Goal: Task Accomplishment & Management: Complete application form

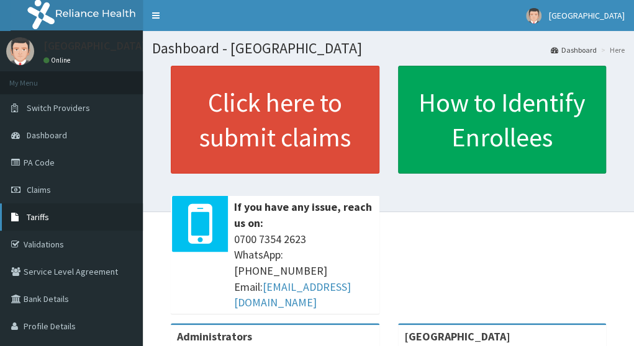
click at [46, 220] on span "Tariffs" at bounding box center [38, 217] width 22 height 11
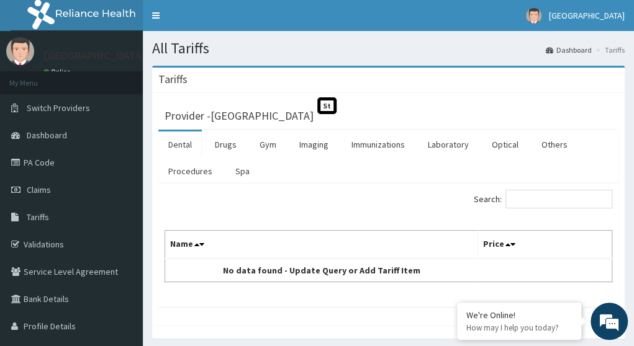
click at [612, 49] on li "Tariffs" at bounding box center [609, 50] width 32 height 11
click at [585, 56] on ol "Dashboard Tariffs" at bounding box center [584, 49] width 85 height 19
click at [580, 47] on link "Dashboard" at bounding box center [568, 50] width 46 height 11
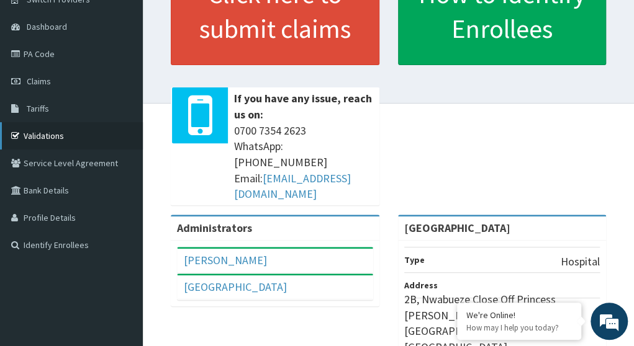
click at [52, 131] on link "Validations" at bounding box center [71, 135] width 143 height 27
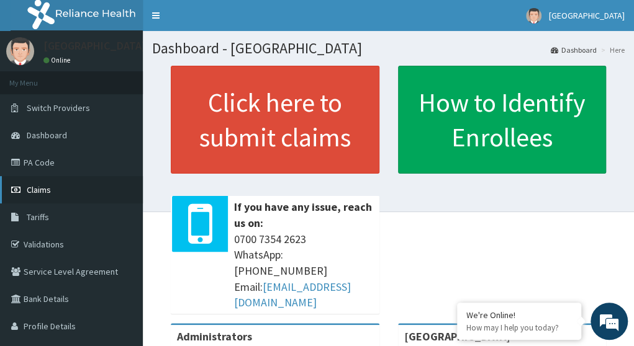
click at [50, 189] on span "Claims" at bounding box center [39, 189] width 24 height 11
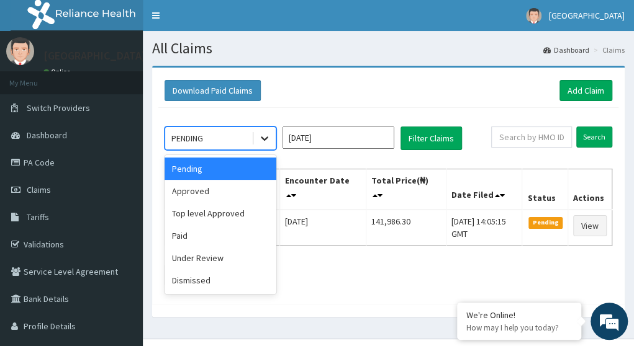
click at [264, 137] on icon at bounding box center [264, 138] width 12 height 12
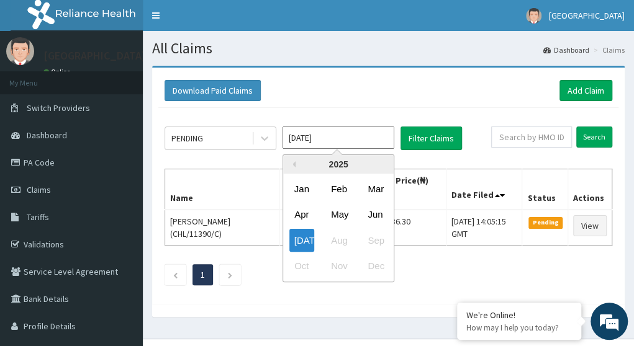
click at [326, 137] on input "[DATE]" at bounding box center [338, 138] width 112 height 22
click at [343, 214] on div "May" at bounding box center [338, 215] width 25 height 23
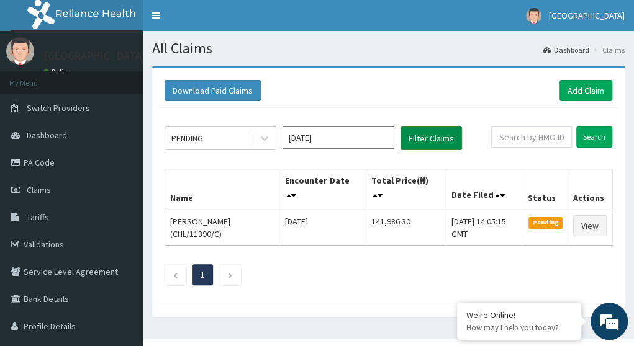
click at [428, 133] on button "Filter Claims" at bounding box center [430, 139] width 61 height 24
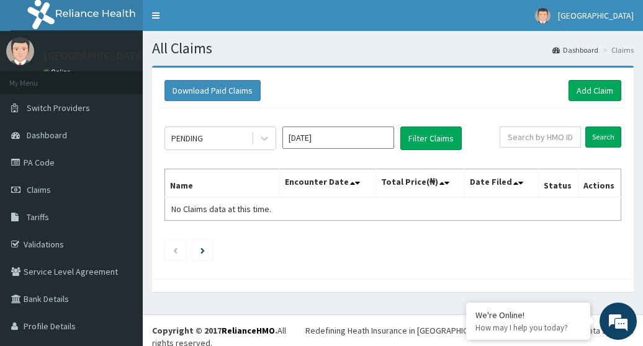
click at [380, 125] on div "PENDING Apr 2025 Filter Claims Search Name Encounter Date Total Price(₦) Date F…" at bounding box center [392, 190] width 469 height 165
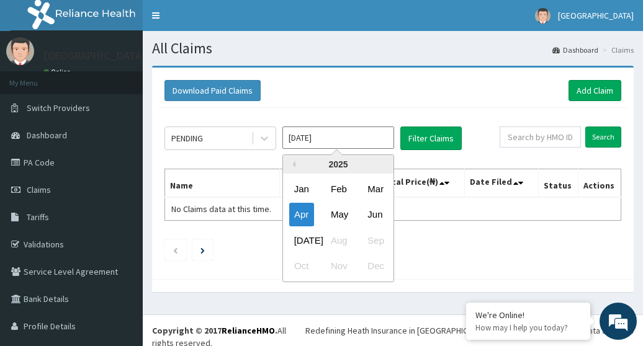
click at [380, 133] on input "Apr 2025" at bounding box center [338, 138] width 112 height 22
click at [338, 210] on div "May" at bounding box center [338, 215] width 25 height 23
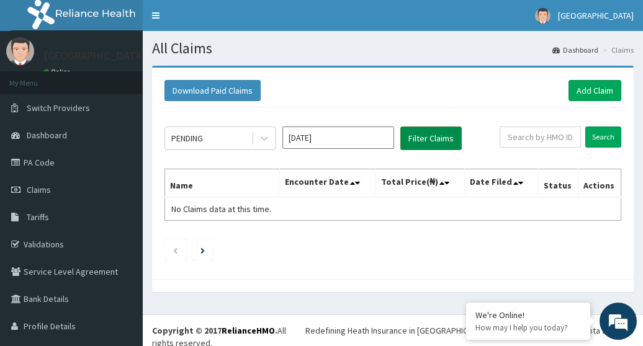
click at [418, 136] on button "Filter Claims" at bounding box center [430, 139] width 61 height 24
click at [431, 129] on button "Filter Claims" at bounding box center [430, 139] width 61 height 24
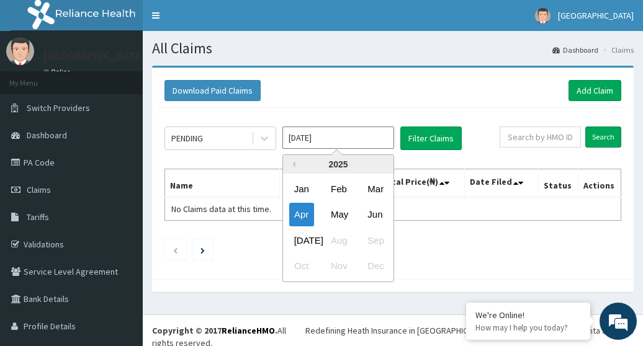
click at [371, 138] on input "Apr 2025" at bounding box center [338, 138] width 112 height 22
click at [377, 214] on div "Jun" at bounding box center [374, 215] width 25 height 23
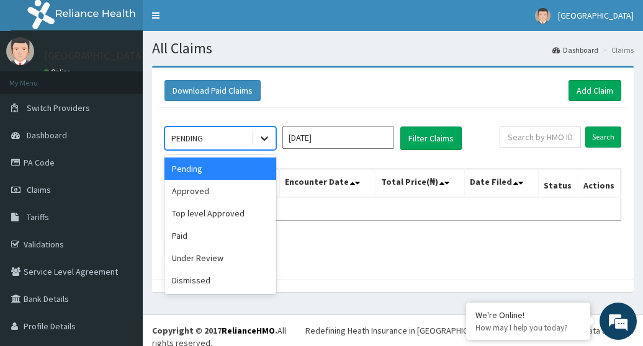
click at [266, 138] on icon at bounding box center [264, 139] width 7 height 4
click at [201, 261] on div "Under Review" at bounding box center [220, 258] width 112 height 22
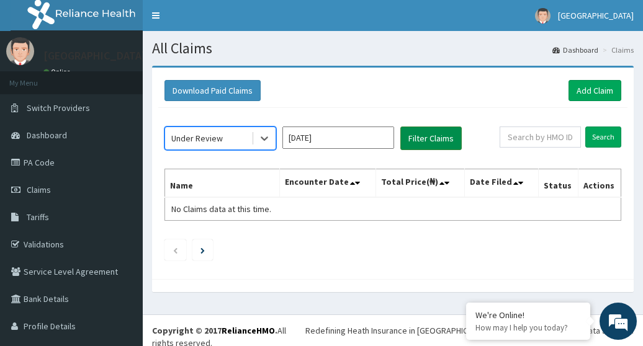
click at [411, 142] on button "Filter Claims" at bounding box center [430, 139] width 61 height 24
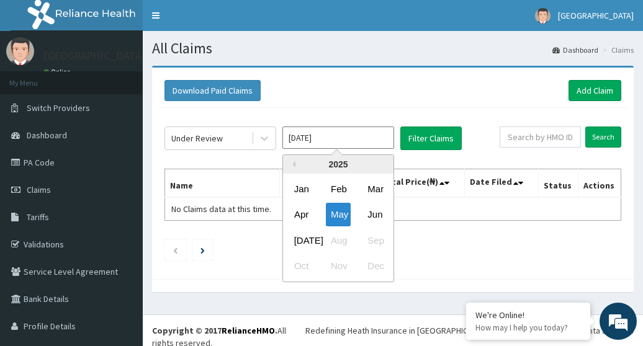
click at [359, 139] on input "May 2025" at bounding box center [338, 138] width 112 height 22
click at [302, 241] on div "[DATE]" at bounding box center [301, 240] width 25 height 23
type input "Jun 2025"
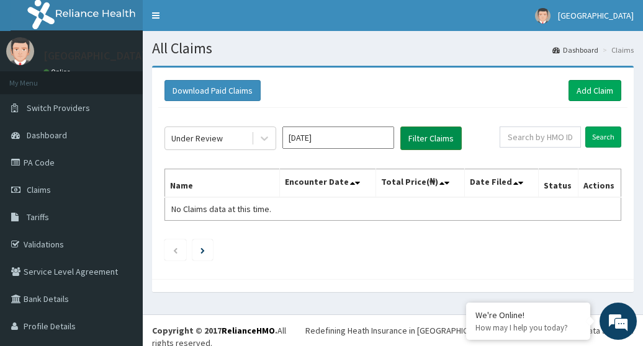
click at [408, 145] on button "Filter Claims" at bounding box center [430, 139] width 61 height 24
click at [418, 136] on button "Filter Claims" at bounding box center [430, 139] width 61 height 24
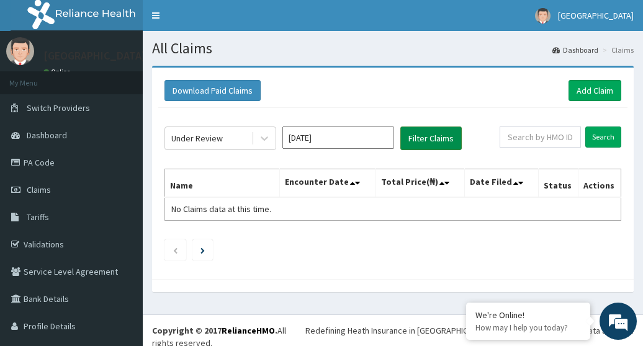
click at [418, 136] on button "Filter Claims" at bounding box center [430, 139] width 61 height 24
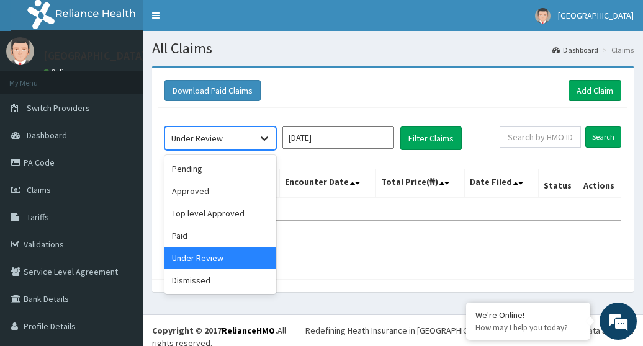
click at [267, 138] on icon at bounding box center [264, 139] width 7 height 4
click at [219, 191] on div "Approved" at bounding box center [220, 191] width 112 height 22
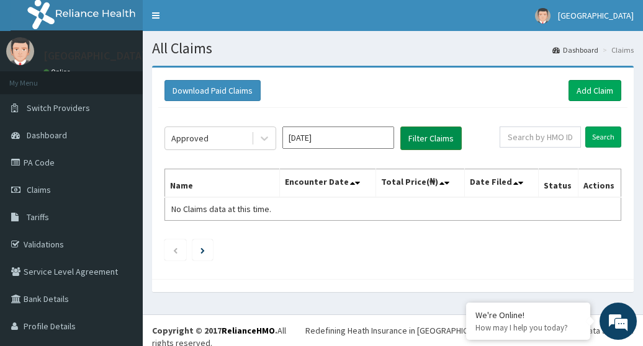
click at [427, 140] on button "Filter Claims" at bounding box center [430, 139] width 61 height 24
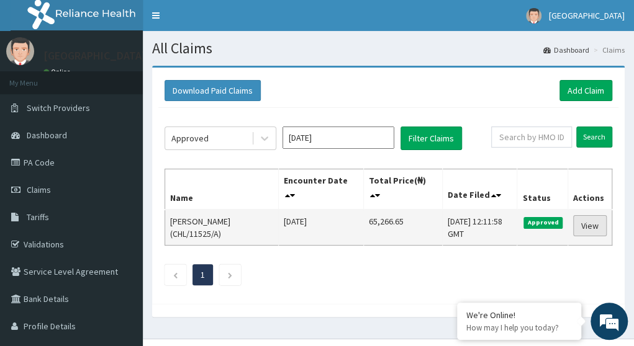
click at [582, 228] on link "View" at bounding box center [590, 225] width 34 height 21
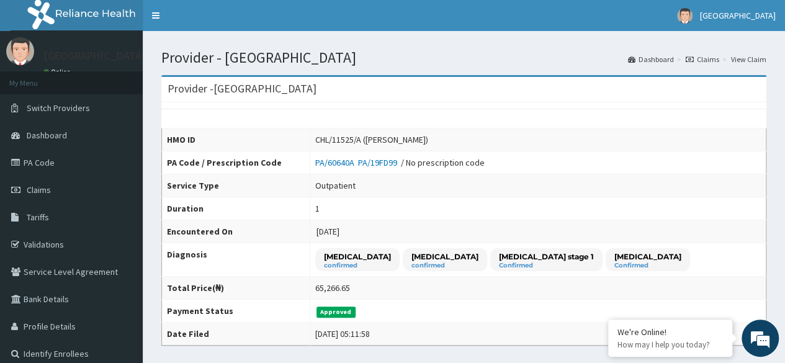
scroll to position [59, 0]
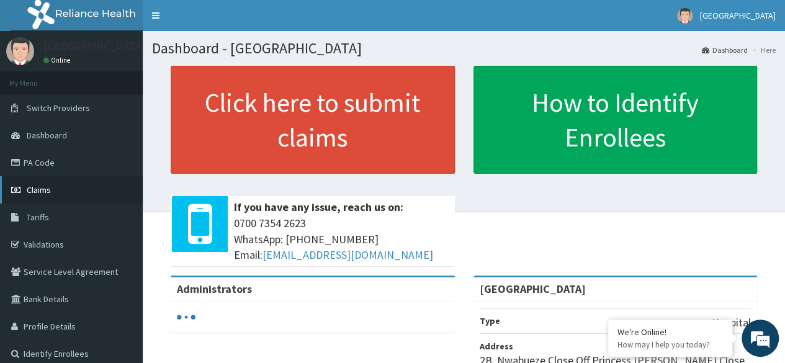
click at [30, 194] on span "Claims" at bounding box center [39, 189] width 24 height 11
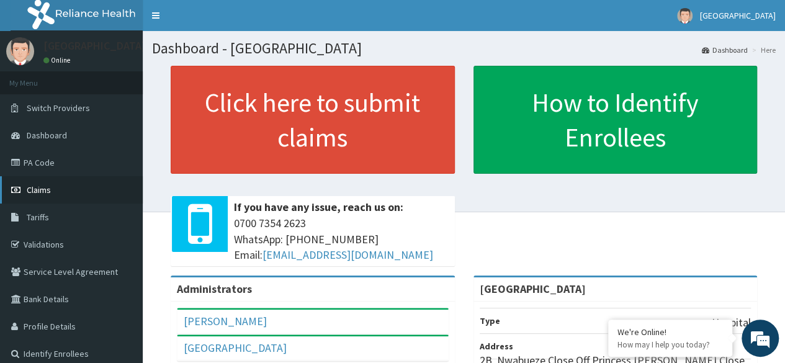
click at [37, 189] on span "Claims" at bounding box center [39, 189] width 24 height 11
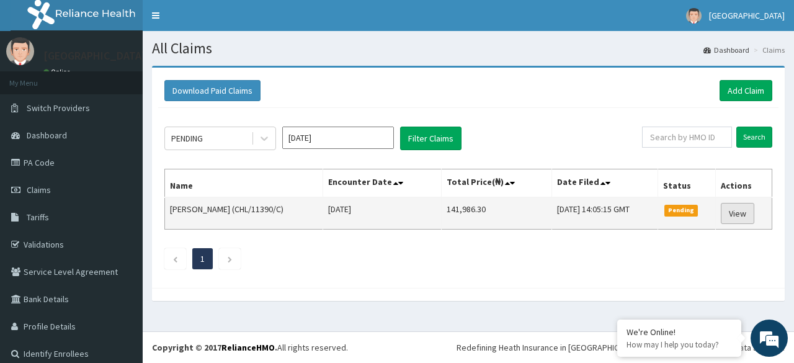
click at [736, 212] on link "View" at bounding box center [738, 213] width 34 height 21
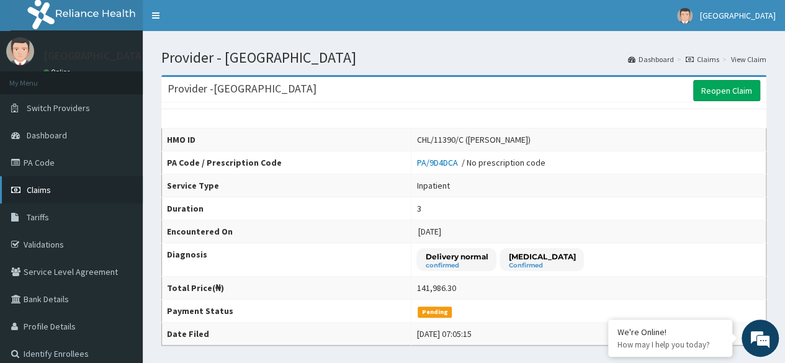
click at [50, 182] on link "Claims" at bounding box center [71, 189] width 143 height 27
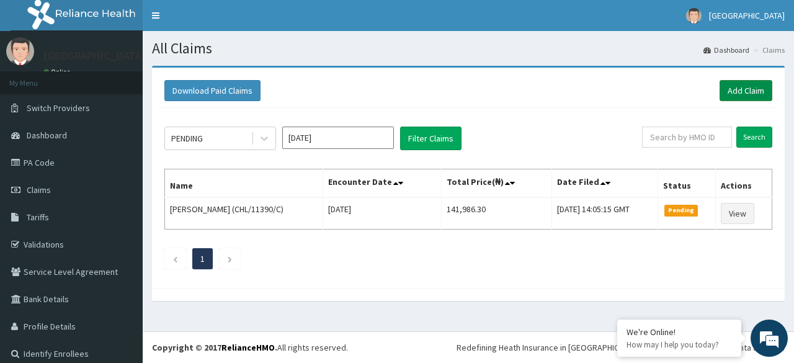
click at [728, 87] on link "Add Claim" at bounding box center [746, 90] width 53 height 21
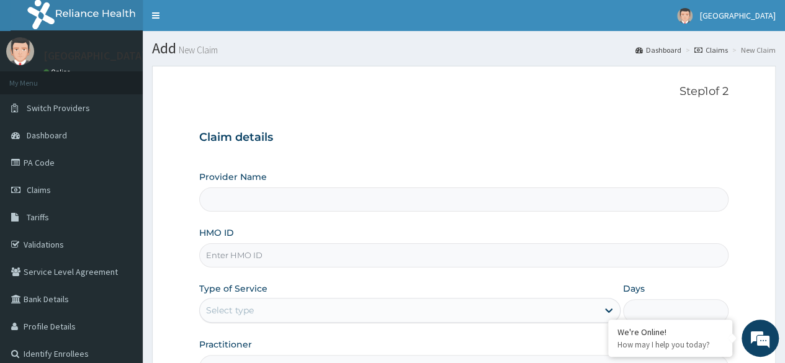
type input "[GEOGRAPHIC_DATA]"
click at [338, 262] on input "HMO ID" at bounding box center [463, 255] width 529 height 24
type input "kat/10075"
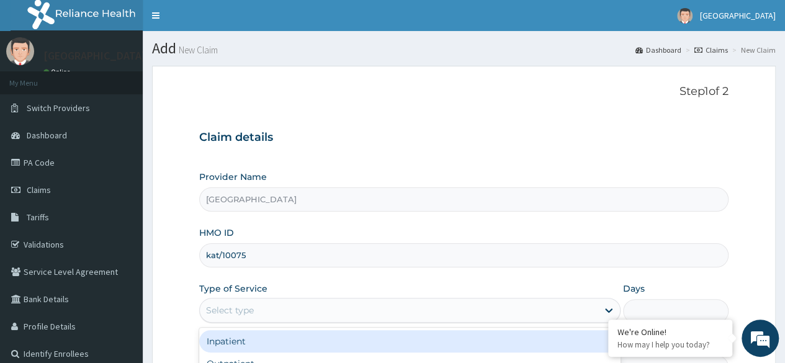
click at [318, 312] on div "Select type" at bounding box center [399, 310] width 398 height 20
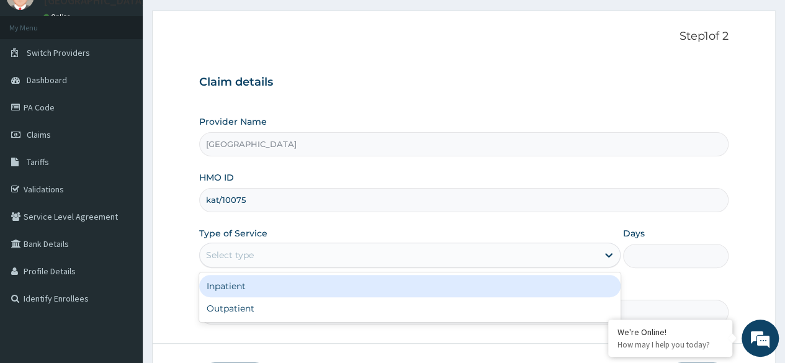
scroll to position [58, 0]
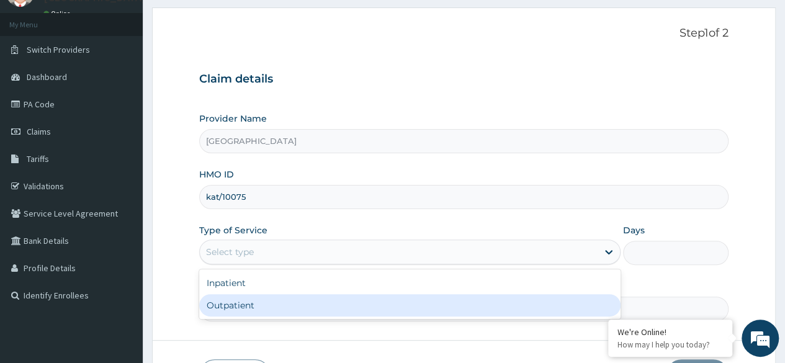
click at [271, 301] on div "Outpatient" at bounding box center [409, 305] width 421 height 22
type input "1"
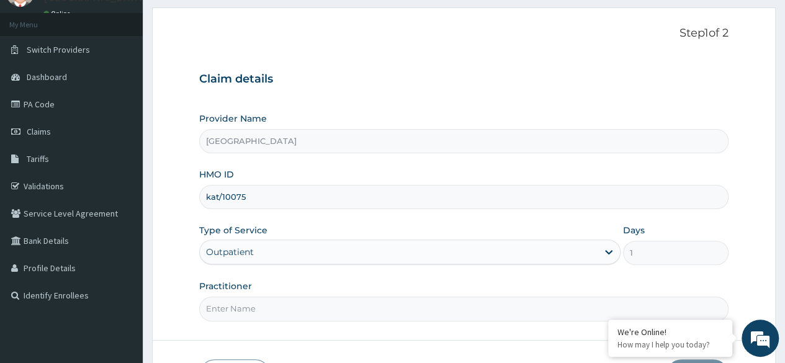
click at [254, 315] on input "Practitioner" at bounding box center [463, 309] width 529 height 24
click at [252, 310] on input "Practitioner" at bounding box center [463, 309] width 529 height 24
click at [251, 297] on input "Practitioner" at bounding box center [463, 309] width 529 height 24
click at [269, 326] on form "Step 1 of 2 Claim details Provider Name Heda Hospital HMO ID kat/10075 Type of …" at bounding box center [464, 208] width 624 height 403
click at [240, 303] on input "Practitioner" at bounding box center [463, 309] width 529 height 24
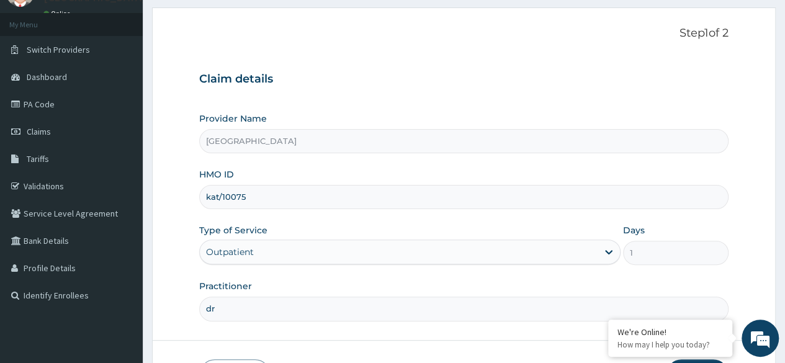
type input "d"
click at [226, 310] on input "Practitioner" at bounding box center [463, 309] width 529 height 24
click at [222, 307] on input "Practitioner" at bounding box center [463, 309] width 529 height 24
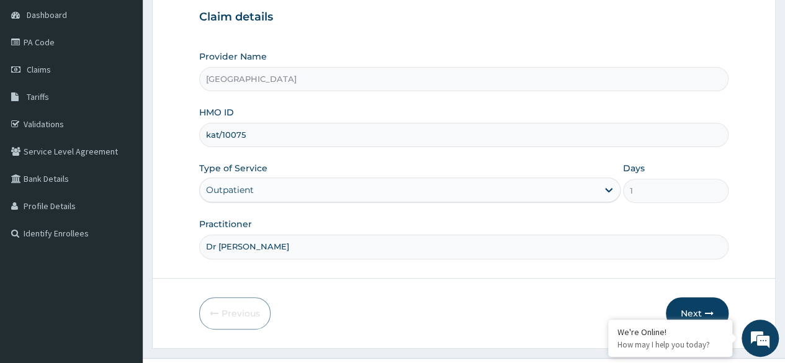
scroll to position [122, 0]
type input "Dr Lawrenxe"
click at [686, 311] on button "Next" at bounding box center [697, 312] width 63 height 32
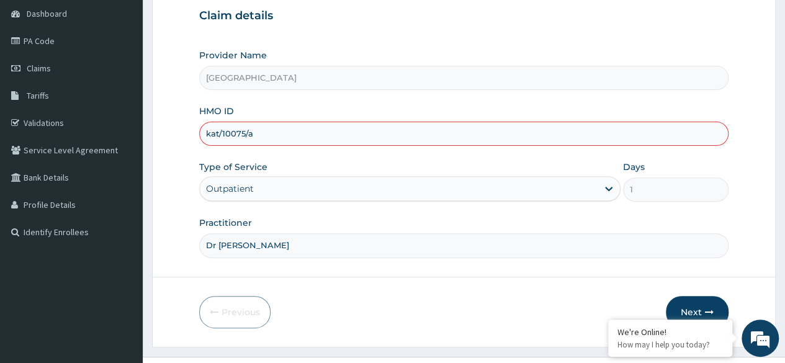
type input "kat/10075/a"
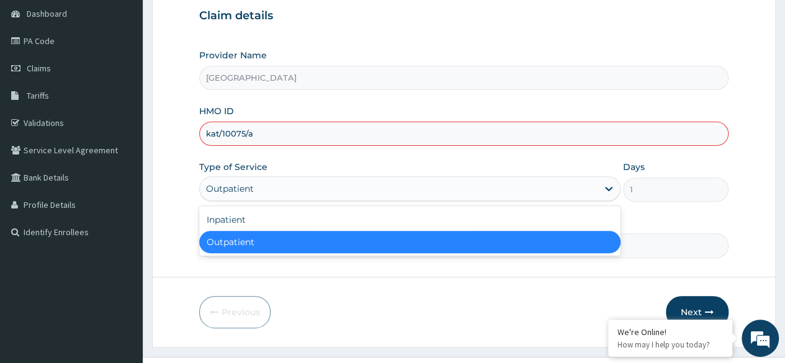
click at [401, 198] on div "Outpatient" at bounding box center [409, 188] width 421 height 25
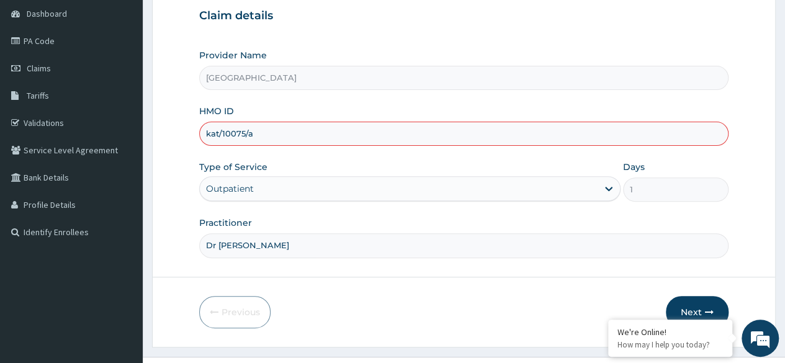
click at [382, 182] on div "Outpatient" at bounding box center [399, 189] width 398 height 20
click at [310, 122] on input "kat/10075/a" at bounding box center [463, 134] width 529 height 24
click at [289, 132] on input "kat/10075/a" at bounding box center [463, 134] width 529 height 24
click at [687, 300] on button "Next" at bounding box center [697, 312] width 63 height 32
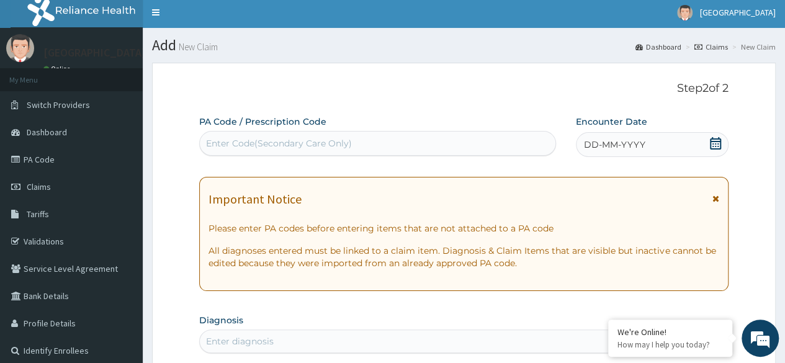
scroll to position [0, 0]
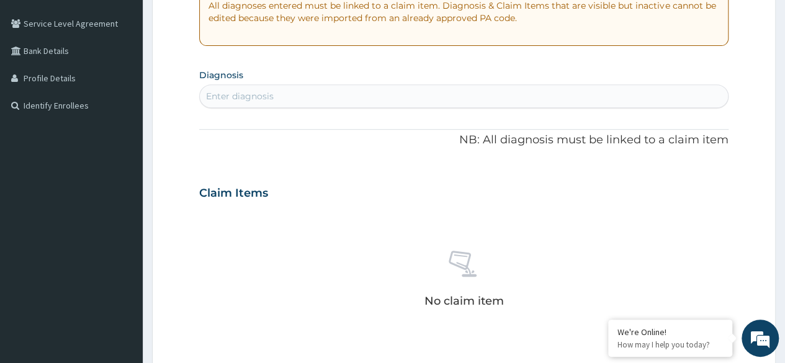
click at [519, 152] on div "PA Code / Prescription Code Enter Code(Secondary Care Only) Encounter Date DD-M…" at bounding box center [463, 191] width 529 height 642
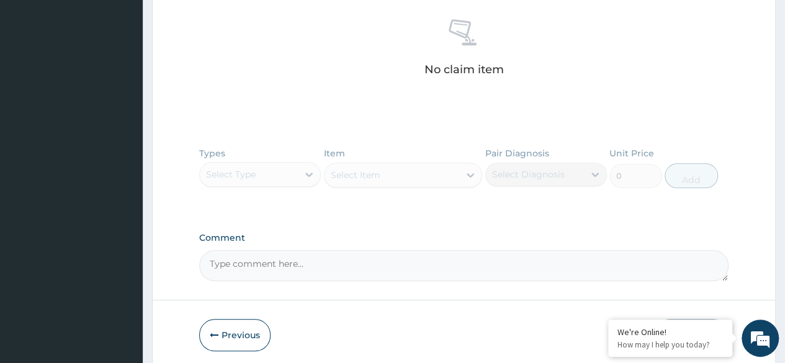
scroll to position [526, 0]
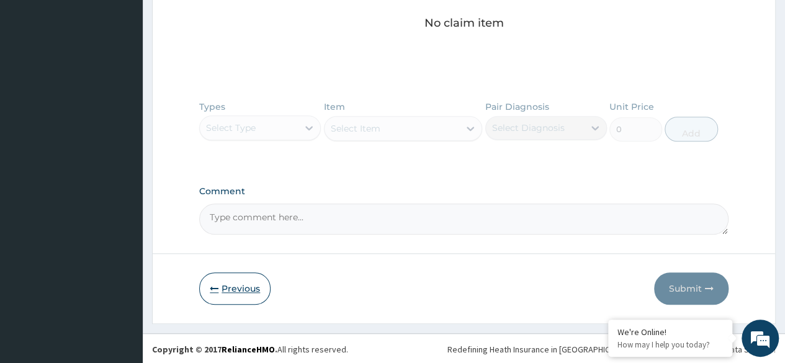
click at [247, 286] on button "Previous" at bounding box center [234, 288] width 71 height 32
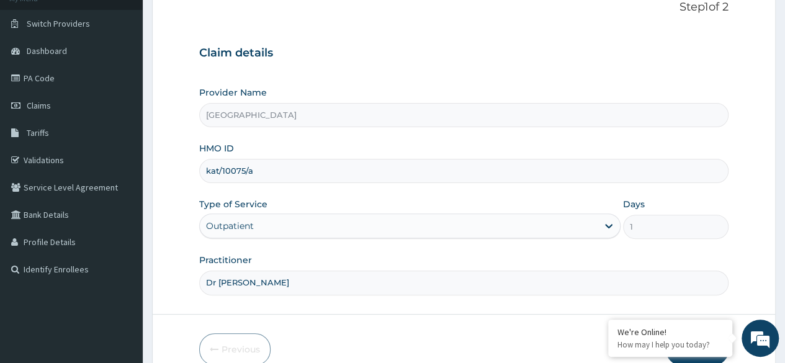
scroll to position [83, 0]
click at [315, 173] on input "kat/10075/a" at bounding box center [463, 172] width 529 height 24
type input "k"
type input "kat/10075/a"
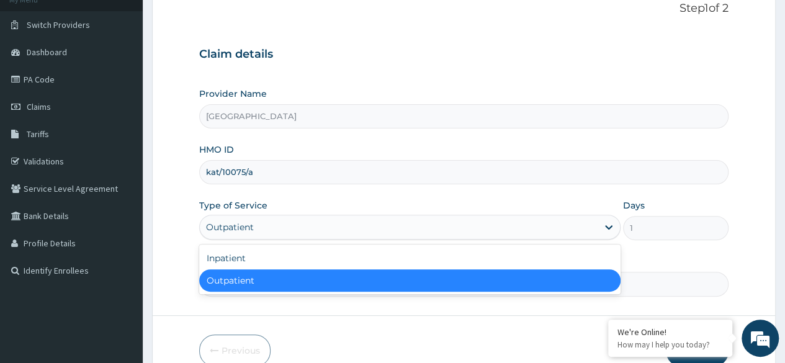
click at [314, 229] on div "Outpatient" at bounding box center [399, 227] width 398 height 20
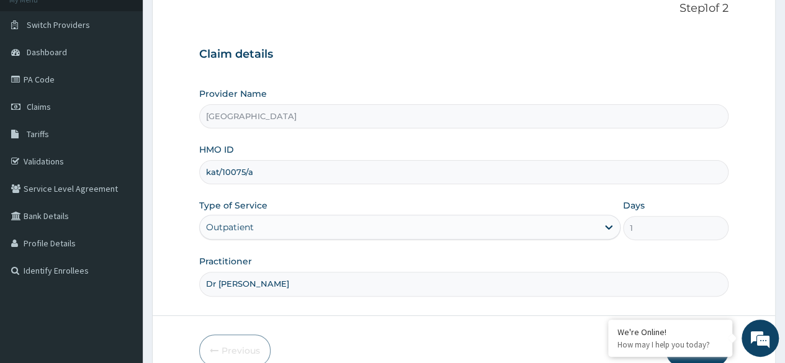
click at [312, 172] on input "kat/10075/a" at bounding box center [463, 172] width 529 height 24
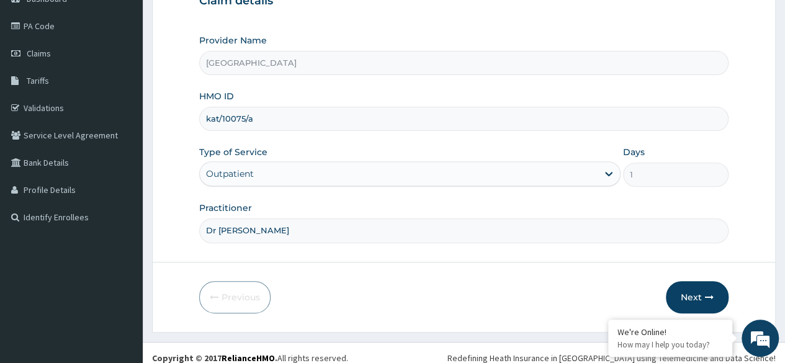
scroll to position [141, 0]
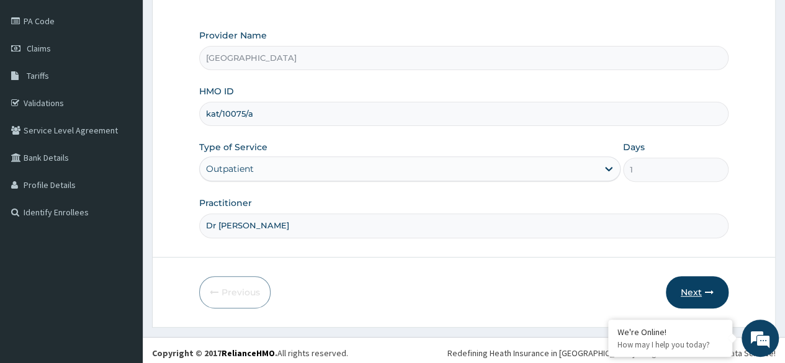
click at [688, 279] on button "Next" at bounding box center [697, 292] width 63 height 32
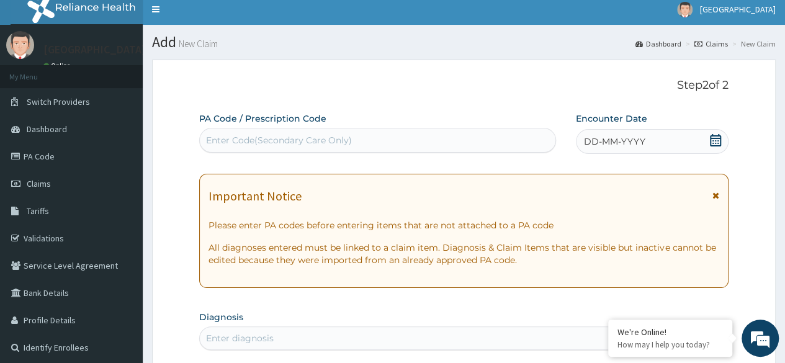
scroll to position [0, 0]
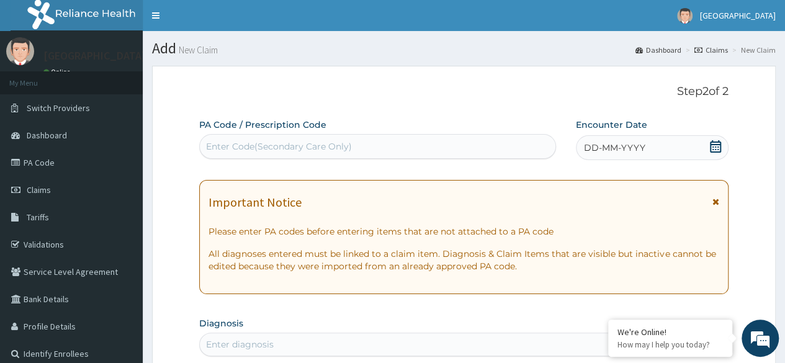
click at [454, 148] on div "Enter Code(Secondary Care Only)" at bounding box center [377, 147] width 355 height 20
click at [588, 146] on span "DD-MM-YYYY" at bounding box center [614, 147] width 61 height 12
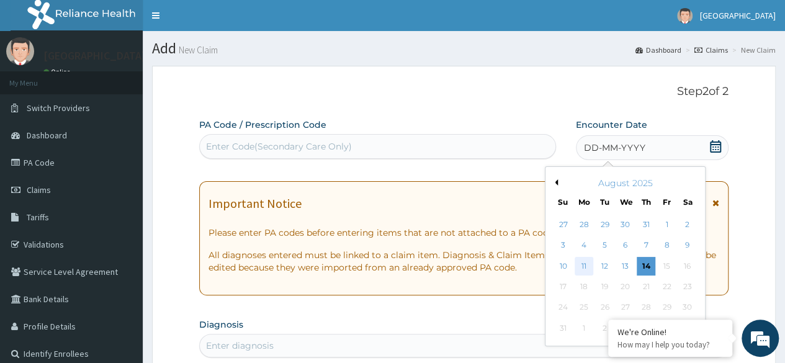
click at [585, 263] on div "11" at bounding box center [584, 266] width 19 height 19
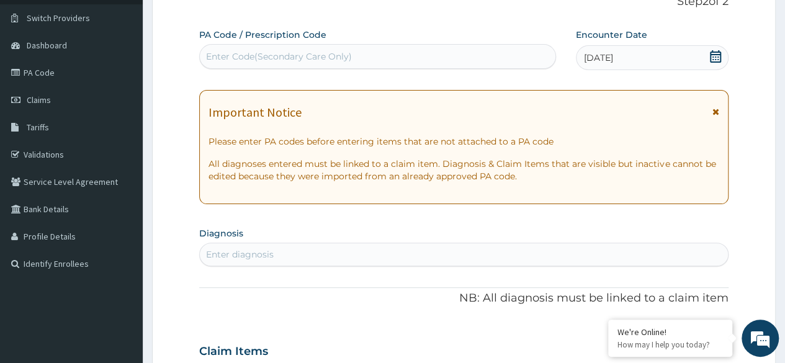
scroll to position [91, 0]
click at [447, 251] on div "Enter diagnosis" at bounding box center [464, 254] width 528 height 20
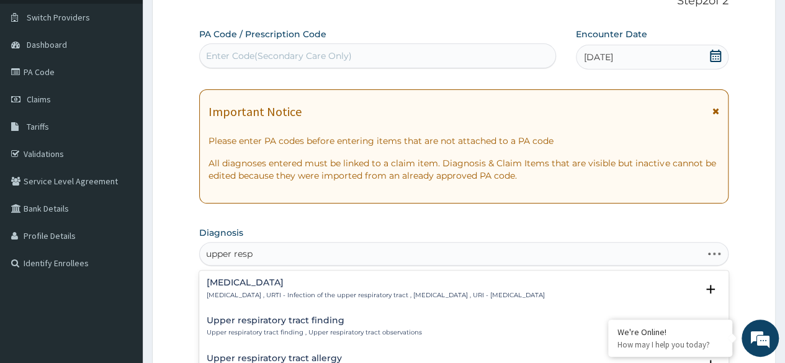
type input "upper respi"
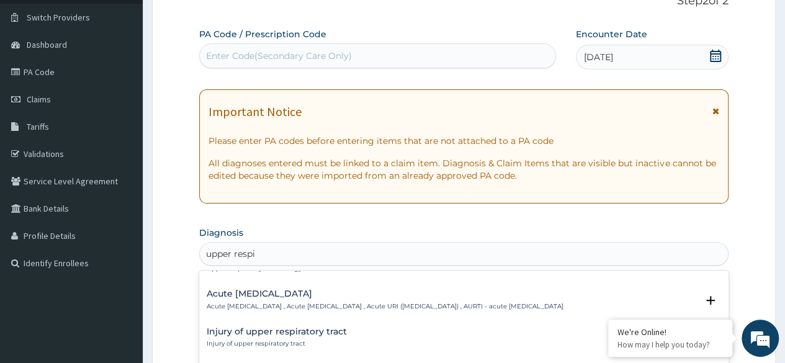
scroll to position [99, 0]
click at [323, 298] on h4 "Acute upper respiratory infection" at bounding box center [385, 296] width 357 height 9
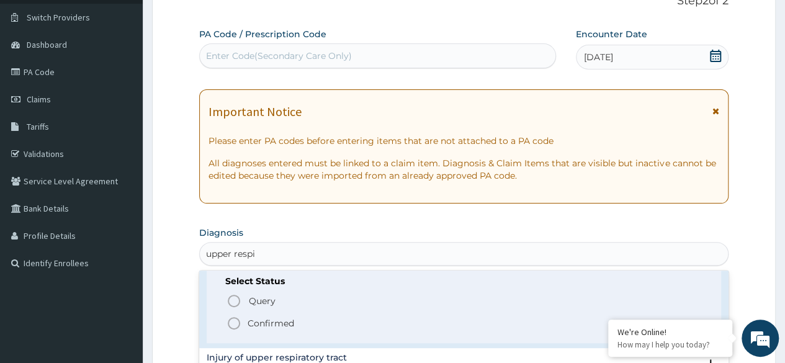
scroll to position [155, 0]
click at [231, 325] on icon "status option filled" at bounding box center [233, 322] width 15 height 15
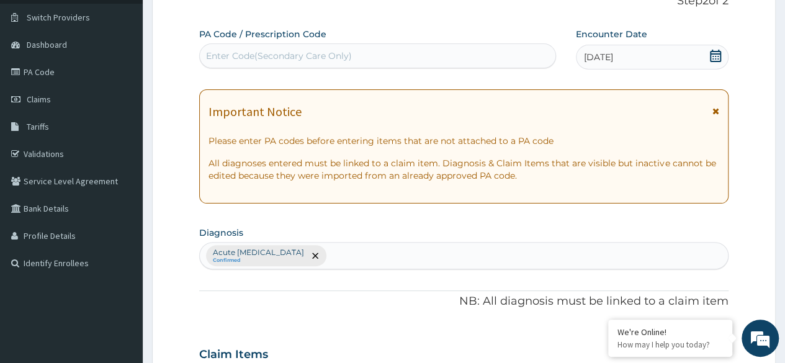
click at [374, 250] on div "Acute upper respiratory infection Confirmed" at bounding box center [464, 256] width 528 height 26
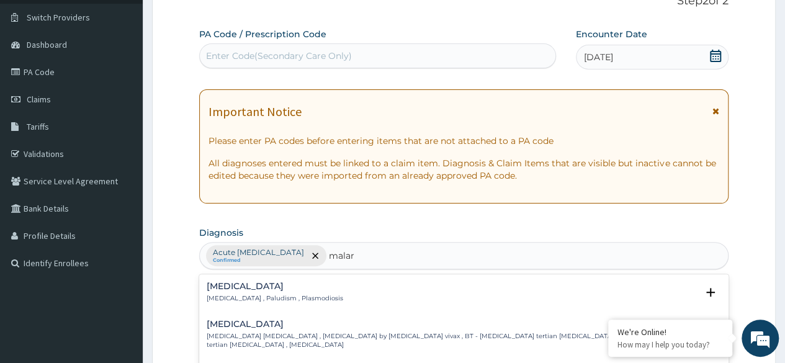
type input "malari"
click at [264, 295] on p "Malaria , Paludism , Plasmodiosis" at bounding box center [275, 298] width 137 height 9
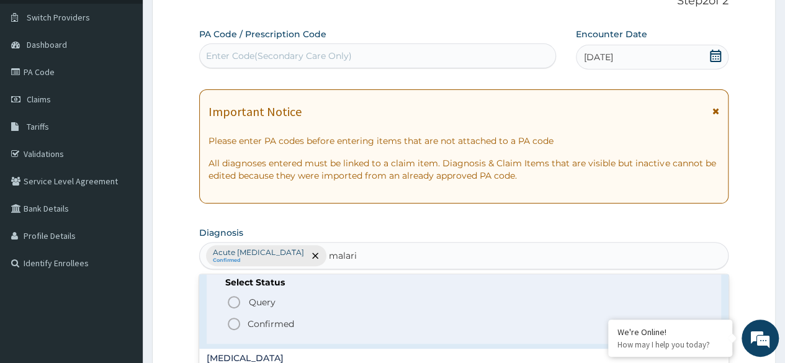
scroll to position [45, 0]
click at [231, 320] on icon "status option filled" at bounding box center [233, 323] width 15 height 15
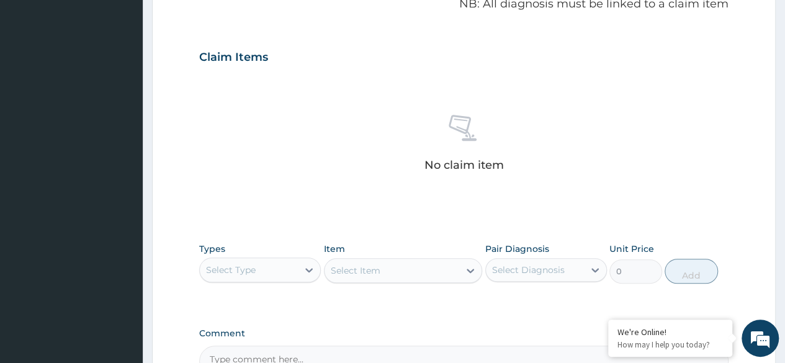
scroll to position [470, 0]
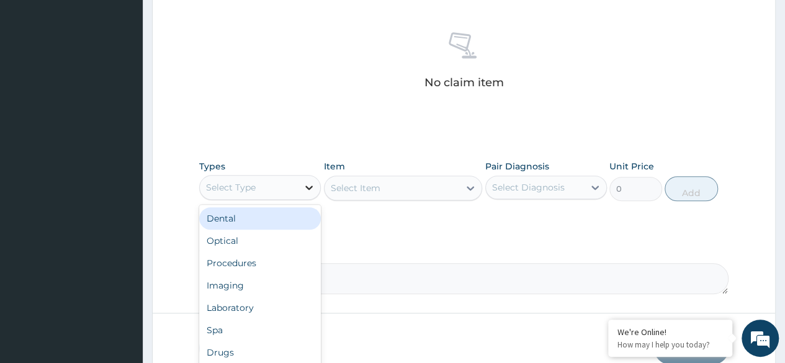
click at [307, 181] on icon at bounding box center [309, 187] width 12 height 12
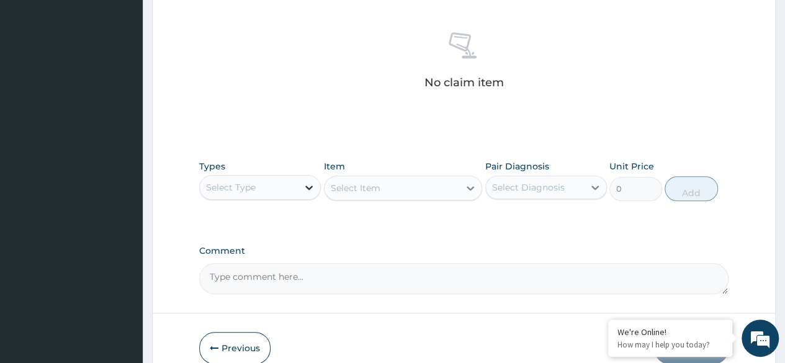
click at [307, 181] on icon at bounding box center [309, 187] width 12 height 12
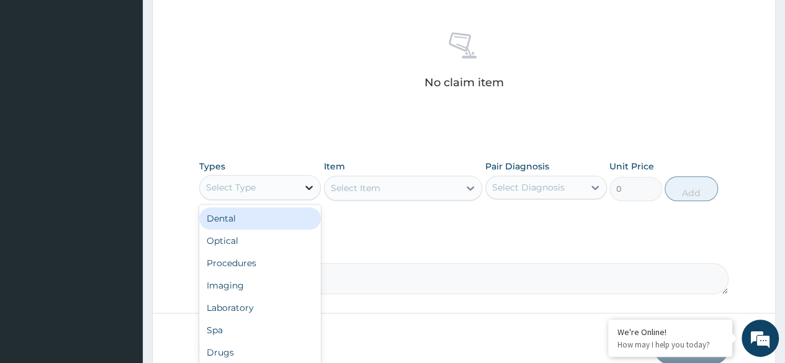
click at [307, 181] on icon at bounding box center [309, 187] width 12 height 12
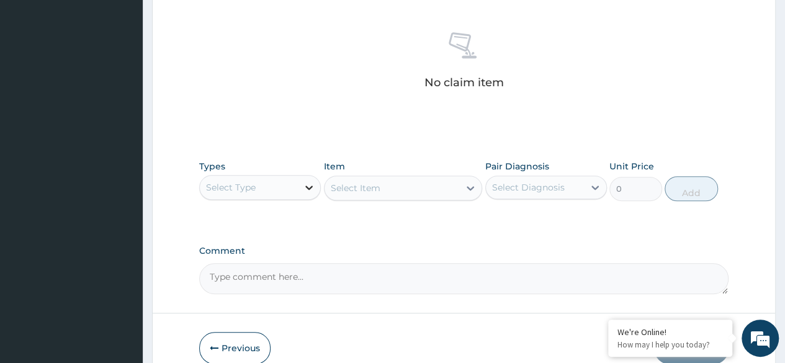
click at [307, 181] on icon at bounding box center [309, 187] width 12 height 12
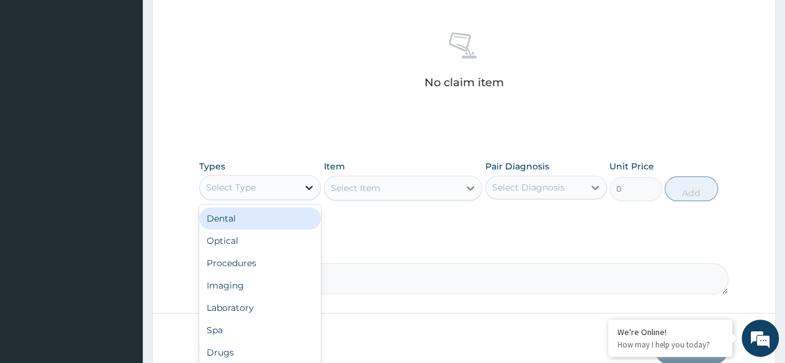
click at [307, 181] on icon at bounding box center [309, 187] width 12 height 12
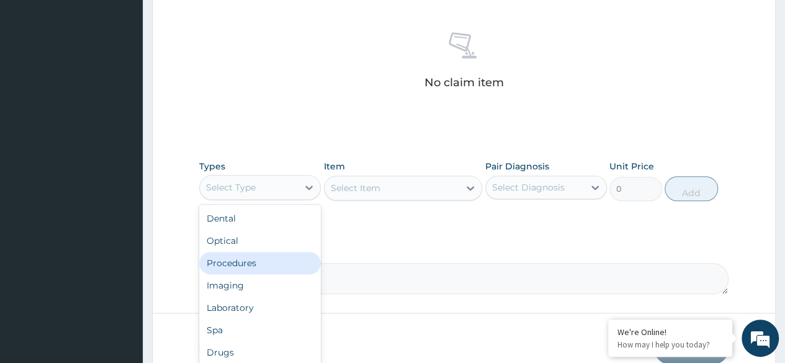
click at [261, 266] on div "Procedures" at bounding box center [260, 263] width 122 height 22
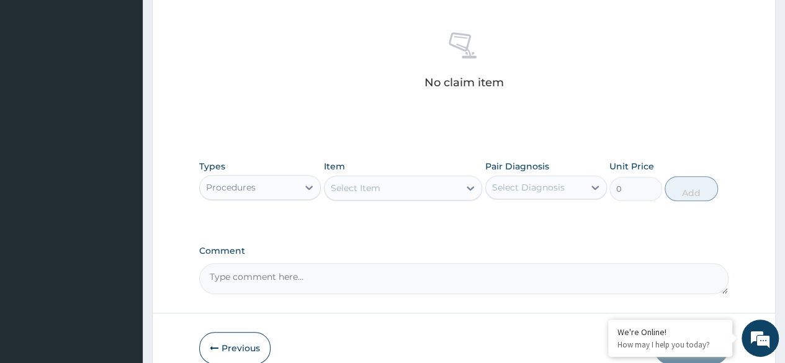
click at [387, 187] on div "Select Item" at bounding box center [392, 188] width 135 height 20
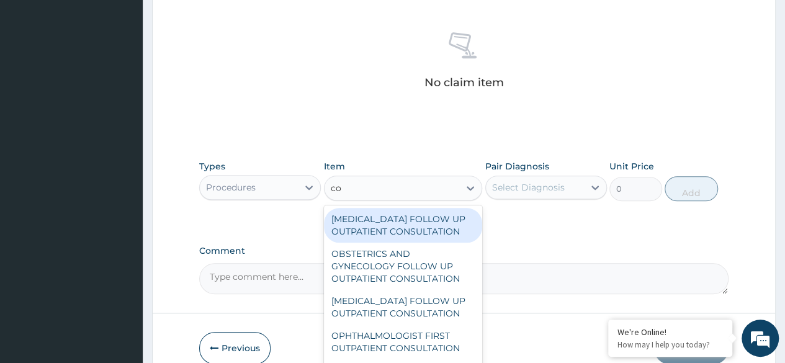
type input "c"
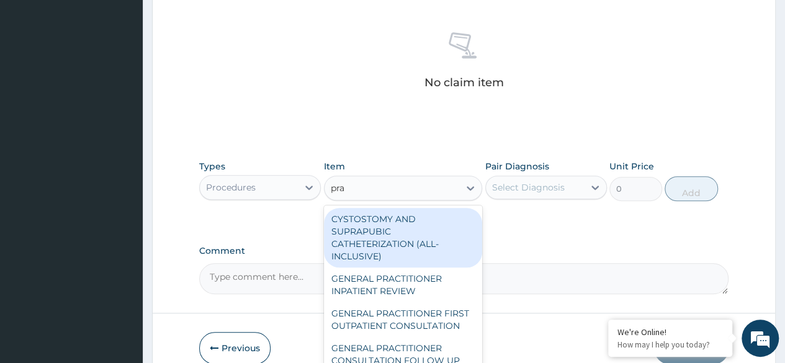
type input "prac"
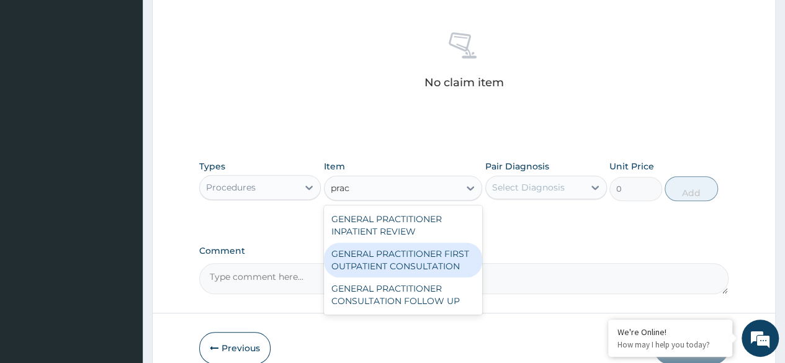
click at [364, 258] on div "GENERAL PRACTITIONER FIRST OUTPATIENT CONSULTATION" at bounding box center [403, 260] width 159 height 35
type input "3750"
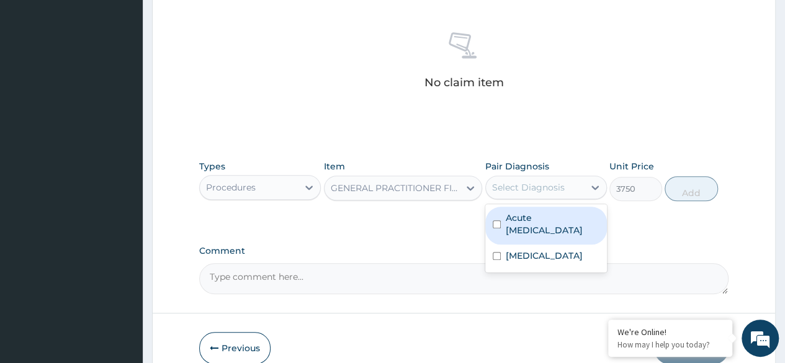
click at [551, 184] on div "Select Diagnosis" at bounding box center [528, 187] width 73 height 12
click at [495, 226] on input "checkbox" at bounding box center [497, 224] width 8 height 8
checkbox input "true"
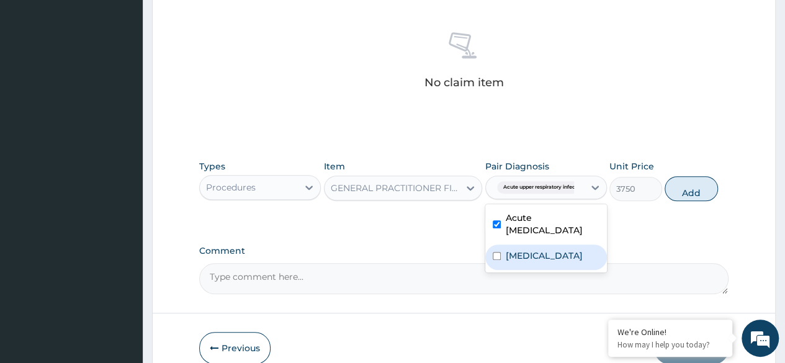
click at [493, 262] on div "Malaria" at bounding box center [546, 256] width 122 height 25
checkbox input "true"
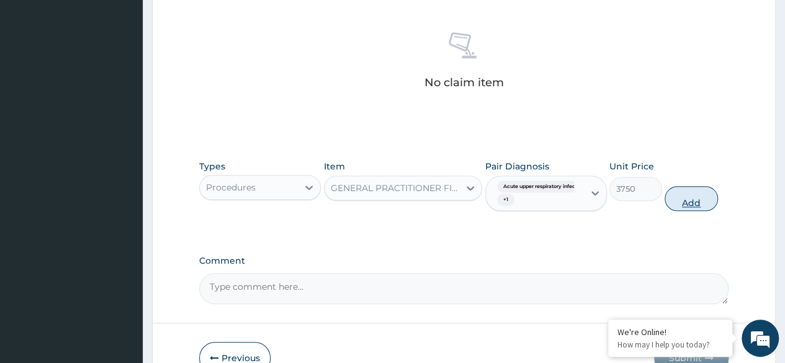
click at [698, 191] on button "Add" at bounding box center [691, 198] width 53 height 25
type input "0"
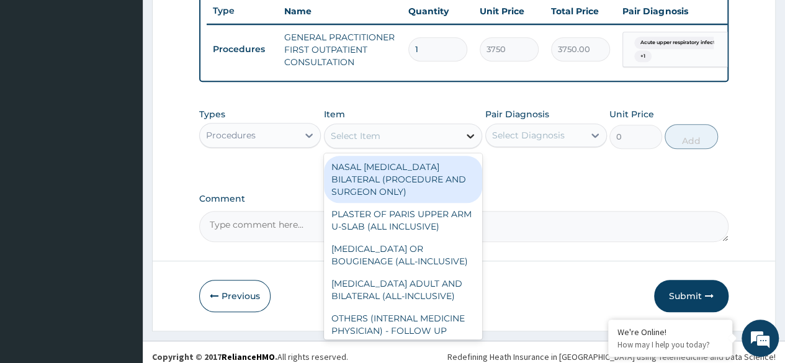
click at [467, 142] on icon at bounding box center [470, 136] width 12 height 12
type input "c"
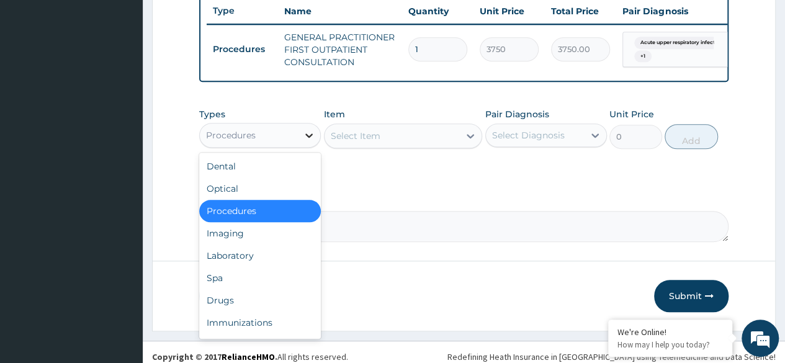
click at [308, 141] on icon at bounding box center [309, 135] width 12 height 12
click at [235, 262] on div "Laboratory" at bounding box center [260, 255] width 122 height 22
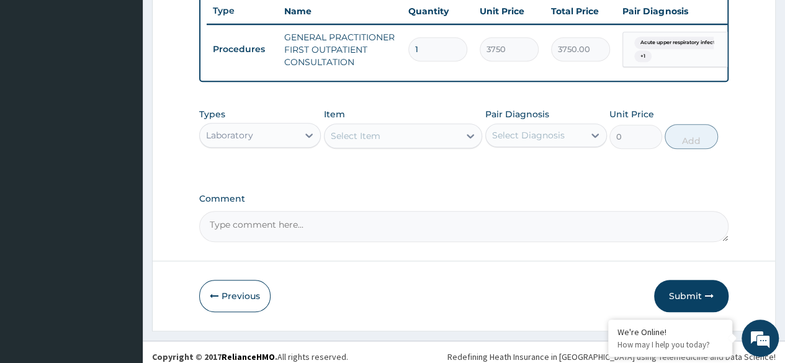
click at [400, 143] on div "Select Item" at bounding box center [392, 136] width 135 height 20
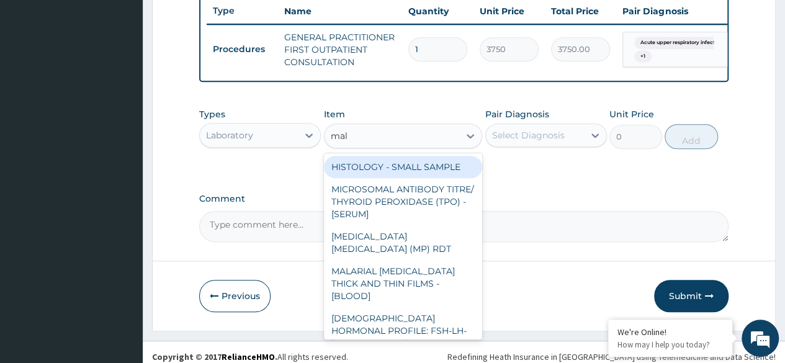
type input "mala"
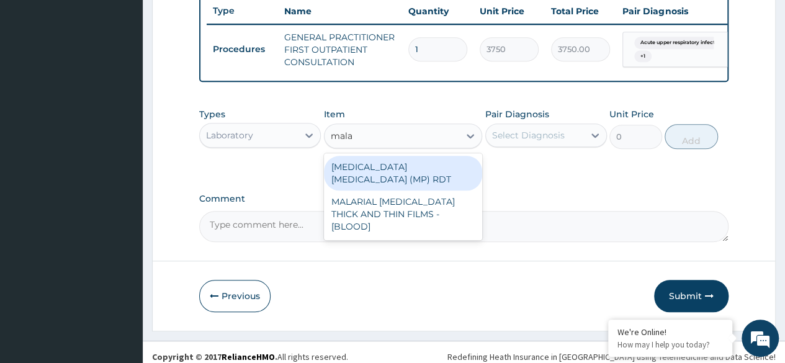
click at [370, 175] on div "MALARIA PARASITE (MP) RDT" at bounding box center [403, 173] width 159 height 35
type input "2000"
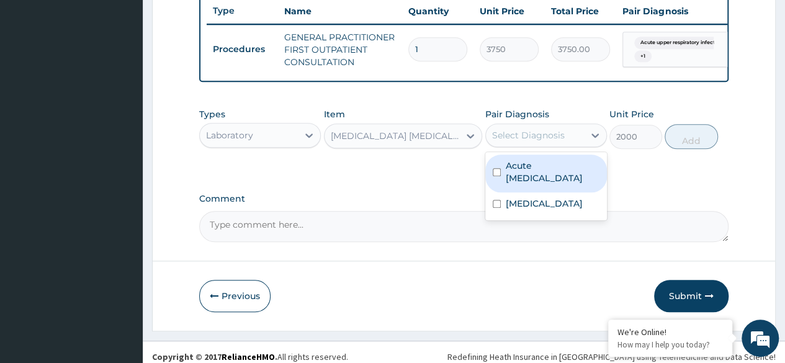
click at [519, 138] on div "Select Diagnosis" at bounding box center [528, 135] width 73 height 12
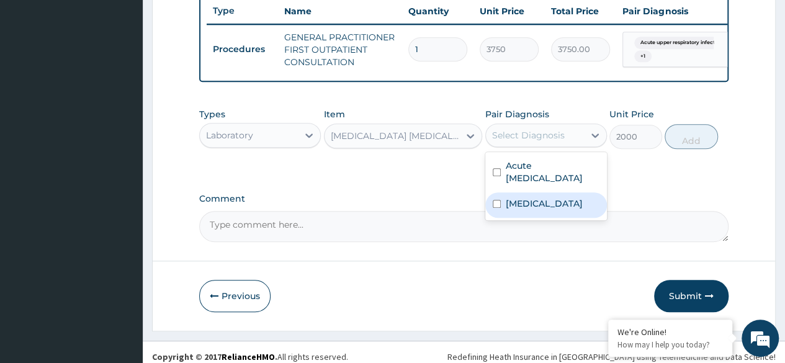
click at [493, 208] on input "checkbox" at bounding box center [497, 204] width 8 height 8
checkbox input "true"
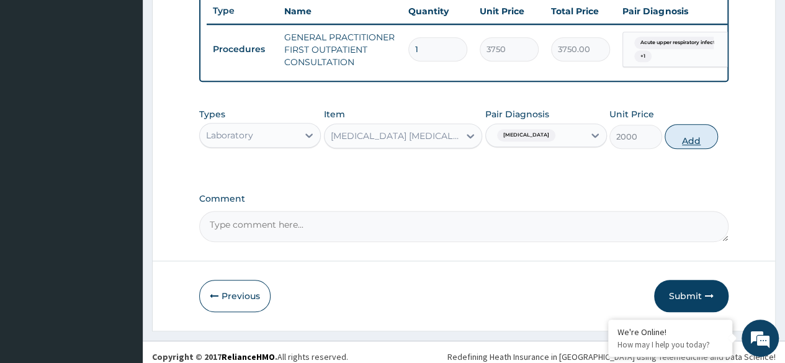
click at [688, 138] on button "Add" at bounding box center [691, 136] width 53 height 25
type input "0"
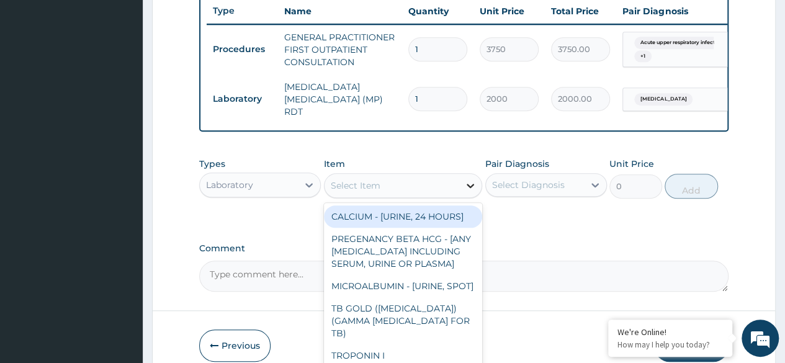
click at [465, 179] on div at bounding box center [470, 185] width 22 height 22
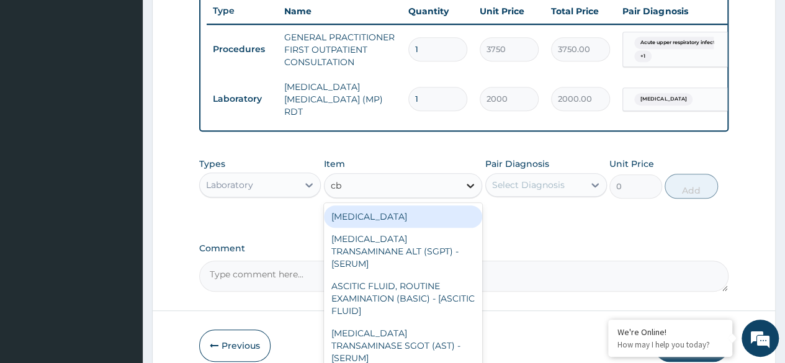
type input "cbc"
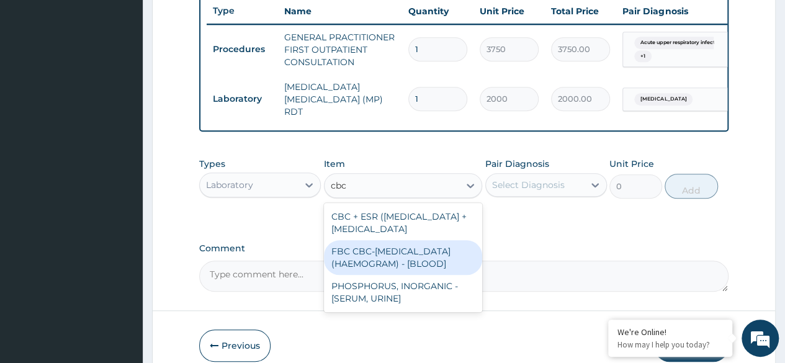
click at [415, 266] on div "FBC CBC-[MEDICAL_DATA] (HAEMOGRAM) - [BLOOD]" at bounding box center [403, 257] width 159 height 35
type input "5000"
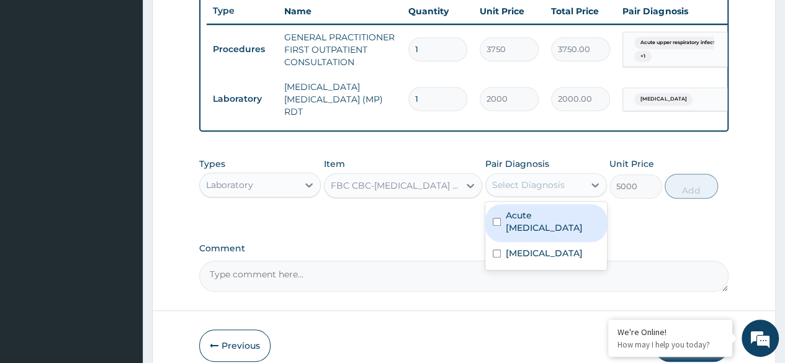
click at [539, 189] on div "Select Diagnosis" at bounding box center [528, 185] width 73 height 12
click at [496, 228] on div "Acute [MEDICAL_DATA]" at bounding box center [546, 223] width 122 height 38
checkbox input "true"
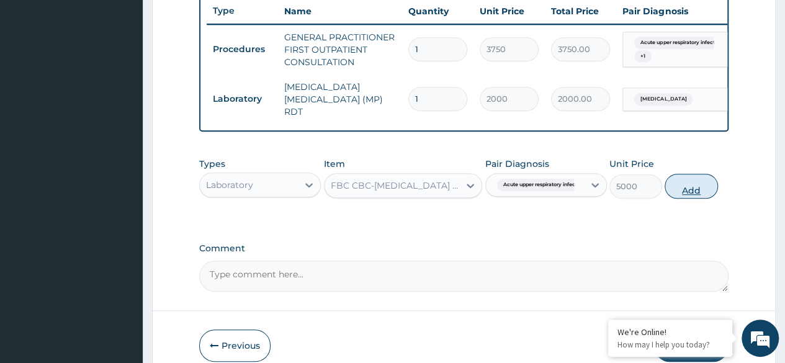
click at [689, 187] on button "Add" at bounding box center [691, 186] width 53 height 25
type input "0"
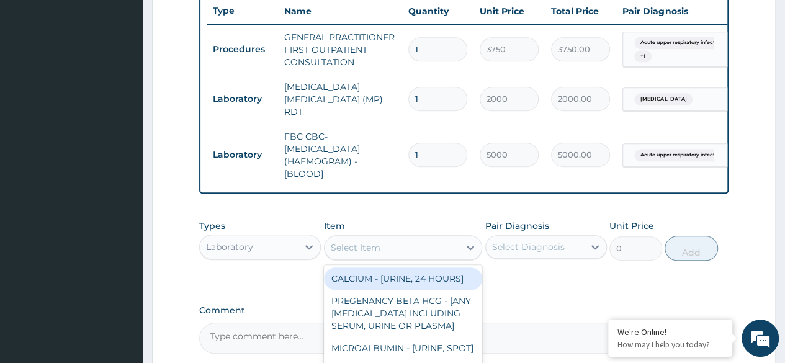
click at [394, 244] on div "Select Item" at bounding box center [392, 248] width 135 height 20
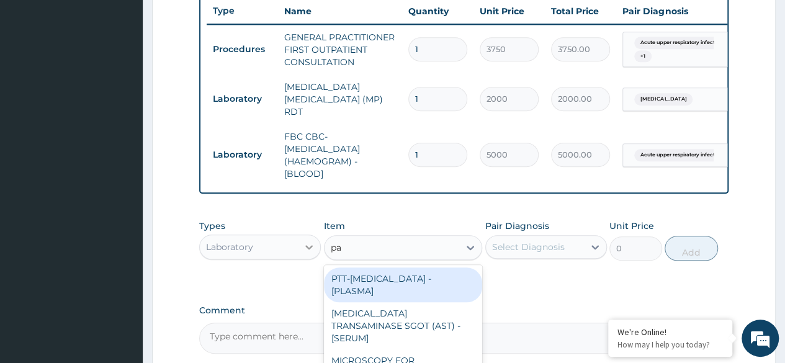
type input "pa"
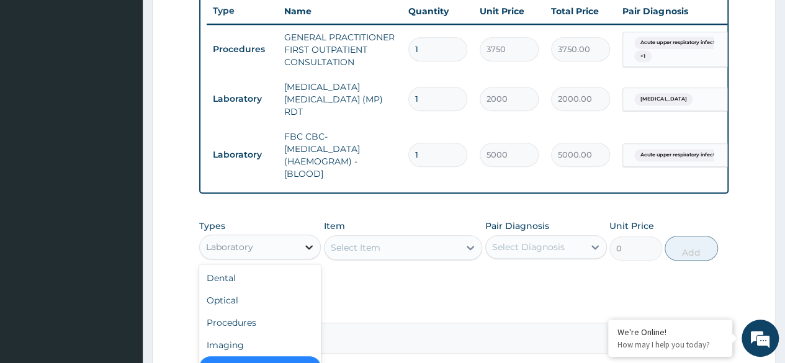
click at [308, 241] on div at bounding box center [309, 247] width 22 height 22
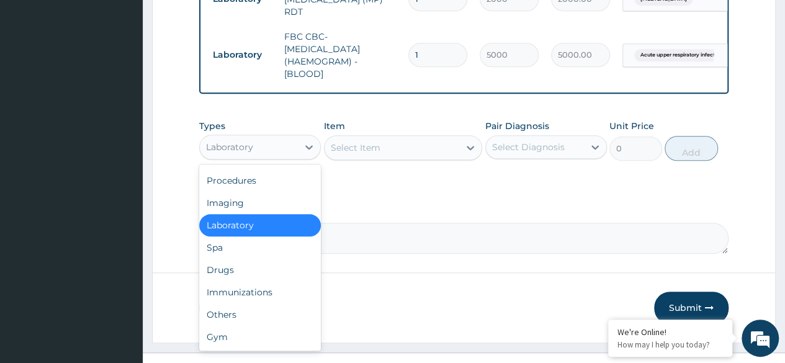
scroll to position [571, 0]
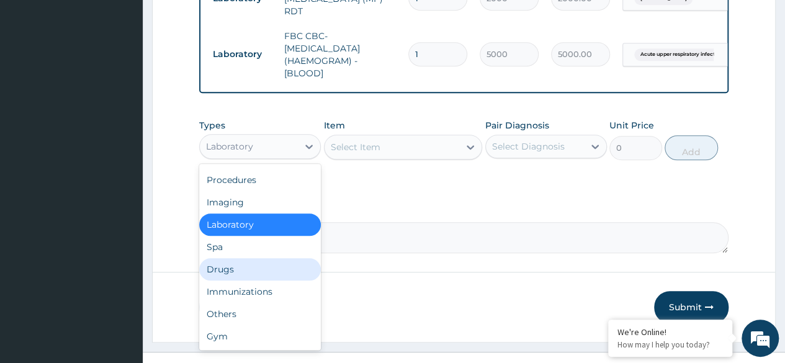
click at [230, 271] on div "Drugs" at bounding box center [260, 269] width 122 height 22
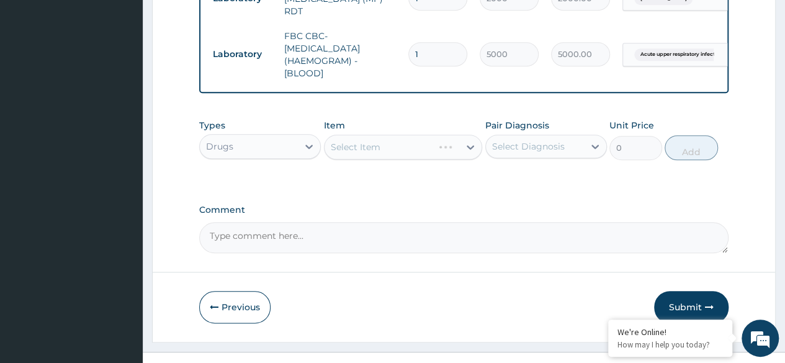
click at [393, 143] on div "Select Item" at bounding box center [403, 147] width 159 height 25
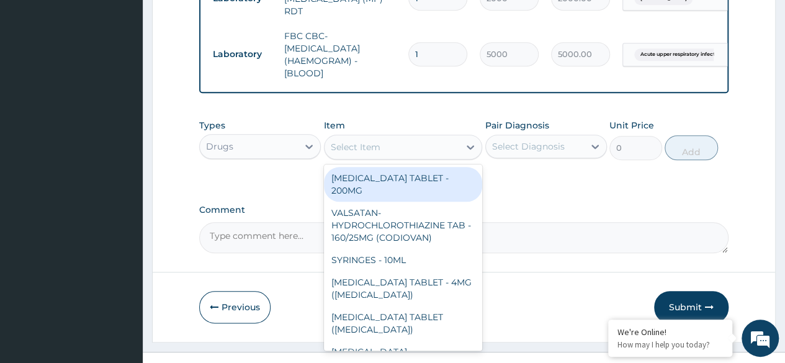
click at [401, 150] on div "Select Item" at bounding box center [392, 147] width 135 height 20
type input "p"
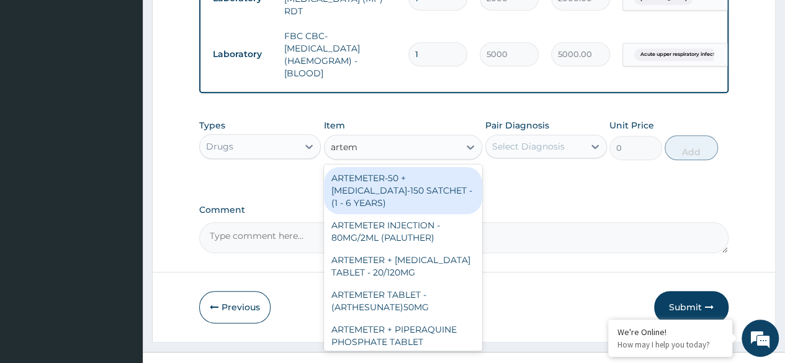
type input "arteme"
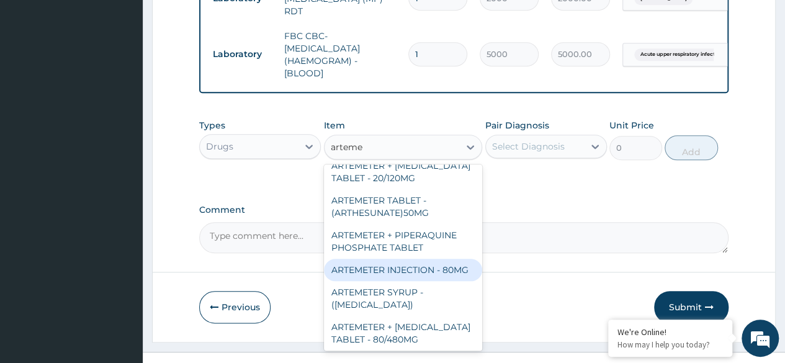
scroll to position [95, 0]
click at [376, 280] on div "ARTEMETER INJECTION - 80MG" at bounding box center [403, 269] width 159 height 22
type input "475.99999999999994"
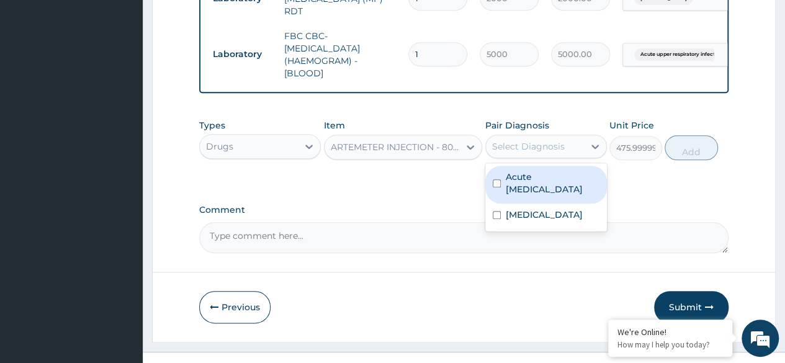
click at [544, 151] on div "Select Diagnosis" at bounding box center [528, 146] width 73 height 12
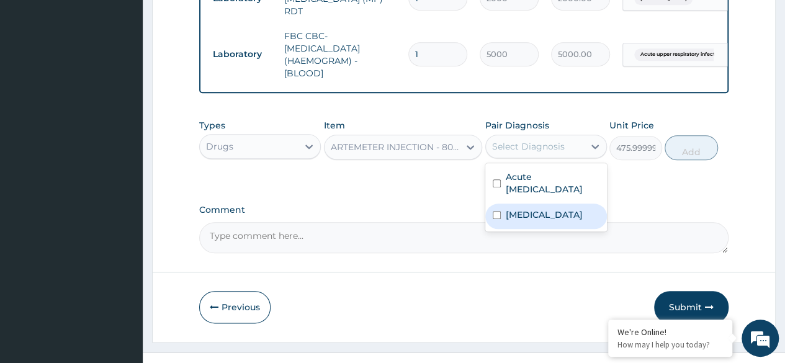
click at [494, 212] on div "Malaria" at bounding box center [546, 216] width 122 height 25
checkbox input "true"
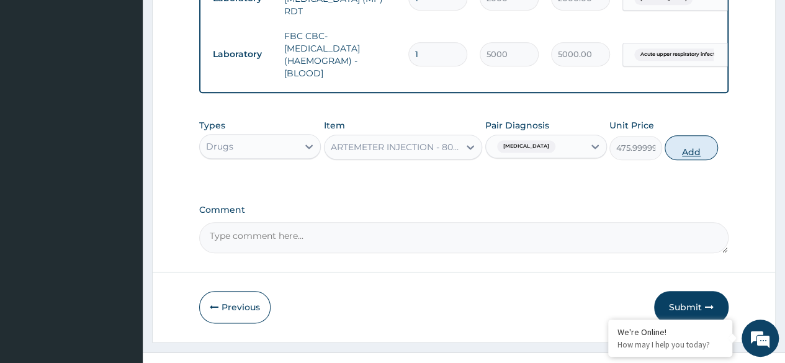
click at [693, 147] on button "Add" at bounding box center [691, 147] width 53 height 25
type input "0"
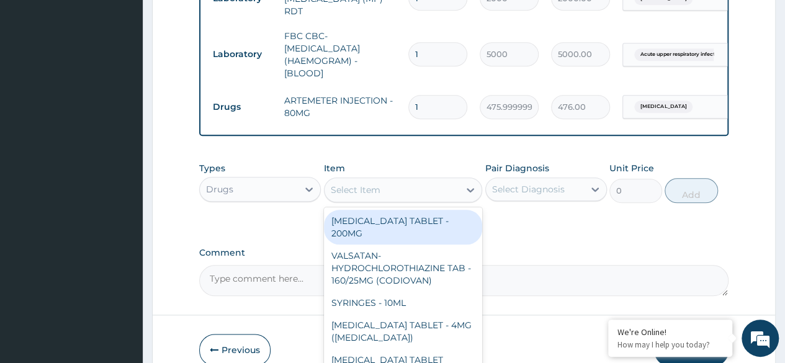
click at [390, 190] on div "Select Item" at bounding box center [392, 190] width 135 height 20
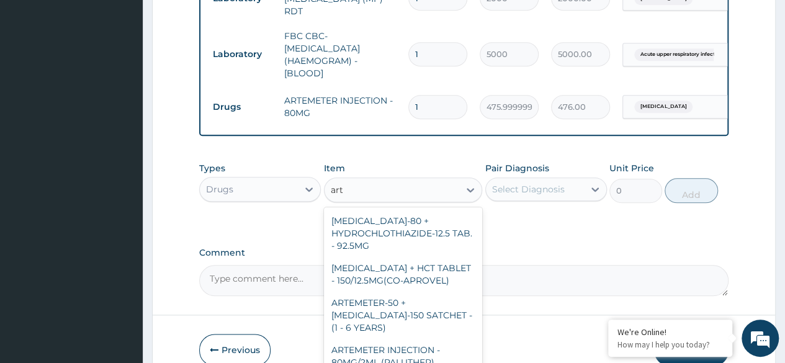
type input "arte"
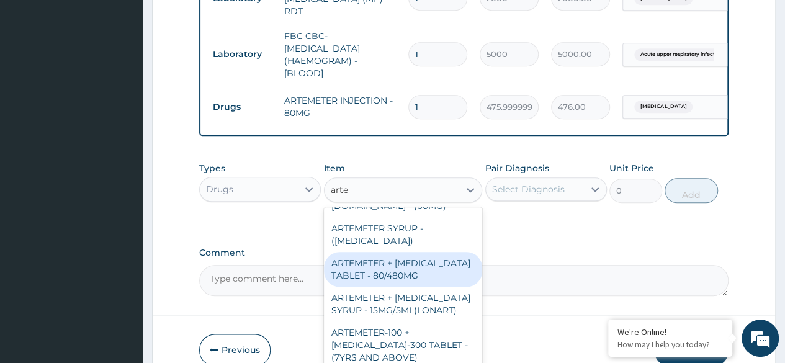
scroll to position [237, 0]
click at [365, 285] on div "ARTEMETER + LUMEFANTRINE TABLET - 80/480MG" at bounding box center [403, 268] width 159 height 35
type input "364"
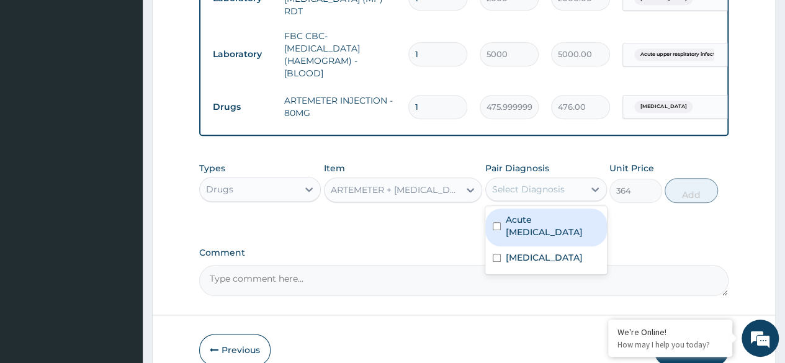
click at [552, 187] on div "Select Diagnosis" at bounding box center [528, 189] width 73 height 12
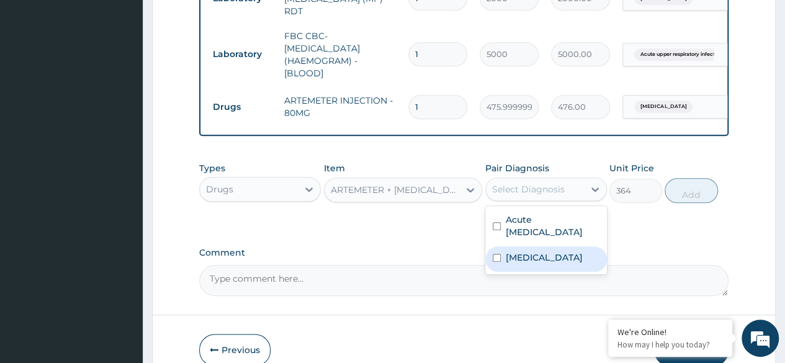
click at [498, 261] on input "checkbox" at bounding box center [497, 258] width 8 height 8
checkbox input "true"
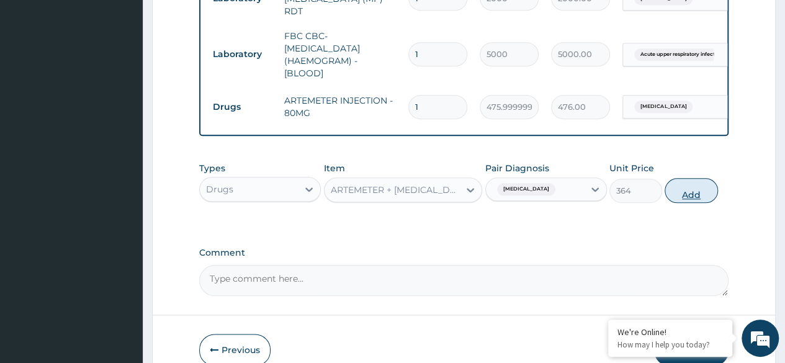
click at [688, 194] on button "Add" at bounding box center [691, 190] width 53 height 25
type input "0"
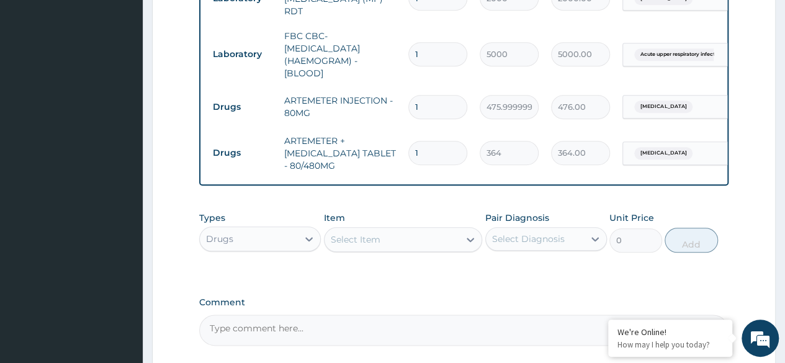
type input "0.00"
type input "6"
type input "2184.00"
type input "6"
click at [423, 100] on input "1" at bounding box center [437, 107] width 59 height 24
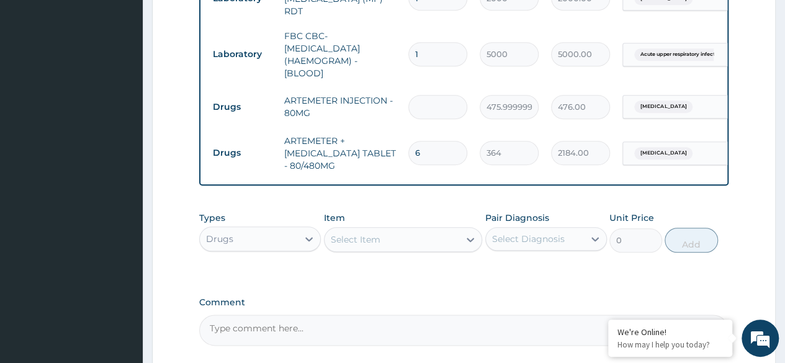
type input "0.00"
type input "6"
type input "2856.00"
type input "6"
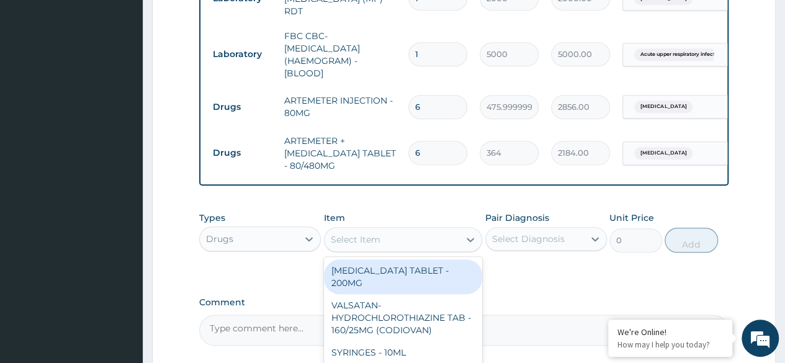
click at [393, 240] on div "Select Item" at bounding box center [392, 240] width 135 height 20
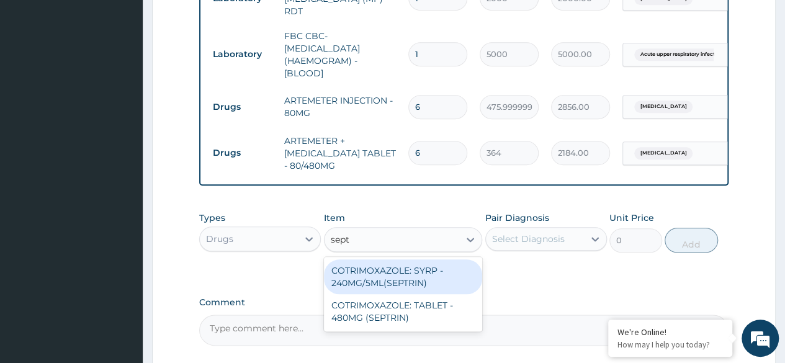
type input "septr"
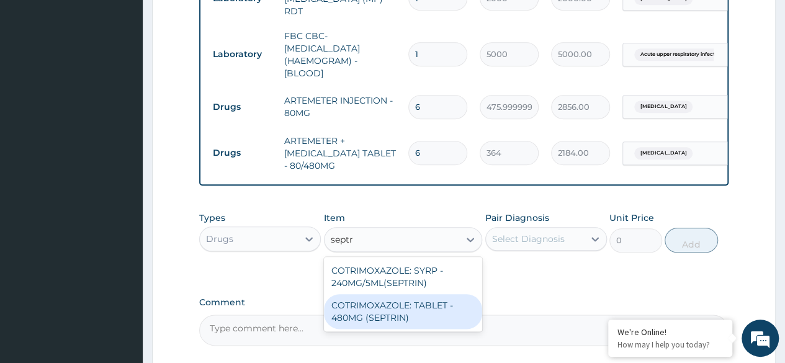
click at [408, 303] on div "COTRIMOXAZOLE: TABLET - 480MG (SEPTRIN)" at bounding box center [403, 311] width 159 height 35
type input "81.19999999999999"
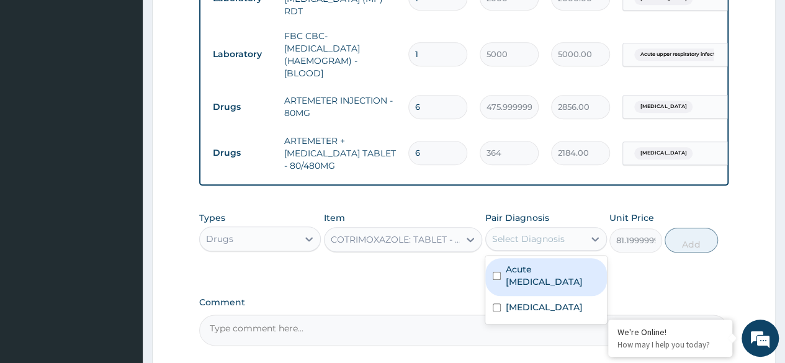
click at [538, 236] on div "Select Diagnosis" at bounding box center [528, 239] width 73 height 12
click at [496, 277] on input "checkbox" at bounding box center [497, 276] width 8 height 8
checkbox input "true"
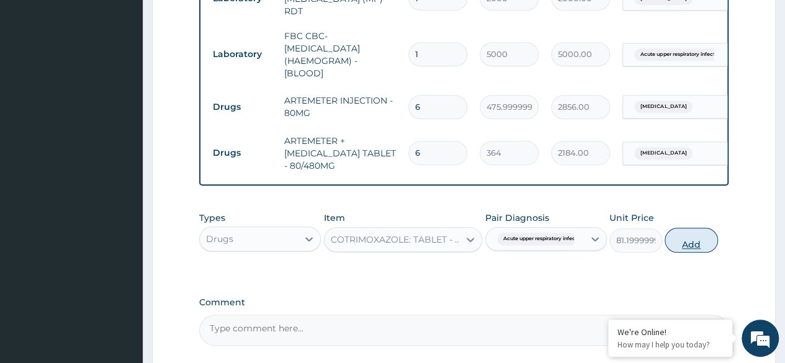
click at [691, 242] on button "Add" at bounding box center [691, 240] width 53 height 25
type input "0"
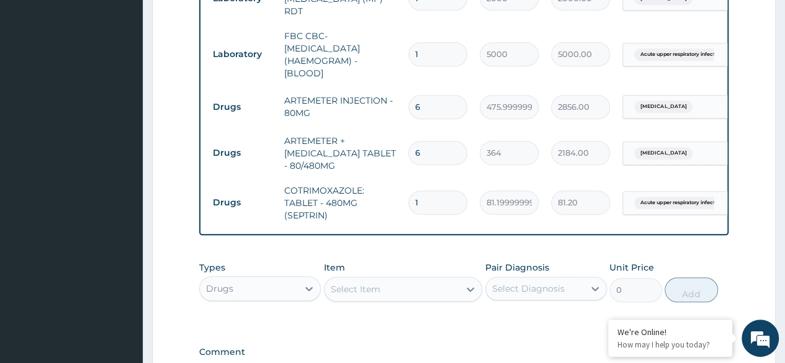
type input "0.00"
type input "2"
type input "162.40"
type input "20"
type input "1624.00"
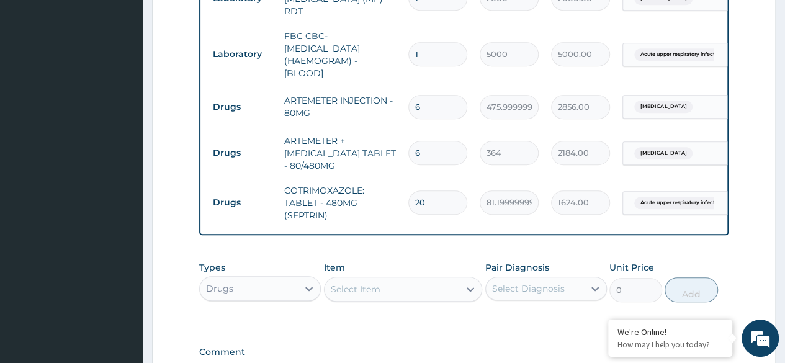
type input "20"
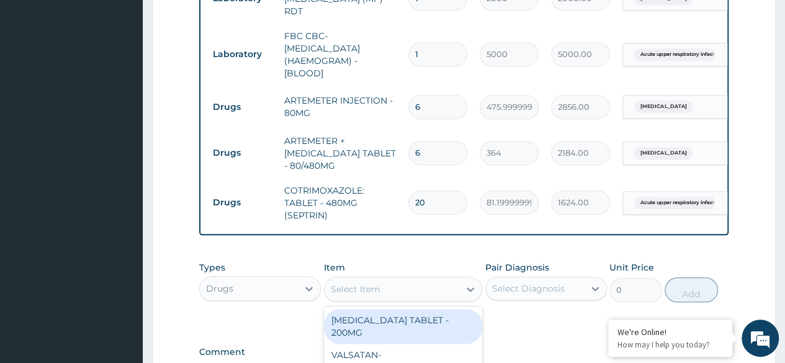
click at [364, 292] on div "Select Item" at bounding box center [356, 289] width 50 height 12
type input "lorata"
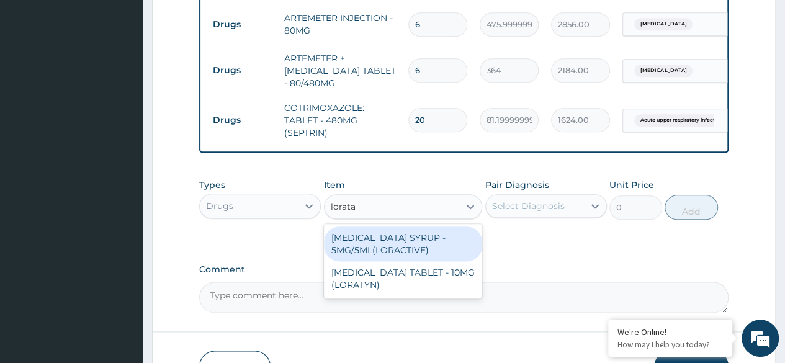
scroll to position [654, 0]
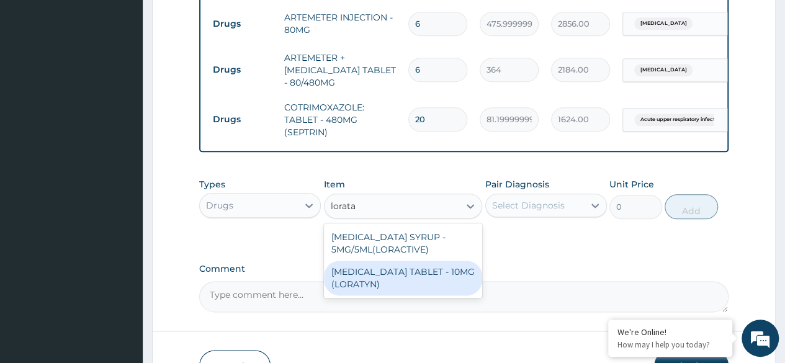
click at [358, 282] on div "[MEDICAL_DATA] TABLET - 10MG (LORATYN)" at bounding box center [403, 278] width 159 height 35
type input "98"
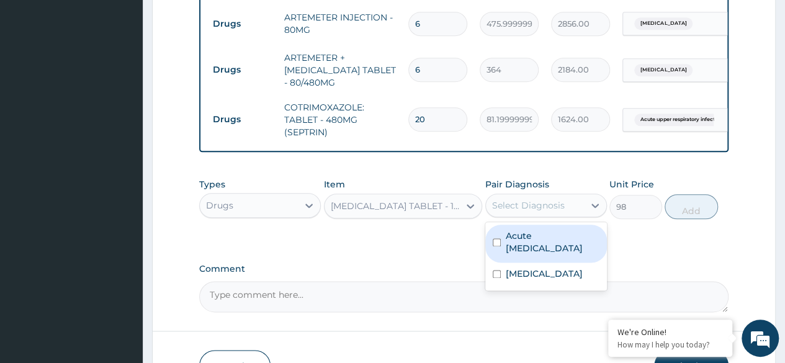
click at [510, 202] on div "Select Diagnosis" at bounding box center [528, 205] width 73 height 12
click at [500, 246] on input "checkbox" at bounding box center [497, 242] width 8 height 8
checkbox input "true"
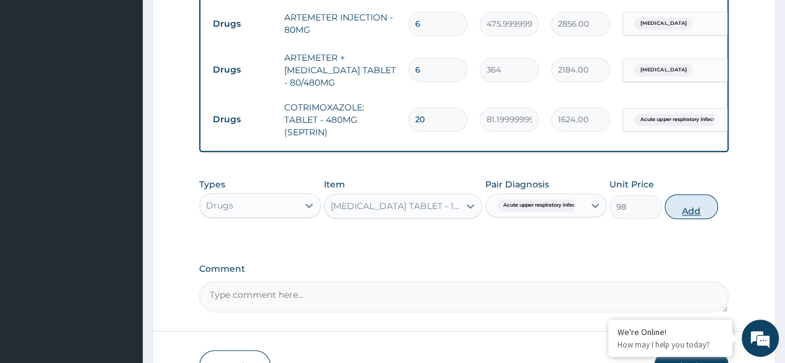
click at [691, 209] on button "Add" at bounding box center [691, 206] width 53 height 25
type input "0"
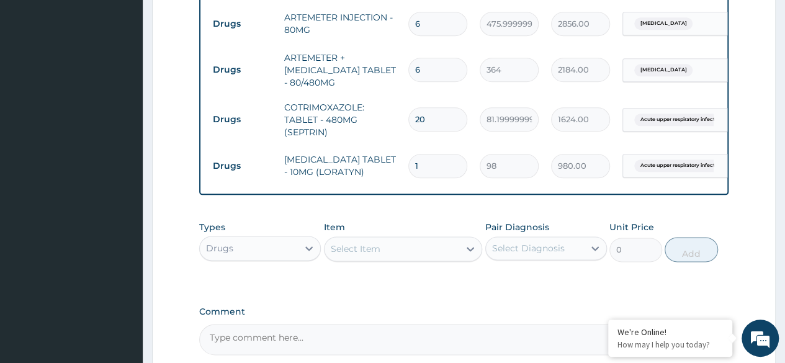
type input "10"
type input "980.00"
type input "10"
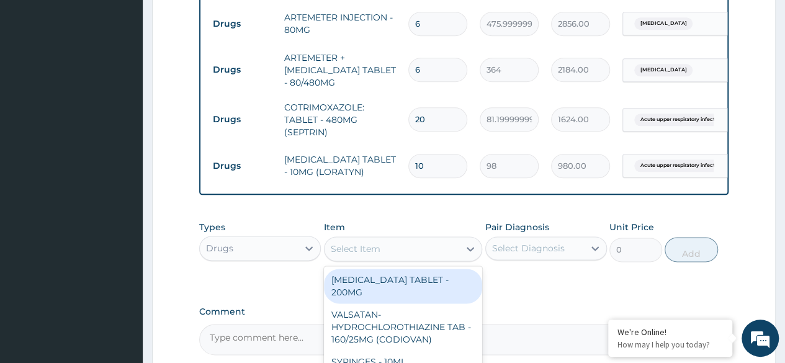
click at [362, 249] on div "Select Item" at bounding box center [356, 249] width 50 height 12
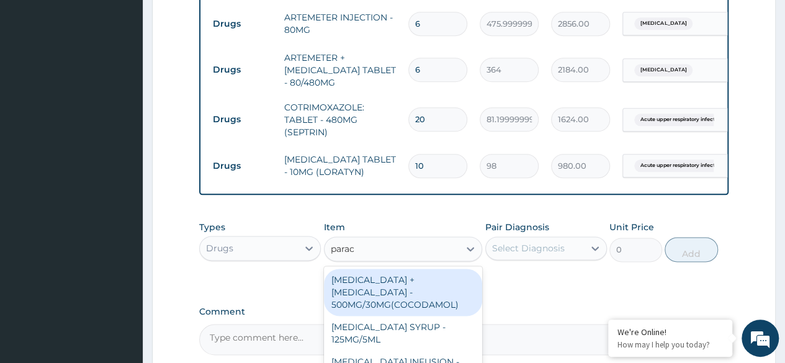
type input "parace"
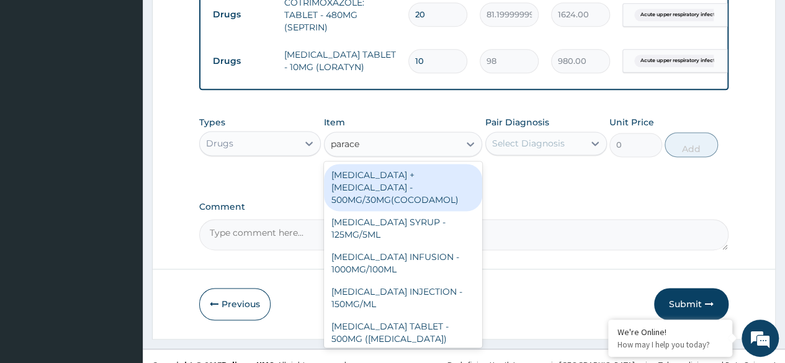
scroll to position [760, 0]
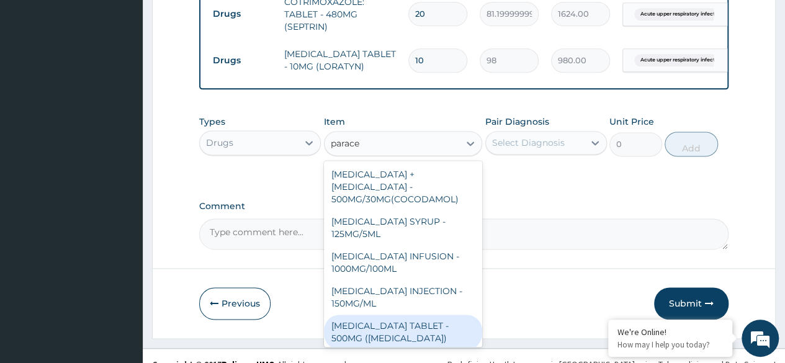
click at [365, 330] on div "PARACETAMOL TABLET - 500MG (PANADOL)" at bounding box center [403, 332] width 159 height 35
type input "42"
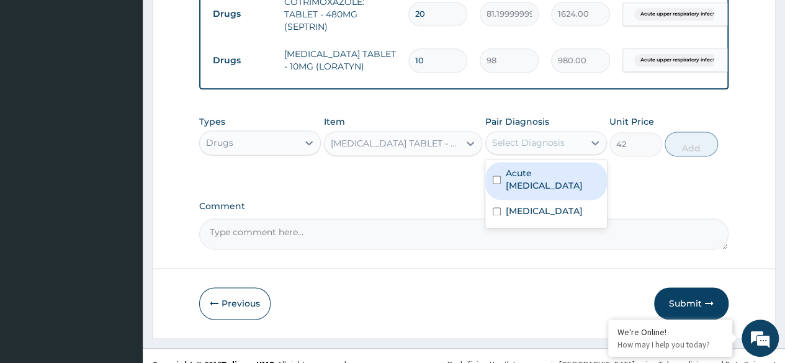
click at [539, 136] on div "Select Diagnosis" at bounding box center [535, 143] width 98 height 20
click at [493, 180] on input "checkbox" at bounding box center [497, 180] width 8 height 8
checkbox input "true"
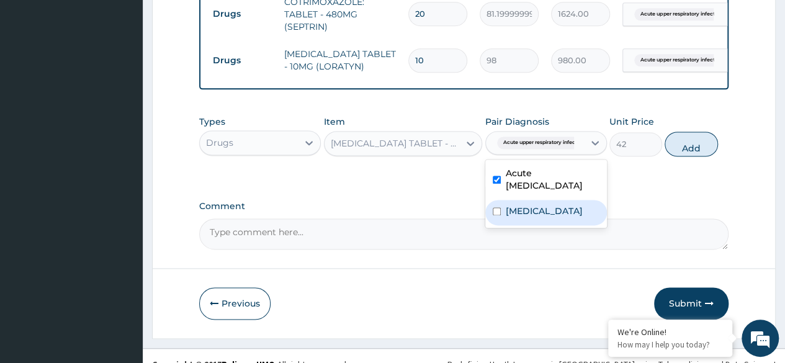
click at [499, 213] on input "checkbox" at bounding box center [497, 211] width 8 height 8
checkbox input "true"
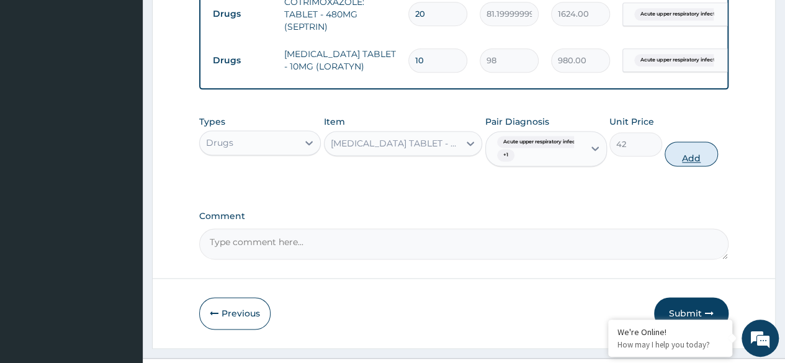
click at [681, 158] on button "Add" at bounding box center [691, 153] width 53 height 25
type input "0"
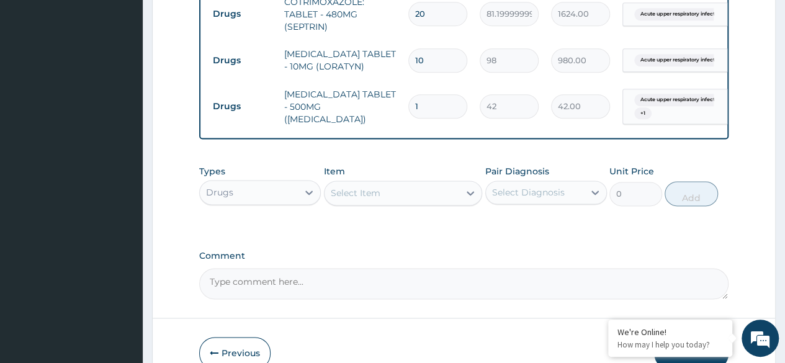
type input "18"
type input "756.00"
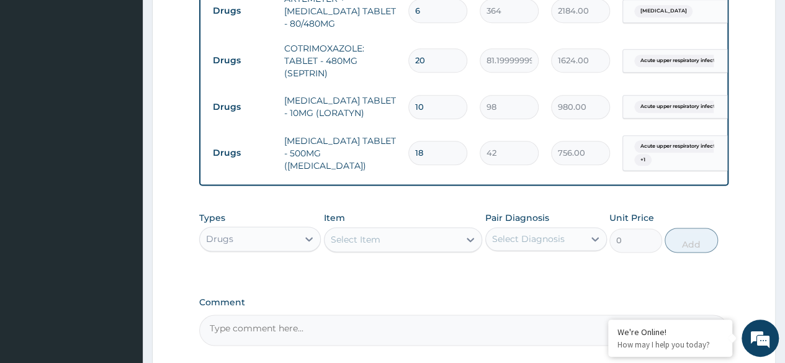
scroll to position [718, 0]
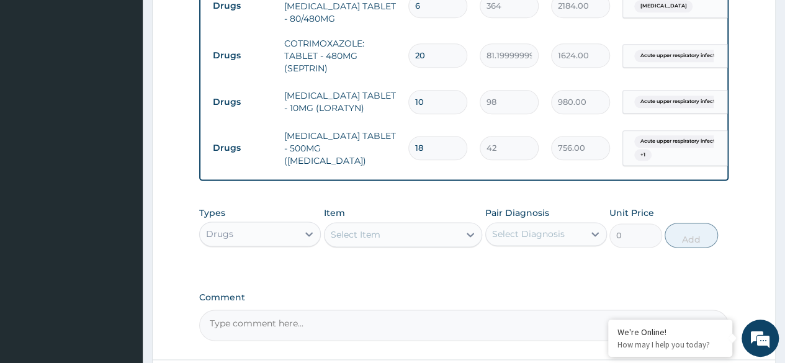
type input "18"
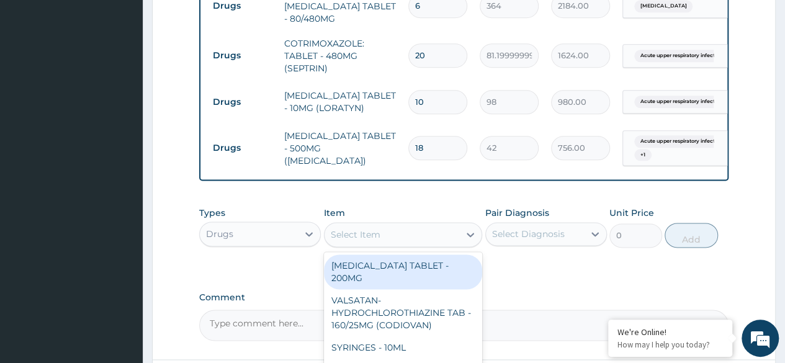
click at [372, 230] on div "Select Item" at bounding box center [356, 234] width 50 height 12
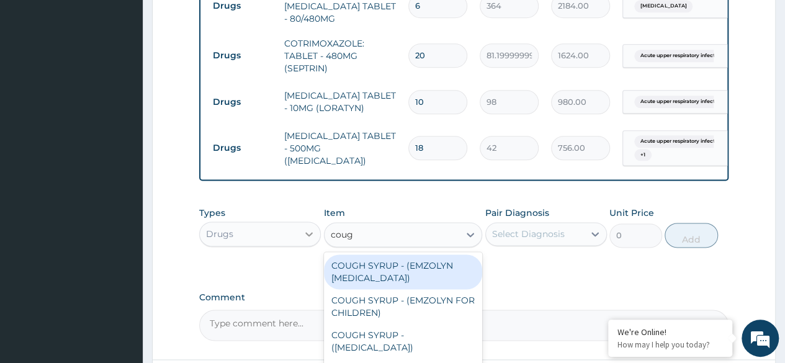
type input "cough"
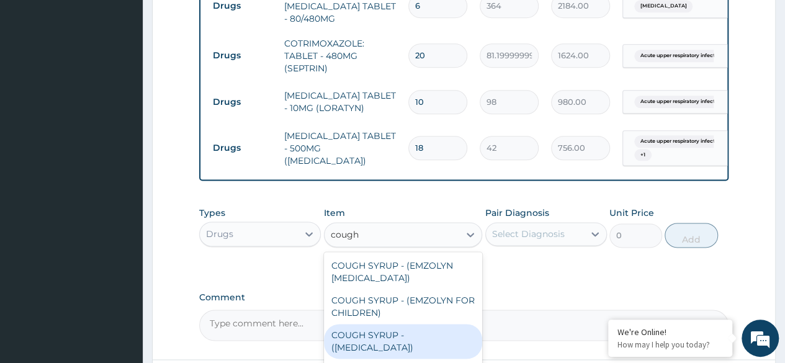
click at [365, 343] on div "COUGH SYRUP - (EXPECTORANT)" at bounding box center [403, 341] width 159 height 35
type input "1120"
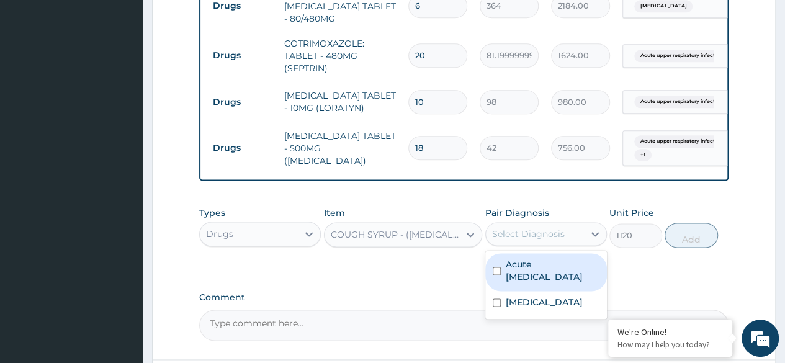
click at [516, 236] on div "Select Diagnosis" at bounding box center [528, 234] width 73 height 12
drag, startPoint x: 495, startPoint y: 267, endPoint x: 666, endPoint y: 220, distance: 177.5
click at [666, 220] on div "Types Drugs Item COUGH SYRUP - (EXPECTORANT) Pair Diagnosis option Malaria, sel…" at bounding box center [463, 226] width 529 height 53
click at [504, 273] on div "Acute upper respiratory infection" at bounding box center [546, 272] width 122 height 38
checkbox input "true"
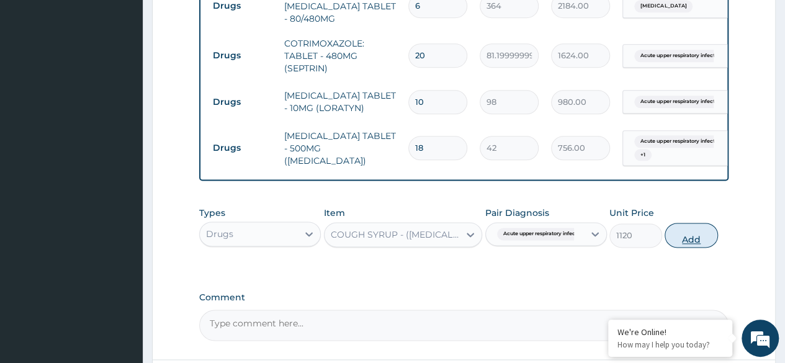
click at [699, 234] on button "Add" at bounding box center [691, 235] width 53 height 25
type input "0"
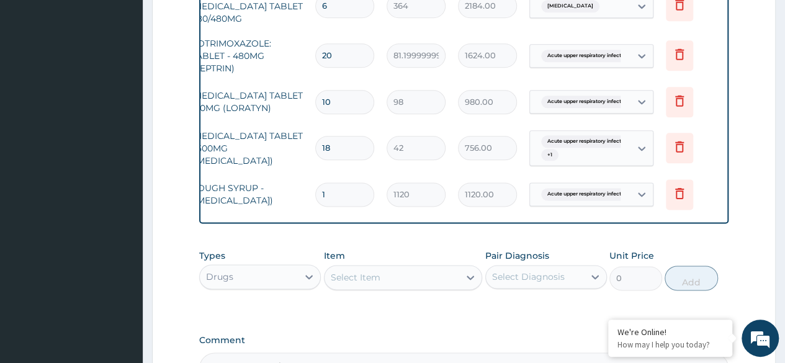
scroll to position [0, 0]
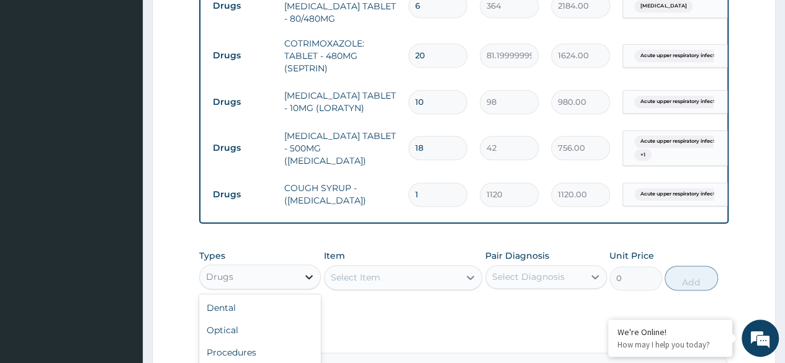
click at [305, 275] on icon at bounding box center [308, 277] width 7 height 4
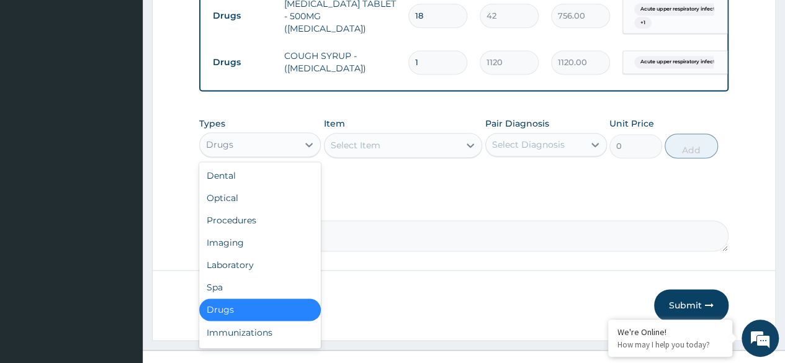
scroll to position [868, 0]
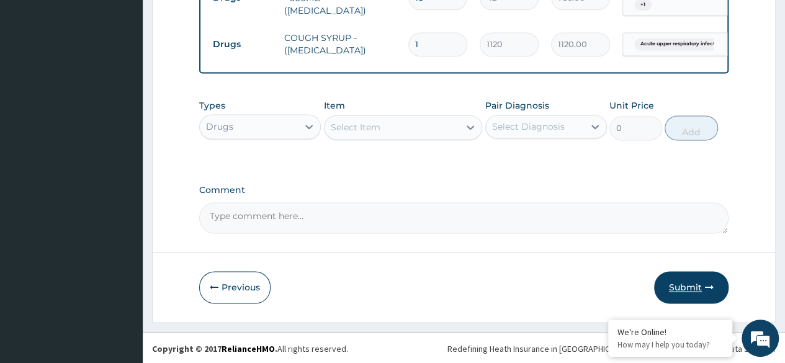
click at [696, 284] on button "Submit" at bounding box center [691, 287] width 74 height 32
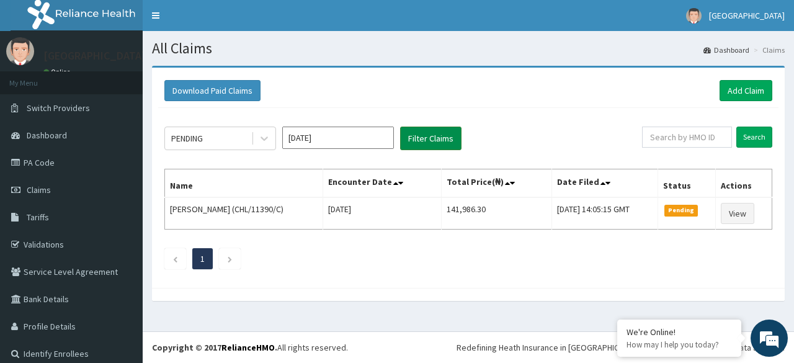
click at [437, 132] on button "Filter Claims" at bounding box center [430, 139] width 61 height 24
click at [319, 137] on input "[DATE]" at bounding box center [338, 138] width 112 height 22
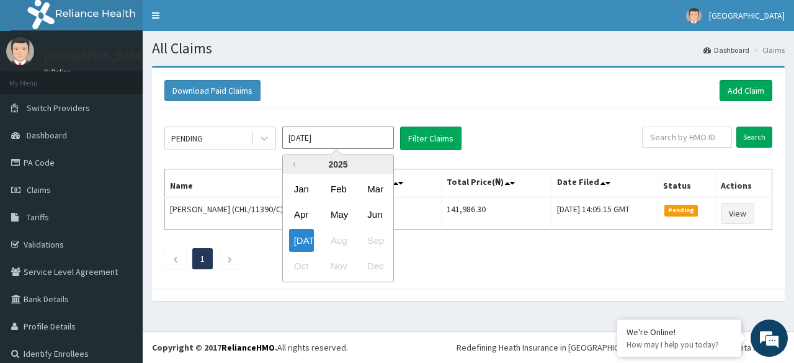
click at [339, 236] on div "Jul Aug Sep" at bounding box center [338, 240] width 110 height 25
click at [340, 258] on div "Oct Nov Dec" at bounding box center [338, 266] width 110 height 25
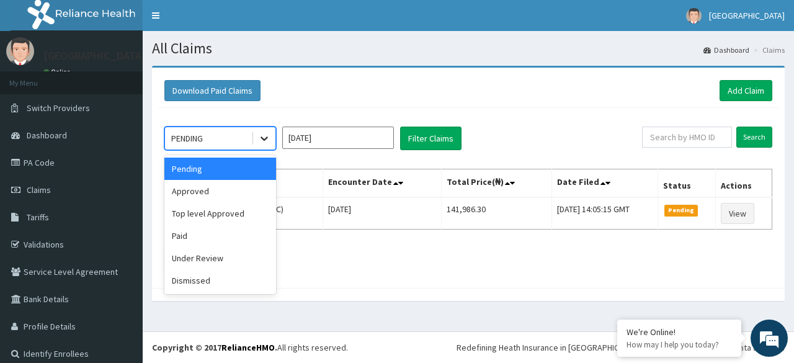
click at [264, 137] on icon at bounding box center [264, 138] width 12 height 12
click at [213, 259] on div "Under Review" at bounding box center [220, 258] width 112 height 22
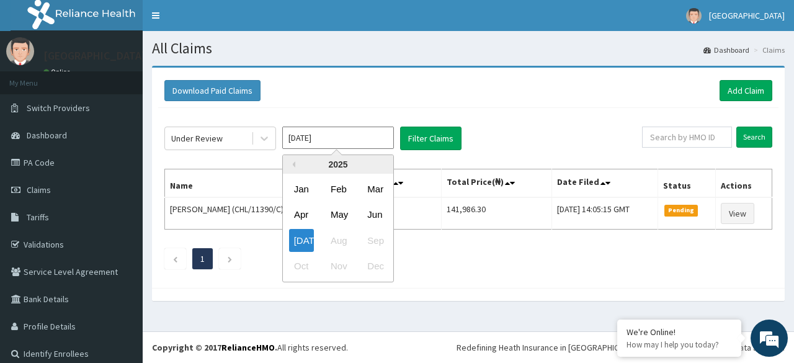
click at [340, 145] on input "[DATE]" at bounding box center [338, 138] width 112 height 22
click at [339, 238] on div "Jul Aug Sep" at bounding box center [338, 240] width 110 height 25
click at [341, 131] on input "[DATE]" at bounding box center [338, 138] width 112 height 22
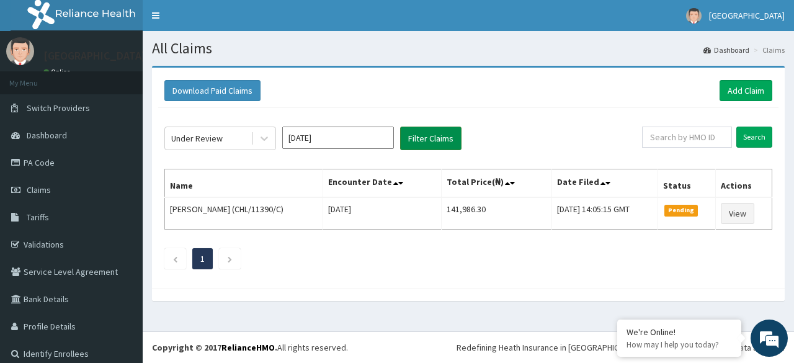
click at [444, 139] on button "Filter Claims" at bounding box center [430, 139] width 61 height 24
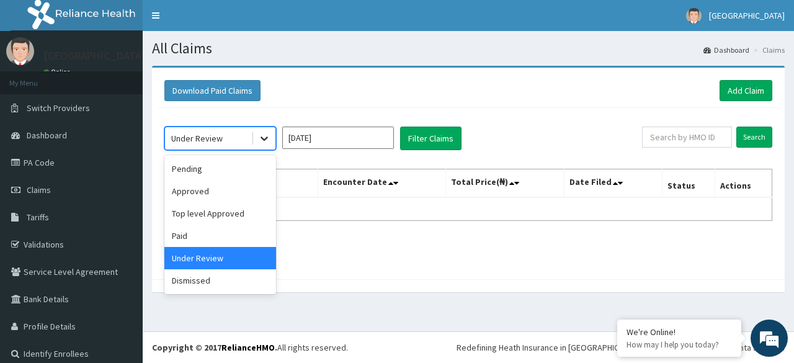
click at [268, 137] on icon at bounding box center [264, 138] width 12 height 12
click at [220, 214] on div "Top level Approved" at bounding box center [220, 213] width 112 height 22
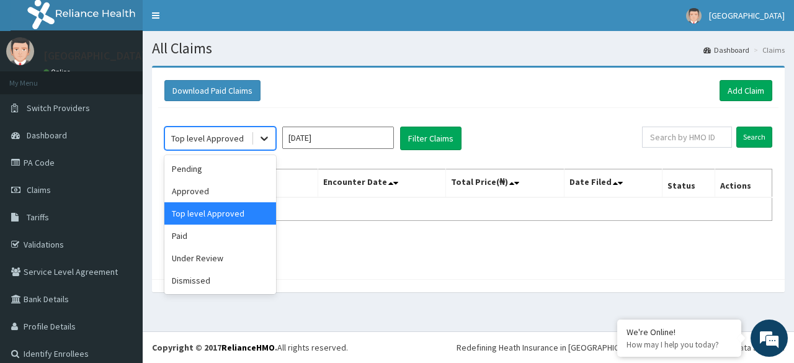
click at [268, 128] on div at bounding box center [264, 138] width 22 height 22
click at [197, 235] on div "Paid" at bounding box center [220, 236] width 112 height 22
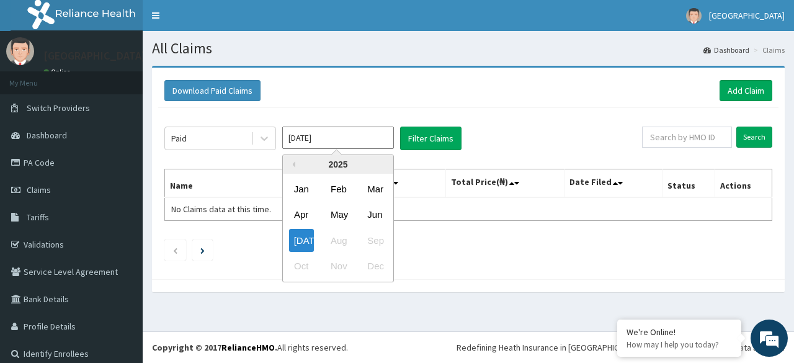
click at [338, 136] on input "[DATE]" at bounding box center [338, 138] width 112 height 22
click at [341, 248] on div "Jul Aug Sep" at bounding box center [338, 240] width 110 height 25
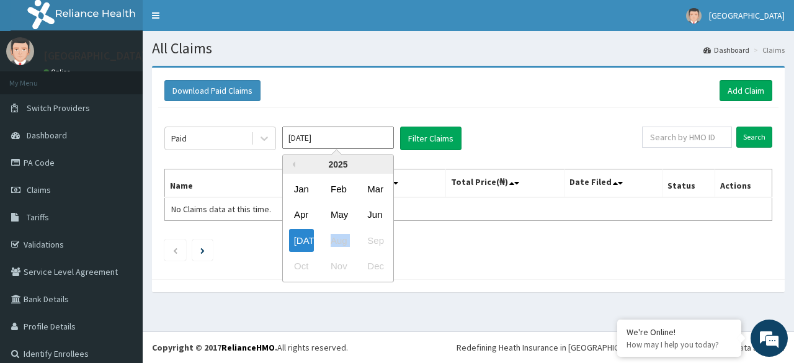
click at [341, 248] on div "Jul Aug Sep" at bounding box center [338, 240] width 110 height 25
click at [341, 239] on div "Jul Aug Sep" at bounding box center [338, 240] width 110 height 25
click at [353, 228] on div "Jul Aug Sep" at bounding box center [338, 240] width 110 height 25
click at [391, 239] on div "Jul Aug Sep" at bounding box center [338, 240] width 110 height 25
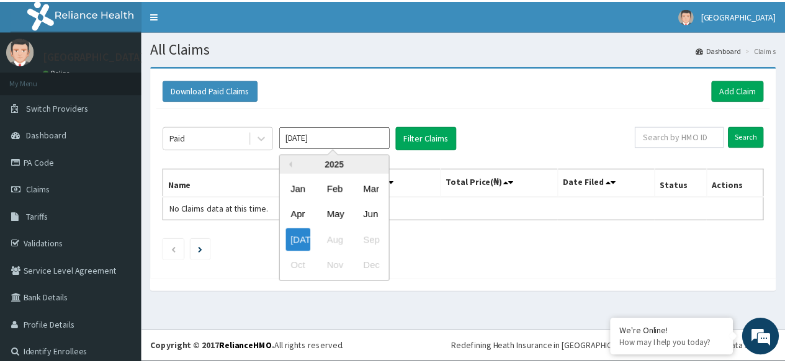
scroll to position [11, 0]
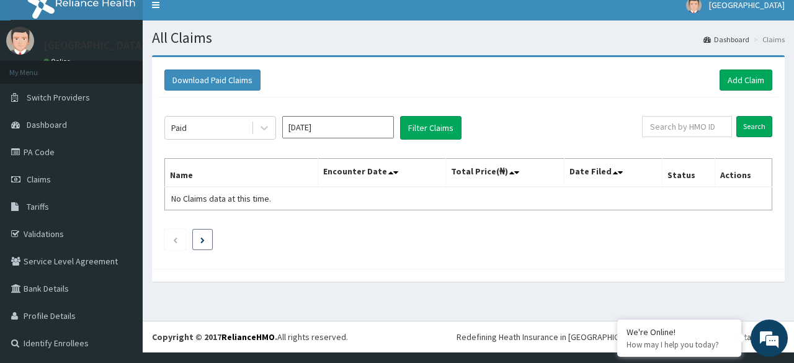
click at [202, 237] on icon "Next page" at bounding box center [202, 240] width 4 height 6
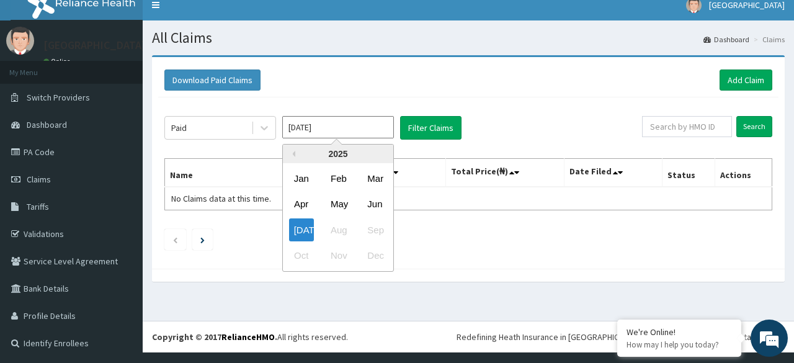
click at [350, 116] on input "[DATE]" at bounding box center [338, 127] width 112 height 22
click at [332, 231] on div "Jul Aug Sep" at bounding box center [338, 229] width 110 height 25
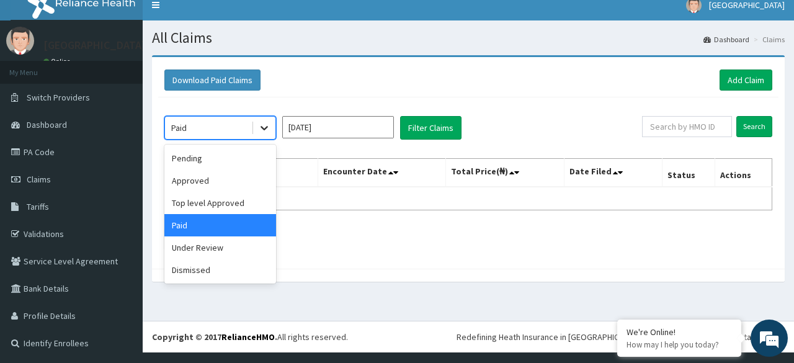
click at [262, 128] on icon at bounding box center [264, 128] width 12 height 12
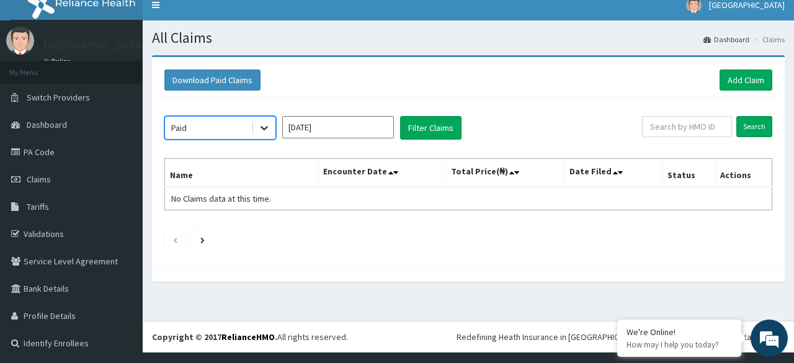
click at [265, 123] on icon at bounding box center [264, 128] width 12 height 12
click at [260, 130] on icon at bounding box center [264, 128] width 12 height 12
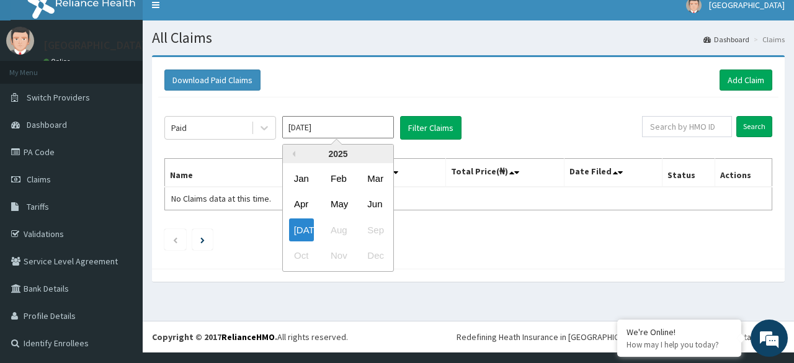
click at [319, 127] on input "[DATE]" at bounding box center [338, 127] width 112 height 22
click at [366, 208] on div "Jun" at bounding box center [374, 204] width 25 height 23
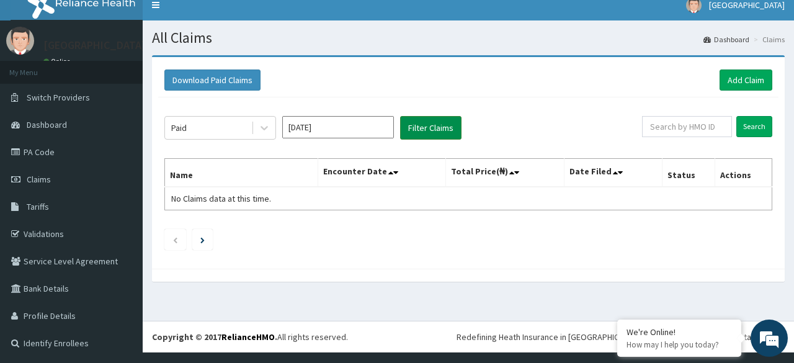
click at [424, 130] on button "Filter Claims" at bounding box center [430, 128] width 61 height 24
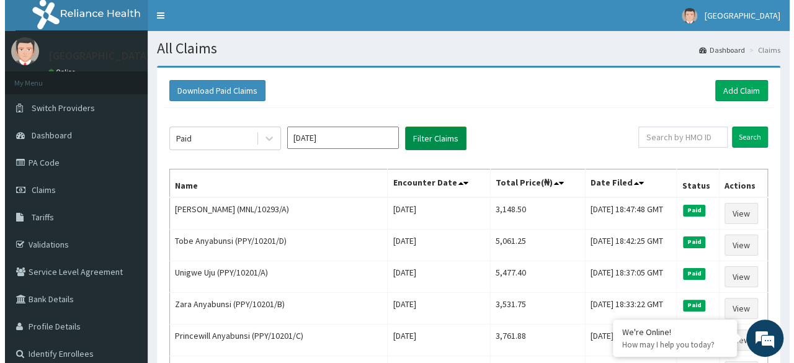
scroll to position [0, 0]
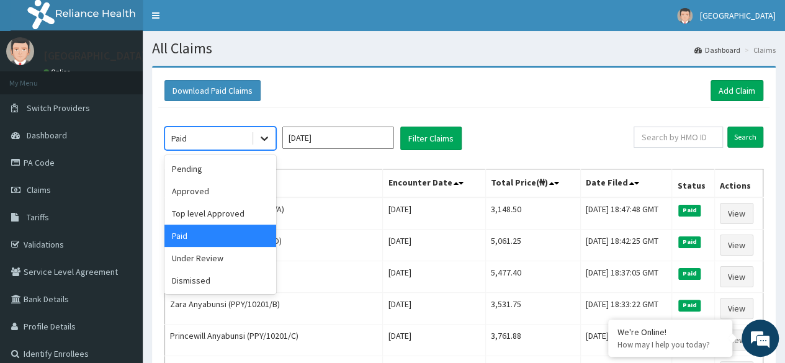
click at [263, 133] on icon at bounding box center [264, 138] width 12 height 12
click at [216, 251] on div "Under Review" at bounding box center [220, 258] width 112 height 22
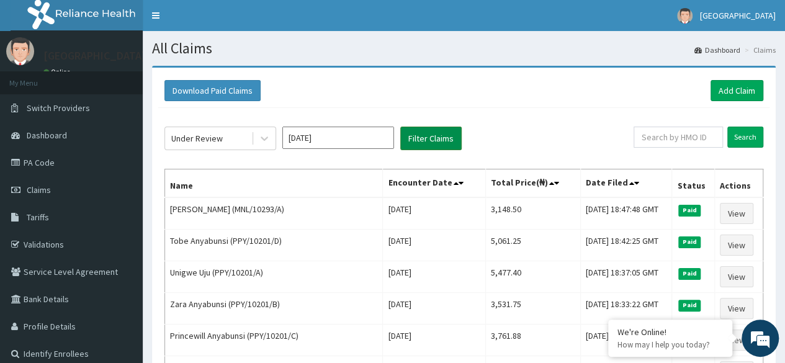
click at [417, 138] on button "Filter Claims" at bounding box center [430, 139] width 61 height 24
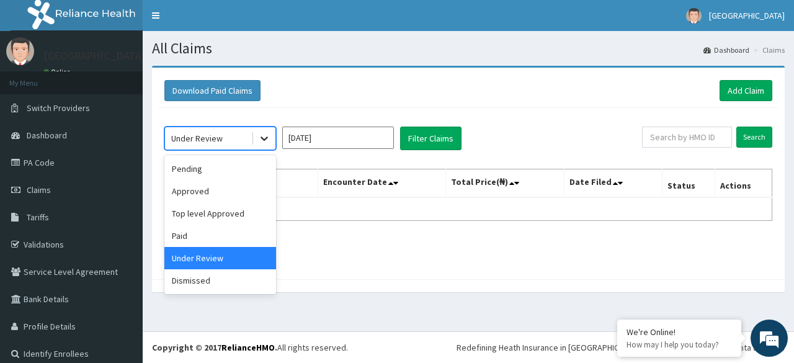
click at [266, 137] on icon at bounding box center [264, 138] width 12 height 12
click at [237, 184] on div "Approved" at bounding box center [220, 191] width 112 height 22
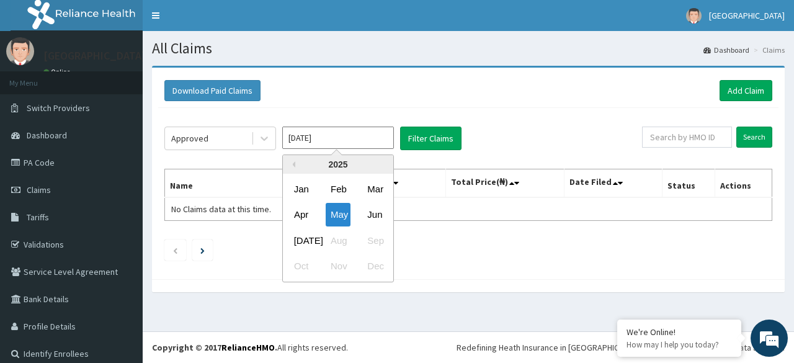
click at [319, 130] on input "May 2025" at bounding box center [338, 138] width 112 height 22
click at [302, 238] on div "[DATE]" at bounding box center [301, 240] width 25 height 23
type input "Jun 2025"
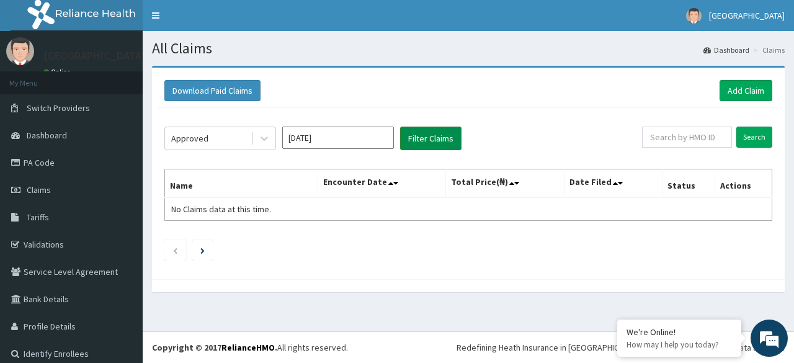
click at [424, 140] on button "Filter Claims" at bounding box center [430, 139] width 61 height 24
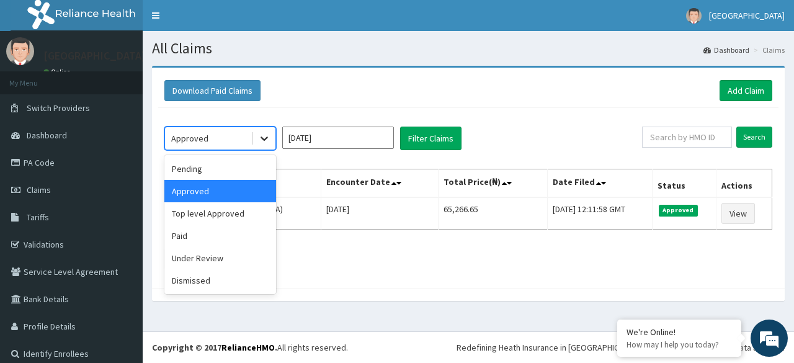
click at [262, 137] on icon at bounding box center [264, 139] width 7 height 4
click at [211, 168] on div "Pending" at bounding box center [220, 169] width 112 height 22
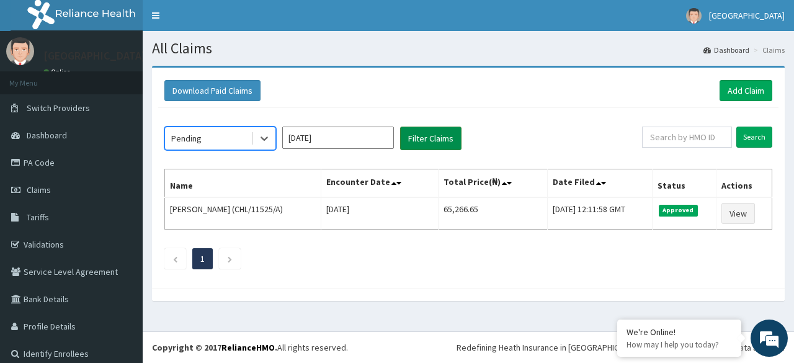
click at [429, 135] on button "Filter Claims" at bounding box center [430, 139] width 61 height 24
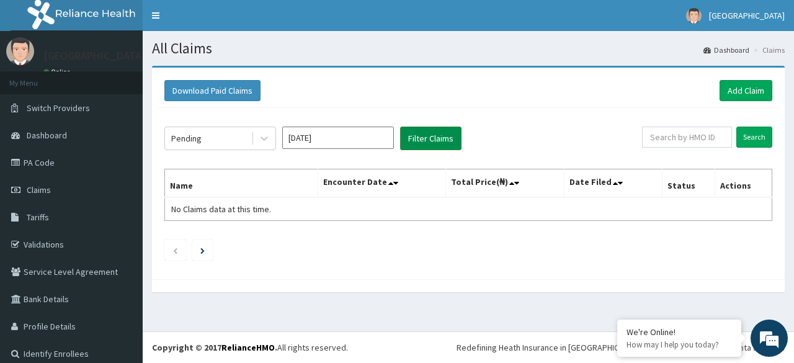
click at [429, 135] on button "Filter Claims" at bounding box center [430, 139] width 61 height 24
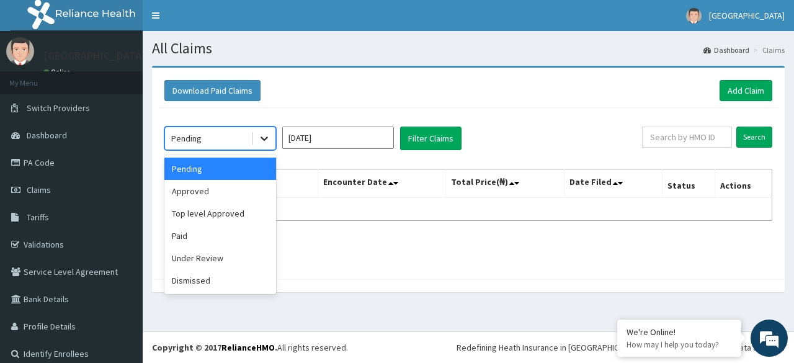
click at [262, 137] on icon at bounding box center [264, 139] width 7 height 4
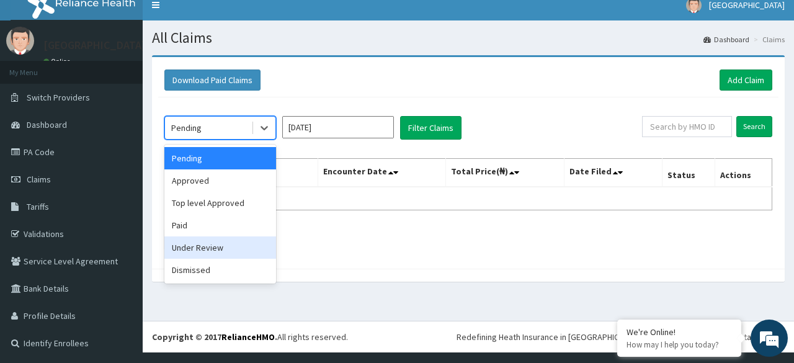
click at [192, 251] on div "Under Review" at bounding box center [220, 247] width 112 height 22
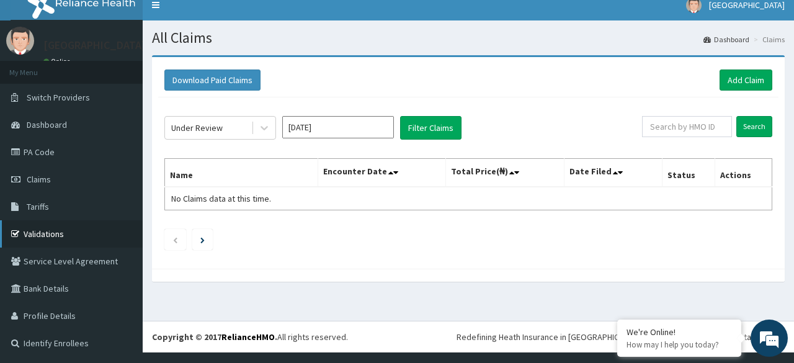
click at [38, 228] on link "Validations" at bounding box center [71, 233] width 143 height 27
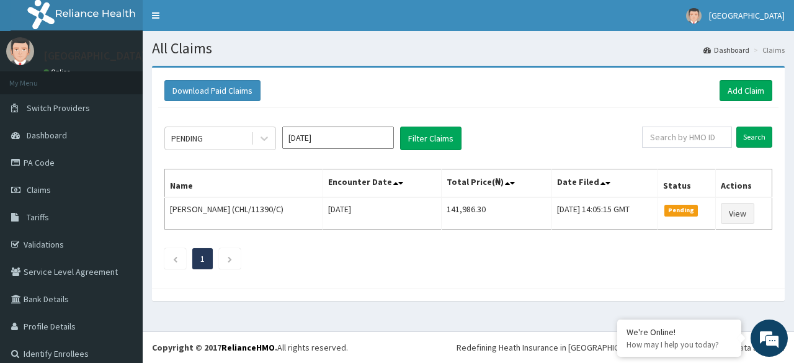
click at [366, 125] on div "PENDING [DATE] Filter Claims Search Name Encounter Date Total Price(₦) Date Fil…" at bounding box center [468, 195] width 621 height 174
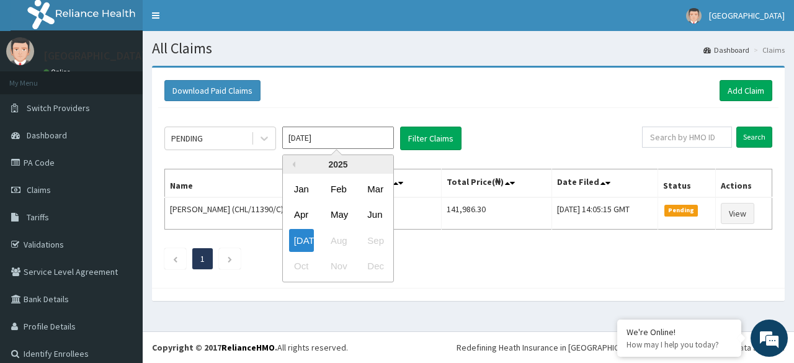
click at [364, 133] on input "[DATE]" at bounding box center [338, 138] width 112 height 22
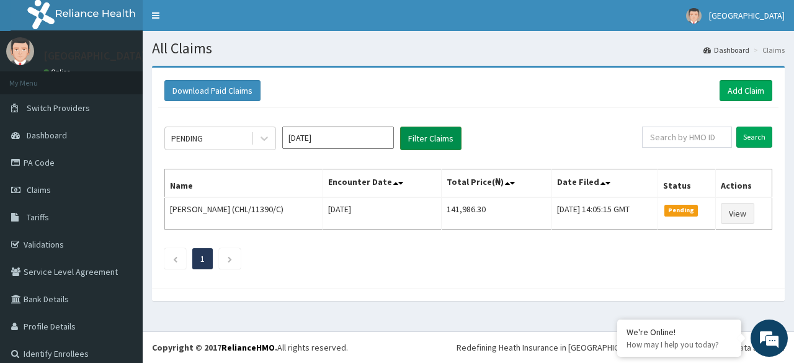
click at [442, 140] on button "Filter Claims" at bounding box center [430, 139] width 61 height 24
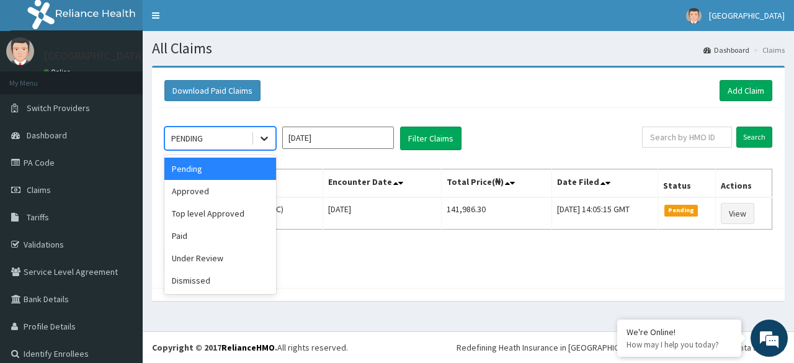
click at [267, 141] on icon at bounding box center [264, 138] width 12 height 12
click at [211, 213] on div "Top level Approved" at bounding box center [220, 213] width 112 height 22
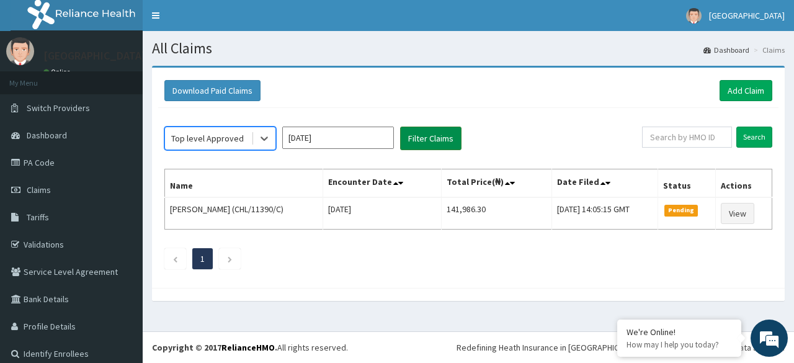
click at [431, 140] on button "Filter Claims" at bounding box center [430, 139] width 61 height 24
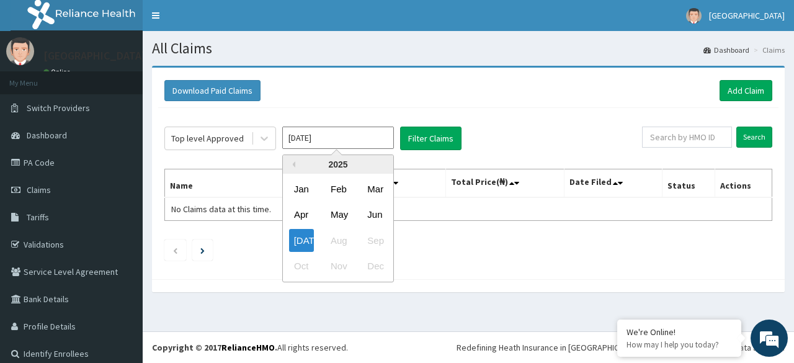
click at [317, 138] on input "Jul 2025" at bounding box center [338, 138] width 112 height 22
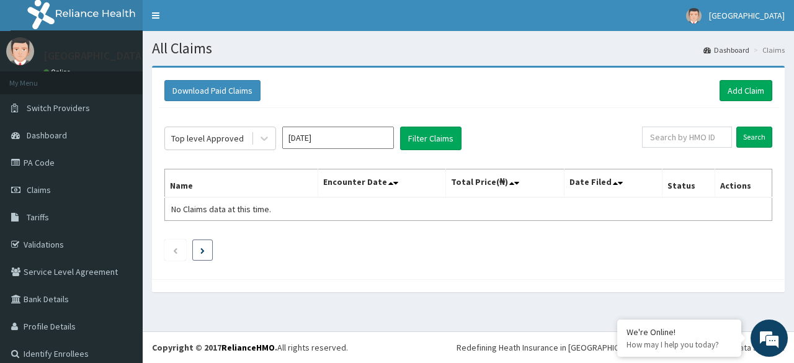
click at [208, 246] on li at bounding box center [202, 250] width 20 height 21
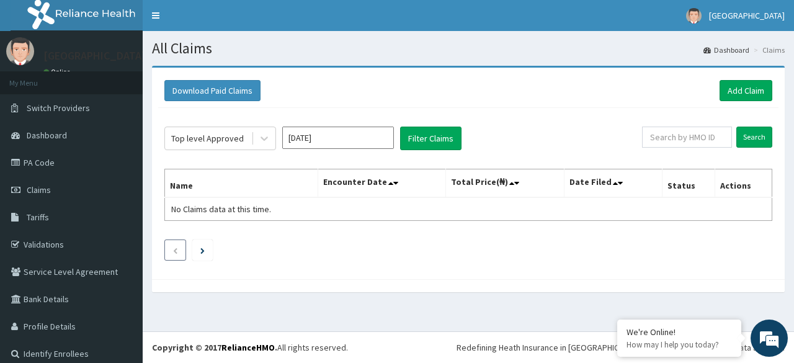
drag, startPoint x: 208, startPoint y: 246, endPoint x: 168, endPoint y: 248, distance: 39.7
click at [168, 248] on ul at bounding box center [468, 250] width 608 height 21
click at [168, 248] on li at bounding box center [175, 250] width 22 height 21
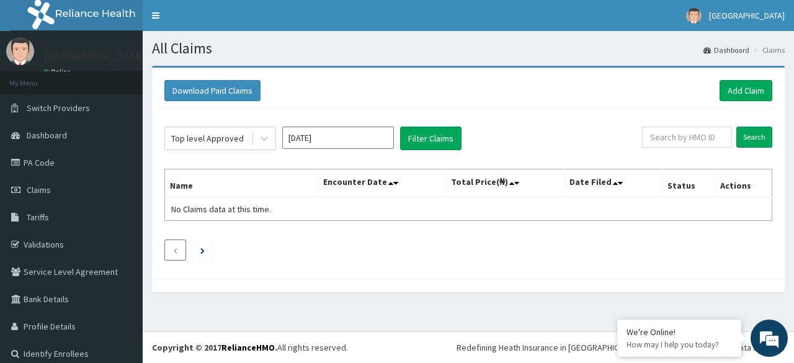
click at [168, 248] on li at bounding box center [175, 250] width 22 height 21
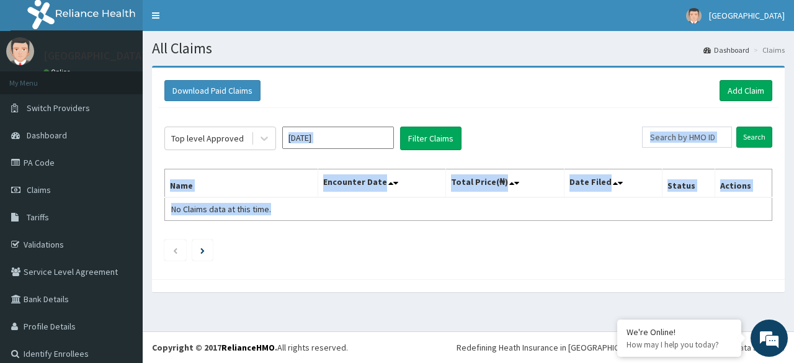
drag, startPoint x: 168, startPoint y: 248, endPoint x: 287, endPoint y: 131, distance: 166.3
click at [287, 131] on div "Top level Approved Jul 2025 Filter Claims Search Name Encounter Date Total Pric…" at bounding box center [468, 190] width 621 height 165
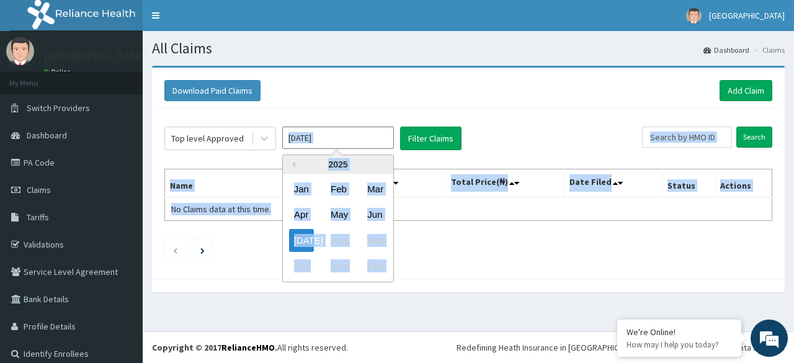
click at [287, 131] on input "Jul 2025" at bounding box center [338, 138] width 112 height 22
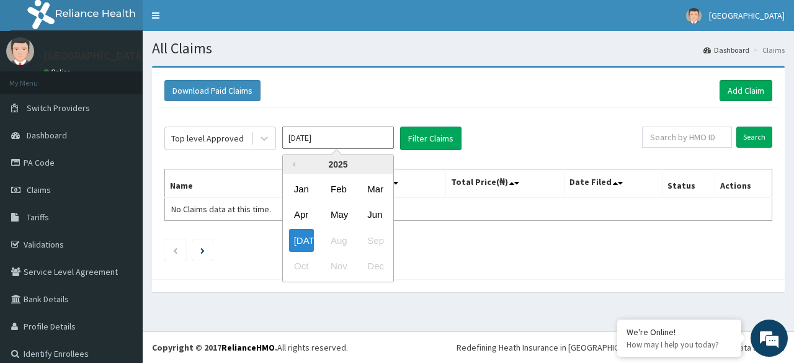
click at [397, 182] on div "Previous Year 2025 Jan Feb Mar Apr May Jun Jul Aug Sep Oct Nov Dec" at bounding box center [356, 220] width 211 height 131
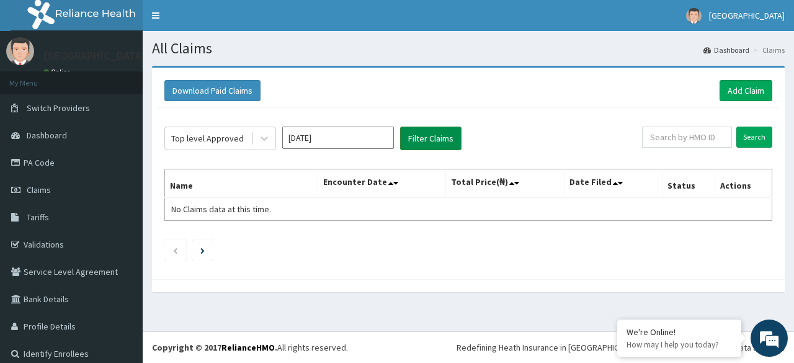
click at [426, 138] on button "Filter Claims" at bounding box center [430, 139] width 61 height 24
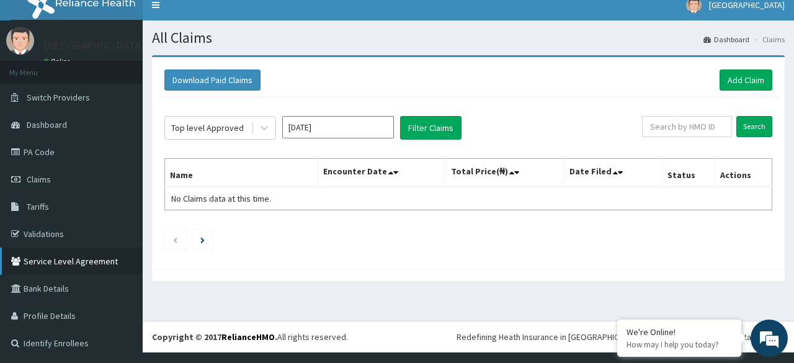
click at [81, 262] on link "Service Level Agreement" at bounding box center [71, 261] width 143 height 27
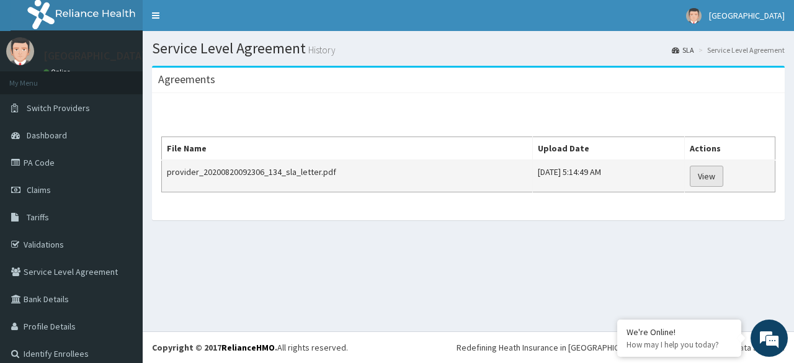
click at [714, 171] on link "View" at bounding box center [707, 176] width 34 height 21
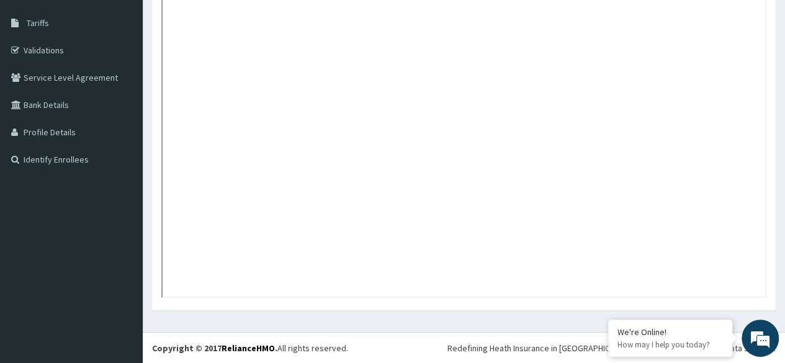
click at [94, 186] on aside "[GEOGRAPHIC_DATA] Online My Menu Switch Providers Dashboard PA Code Claims Tari…" at bounding box center [71, 85] width 143 height 558
click at [152, 172] on div at bounding box center [464, 113] width 624 height 375
drag, startPoint x: 151, startPoint y: 172, endPoint x: 153, endPoint y: 155, distance: 17.5
click at [153, 155] on div at bounding box center [464, 113] width 624 height 375
click at [53, 190] on aside "[GEOGRAPHIC_DATA] Online My Menu Switch Providers Dashboard PA Code Claims Tari…" at bounding box center [71, 85] width 143 height 558
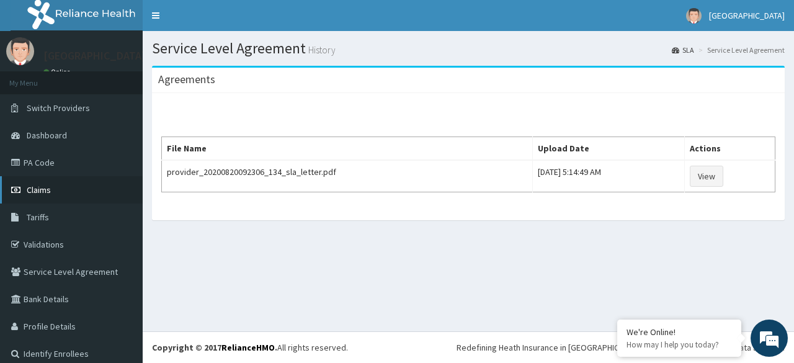
click at [42, 187] on span "Claims" at bounding box center [39, 189] width 24 height 11
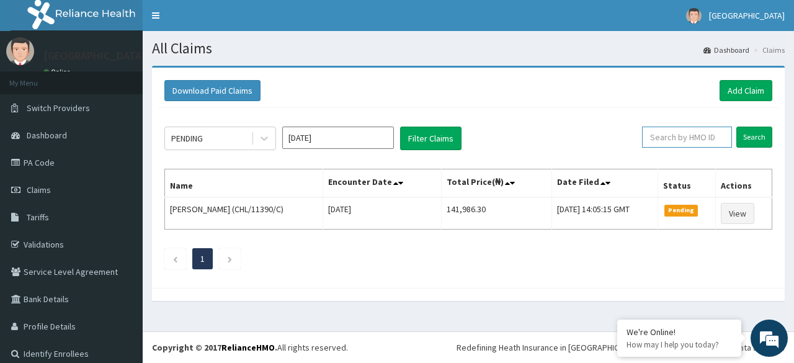
click at [691, 135] on input "text" at bounding box center [687, 137] width 90 height 21
click at [454, 138] on button "Filter Claims" at bounding box center [430, 139] width 61 height 24
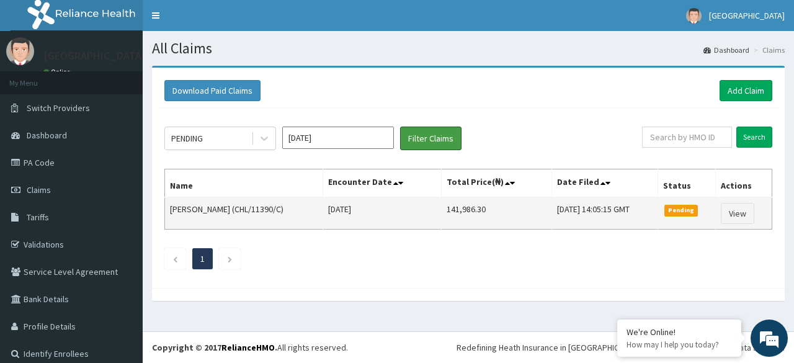
scroll to position [11, 0]
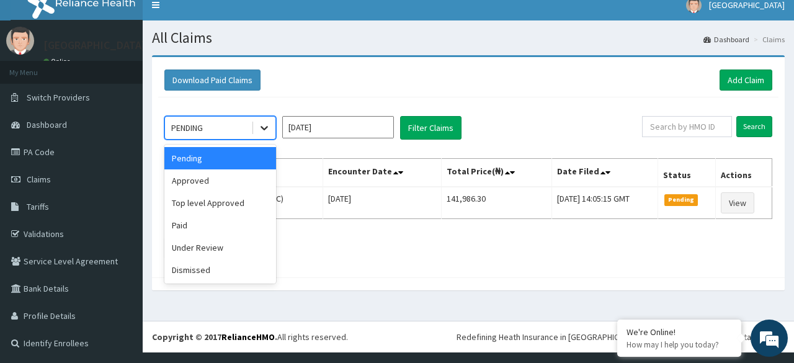
click at [264, 125] on icon at bounding box center [264, 128] width 12 height 12
click at [200, 267] on div "Dismissed" at bounding box center [220, 270] width 112 height 22
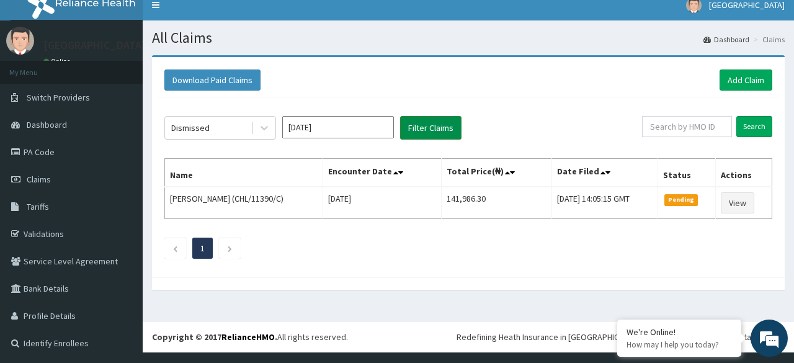
click at [447, 131] on button "Filter Claims" at bounding box center [430, 128] width 61 height 24
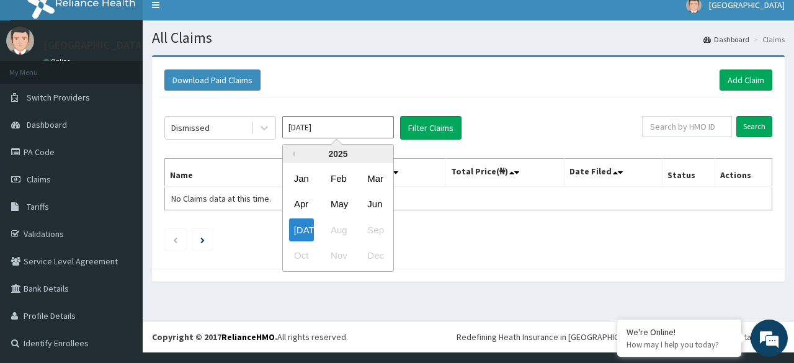
click at [313, 123] on input "Jul 2025" at bounding box center [338, 127] width 112 height 22
click at [377, 202] on div "Jun" at bounding box center [374, 204] width 25 height 23
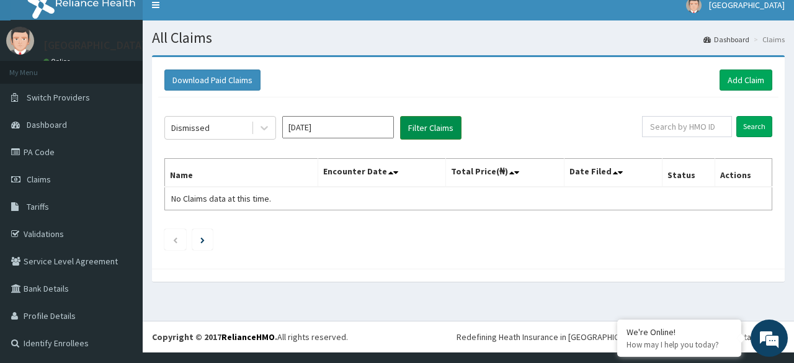
click at [437, 128] on button "Filter Claims" at bounding box center [430, 128] width 61 height 24
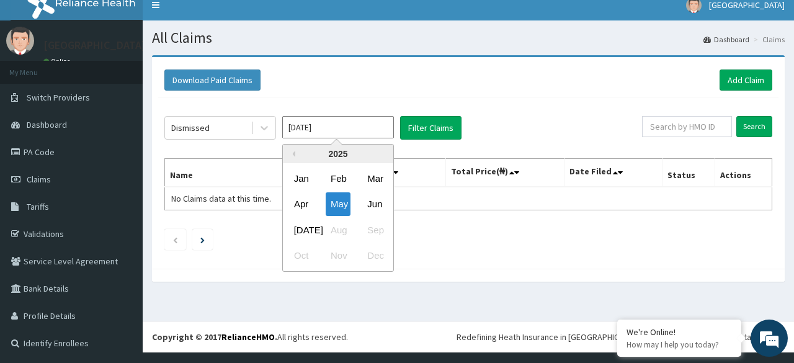
click at [371, 117] on input "May 2025" at bounding box center [338, 127] width 112 height 22
click at [334, 198] on div "May" at bounding box center [338, 204] width 25 height 23
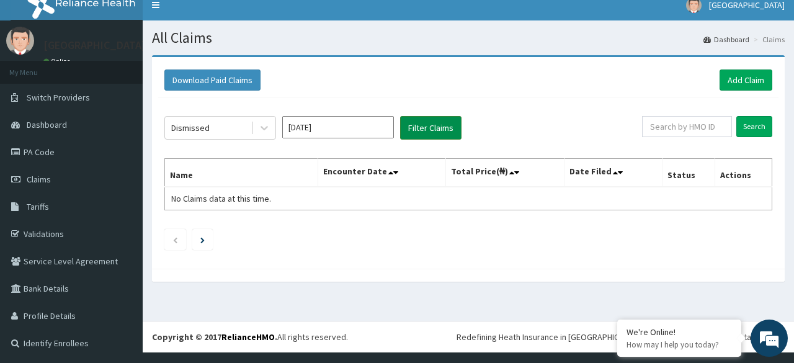
click at [424, 122] on button "Filter Claims" at bounding box center [430, 128] width 61 height 24
click at [362, 128] on input "Apr 2025" at bounding box center [338, 127] width 112 height 22
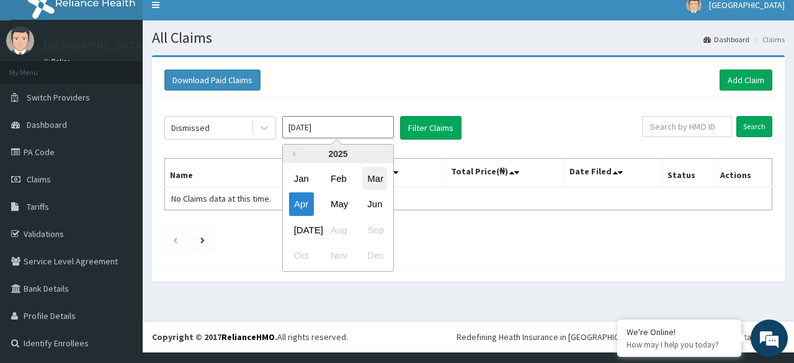
click at [368, 173] on div "Mar" at bounding box center [374, 178] width 25 height 23
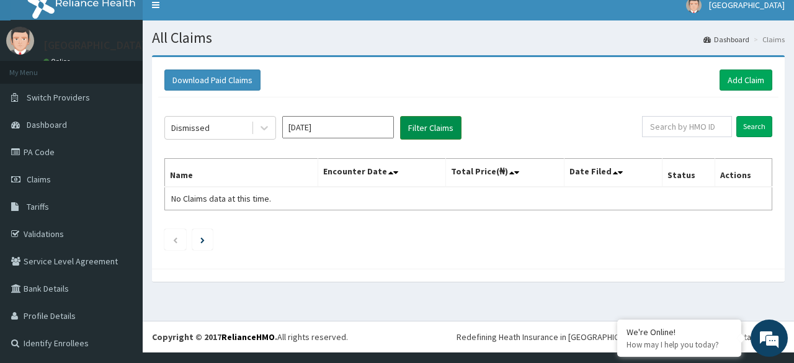
click at [418, 127] on button "Filter Claims" at bounding box center [430, 128] width 61 height 24
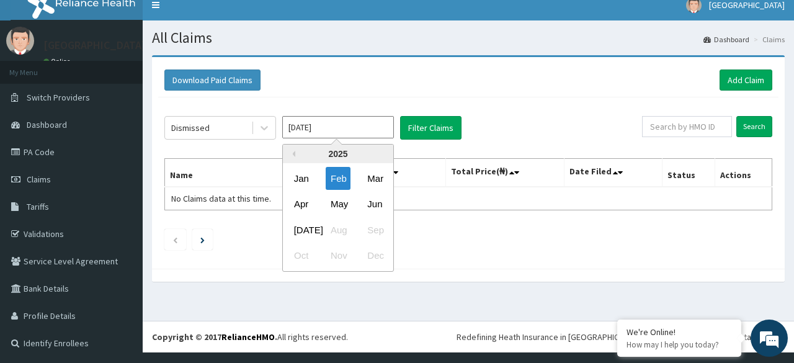
click at [374, 122] on input "Feb 2025" at bounding box center [338, 127] width 112 height 22
click at [309, 167] on div "Jan" at bounding box center [301, 178] width 25 height 23
type input "Dec 2024"
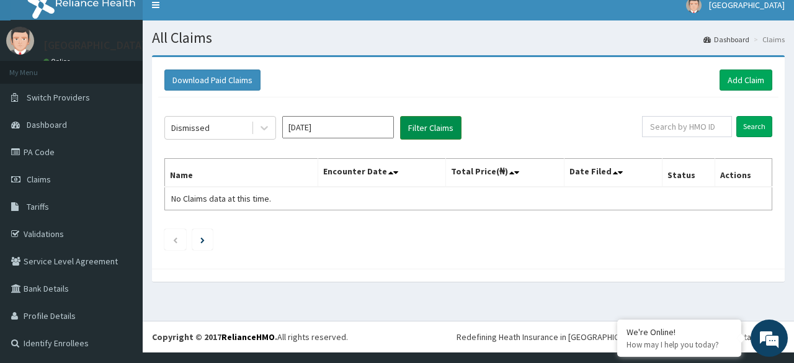
click at [426, 125] on button "Filter Claims" at bounding box center [430, 128] width 61 height 24
click at [261, 128] on icon at bounding box center [264, 128] width 12 height 12
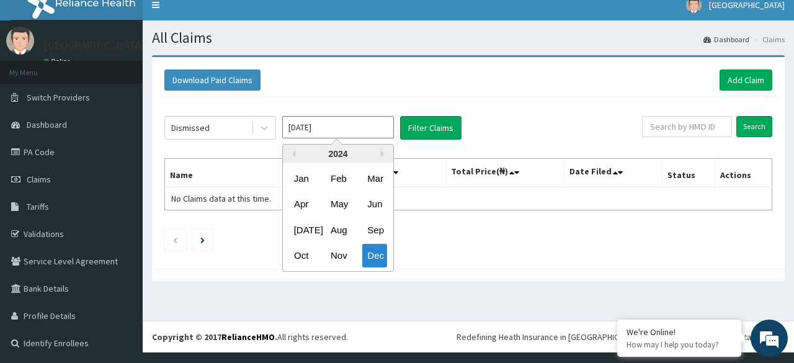
click at [345, 122] on input "Dec 2024" at bounding box center [338, 127] width 112 height 22
click at [380, 151] on div "2024" at bounding box center [338, 154] width 110 height 19
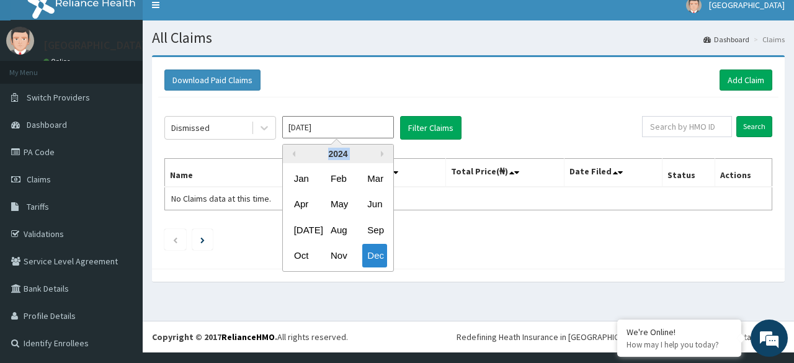
click at [380, 151] on div "2024" at bounding box center [338, 154] width 110 height 19
click at [294, 155] on button "Previous Year" at bounding box center [292, 154] width 6 height 6
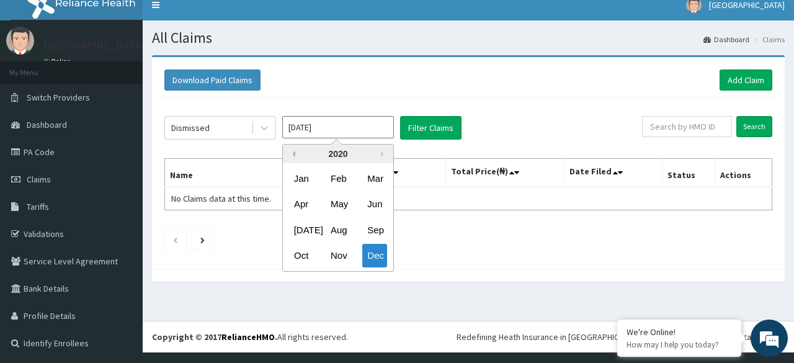
click at [294, 155] on button "Previous Year" at bounding box center [292, 154] width 6 height 6
click at [382, 153] on button "Next Year" at bounding box center [384, 154] width 6 height 6
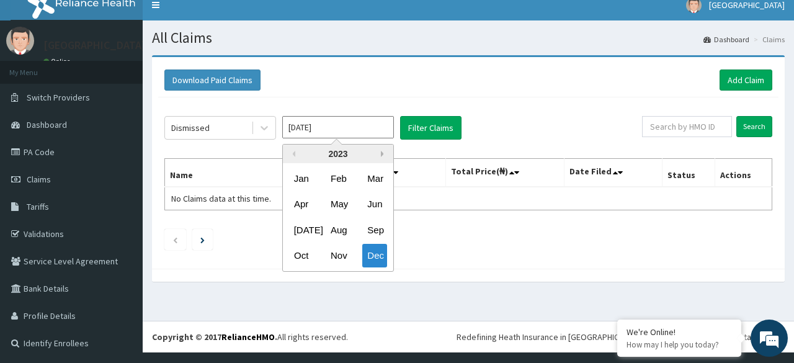
click at [382, 153] on button "Next Year" at bounding box center [384, 154] width 6 height 6
click at [382, 153] on div "2025" at bounding box center [338, 154] width 110 height 19
click at [339, 253] on div "Oct Nov Dec" at bounding box center [338, 255] width 110 height 25
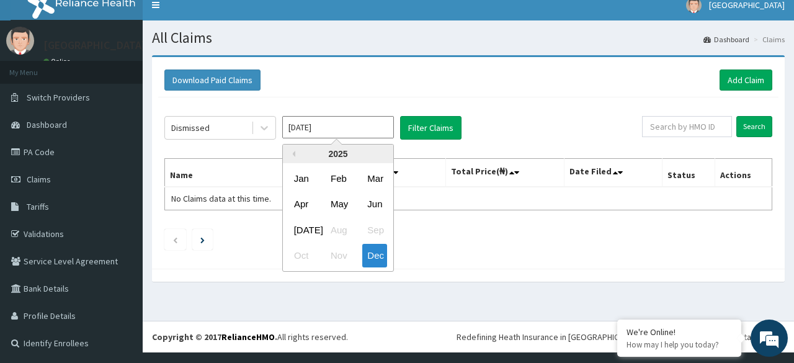
click at [339, 253] on div "Oct Nov Dec" at bounding box center [338, 255] width 110 height 25
click at [338, 227] on div "Jul Aug Sep" at bounding box center [338, 229] width 110 height 25
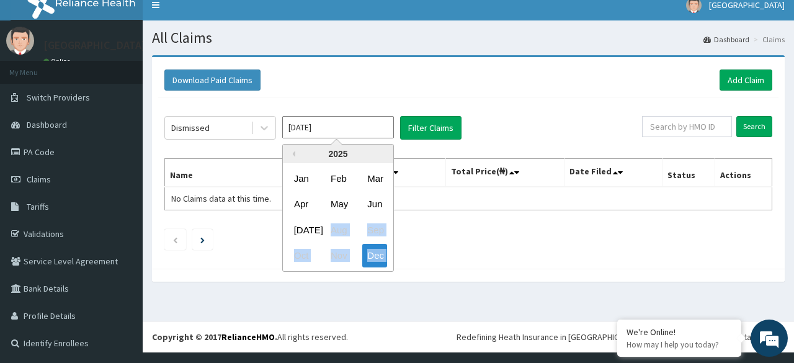
drag, startPoint x: 338, startPoint y: 227, endPoint x: 400, endPoint y: 246, distance: 65.0
click at [400, 246] on div "Previous Year 2025 Jan Feb Mar Apr May Jun Jul Aug Sep Oct Nov Dec" at bounding box center [356, 209] width 211 height 131
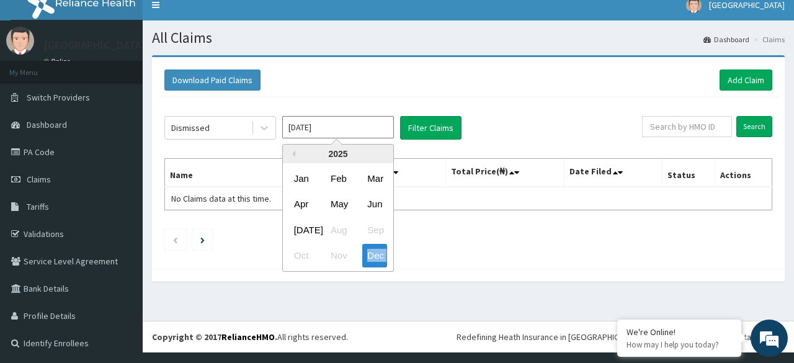
click at [400, 246] on div "Previous Year 2025 Jan Feb Mar Apr May Jun Jul Aug Sep Oct Nov Dec" at bounding box center [356, 209] width 211 height 131
click at [321, 253] on div "Oct Nov Dec" at bounding box center [338, 255] width 110 height 25
drag, startPoint x: 321, startPoint y: 253, endPoint x: 367, endPoint y: 254, distance: 45.9
click at [367, 254] on div "Oct Nov Dec" at bounding box center [338, 255] width 110 height 25
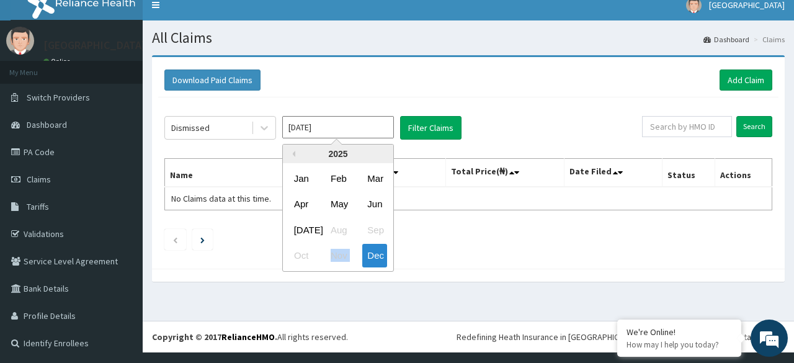
click at [367, 254] on div "Oct Nov Dec" at bounding box center [338, 255] width 110 height 25
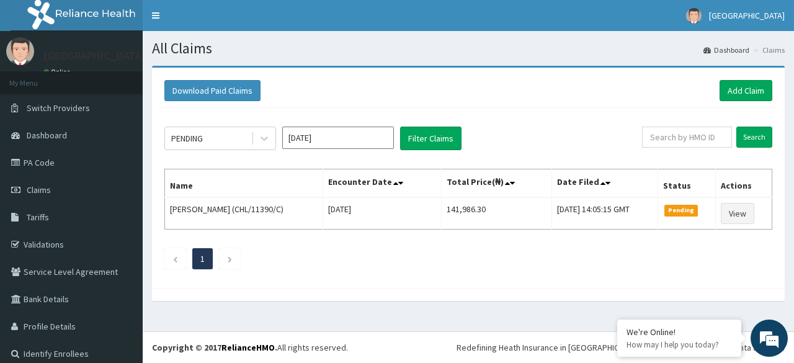
click at [379, 132] on input "[DATE]" at bounding box center [338, 138] width 112 height 22
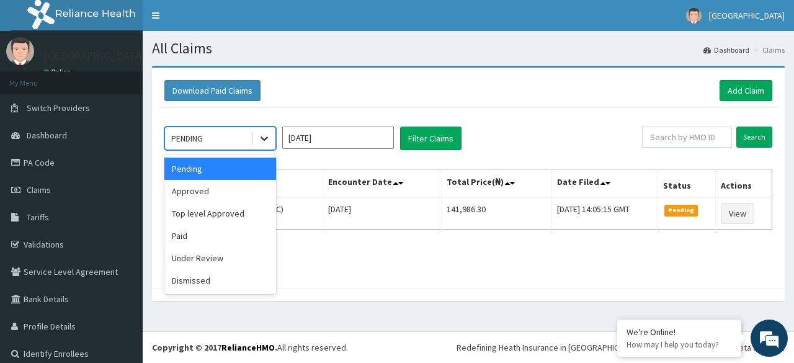
click at [266, 132] on icon at bounding box center [264, 138] width 12 height 12
click at [199, 191] on div "Approved" at bounding box center [220, 191] width 112 height 22
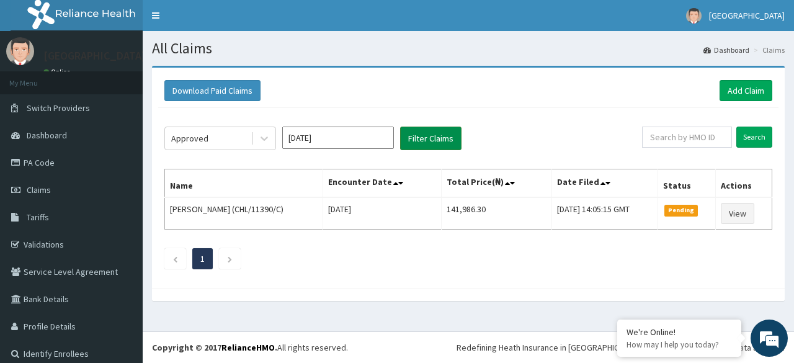
click at [416, 143] on button "Filter Claims" at bounding box center [430, 139] width 61 height 24
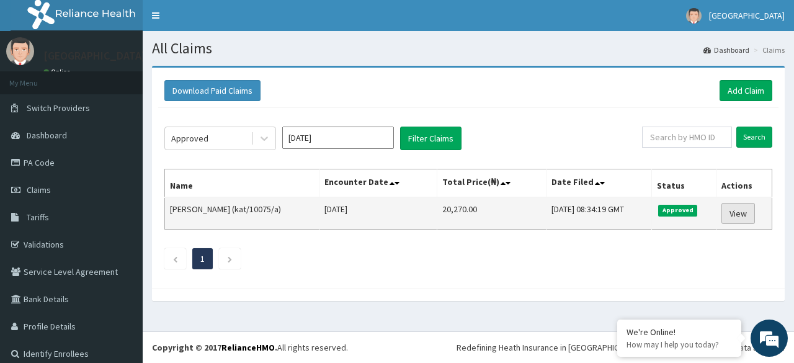
click at [735, 212] on link "View" at bounding box center [739, 213] width 34 height 21
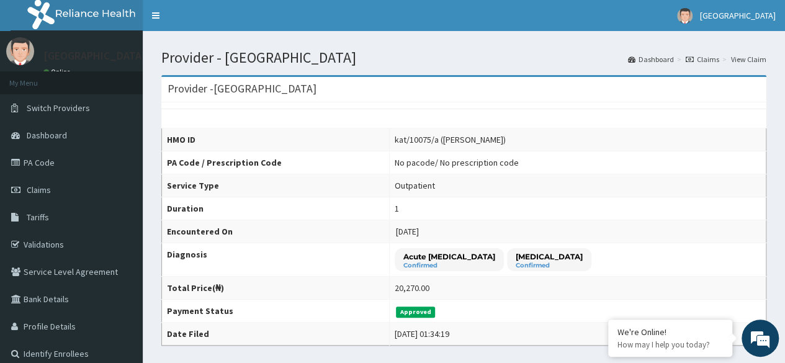
click at [343, 220] on th "Encountered On" at bounding box center [276, 231] width 228 height 23
click at [119, 231] on link "Validations" at bounding box center [71, 244] width 143 height 27
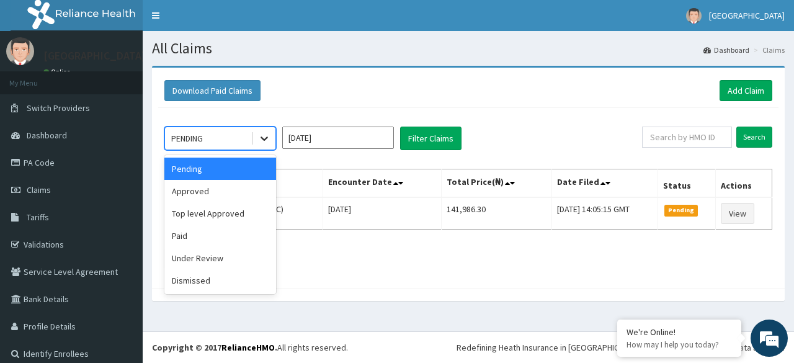
click at [264, 133] on icon at bounding box center [264, 138] width 12 height 12
click at [227, 193] on div "Approved" at bounding box center [220, 191] width 112 height 22
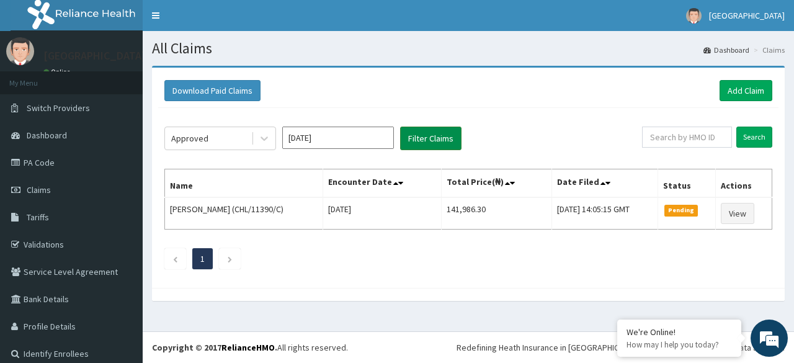
click at [421, 145] on button "Filter Claims" at bounding box center [430, 139] width 61 height 24
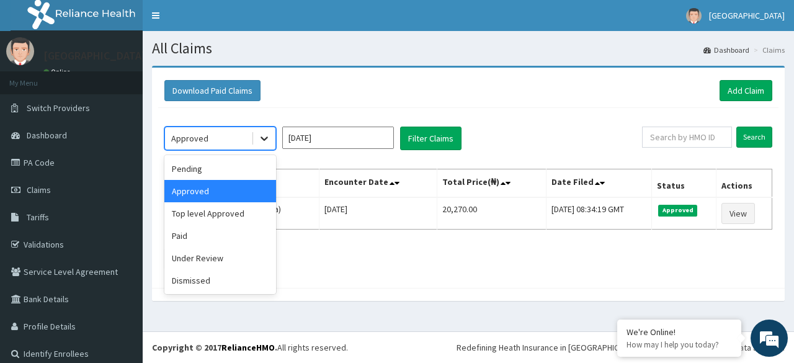
click at [262, 135] on icon at bounding box center [264, 138] width 12 height 12
click at [222, 213] on div "Top level Approved" at bounding box center [220, 213] width 112 height 22
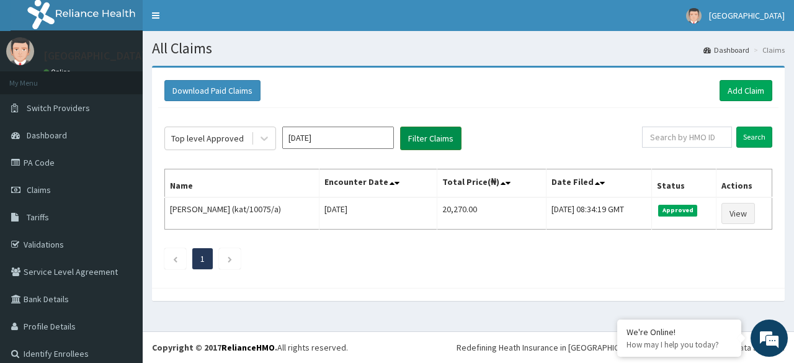
click at [423, 138] on button "Filter Claims" at bounding box center [430, 139] width 61 height 24
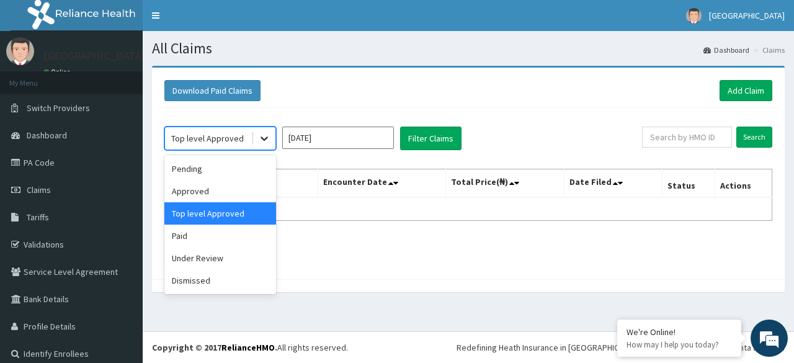
click at [267, 138] on icon at bounding box center [264, 138] width 12 height 12
click at [236, 194] on div "Approved" at bounding box center [220, 191] width 112 height 22
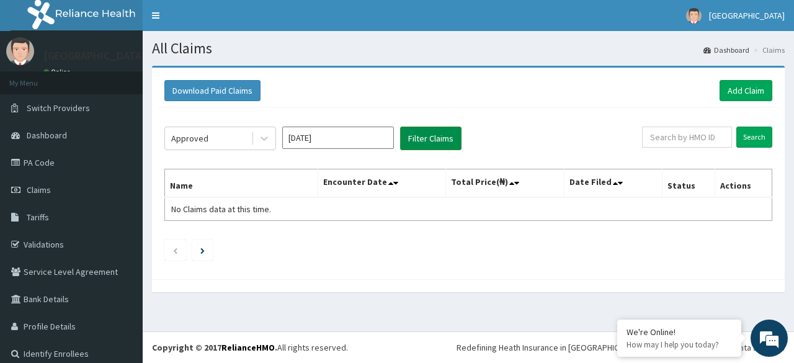
click at [426, 139] on button "Filter Claims" at bounding box center [430, 139] width 61 height 24
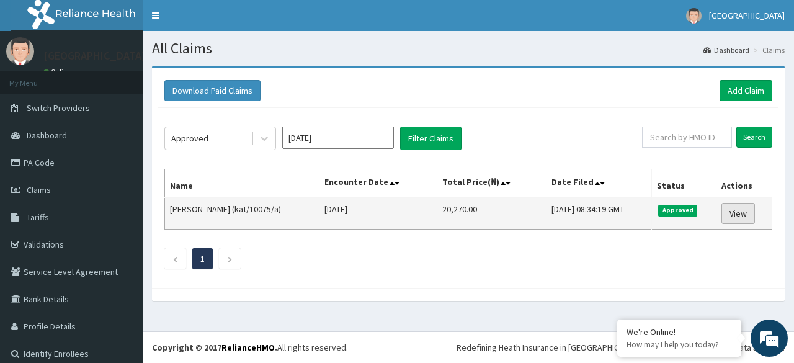
click at [739, 206] on link "View" at bounding box center [739, 213] width 34 height 21
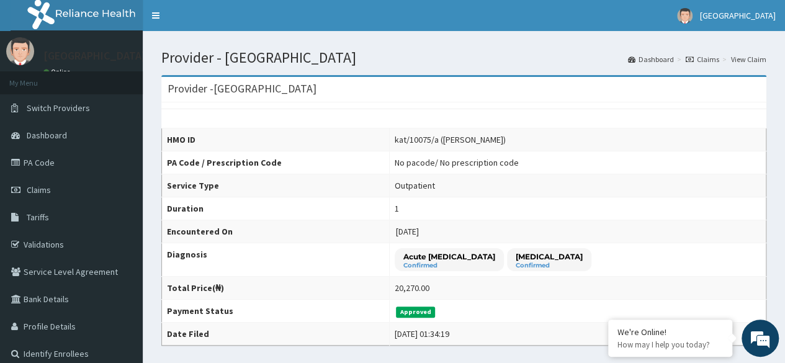
click at [88, 71] on li "My Menu" at bounding box center [71, 82] width 143 height 23
click at [52, 242] on link "Validations" at bounding box center [71, 244] width 143 height 27
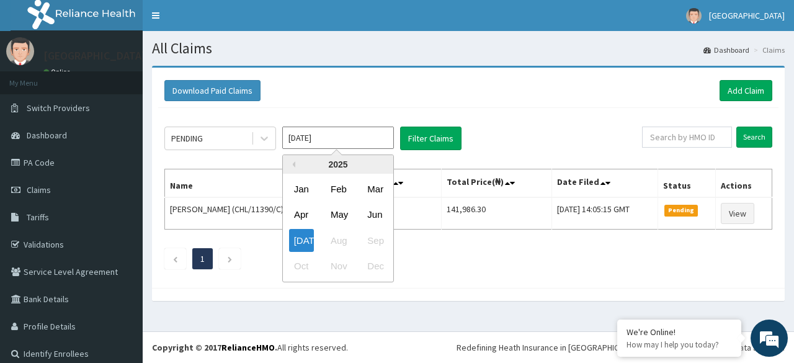
click at [345, 134] on input "[DATE]" at bounding box center [338, 138] width 112 height 22
click at [338, 244] on div "Jul Aug Sep" at bounding box center [338, 240] width 110 height 25
click at [425, 189] on div "Previous Year 2025 Jan Feb Mar Apr May Jun Jul Aug Sep Oct Nov Dec" at bounding box center [356, 220] width 211 height 131
click at [372, 189] on div "Mar" at bounding box center [374, 188] width 25 height 23
click at [361, 137] on input "Feb 2025" at bounding box center [338, 138] width 112 height 22
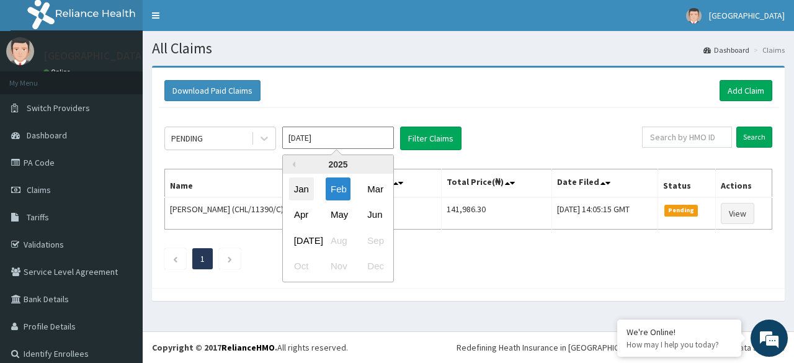
click at [305, 190] on div "Jan" at bounding box center [301, 188] width 25 height 23
click at [346, 146] on input "Dec 2024" at bounding box center [338, 138] width 112 height 22
click at [359, 162] on div "2024" at bounding box center [338, 164] width 110 height 19
click at [381, 162] on button "Next Year" at bounding box center [384, 164] width 6 height 6
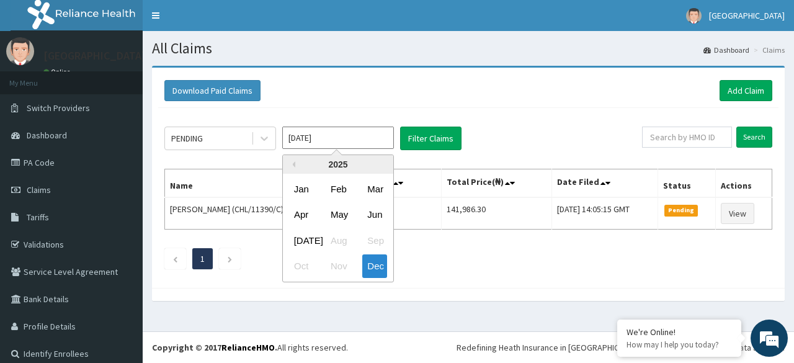
click at [381, 162] on div "2025" at bounding box center [338, 164] width 110 height 19
click at [335, 215] on div "May" at bounding box center [338, 215] width 25 height 23
click at [378, 135] on input "Apr 2025" at bounding box center [338, 138] width 112 height 22
click at [303, 189] on div "Jan" at bounding box center [301, 188] width 25 height 23
click at [338, 130] on input "Dec 2024" at bounding box center [338, 138] width 112 height 22
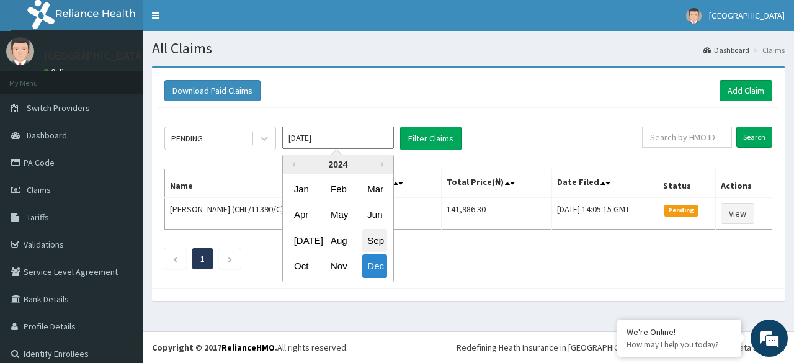
click at [372, 244] on div "Sep" at bounding box center [374, 240] width 25 height 23
click at [349, 136] on input "Aug 2024" at bounding box center [338, 138] width 112 height 22
click at [292, 163] on button "Previous Year" at bounding box center [292, 164] width 6 height 6
click at [387, 164] on button "Next Year" at bounding box center [384, 164] width 6 height 6
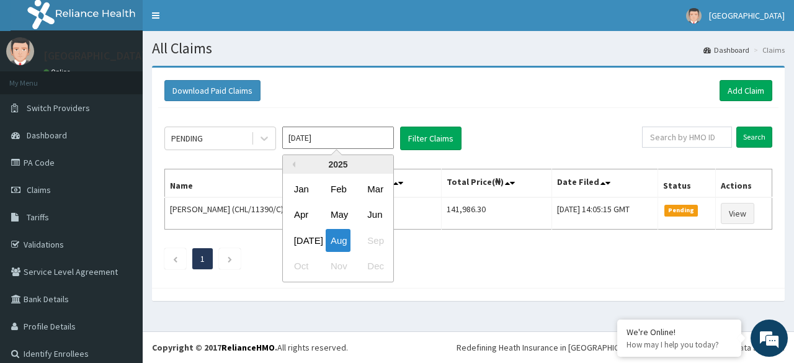
click at [342, 133] on input "Aug 2024" at bounding box center [338, 138] width 112 height 22
click at [304, 235] on div "Jul" at bounding box center [301, 240] width 25 height 23
click at [323, 145] on input "Jun 2025" at bounding box center [338, 138] width 112 height 22
click at [433, 255] on div "Previous Year 2025 Jan Feb Mar Apr May Jun Jul Aug Sep Oct Nov Dec" at bounding box center [356, 220] width 211 height 131
click at [309, 240] on div "Jul" at bounding box center [301, 240] width 25 height 23
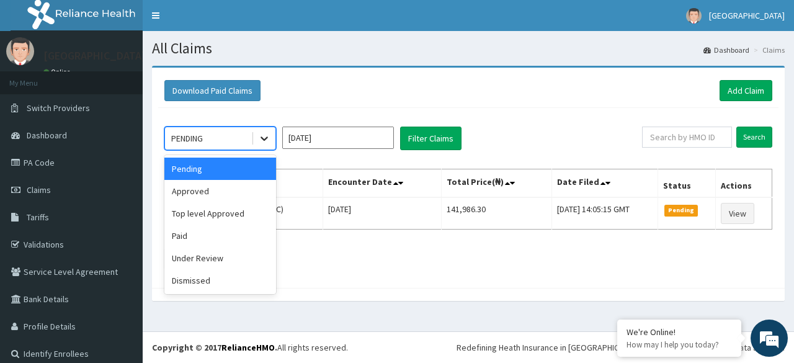
click at [265, 137] on icon at bounding box center [264, 138] width 12 height 12
click at [228, 190] on div "Approved" at bounding box center [220, 191] width 112 height 22
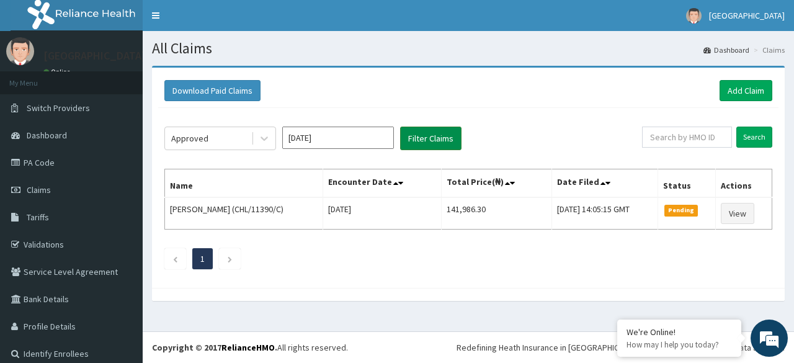
click at [428, 146] on button "Filter Claims" at bounding box center [430, 139] width 61 height 24
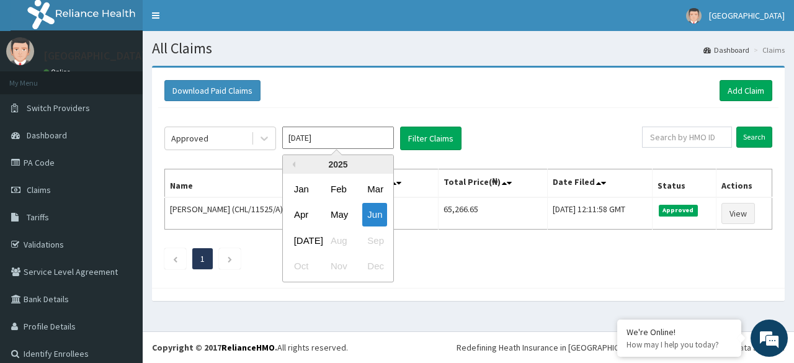
click at [357, 143] on input "Jun 2025" at bounding box center [338, 138] width 112 height 22
click at [411, 234] on div "Previous Year 2025 Jan Feb Mar Apr May Jun Jul Aug Sep Oct Nov Dec" at bounding box center [356, 220] width 211 height 131
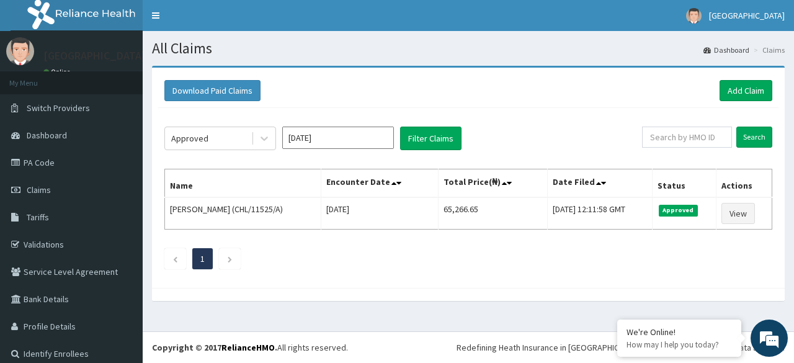
click at [449, 109] on div "Approved Jun 2025 Filter Claims Search Name Encounter Date Total Price(₦) Date …" at bounding box center [468, 195] width 621 height 174
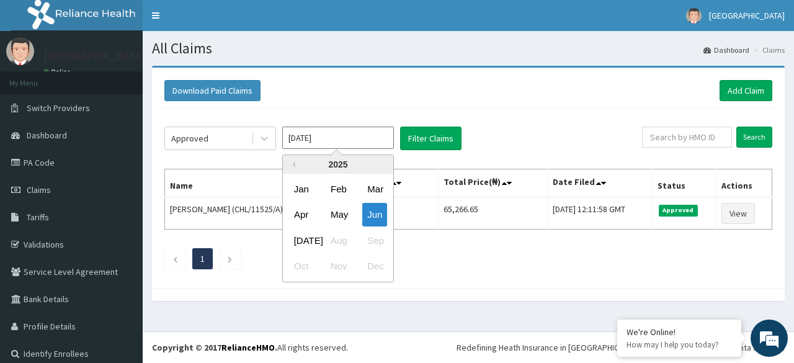
click at [334, 135] on input "Jun 2025" at bounding box center [338, 138] width 112 height 22
click at [306, 242] on div "Jul" at bounding box center [301, 240] width 25 height 23
click at [349, 133] on input "Jun 2025" at bounding box center [338, 138] width 112 height 22
click at [300, 244] on div "Jul" at bounding box center [301, 240] width 25 height 23
click at [346, 143] on input "Jun 2025" at bounding box center [338, 138] width 112 height 22
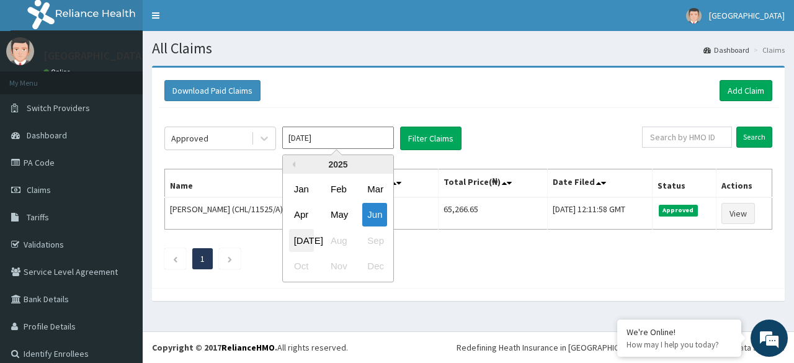
click at [302, 233] on div "Jul" at bounding box center [301, 240] width 25 height 23
click at [335, 132] on input "Jun 2025" at bounding box center [338, 138] width 112 height 22
click at [338, 237] on div "Jul Aug Sep" at bounding box center [338, 240] width 110 height 25
click at [300, 243] on div "Jul" at bounding box center [301, 240] width 25 height 23
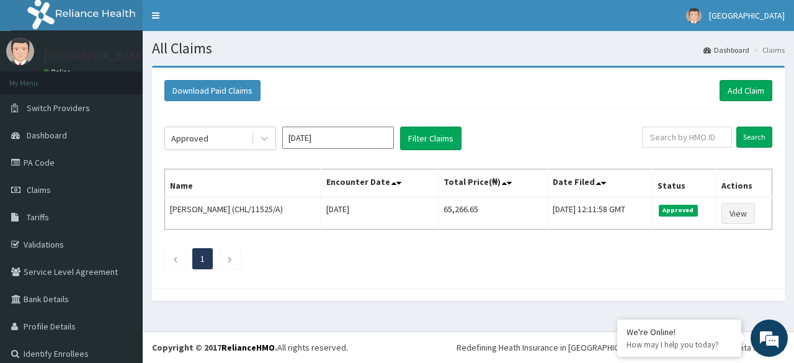
click at [300, 243] on div "Approved Jun 2025 Filter Claims Search Name Encounter Date Total Price(₦) Date …" at bounding box center [468, 195] width 621 height 174
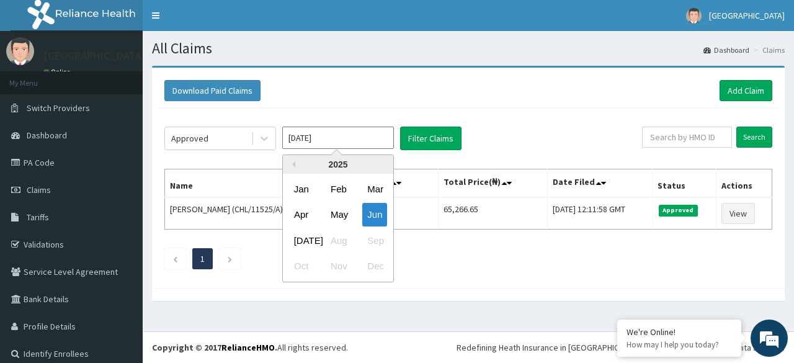
click at [337, 132] on input "Jun 2025" at bounding box center [338, 138] width 112 height 22
click at [338, 215] on div "May" at bounding box center [338, 215] width 25 height 23
click at [341, 135] on input "Apr 2025" at bounding box center [338, 138] width 112 height 22
click at [300, 192] on div "Jan" at bounding box center [301, 188] width 25 height 23
click at [334, 140] on input "Dec 2024" at bounding box center [338, 138] width 112 height 22
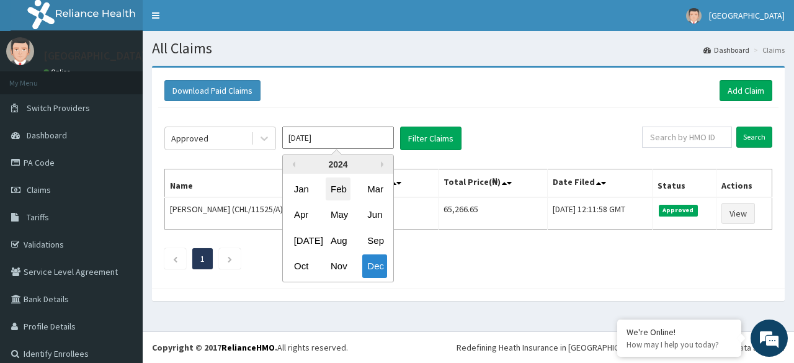
click at [339, 192] on div "Feb" at bounding box center [338, 188] width 25 height 23
click at [343, 140] on input "Jan 2024" at bounding box center [338, 138] width 112 height 22
click at [383, 161] on button "Next Year" at bounding box center [384, 164] width 6 height 6
click at [361, 163] on div "2025" at bounding box center [338, 164] width 110 height 19
click at [345, 141] on input "Jan 2024" at bounding box center [338, 138] width 112 height 22
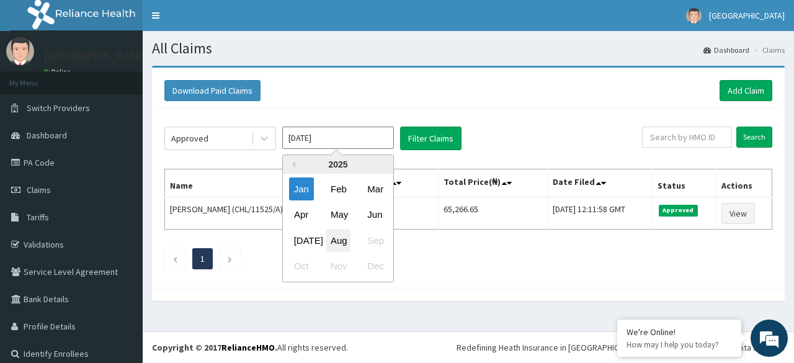
click at [345, 239] on div "Aug" at bounding box center [338, 240] width 25 height 23
click at [336, 143] on input "[DATE]" at bounding box center [338, 138] width 112 height 22
click at [334, 210] on div "May" at bounding box center [338, 215] width 25 height 23
click at [331, 136] on input "Apr 2025" at bounding box center [338, 138] width 112 height 22
click at [302, 246] on div "Jul" at bounding box center [301, 240] width 25 height 23
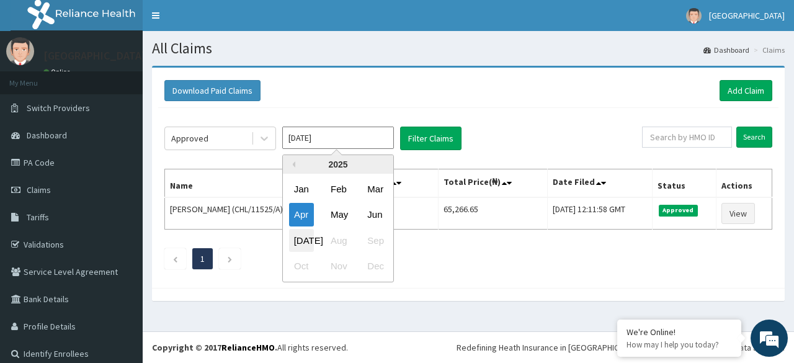
type input "Jun 2025"
click at [340, 135] on input "Jun 2025" at bounding box center [338, 138] width 112 height 22
click at [408, 171] on div "Previous Year 2025 Jan Feb Mar Apr May Jun Jul Aug Sep Oct Nov Dec" at bounding box center [356, 220] width 211 height 131
click at [413, 237] on div "Previous Year 2025 Jan Feb Mar Apr May Jun Jul Aug Sep Oct Nov Dec" at bounding box center [356, 220] width 211 height 131
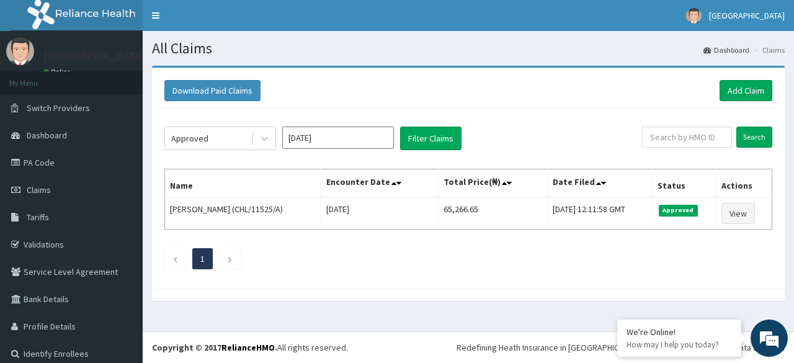
click at [349, 121] on div "Approved Jun 2025 Filter Claims Search Name Encounter Date Total Price(₦) Date …" at bounding box center [468, 195] width 621 height 174
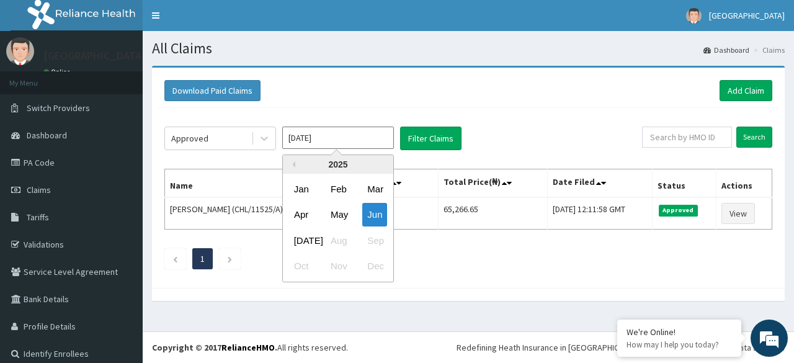
click at [359, 139] on input "Jun 2025" at bounding box center [338, 138] width 112 height 22
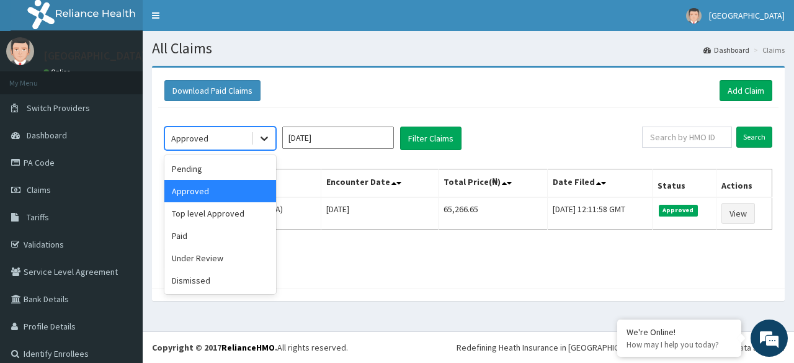
click at [262, 133] on icon at bounding box center [264, 138] width 12 height 12
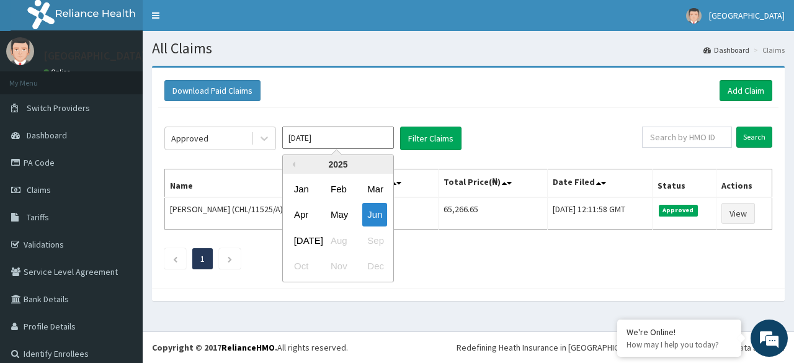
click at [329, 130] on input "Jun 2025" at bounding box center [338, 138] width 112 height 22
click at [300, 234] on div "Jul" at bounding box center [301, 240] width 25 height 23
click at [331, 143] on input "Jun 2025" at bounding box center [338, 138] width 112 height 22
click at [302, 243] on div "Jul" at bounding box center [301, 240] width 25 height 23
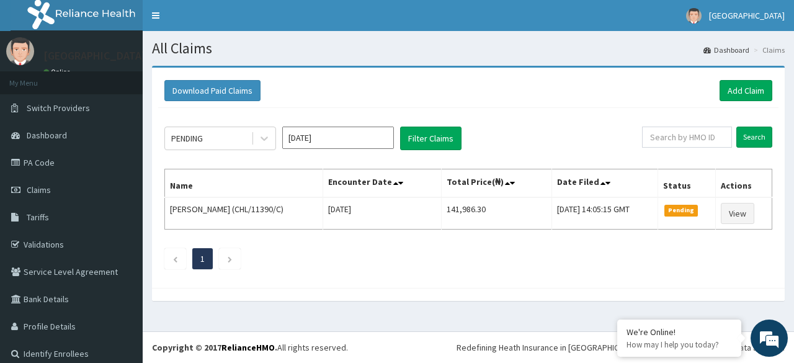
click at [333, 147] on input "[DATE]" at bounding box center [338, 138] width 112 height 22
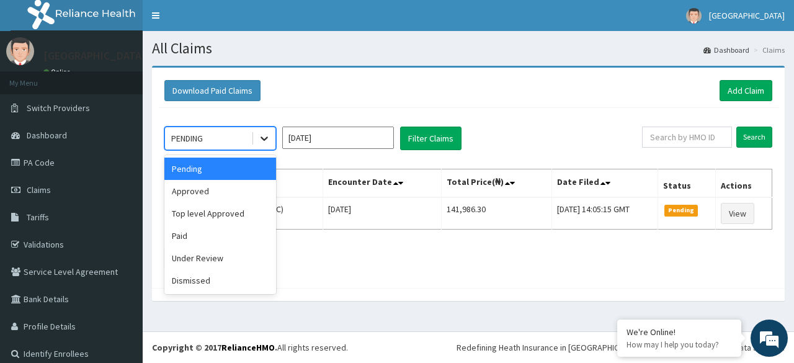
click at [262, 138] on icon at bounding box center [264, 139] width 7 height 4
click at [213, 196] on div "Approved" at bounding box center [220, 191] width 112 height 22
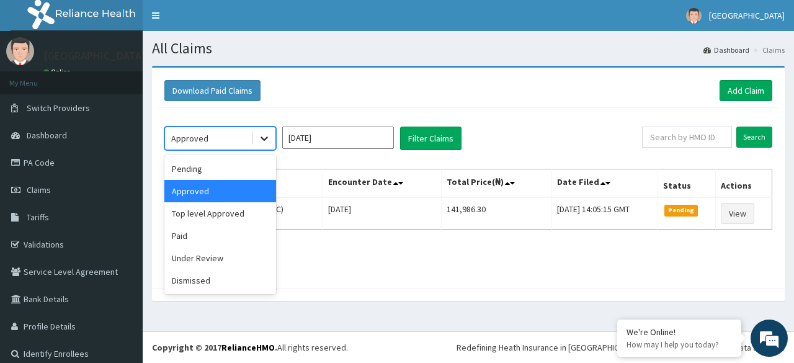
click at [264, 136] on icon at bounding box center [264, 138] width 12 height 12
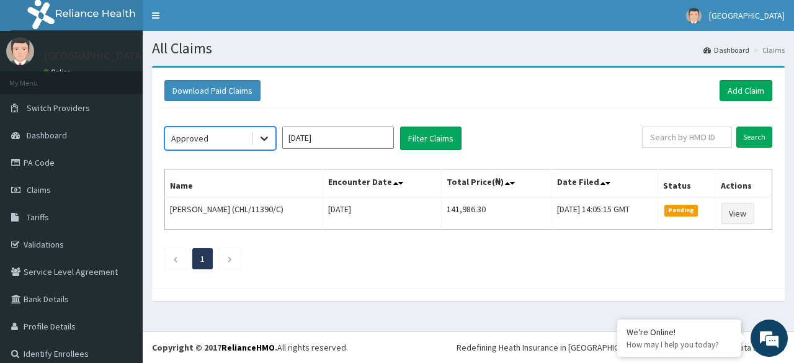
click at [264, 136] on icon at bounding box center [264, 138] width 12 height 12
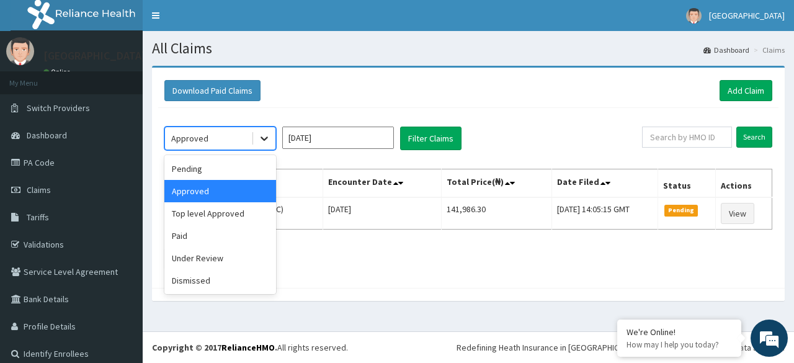
click at [264, 136] on icon at bounding box center [264, 138] width 12 height 12
click at [217, 188] on div "Approved" at bounding box center [220, 191] width 112 height 22
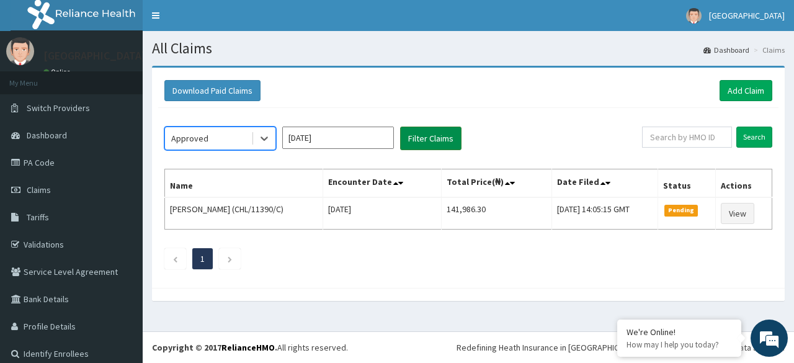
click at [427, 136] on button "Filter Claims" at bounding box center [430, 139] width 61 height 24
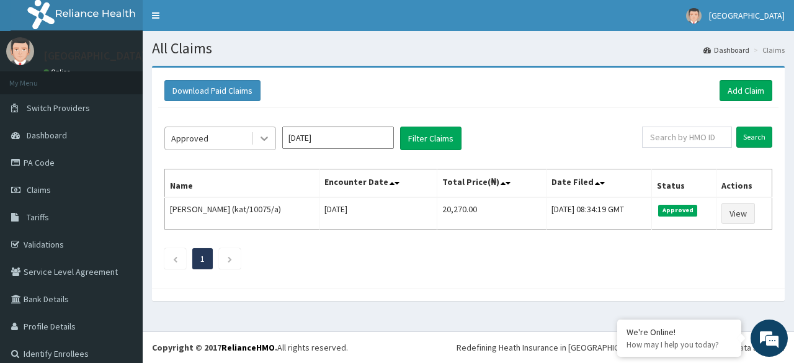
click at [266, 137] on icon at bounding box center [264, 138] width 12 height 12
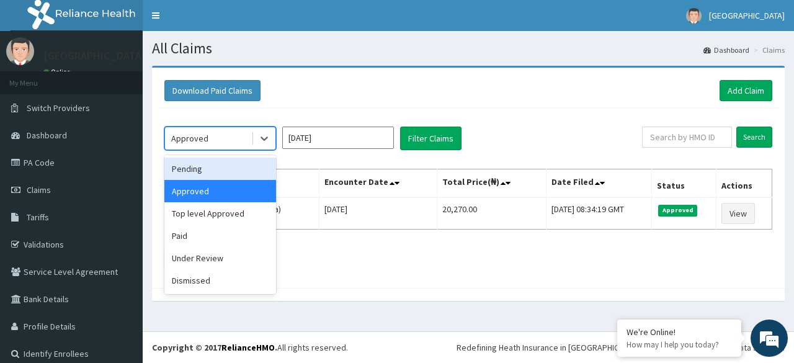
click at [235, 165] on div "Pending" at bounding box center [220, 169] width 112 height 22
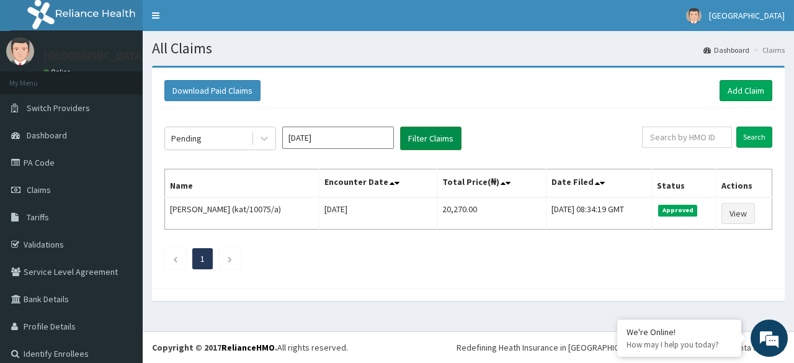
click at [449, 130] on button "Filter Claims" at bounding box center [430, 139] width 61 height 24
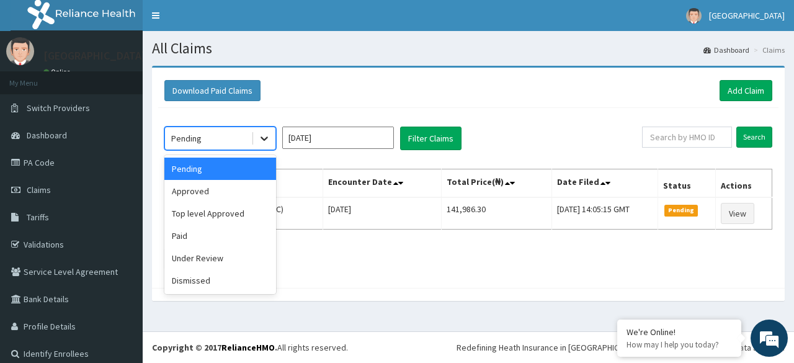
click at [266, 133] on icon at bounding box center [264, 138] width 12 height 12
click at [216, 186] on div "Approved" at bounding box center [220, 191] width 112 height 22
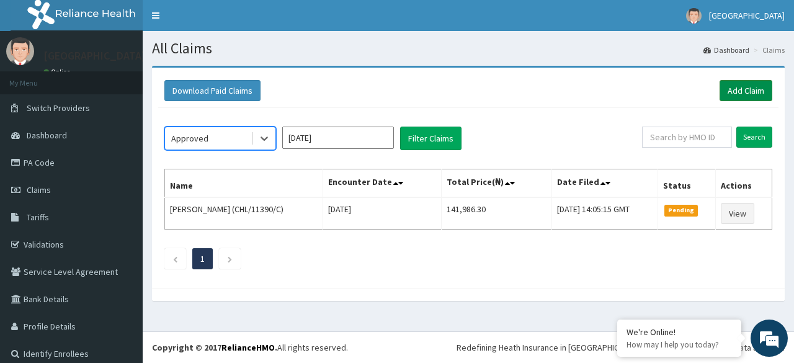
click at [735, 86] on link "Add Claim" at bounding box center [746, 90] width 53 height 21
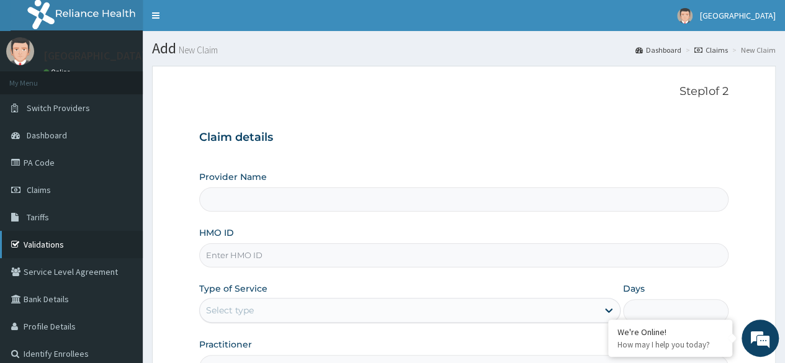
click at [39, 241] on link "Validations" at bounding box center [71, 244] width 143 height 27
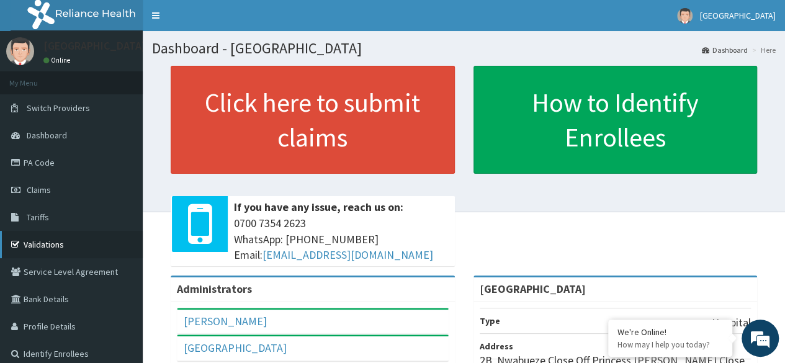
click at [42, 249] on link "Validations" at bounding box center [71, 244] width 143 height 27
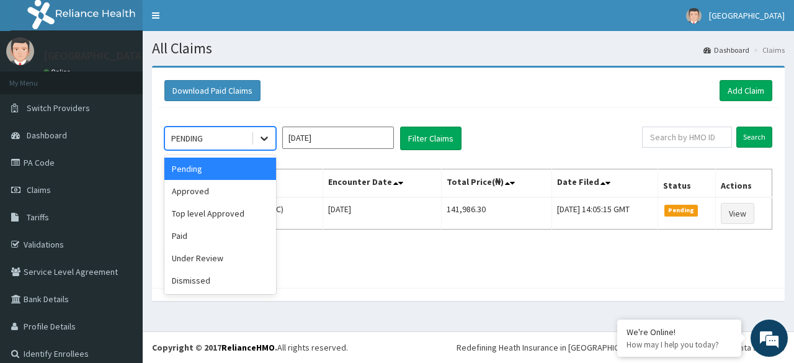
click at [267, 134] on icon at bounding box center [264, 138] width 12 height 12
click at [234, 186] on div "Approved" at bounding box center [220, 191] width 112 height 22
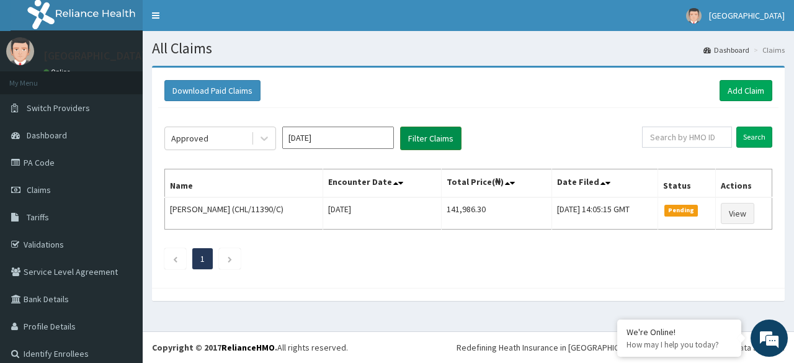
click at [431, 137] on button "Filter Claims" at bounding box center [430, 139] width 61 height 24
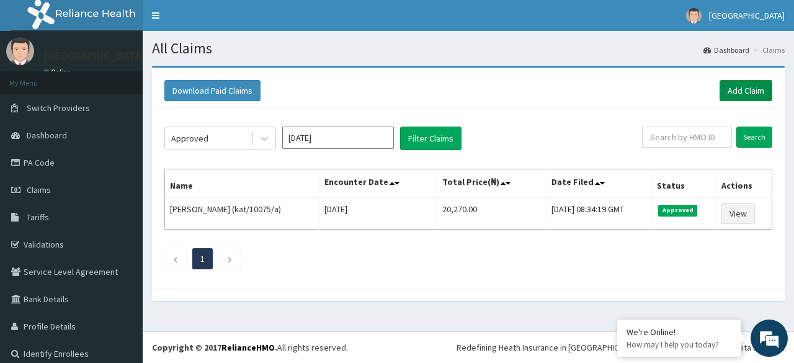
click at [738, 86] on link "Add Claim" at bounding box center [746, 90] width 53 height 21
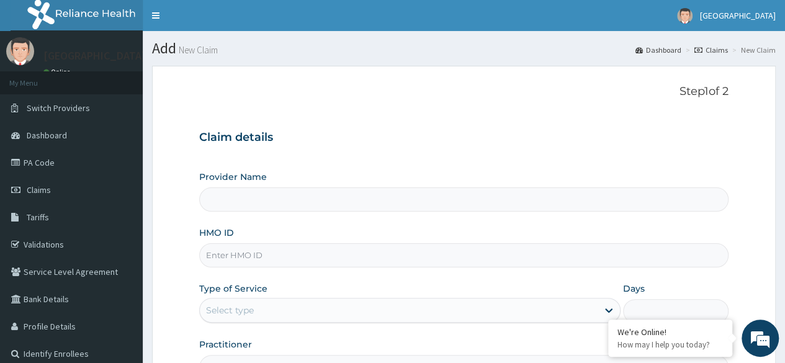
type input "[GEOGRAPHIC_DATA]"
click at [389, 249] on input "HMO ID" at bounding box center [463, 255] width 529 height 24
type input "chl/10218/a"
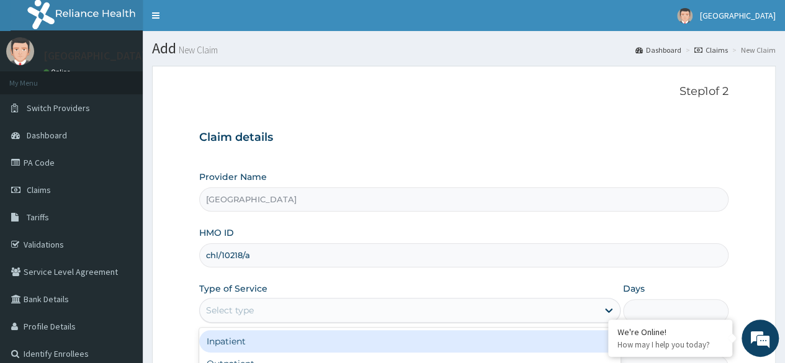
click at [356, 302] on div "Select type" at bounding box center [399, 310] width 398 height 20
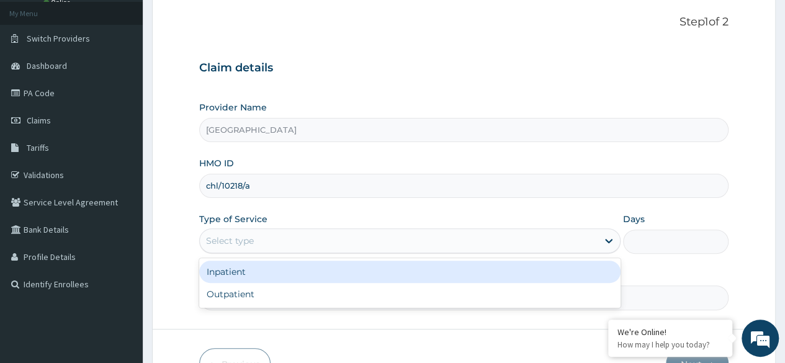
scroll to position [70, 0]
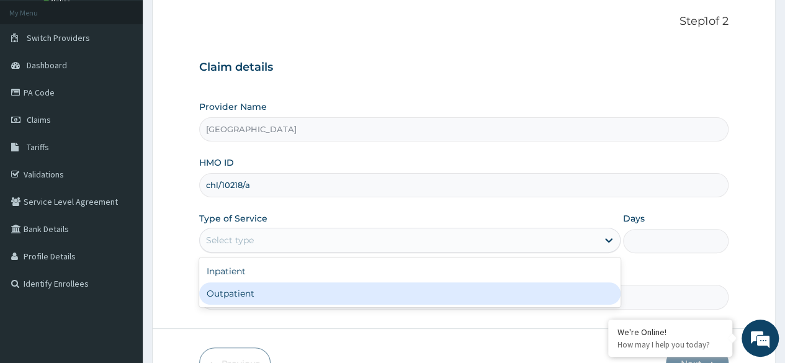
click at [343, 292] on div "Outpatient" at bounding box center [409, 293] width 421 height 22
type input "1"
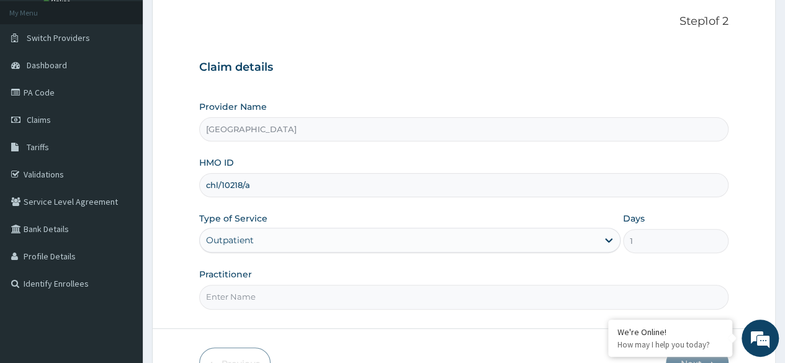
click at [405, 301] on input "Practitioner" at bounding box center [463, 297] width 529 height 24
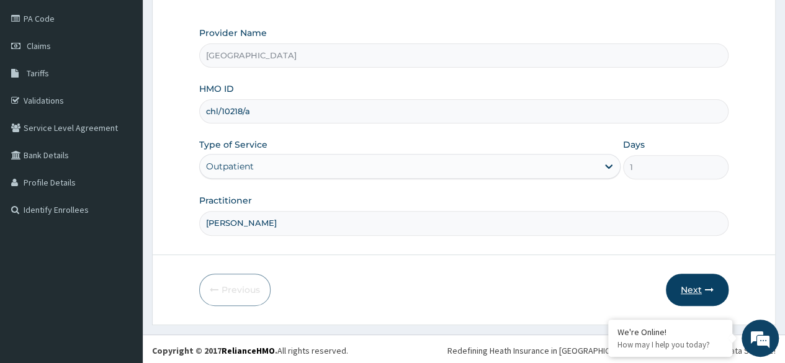
type input "DR LAWRENCE"
click at [719, 284] on button "Next" at bounding box center [697, 290] width 63 height 32
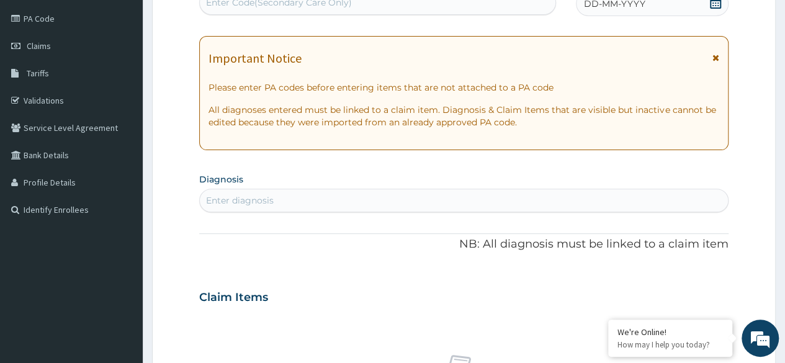
scroll to position [0, 0]
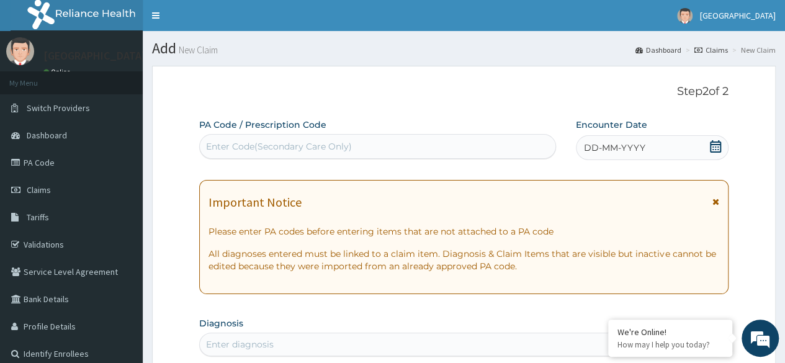
click at [448, 146] on div "Enter Code(Secondary Care Only)" at bounding box center [377, 147] width 355 height 20
click at [612, 137] on div "DD-MM-YYYY" at bounding box center [652, 147] width 153 height 25
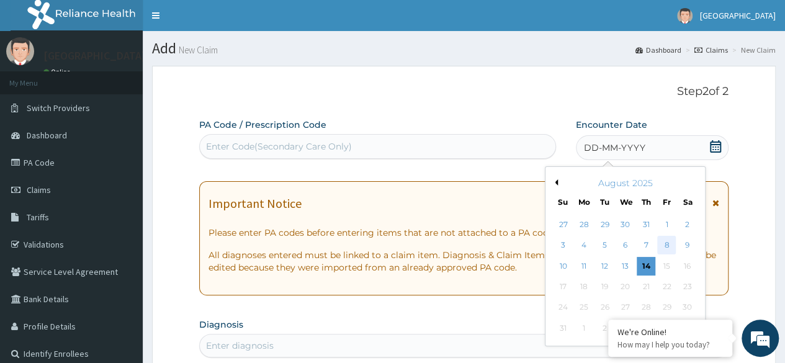
click at [666, 239] on div "8" at bounding box center [666, 245] width 19 height 19
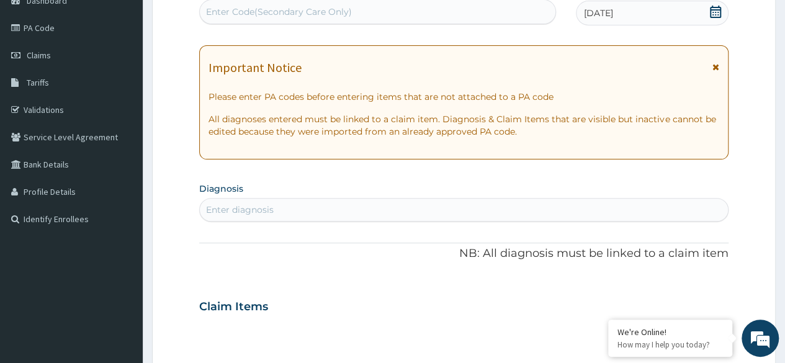
scroll to position [138, 0]
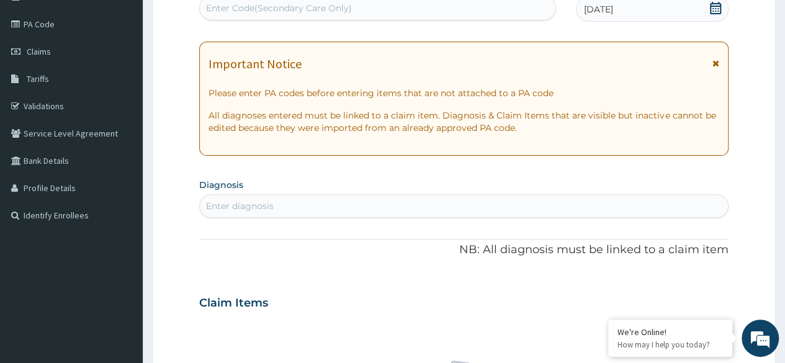
click at [457, 202] on div "Enter diagnosis" at bounding box center [464, 206] width 528 height 20
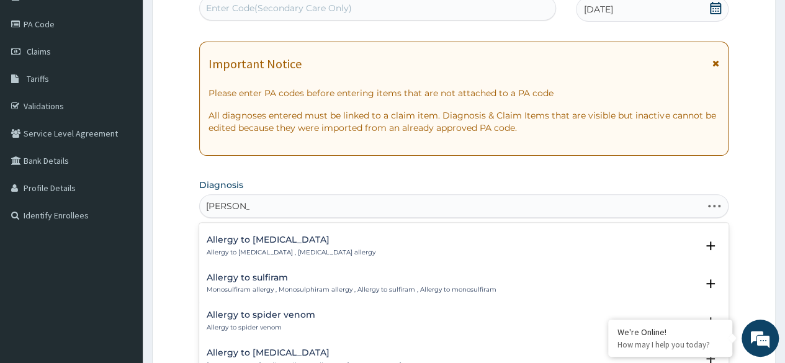
scroll to position [317, 0]
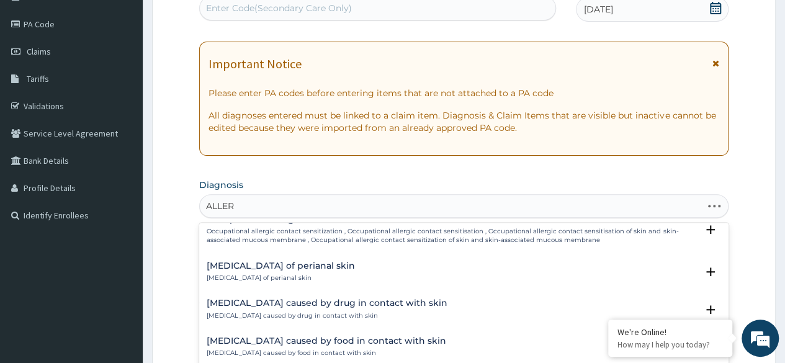
type input "ALLER"
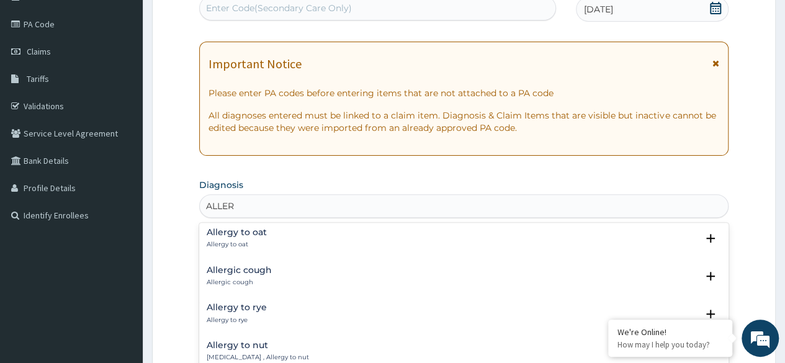
scroll to position [40, 0]
click at [240, 273] on h4 "Allergic cough" at bounding box center [239, 270] width 65 height 9
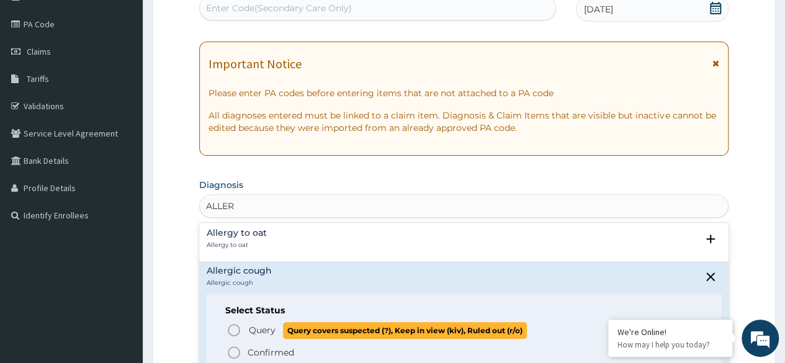
click at [231, 328] on icon "status option query" at bounding box center [233, 330] width 15 height 15
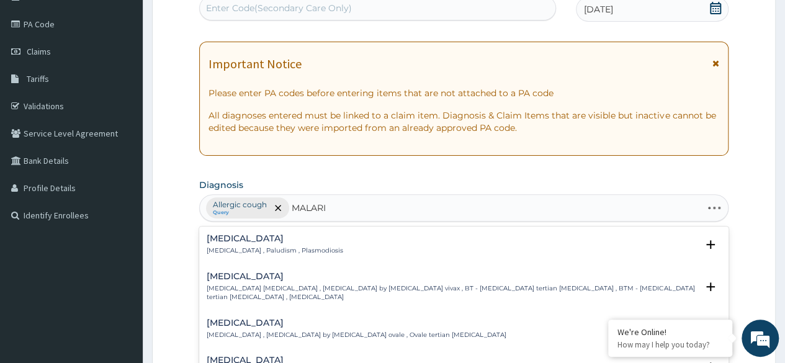
type input "MALARIA"
click at [231, 244] on div "Malaria Malaria , Paludism , Plasmodiosis" at bounding box center [275, 245] width 137 height 22
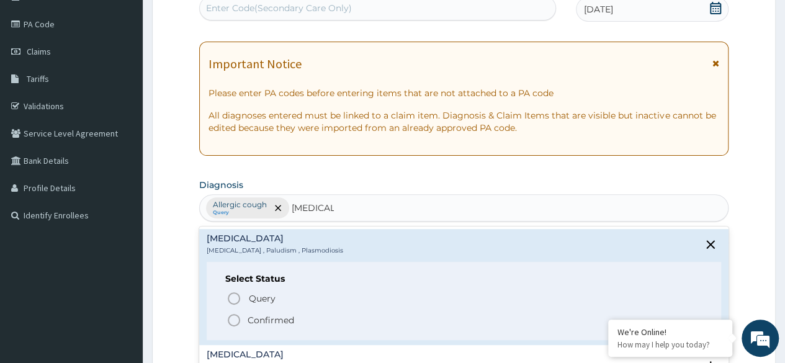
click at [236, 317] on icon "status option filled" at bounding box center [233, 320] width 15 height 15
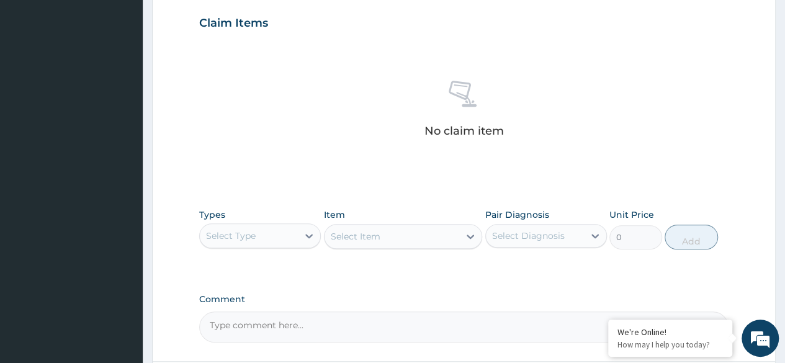
scroll to position [429, 0]
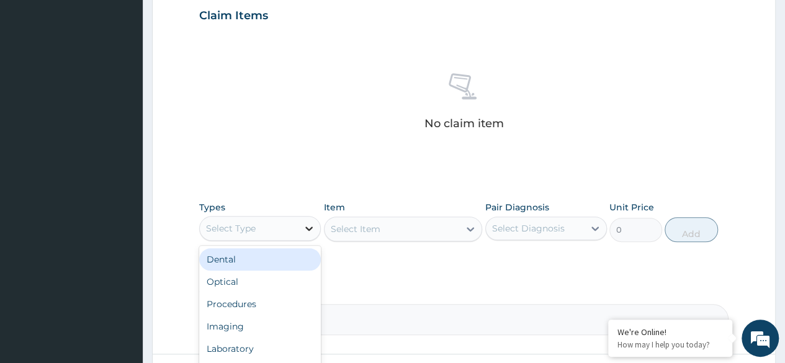
click at [313, 222] on icon at bounding box center [309, 228] width 12 height 12
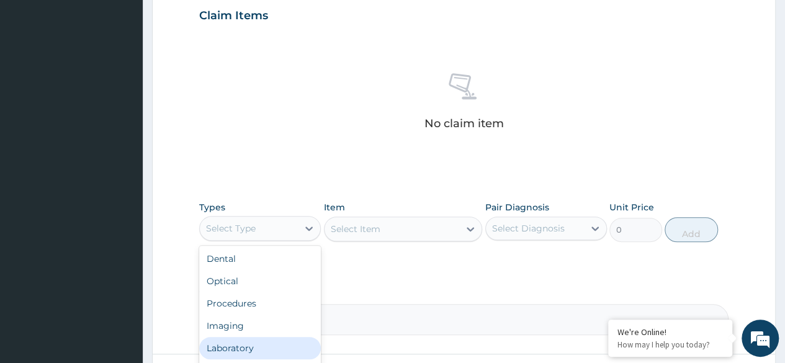
scroll to position [0, 0]
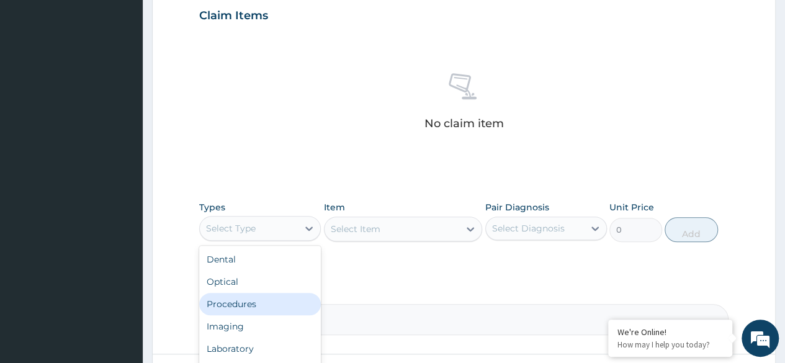
click at [242, 308] on div "Procedures" at bounding box center [260, 304] width 122 height 22
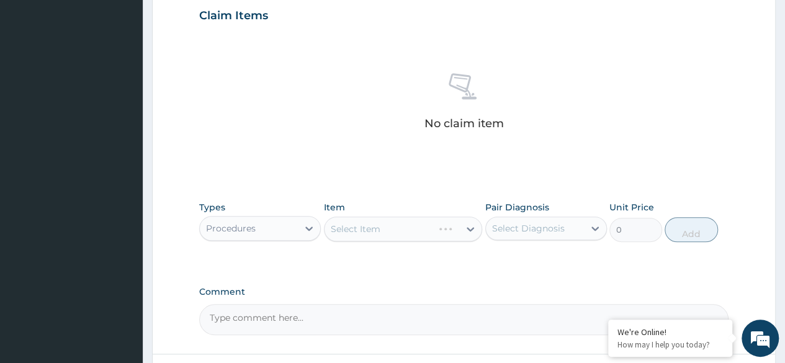
click at [392, 230] on div "Select Item" at bounding box center [403, 229] width 159 height 25
click at [386, 224] on div "Select Item" at bounding box center [403, 229] width 159 height 25
click at [369, 223] on div "Select Item" at bounding box center [356, 229] width 50 height 12
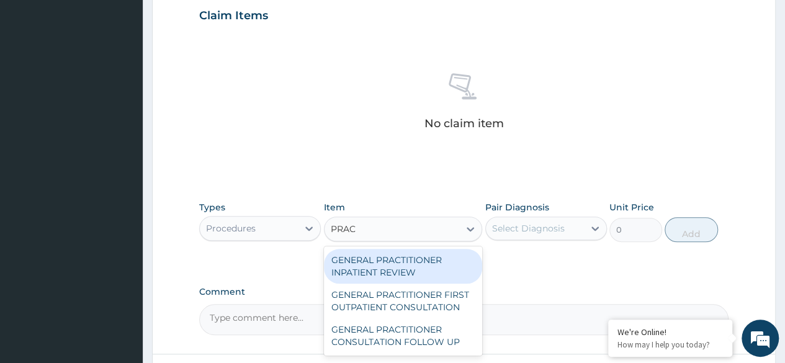
type input "PRACT"
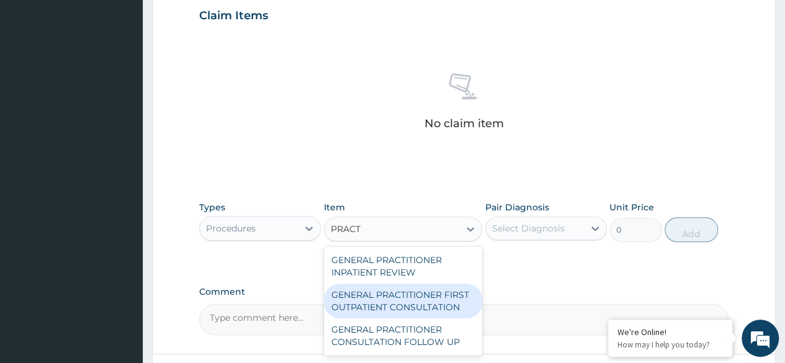
click at [374, 297] on div "GENERAL PRACTITIONER FIRST OUTPATIENT CONSULTATION" at bounding box center [403, 301] width 159 height 35
type input "3750"
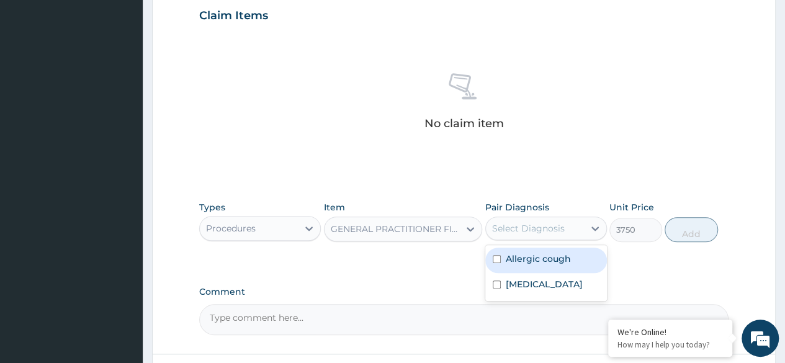
click at [527, 228] on div "Select Diagnosis" at bounding box center [528, 228] width 73 height 12
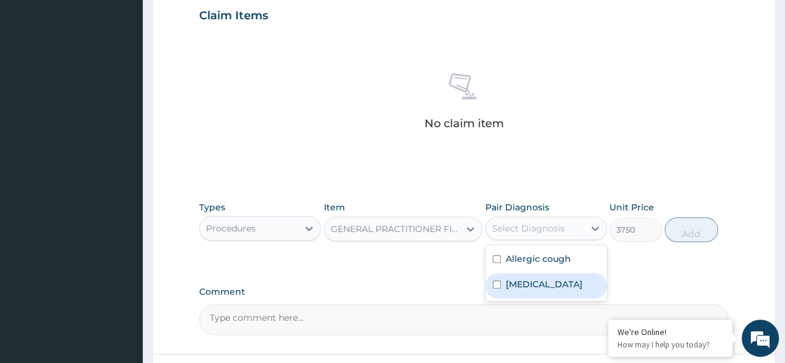
click at [498, 284] on input "checkbox" at bounding box center [497, 284] width 8 height 8
checkbox input "true"
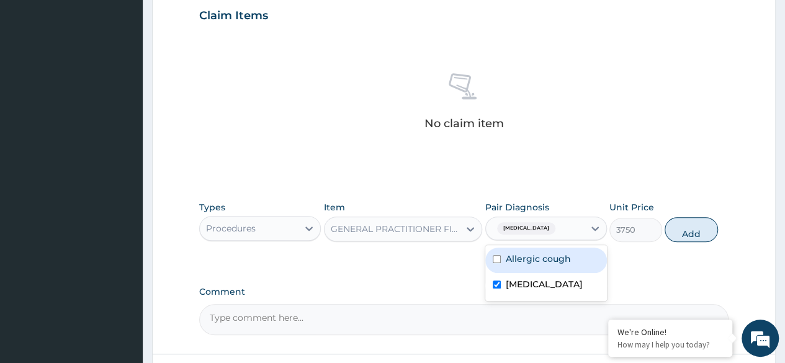
click at [499, 253] on div "Allergic cough" at bounding box center [546, 260] width 122 height 25
checkbox input "true"
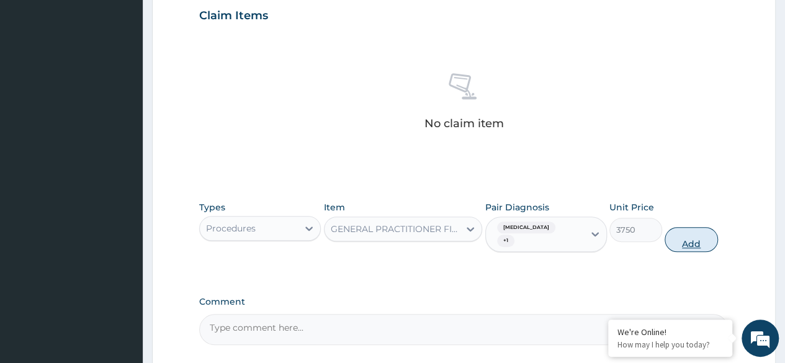
click at [697, 227] on button "Add" at bounding box center [691, 239] width 53 height 25
type input "0"
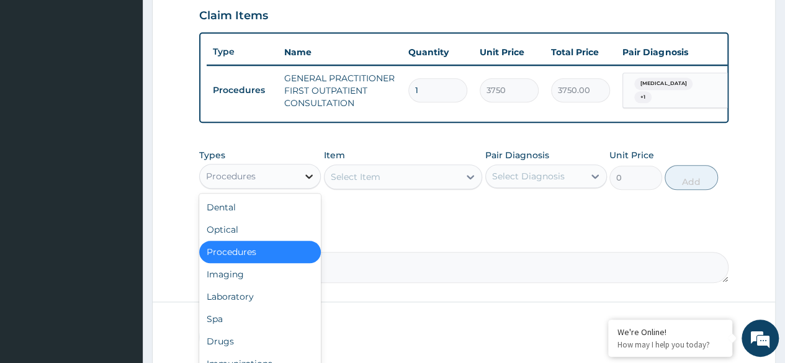
click at [305, 176] on div at bounding box center [309, 176] width 22 height 22
click at [252, 308] on div "Laboratory" at bounding box center [260, 296] width 122 height 22
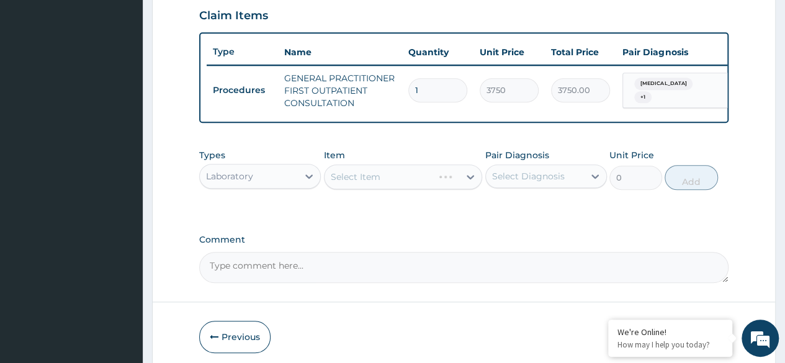
click at [372, 196] on div "Types Laboratory Item Select Item Pair Diagnosis Select Diagnosis Unit Price 0 …" at bounding box center [463, 169] width 529 height 53
click at [374, 173] on div "Select Item" at bounding box center [403, 176] width 159 height 25
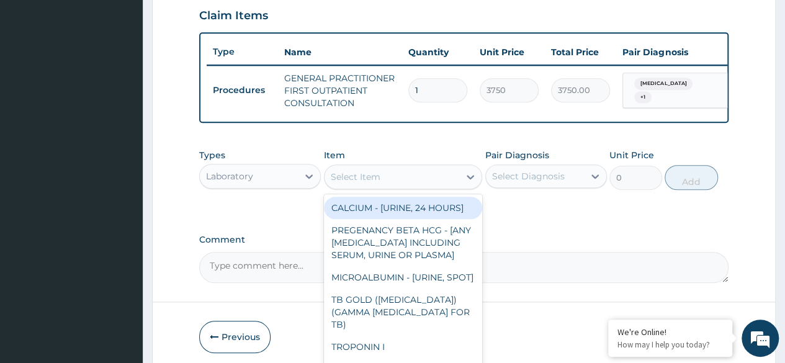
click at [373, 183] on div "Select Item" at bounding box center [356, 177] width 50 height 12
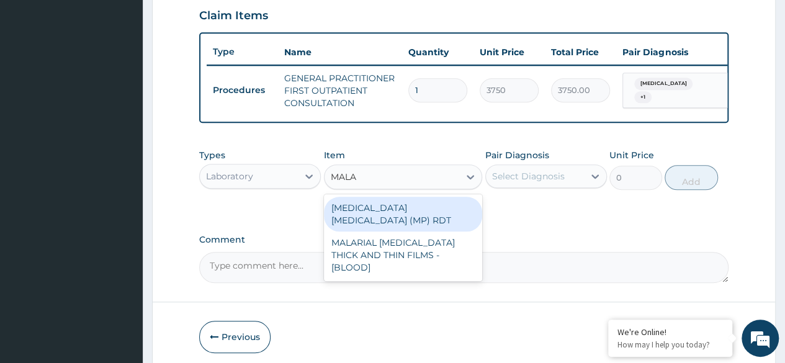
type input "MALAR"
click at [382, 217] on div "MALARIA PARASITE (MP) RDT" at bounding box center [403, 214] width 159 height 35
type input "2000"
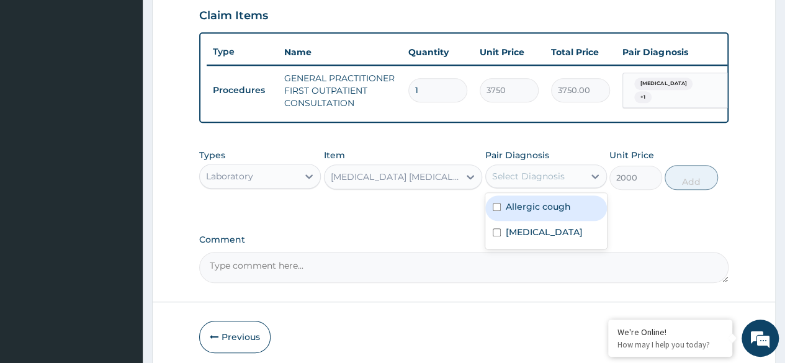
click at [523, 176] on div "Select Diagnosis" at bounding box center [535, 176] width 98 height 20
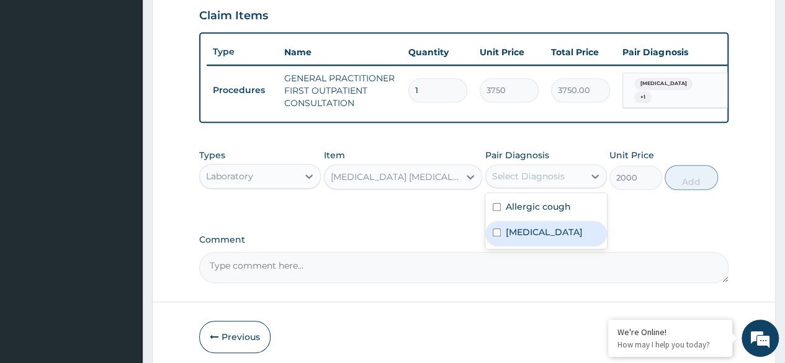
click at [499, 236] on input "checkbox" at bounding box center [497, 232] width 8 height 8
checkbox input "true"
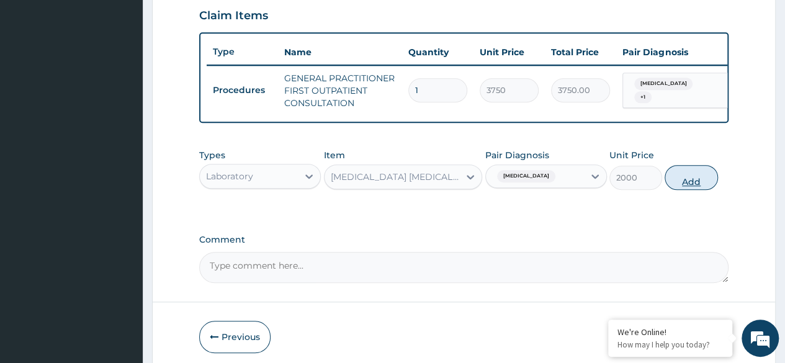
click at [681, 187] on button "Add" at bounding box center [691, 177] width 53 height 25
type input "0"
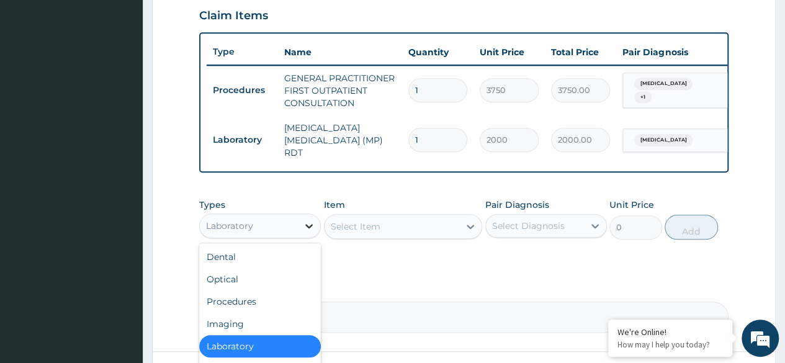
click at [308, 225] on icon at bounding box center [309, 226] width 12 height 12
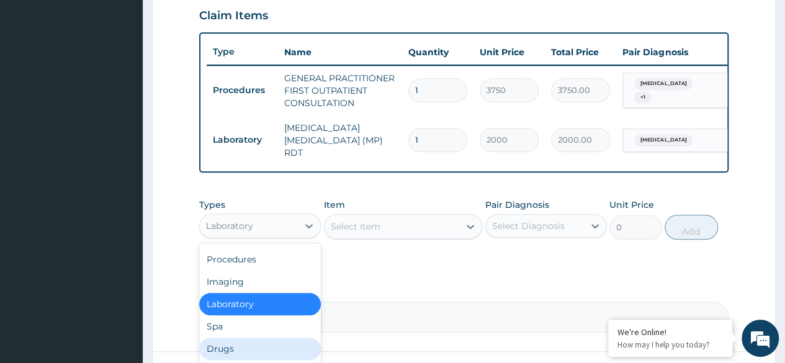
click at [216, 357] on div "Drugs" at bounding box center [260, 349] width 122 height 22
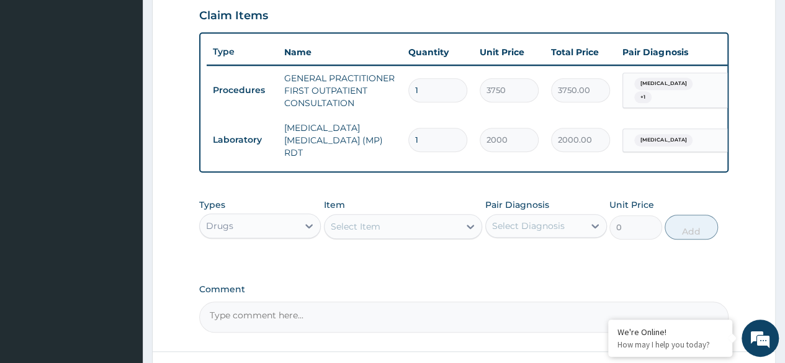
click at [381, 223] on div "Select Item" at bounding box center [392, 227] width 135 height 20
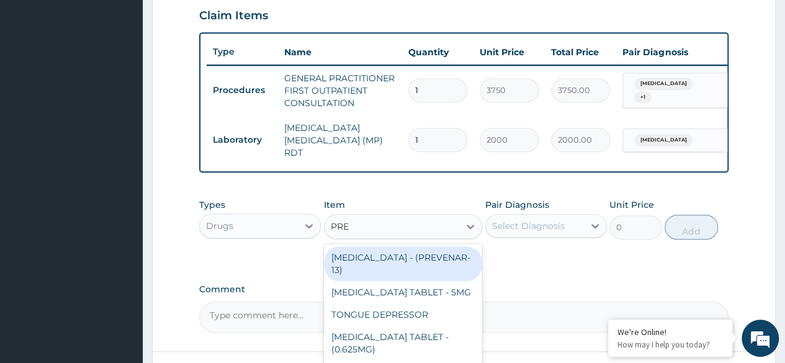
type input "PRED"
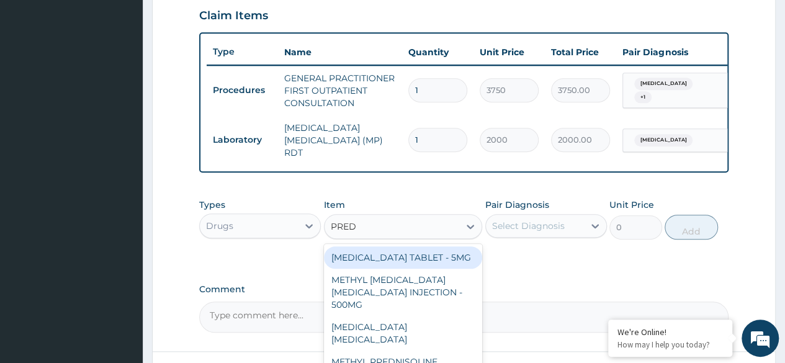
click at [369, 259] on div "[MEDICAL_DATA] TABLET - 5MG" at bounding box center [403, 257] width 159 height 22
type input "42"
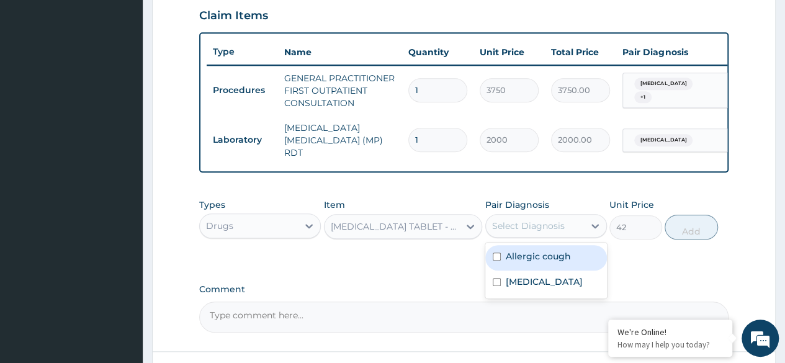
click at [520, 223] on div "Select Diagnosis" at bounding box center [528, 226] width 73 height 12
click at [494, 259] on input "checkbox" at bounding box center [497, 257] width 8 height 8
checkbox input "true"
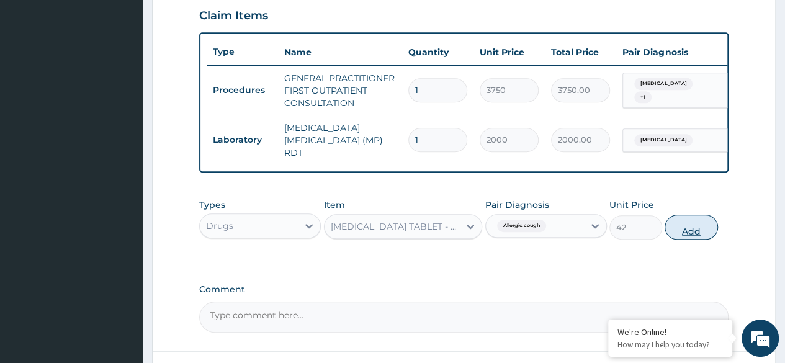
click at [691, 231] on button "Add" at bounding box center [691, 227] width 53 height 25
type input "0"
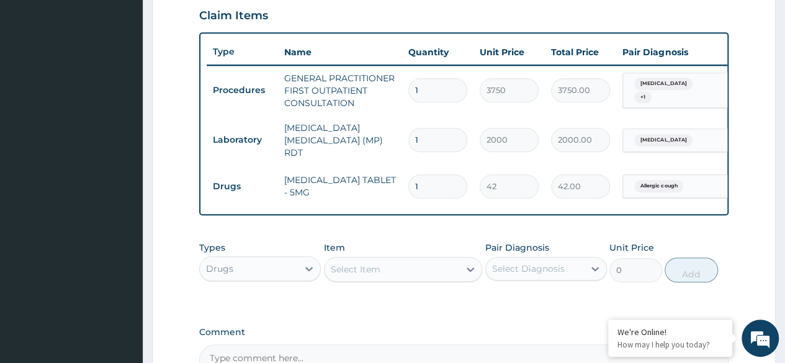
type input "10"
type input "420.00"
type input "10"
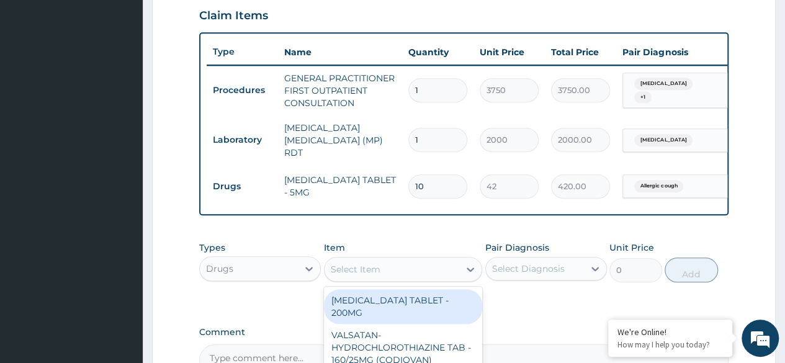
click at [411, 269] on div "Select Item" at bounding box center [392, 269] width 135 height 20
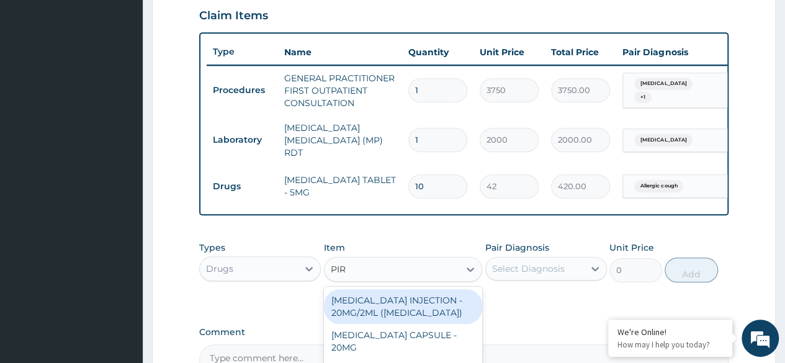
type input "PIRI"
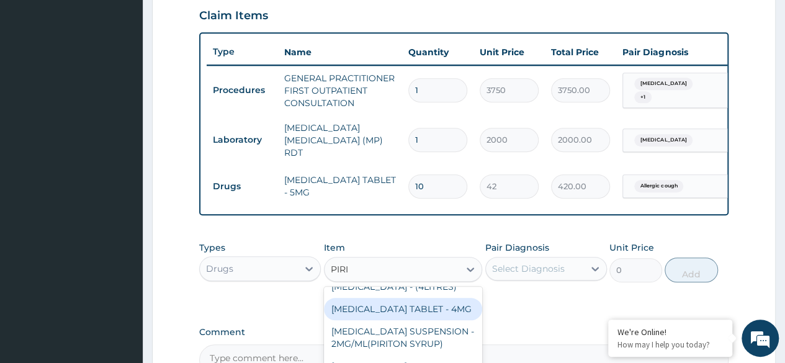
scroll to position [91, 0]
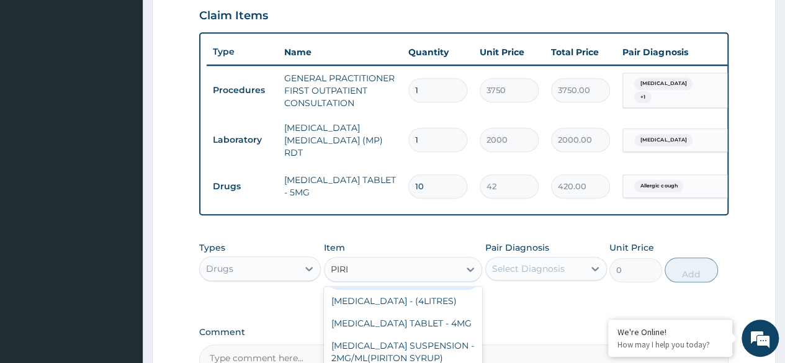
click at [365, 290] on div "[MEDICAL_DATA] TABLET - 4MG (PIRITON)" at bounding box center [403, 272] width 159 height 35
type input "22.4"
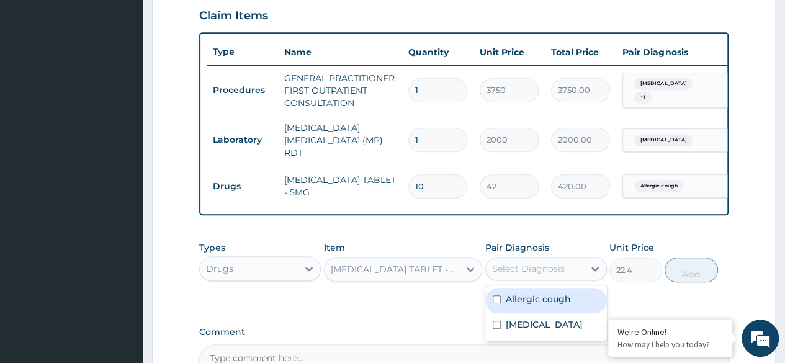
click at [515, 272] on div "Select Diagnosis" at bounding box center [528, 268] width 73 height 12
click at [491, 307] on div "Allergic cough" at bounding box center [546, 300] width 122 height 25
checkbox input "true"
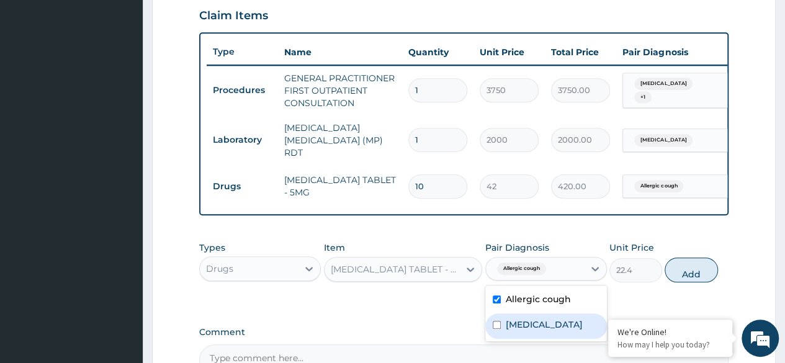
click at [493, 333] on div "[MEDICAL_DATA]" at bounding box center [546, 325] width 122 height 25
checkbox input "true"
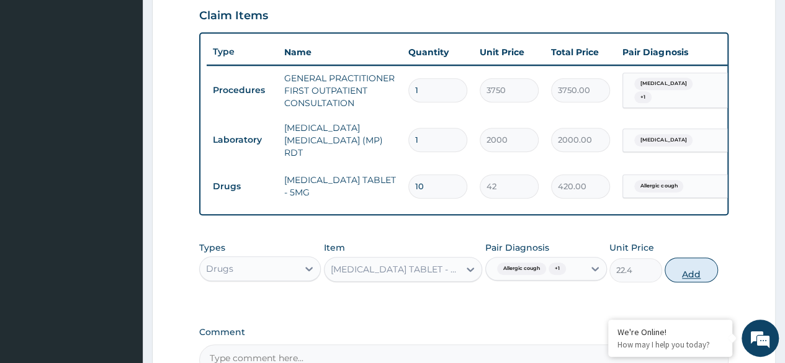
click at [684, 276] on button "Add" at bounding box center [691, 270] width 53 height 25
type input "0"
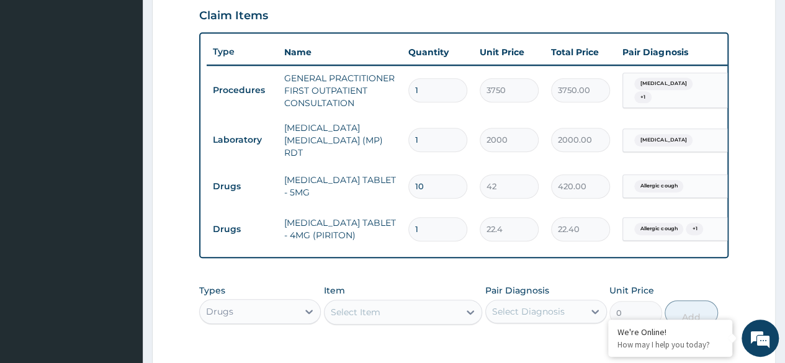
type input "0.00"
type input "7"
type input "156.80"
type input "7"
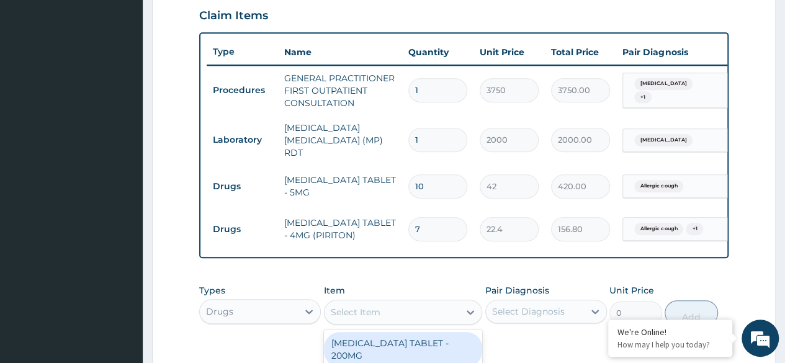
click at [390, 316] on div "Select Item" at bounding box center [392, 312] width 135 height 20
type input "S"
type input "PARACE"
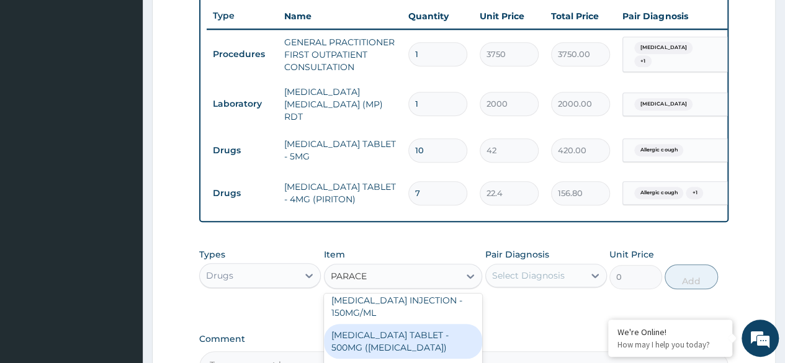
scroll to position [123, 0]
click at [400, 325] on div "[MEDICAL_DATA] TABLET - 500MG ([MEDICAL_DATA])" at bounding box center [403, 342] width 159 height 35
type input "42"
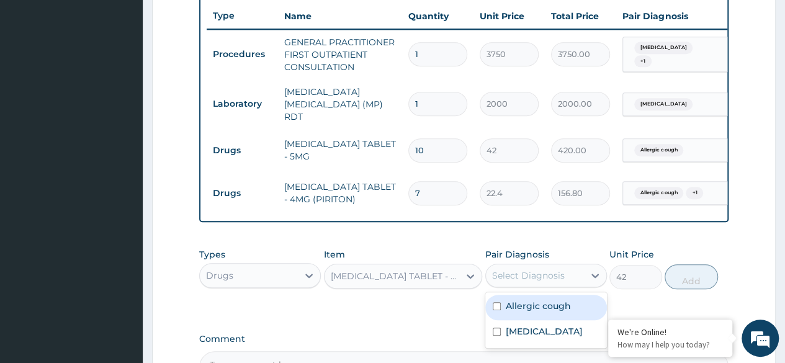
click at [520, 276] on div "Select Diagnosis" at bounding box center [528, 275] width 73 height 12
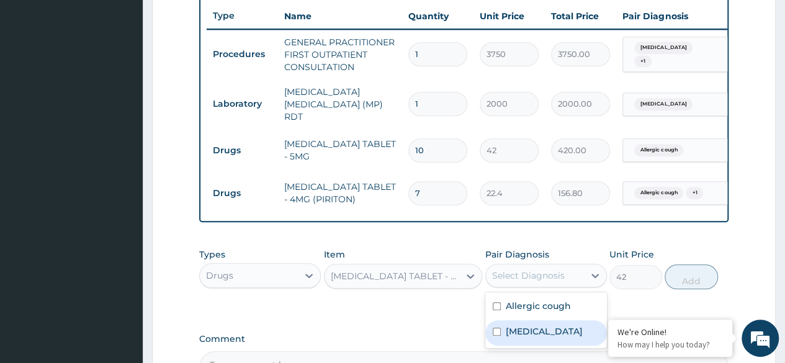
click at [498, 332] on input "checkbox" at bounding box center [497, 332] width 8 height 8
checkbox input "true"
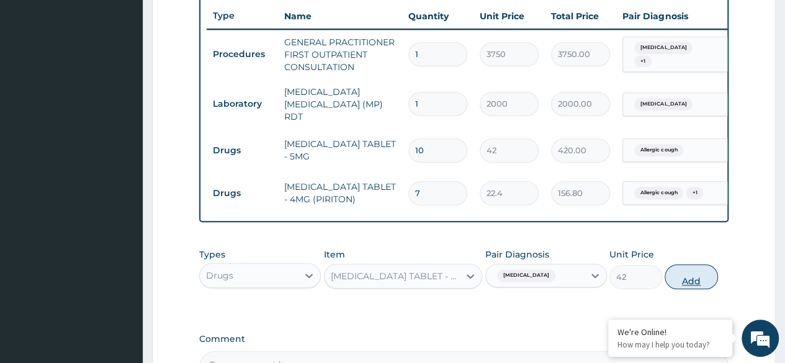
click at [701, 279] on button "Add" at bounding box center [691, 276] width 53 height 25
type input "0"
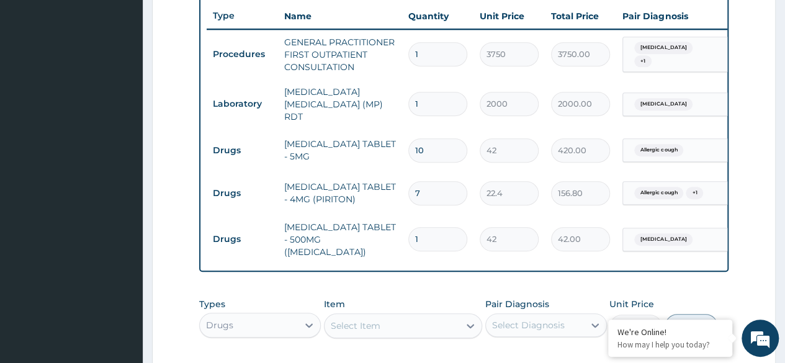
type input "18"
type input "756.00"
type input "17"
type input "714.00"
type input "14"
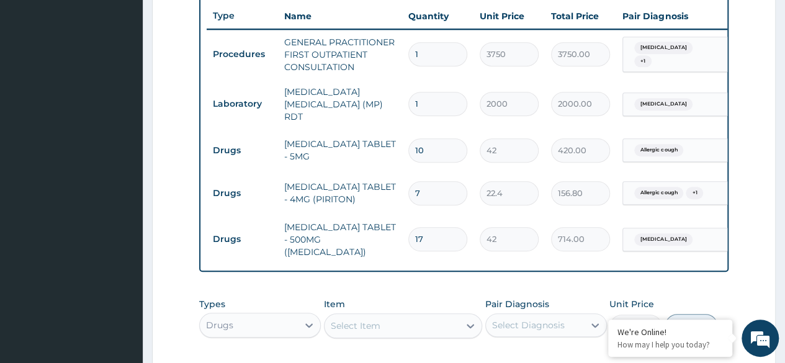
type input "588.00"
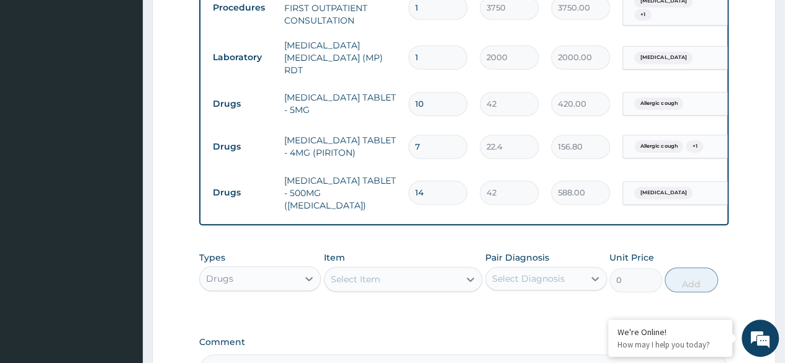
scroll to position [513, 0]
type input "14"
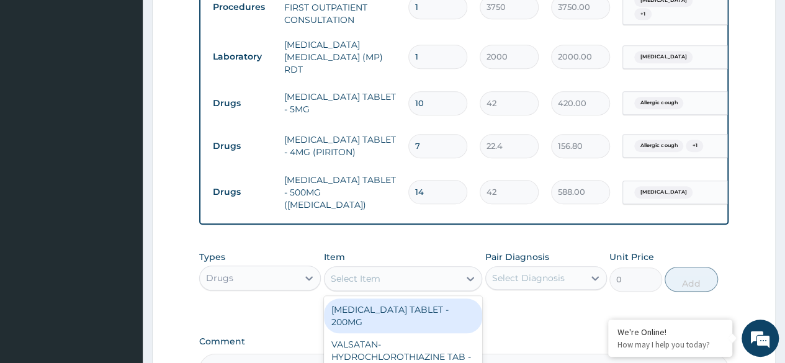
click at [399, 274] on div "Select Item" at bounding box center [392, 279] width 135 height 20
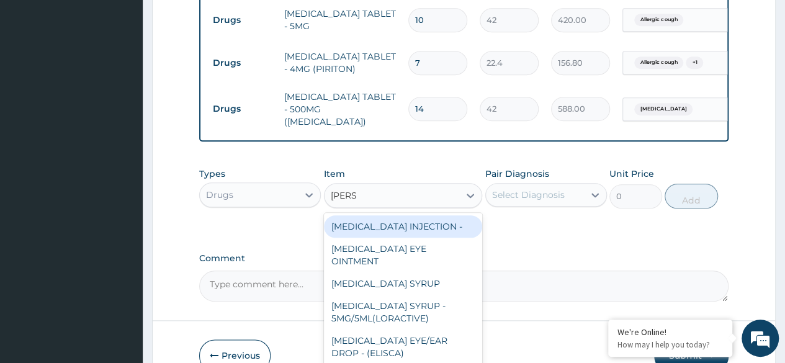
scroll to position [608, 0]
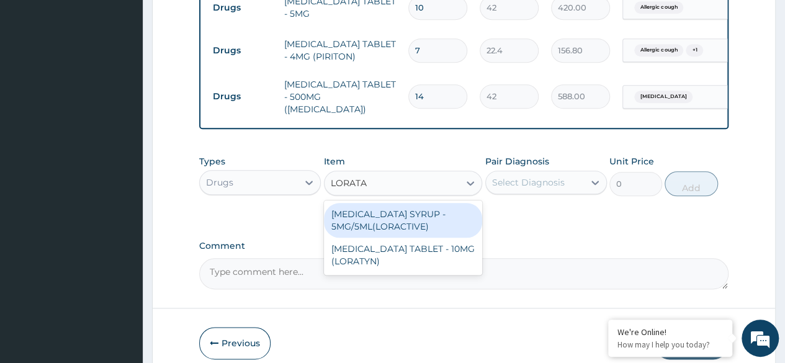
type input "LORATAD"
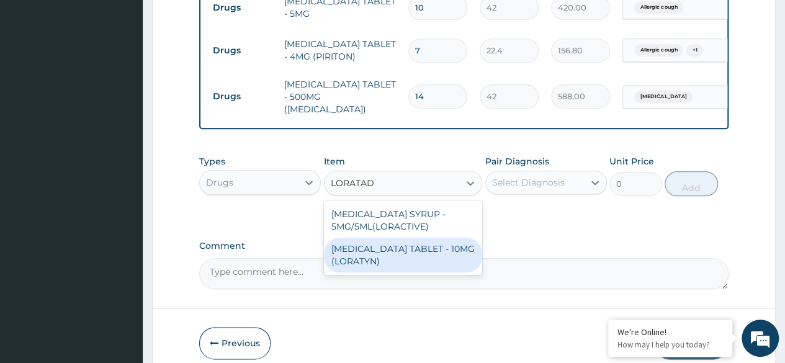
click at [393, 244] on div "[MEDICAL_DATA] TABLET - 10MG (LORATYN)" at bounding box center [403, 255] width 159 height 35
type input "98"
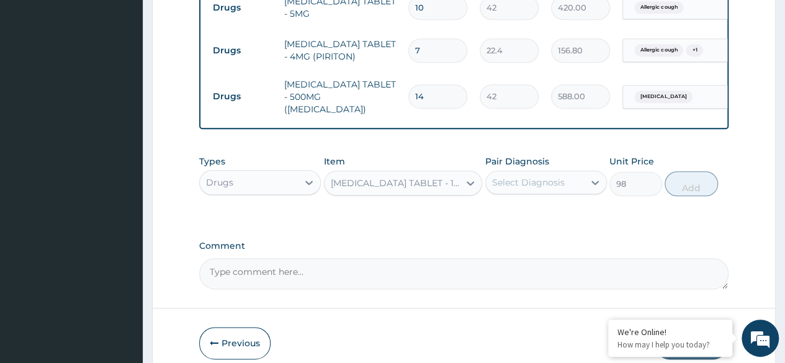
click at [515, 176] on div "Select Diagnosis" at bounding box center [528, 182] width 73 height 12
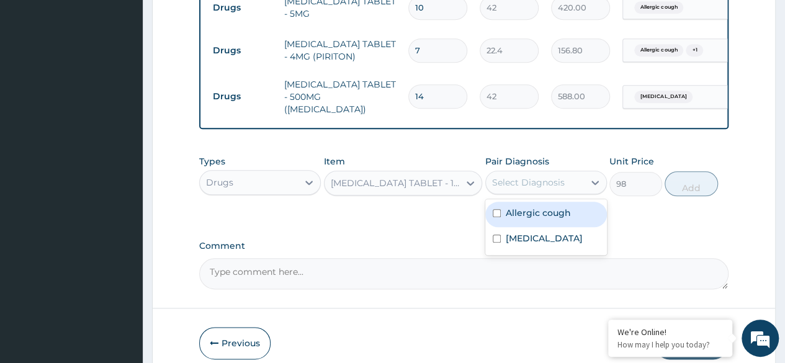
drag, startPoint x: 501, startPoint y: 202, endPoint x: 592, endPoint y: 192, distance: 91.2
click at [592, 192] on div "Types Drugs Item LORATADINE TABLET - 10MG (LORATYN) Pair Diagnosis option Malar…" at bounding box center [463, 175] width 529 height 53
click at [537, 207] on label "Allergic cough" at bounding box center [538, 213] width 65 height 12
checkbox input "true"
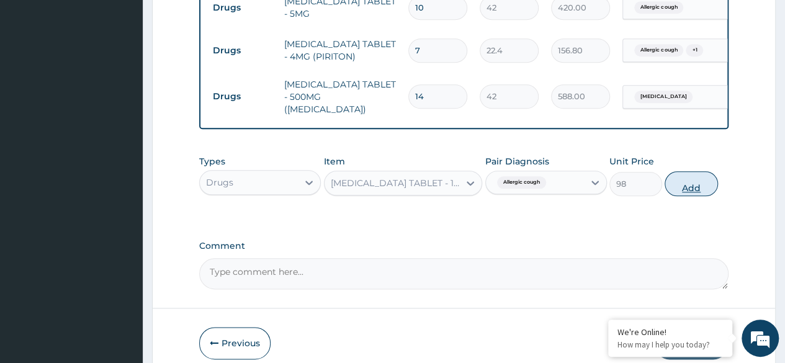
click at [689, 177] on button "Add" at bounding box center [691, 183] width 53 height 25
type input "0"
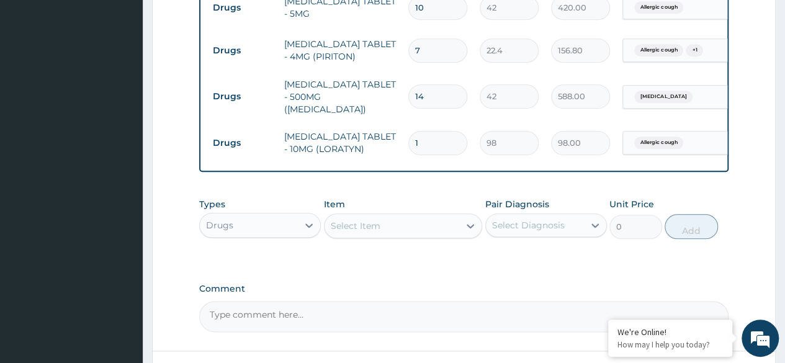
type input "10"
type input "980.00"
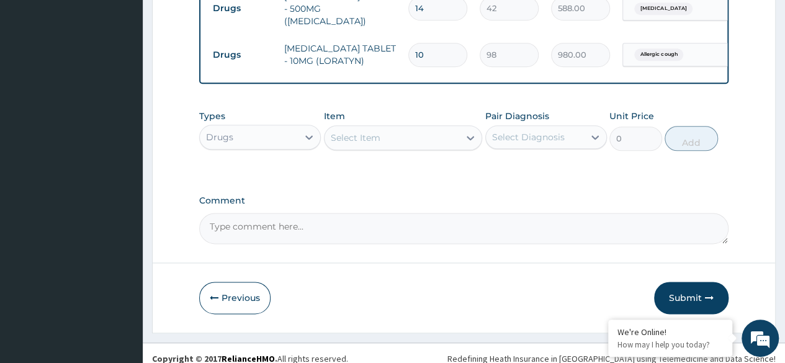
scroll to position [702, 0]
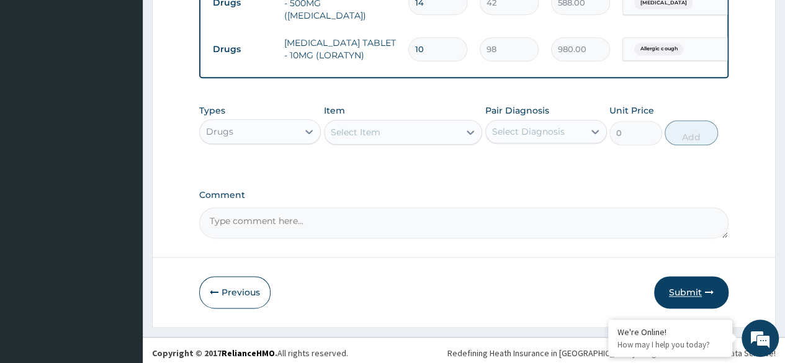
type input "10"
click at [686, 279] on button "Submit" at bounding box center [691, 292] width 74 height 32
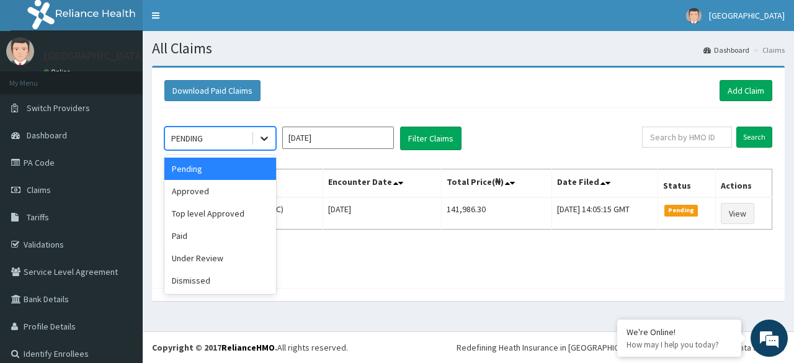
click at [267, 135] on icon at bounding box center [264, 138] width 12 height 12
click at [237, 187] on div "Approved" at bounding box center [220, 191] width 112 height 22
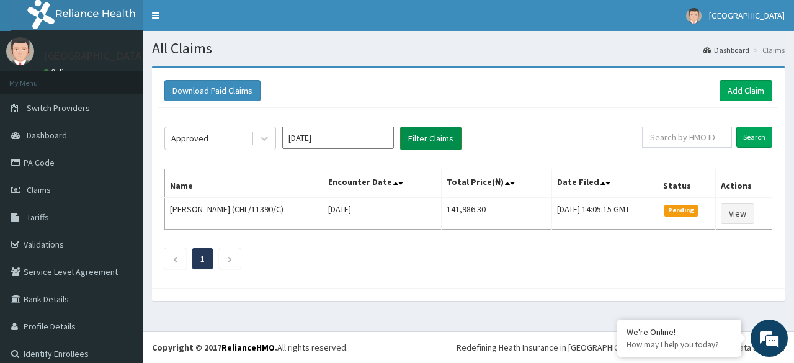
click at [429, 141] on button "Filter Claims" at bounding box center [430, 139] width 61 height 24
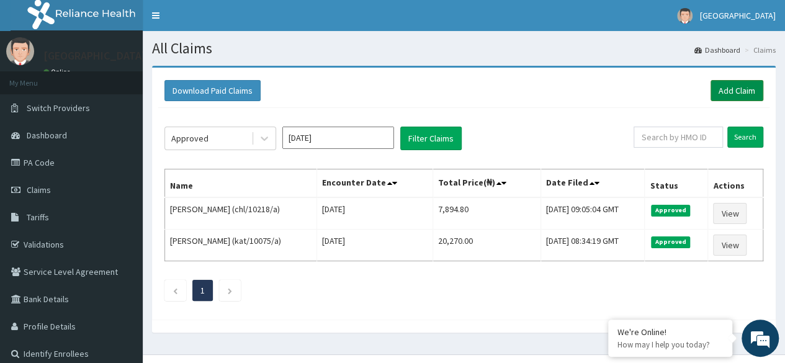
click at [736, 91] on link "Add Claim" at bounding box center [737, 90] width 53 height 21
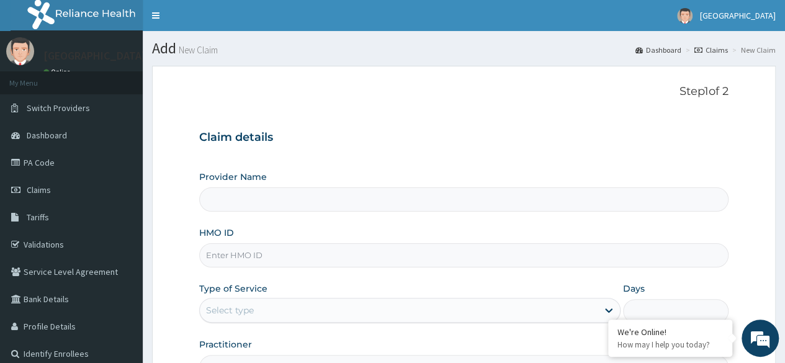
click at [502, 199] on input "Provider Name" at bounding box center [463, 199] width 529 height 24
type input "[GEOGRAPHIC_DATA]"
click at [403, 259] on input "HMO ID" at bounding box center [463, 255] width 529 height 24
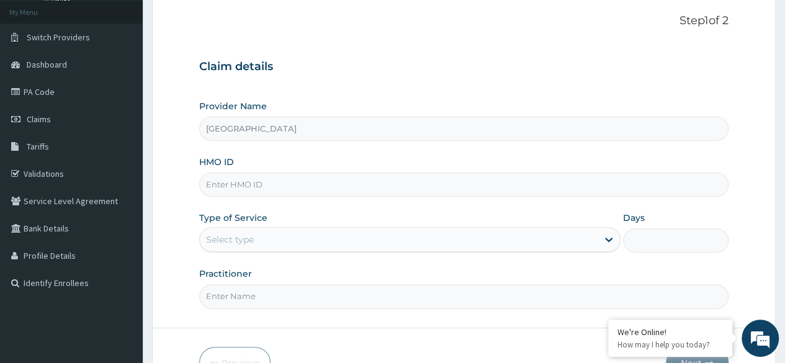
scroll to position [76, 0]
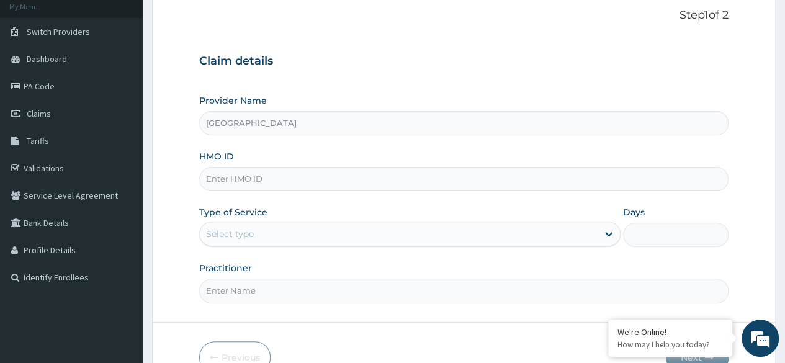
click at [359, 181] on input "HMO ID" at bounding box center [463, 179] width 529 height 24
type input "P"
type input "SCL/10123/A"
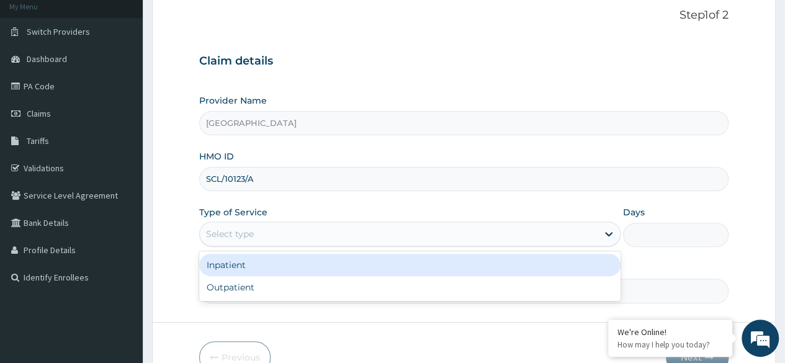
click at [381, 239] on div "Select type" at bounding box center [399, 234] width 398 height 20
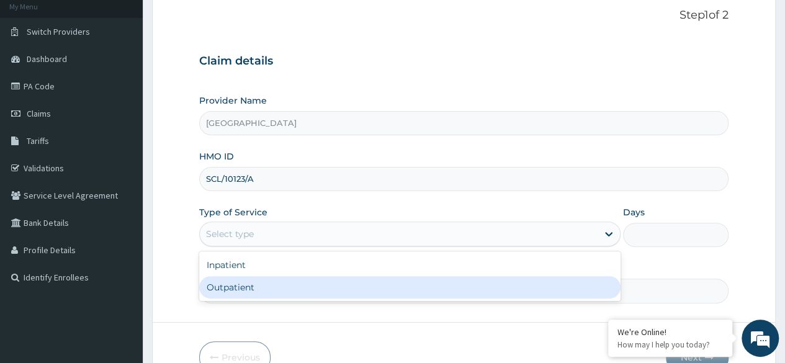
click at [351, 281] on div "Outpatient" at bounding box center [409, 287] width 421 height 22
type input "1"
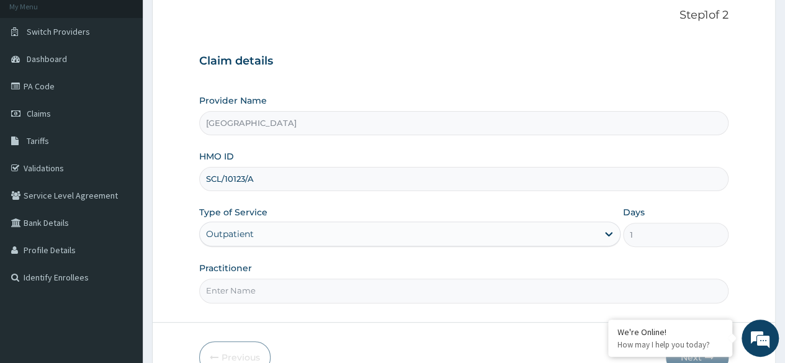
scroll to position [144, 0]
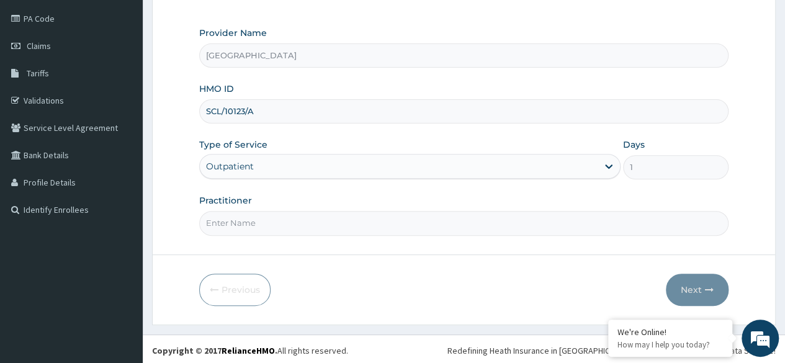
click at [493, 225] on input "Practitioner" at bounding box center [463, 223] width 529 height 24
type input "[PERSON_NAME]"
click at [714, 285] on button "Next" at bounding box center [697, 290] width 63 height 32
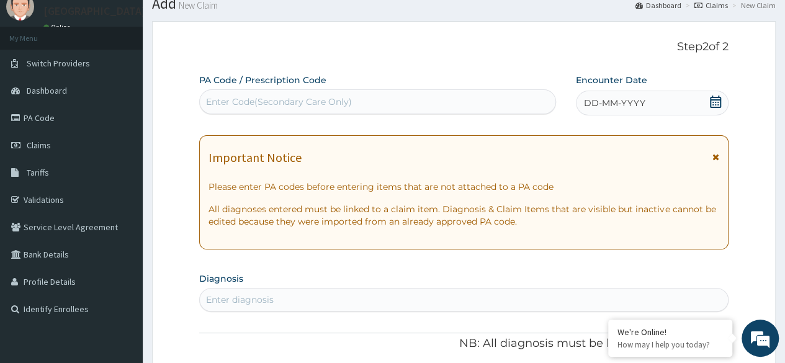
scroll to position [43, 0]
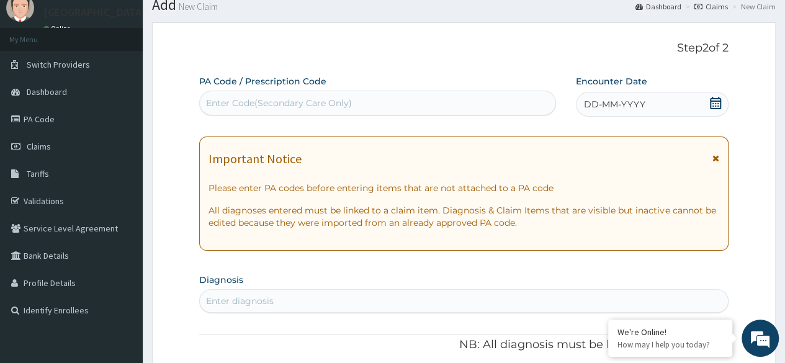
click at [627, 97] on div "DD-MM-YYYY" at bounding box center [652, 104] width 153 height 25
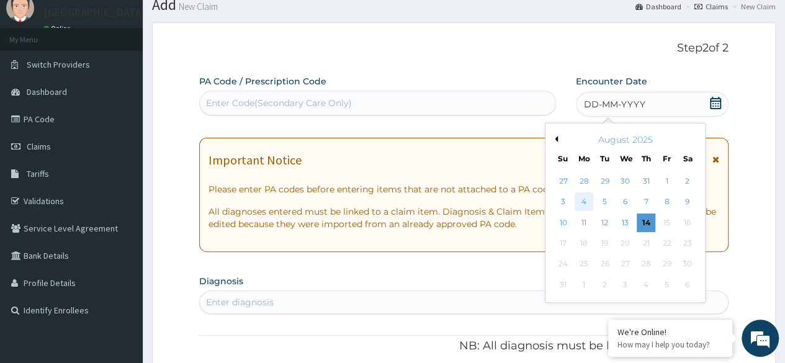
click at [585, 203] on div "4" at bounding box center [584, 202] width 19 height 19
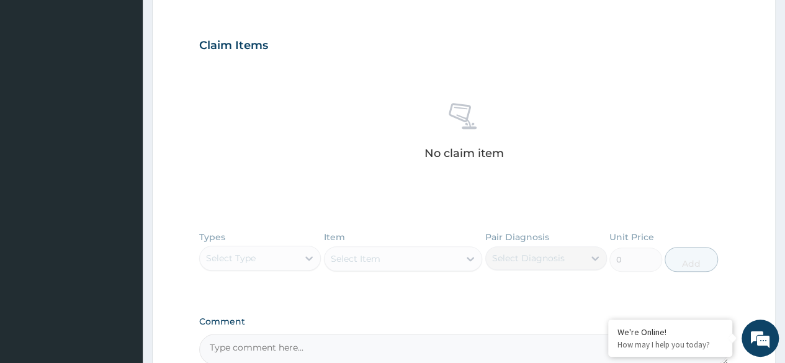
scroll to position [396, 0]
click at [307, 251] on div "Types Select Type Item Select Item Pair Diagnosis Select Diagnosis Unit Price 0…" at bounding box center [463, 261] width 529 height 72
click at [308, 257] on div "Types Select Type Item Select Item Pair Diagnosis Select Diagnosis Unit Price 0…" at bounding box center [463, 261] width 529 height 72
click at [305, 254] on div "Types Select Type Item Select Item Pair Diagnosis Select Diagnosis Unit Price 0…" at bounding box center [463, 261] width 529 height 72
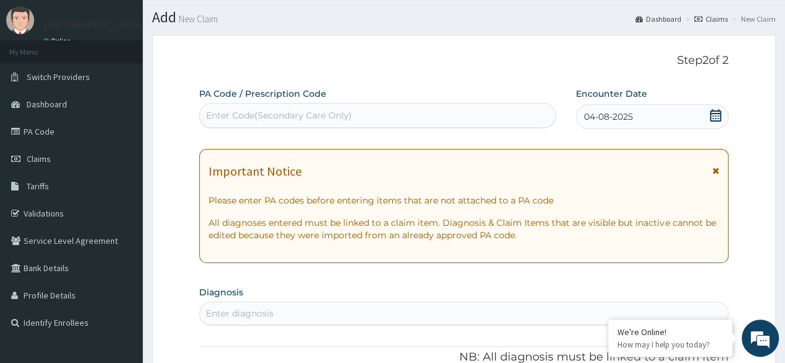
scroll to position [32, 0]
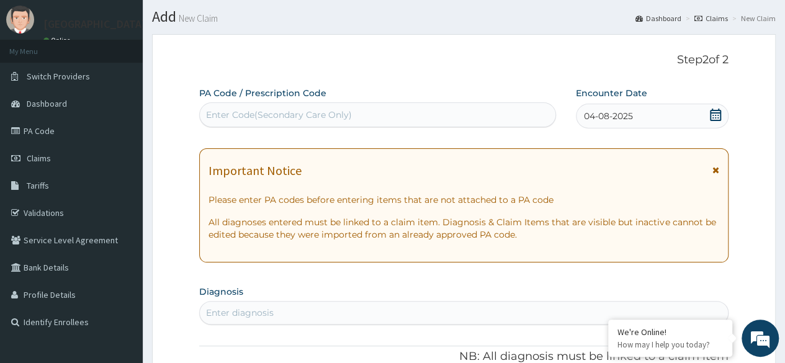
click at [307, 307] on div "Enter diagnosis" at bounding box center [464, 313] width 528 height 20
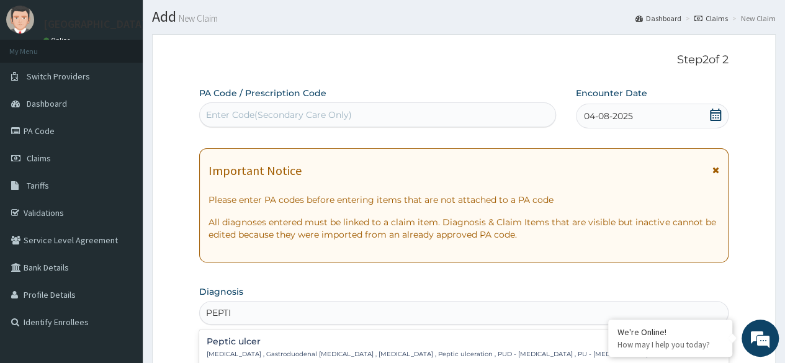
type input "PEPTIC"
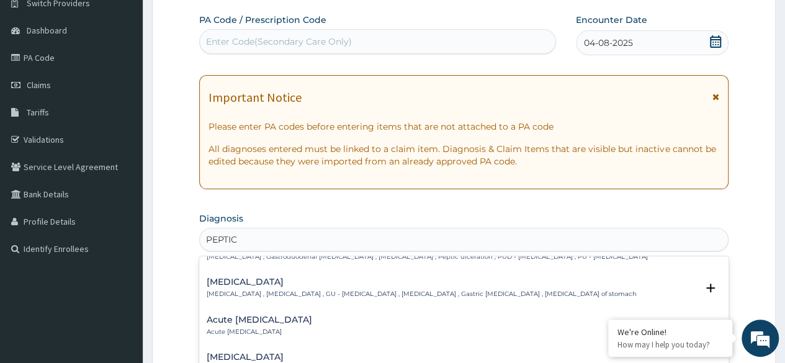
scroll to position [28, 0]
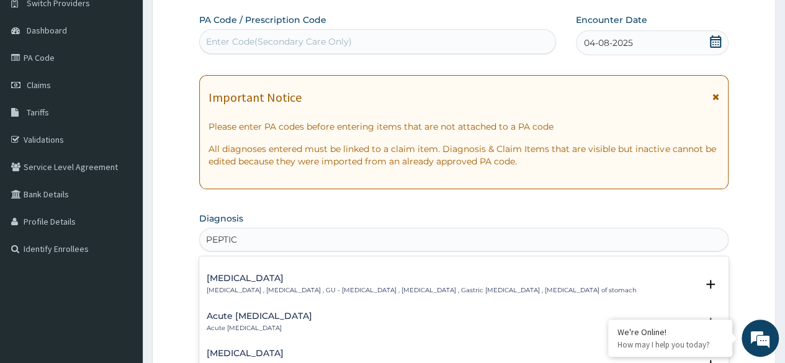
click at [277, 312] on h4 "Acute [MEDICAL_DATA]" at bounding box center [259, 316] width 105 height 9
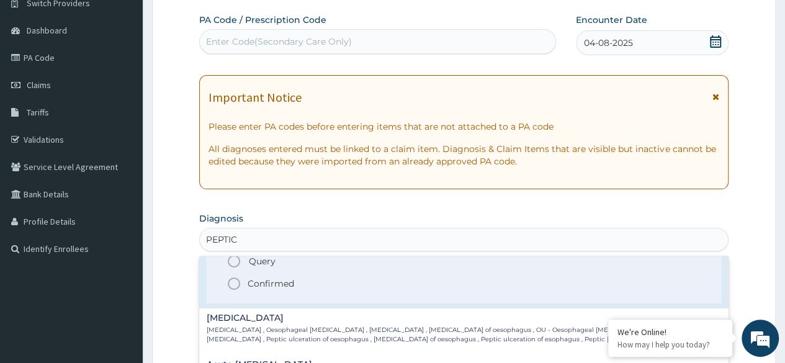
scroll to position [143, 0]
click at [232, 270] on div "Query Query covers suspected (?), Keep in view (kiv), Ruled out (r/o) Confirmed" at bounding box center [463, 271] width 477 height 38
click at [232, 280] on icon "status option filled" at bounding box center [233, 282] width 15 height 15
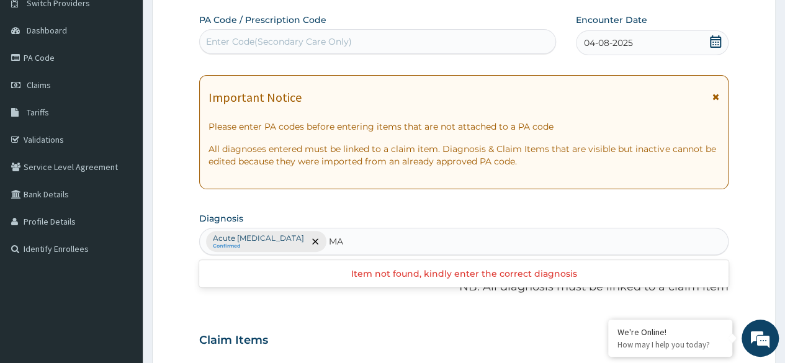
type input "M"
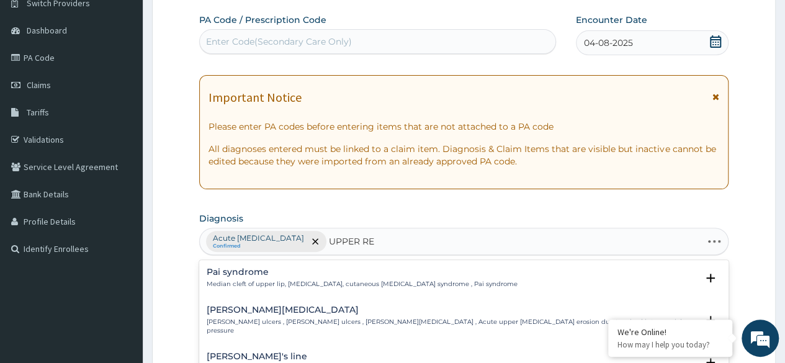
type input "UPPER RES"
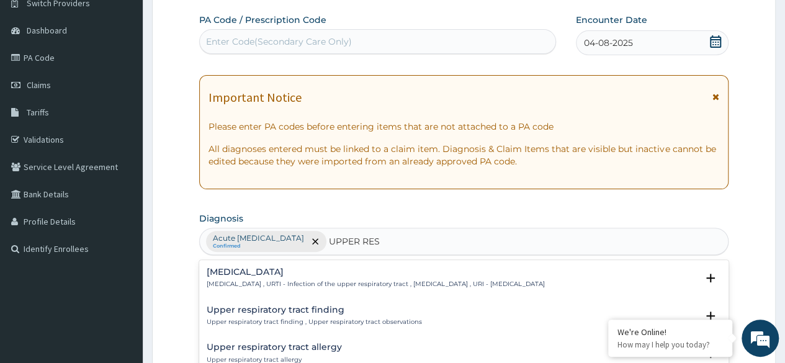
click at [310, 272] on h4 "Upper respiratory infection" at bounding box center [376, 271] width 338 height 9
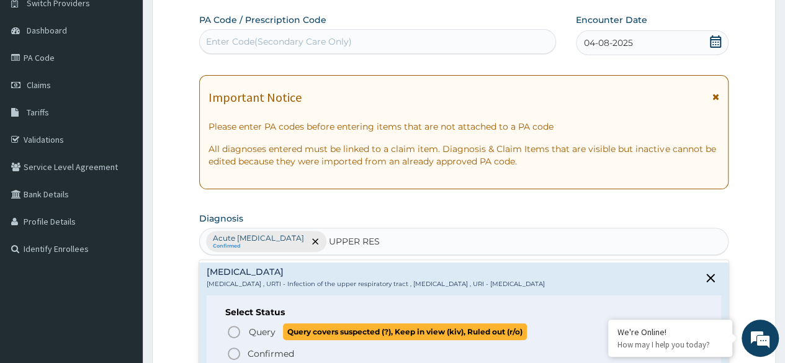
click at [236, 329] on icon "status option query" at bounding box center [233, 332] width 15 height 15
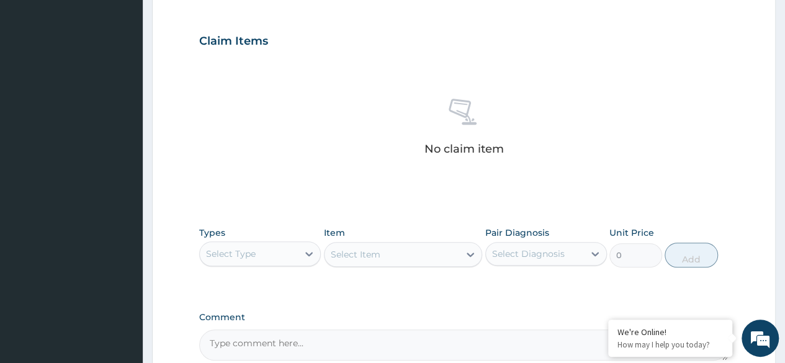
scroll to position [405, 0]
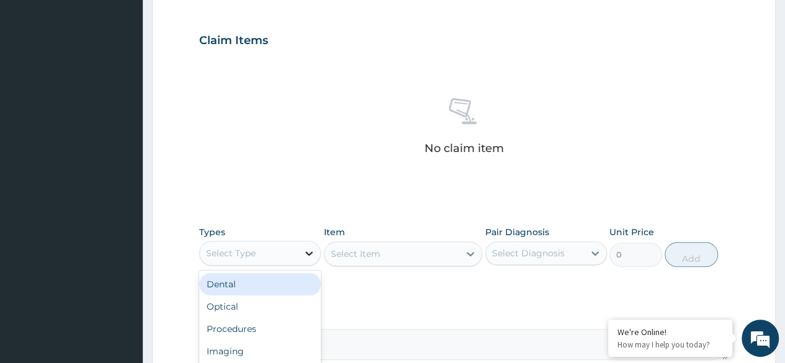
click at [307, 243] on div at bounding box center [309, 253] width 22 height 22
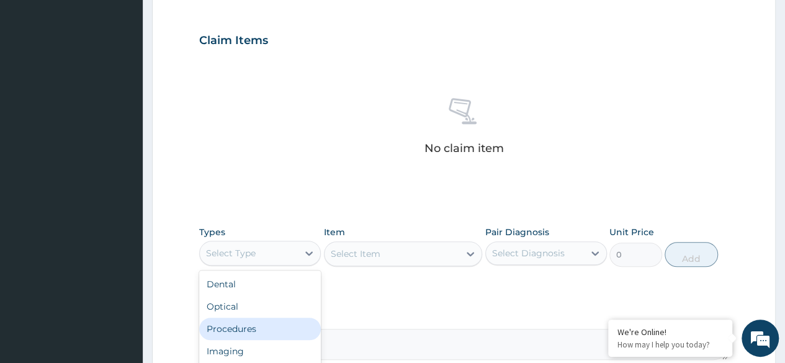
click at [266, 333] on div "Procedures" at bounding box center [260, 329] width 122 height 22
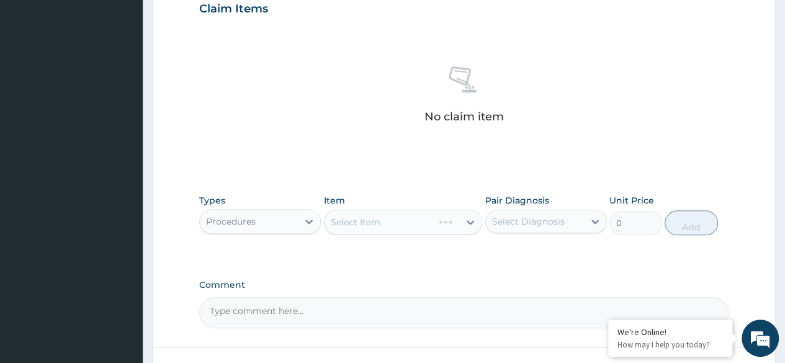
scroll to position [439, 0]
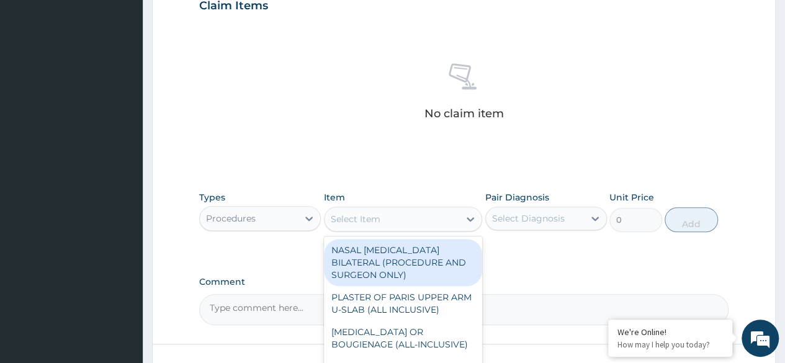
click at [417, 217] on div "Select Item" at bounding box center [392, 219] width 135 height 20
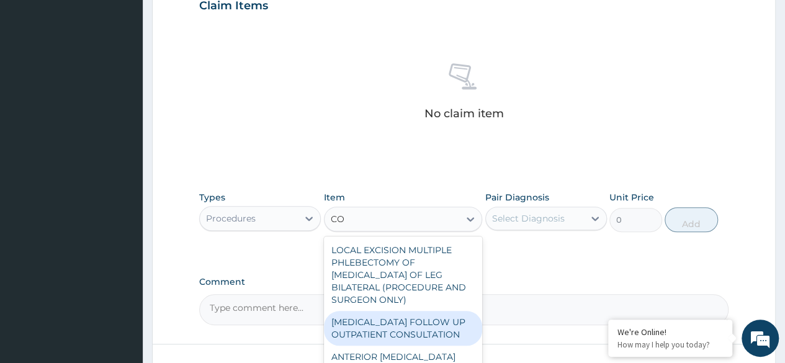
type input "C"
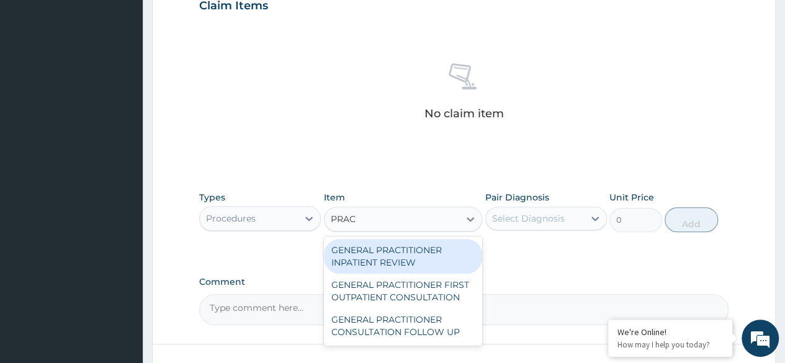
type input "PRACT"
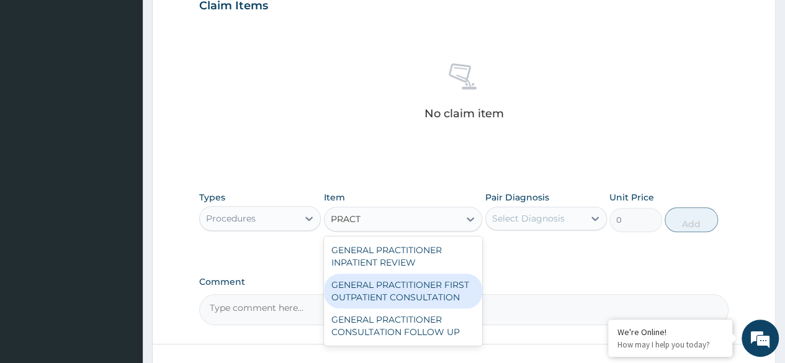
click at [403, 298] on div "GENERAL PRACTITIONER FIRST OUTPATIENT CONSULTATION" at bounding box center [403, 291] width 159 height 35
type input "3750"
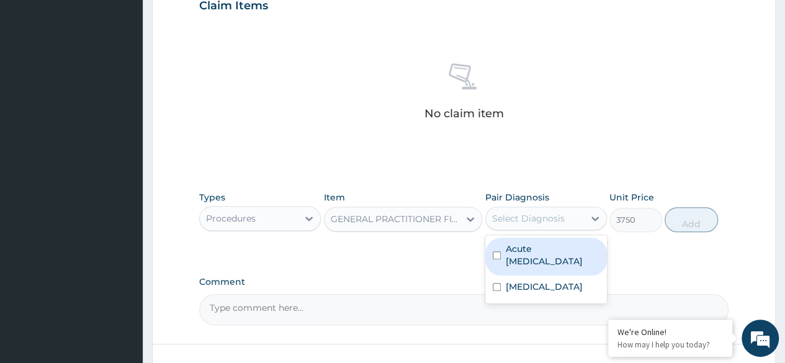
click at [518, 219] on div "Select Diagnosis" at bounding box center [528, 218] width 73 height 12
click at [498, 251] on input "checkbox" at bounding box center [497, 255] width 8 height 8
checkbox input "true"
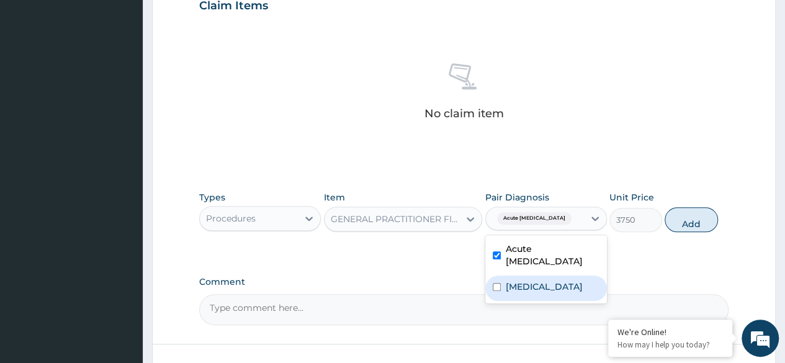
click at [497, 276] on div "[MEDICAL_DATA]" at bounding box center [546, 288] width 122 height 25
checkbox input "true"
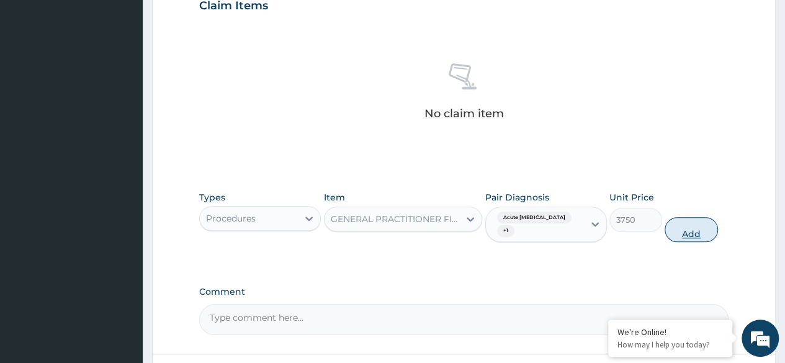
click at [693, 235] on button "Add" at bounding box center [691, 229] width 53 height 25
type input "0"
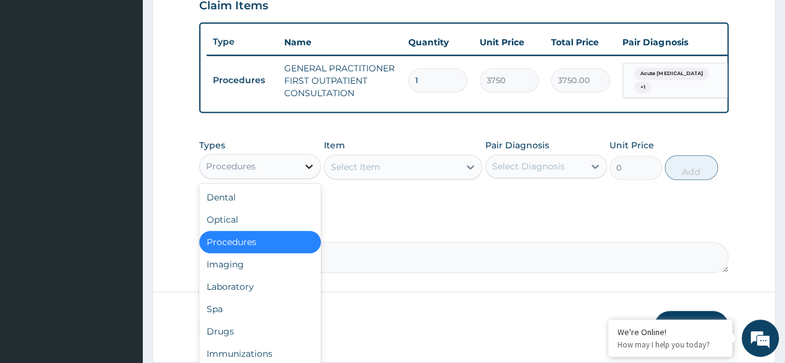
click at [308, 169] on icon at bounding box center [308, 166] width 7 height 4
click at [252, 292] on div "Laboratory" at bounding box center [260, 287] width 122 height 22
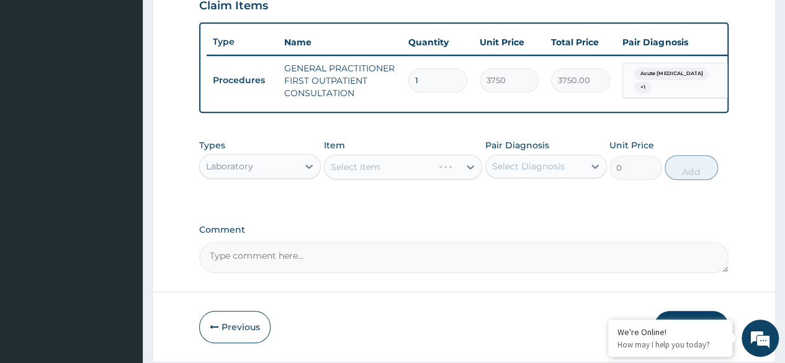
click at [369, 173] on div "Select Item" at bounding box center [403, 167] width 159 height 25
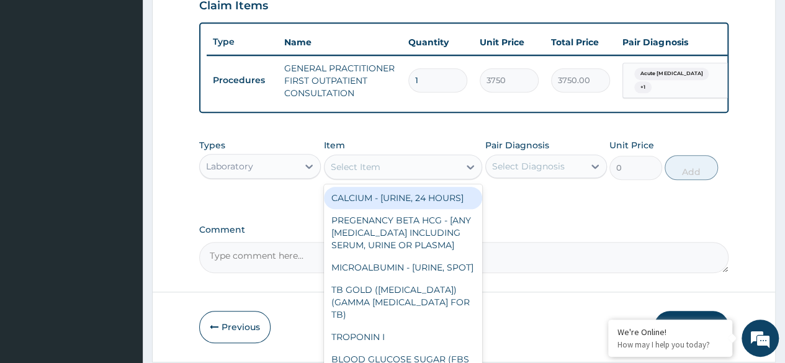
click at [396, 169] on div "Select Item" at bounding box center [392, 167] width 135 height 20
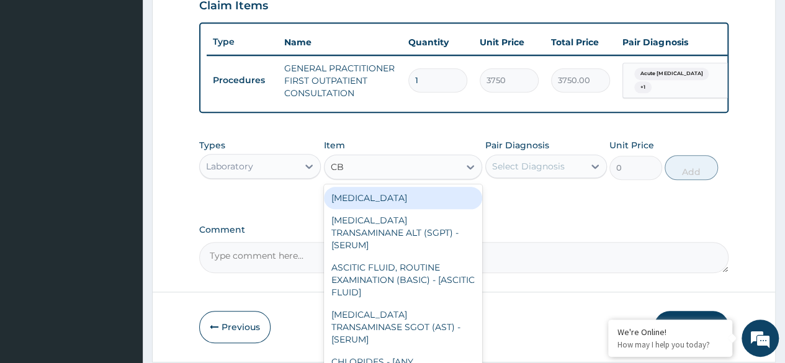
type input "CBC"
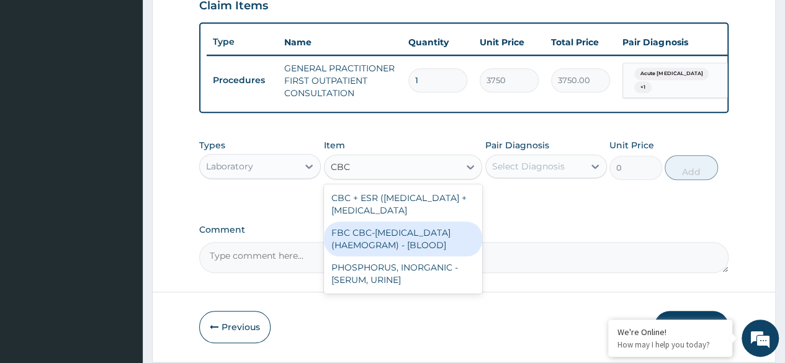
click at [376, 255] on div "FBC CBC-COMPLETE BLOOD COUNT (HAEMOGRAM) - [BLOOD]" at bounding box center [403, 239] width 159 height 35
type input "5000"
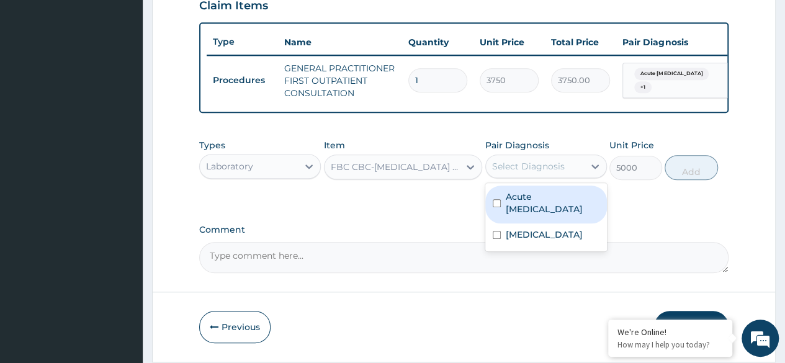
click at [507, 167] on div "Select Diagnosis" at bounding box center [535, 166] width 98 height 20
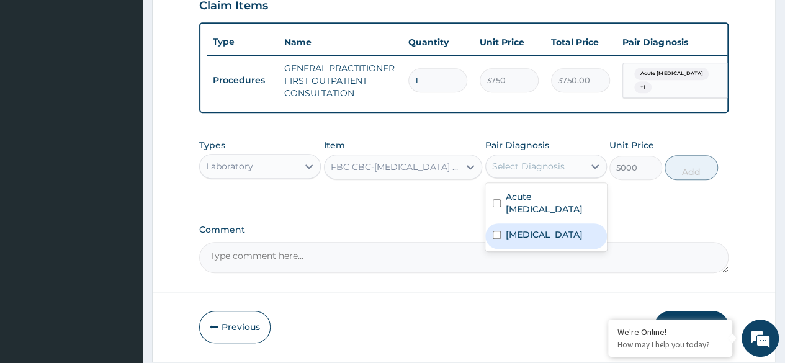
click at [503, 236] on div "Upper respiratory infection" at bounding box center [546, 235] width 122 height 25
checkbox input "true"
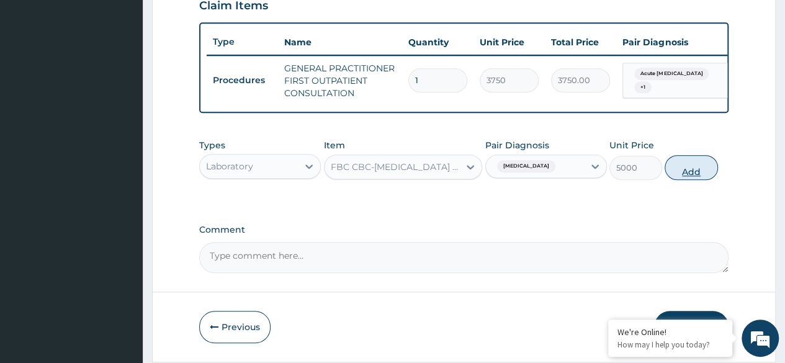
click at [688, 174] on button "Add" at bounding box center [691, 167] width 53 height 25
type input "0"
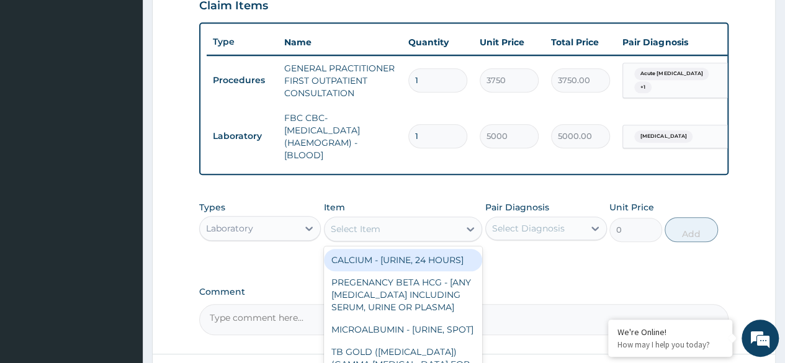
click at [423, 239] on div "Select Item" at bounding box center [392, 229] width 135 height 20
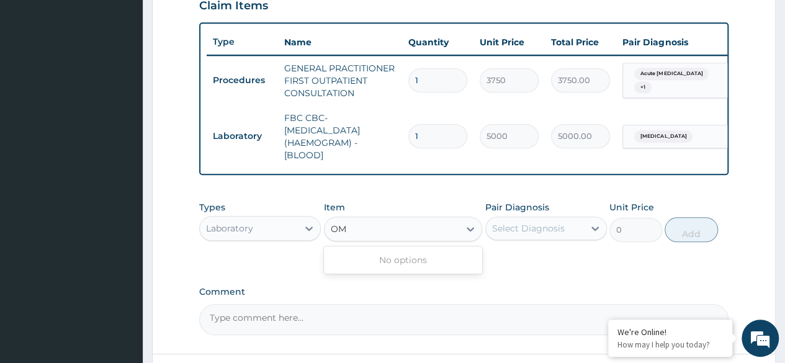
type input "O"
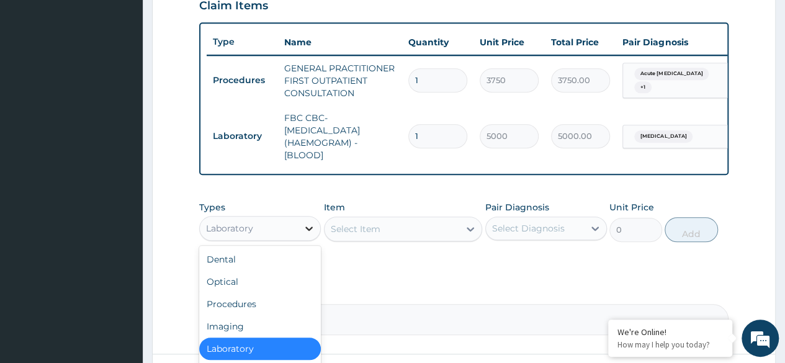
click at [308, 233] on icon at bounding box center [309, 228] width 12 height 12
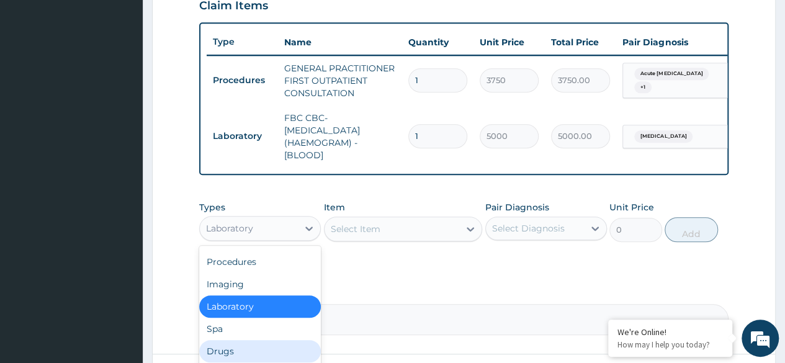
click at [228, 359] on div "Drugs" at bounding box center [260, 351] width 122 height 22
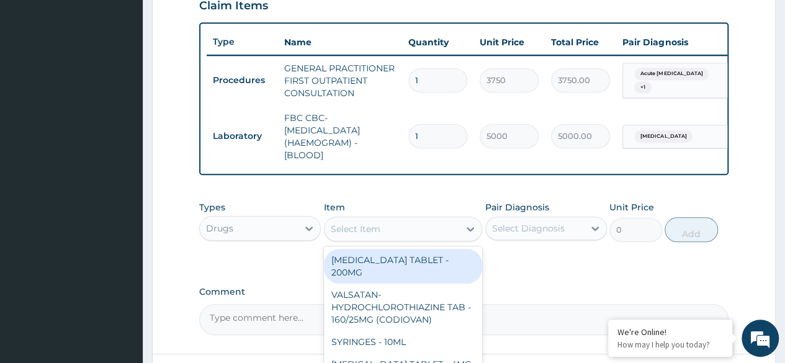
click at [382, 236] on div "Select Item" at bounding box center [392, 229] width 135 height 20
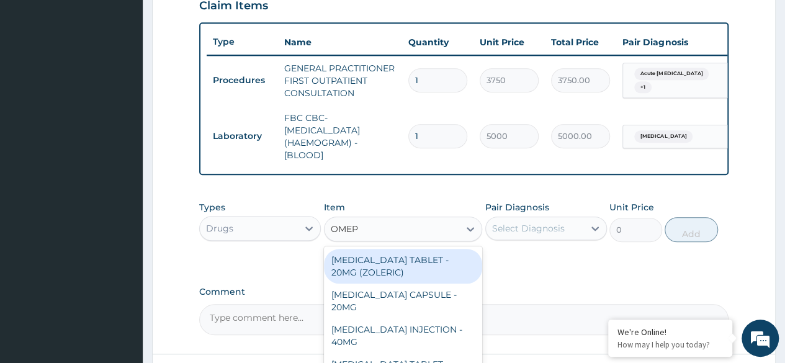
type input "OMEPR"
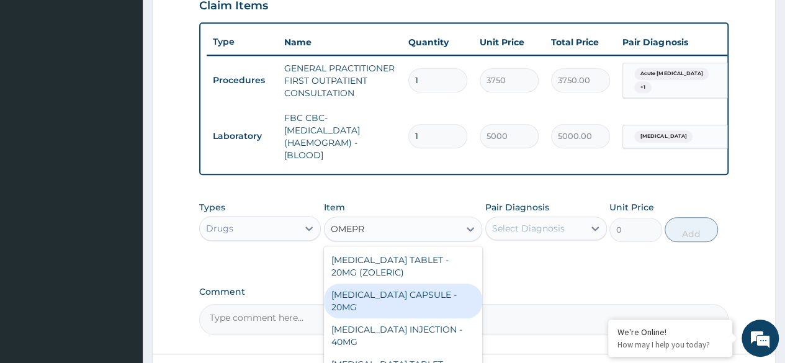
click at [379, 293] on div "OMEPRAZOLE CAPSULE - 20MG" at bounding box center [403, 301] width 159 height 35
type input "140"
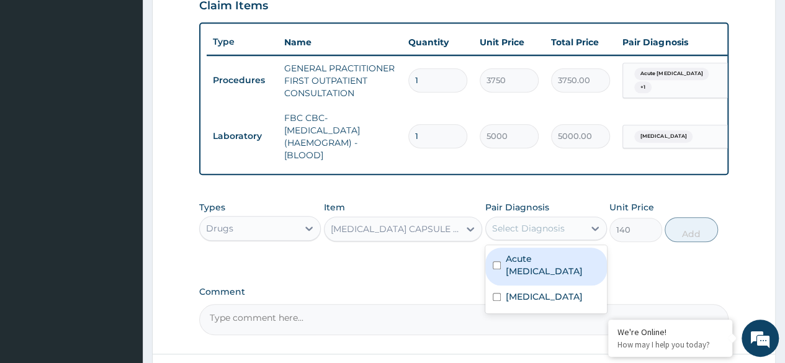
click at [513, 235] on div "Select Diagnosis" at bounding box center [528, 228] width 73 height 12
click at [495, 265] on input "checkbox" at bounding box center [497, 265] width 8 height 8
checkbox input "true"
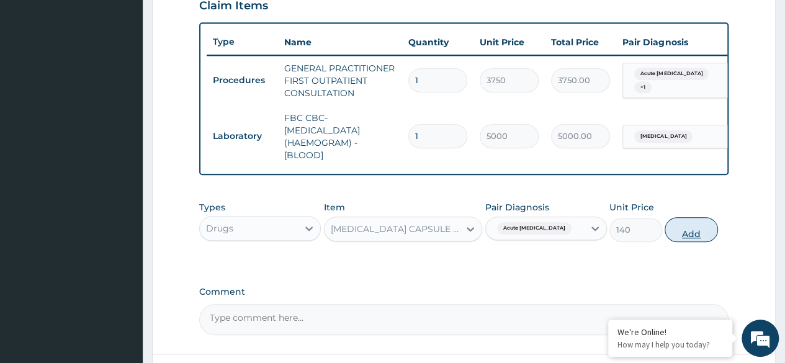
click at [671, 237] on button "Add" at bounding box center [691, 229] width 53 height 25
type input "0"
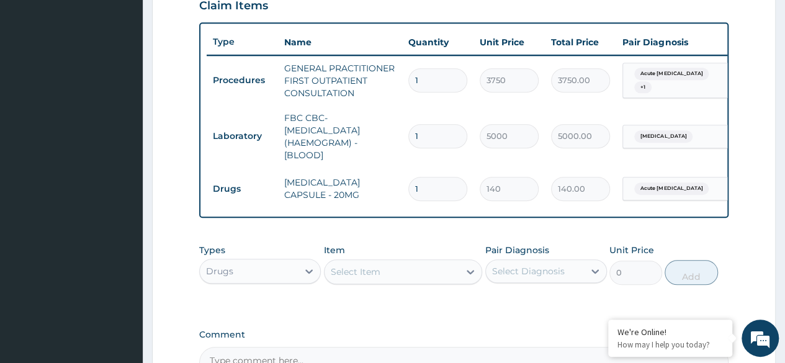
type input "10"
type input "1400.00"
type input "10"
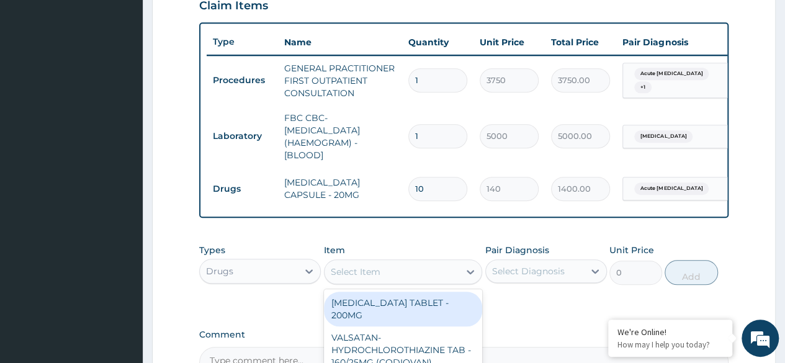
click at [426, 277] on div "Select Item" at bounding box center [392, 272] width 135 height 20
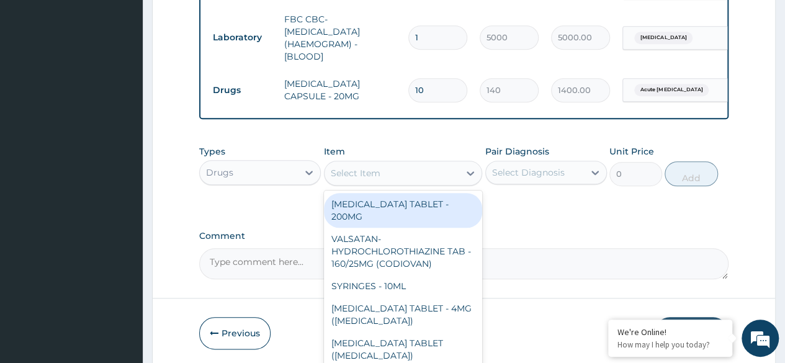
scroll to position [539, 0]
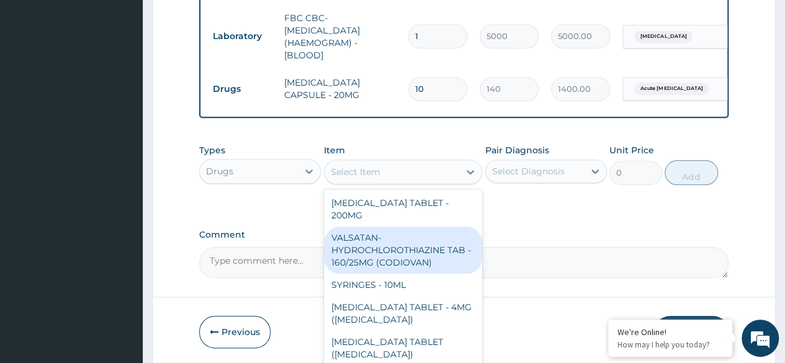
type input "B"
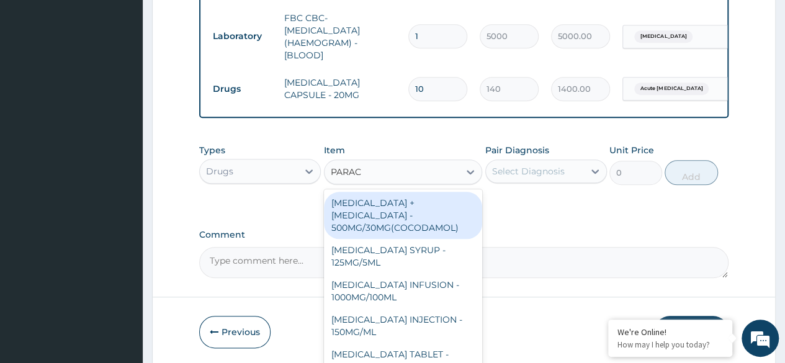
type input "PARACE"
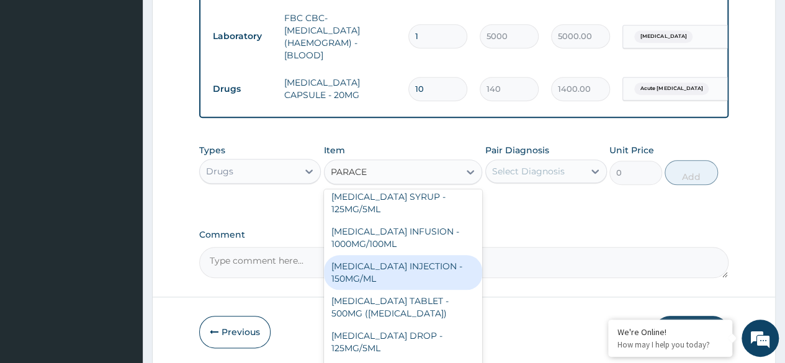
scroll to position [56, 0]
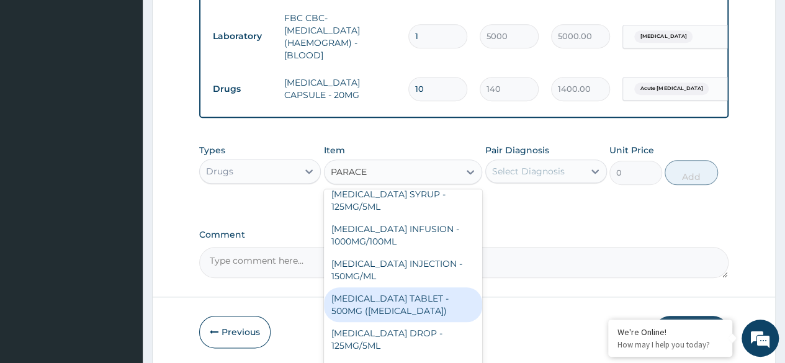
click at [397, 302] on div "[MEDICAL_DATA] TABLET - 500MG ([MEDICAL_DATA])" at bounding box center [403, 304] width 159 height 35
type input "42"
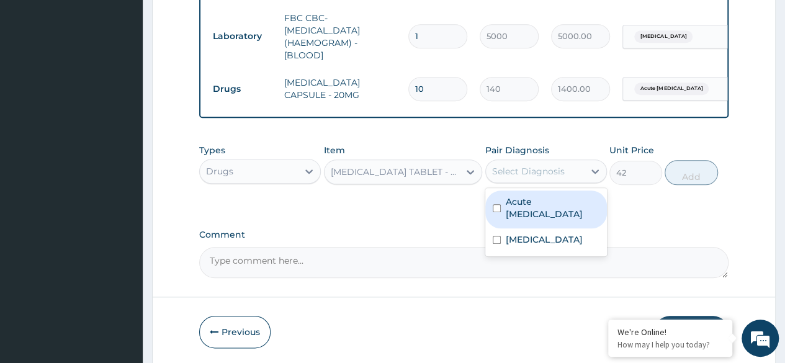
click at [536, 177] on div "Select Diagnosis" at bounding box center [528, 171] width 73 height 12
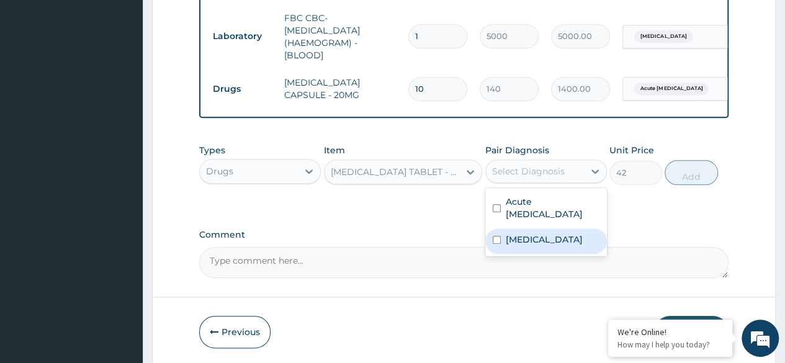
click at [498, 234] on div "Upper respiratory infection" at bounding box center [546, 240] width 122 height 25
checkbox input "true"
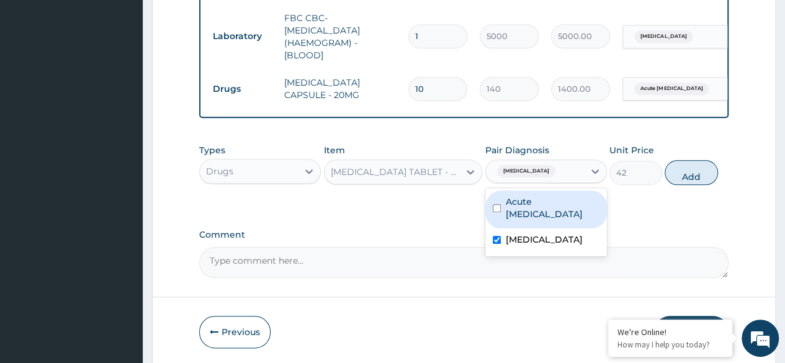
click at [499, 215] on div "Acute peptic ulcer" at bounding box center [546, 210] width 122 height 38
checkbox input "true"
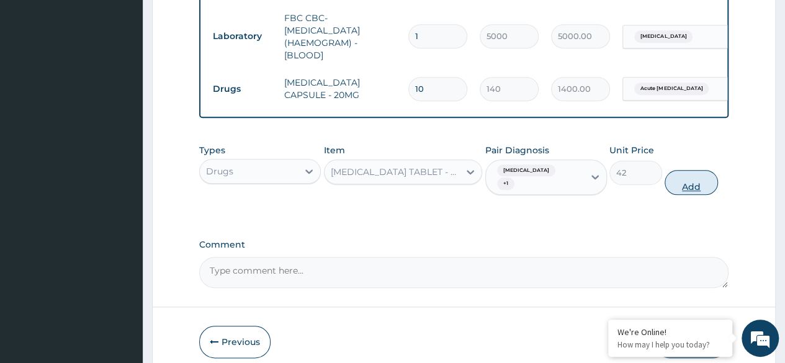
click at [689, 194] on button "Add" at bounding box center [691, 182] width 53 height 25
type input "0"
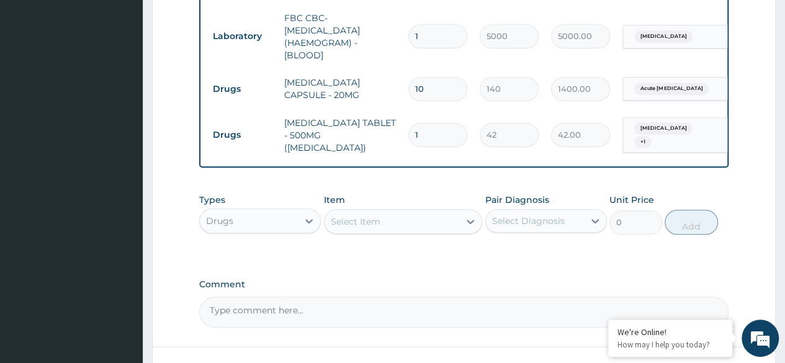
click at [441, 127] on input "1" at bounding box center [437, 135] width 59 height 24
type input "18"
type input "756.00"
type input "18"
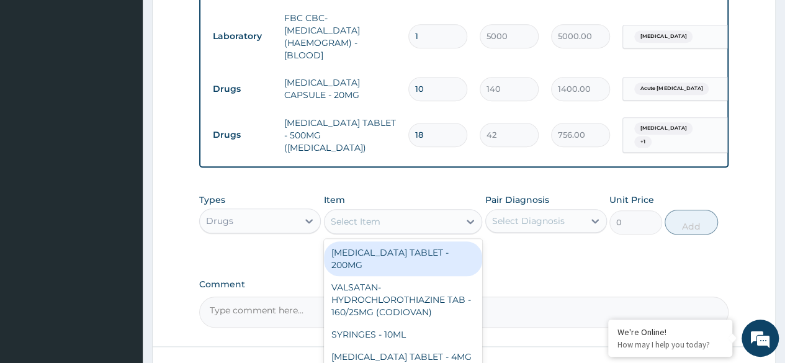
click at [372, 222] on div "Select Item" at bounding box center [356, 221] width 50 height 12
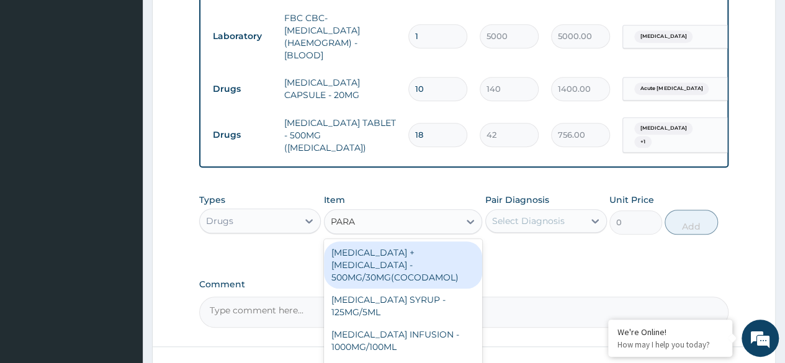
type input "PARAC"
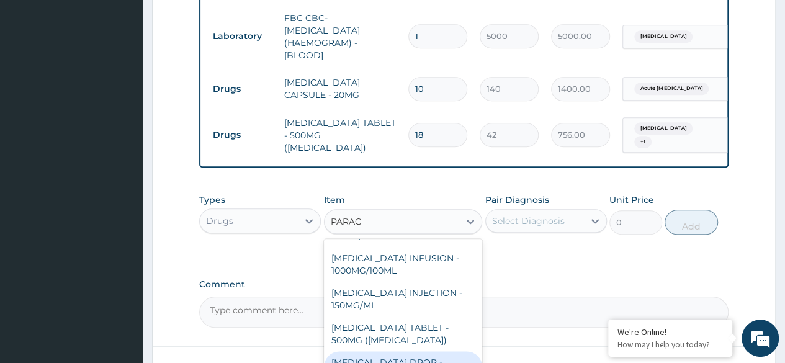
scroll to position [76, 0]
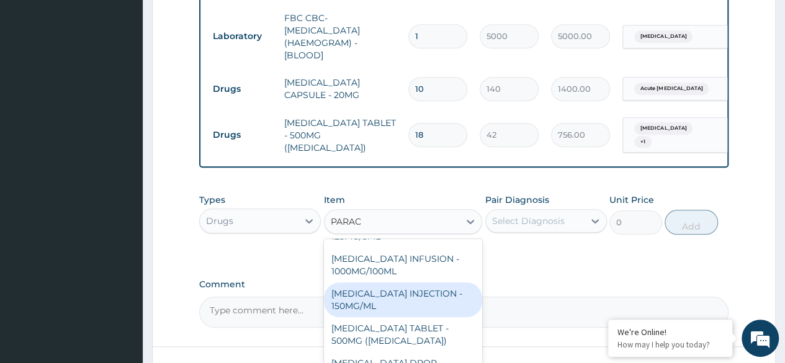
click at [401, 306] on div "PARACETAMOL INJECTION - 150MG/ML" at bounding box center [403, 299] width 159 height 35
type input "560"
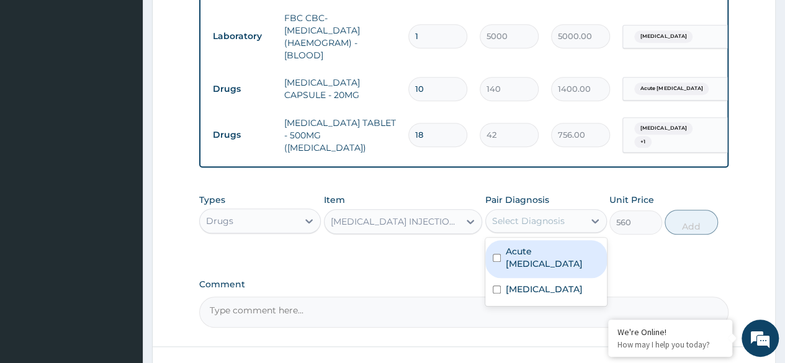
click at [549, 227] on div "Select Diagnosis" at bounding box center [528, 221] width 73 height 12
type input "2"
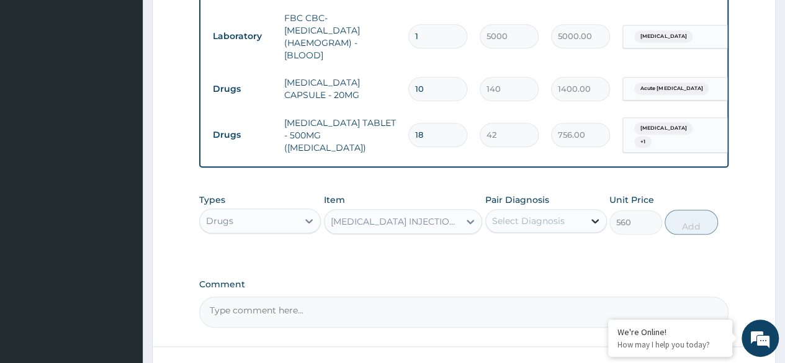
click at [589, 225] on icon at bounding box center [595, 221] width 12 height 12
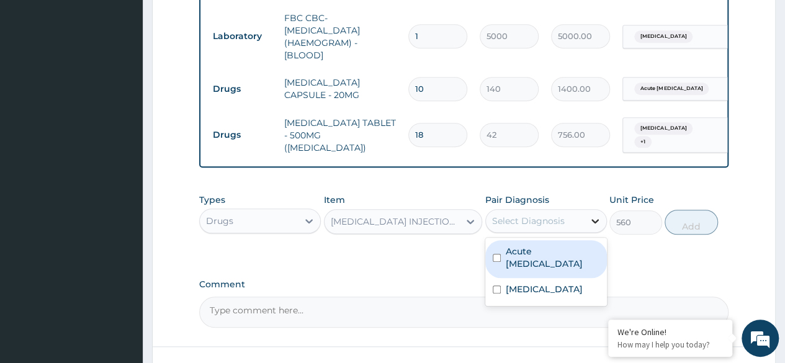
click at [589, 225] on icon at bounding box center [595, 221] width 12 height 12
click at [499, 254] on input "checkbox" at bounding box center [497, 258] width 8 height 8
checkbox input "true"
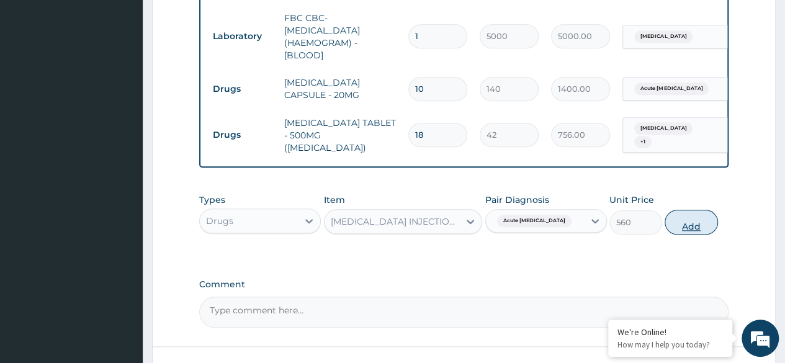
click at [693, 233] on button "Add" at bounding box center [691, 222] width 53 height 25
type input "0"
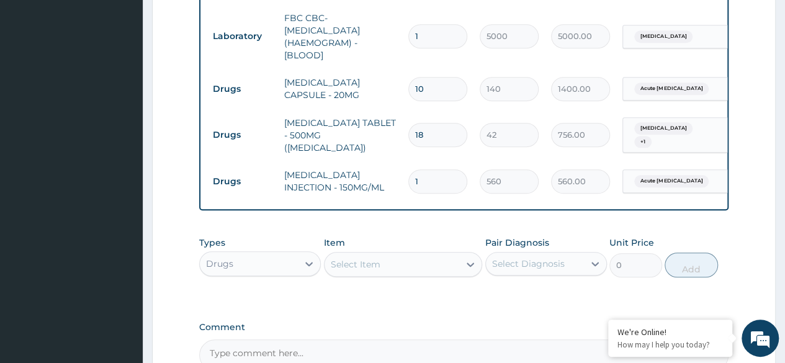
type input "0.00"
type input "2"
type input "1120.00"
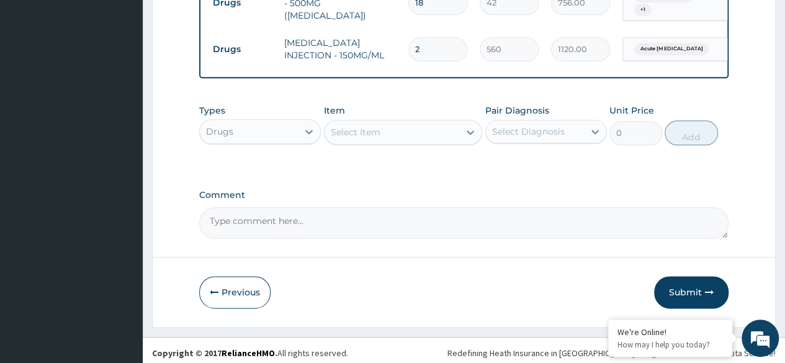
scroll to position [683, 0]
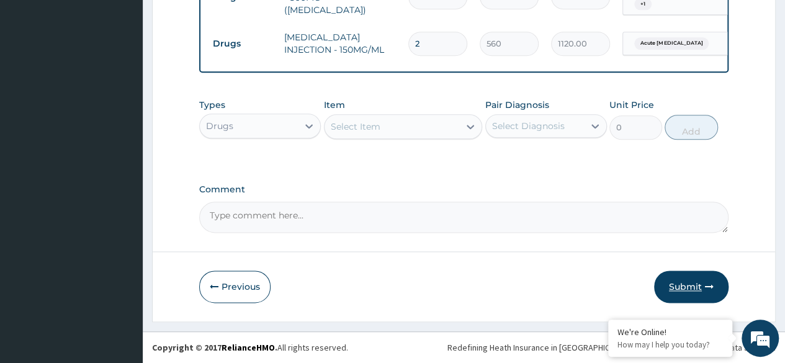
type input "2"
click at [674, 287] on button "Submit" at bounding box center [691, 287] width 74 height 32
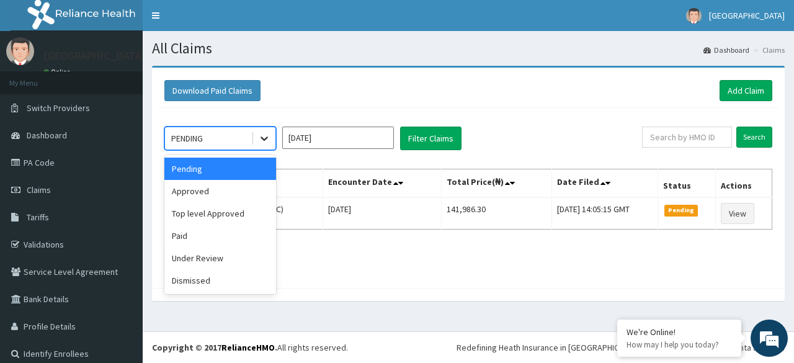
click at [261, 132] on icon at bounding box center [264, 138] width 12 height 12
click at [230, 195] on div "Approved" at bounding box center [220, 191] width 112 height 22
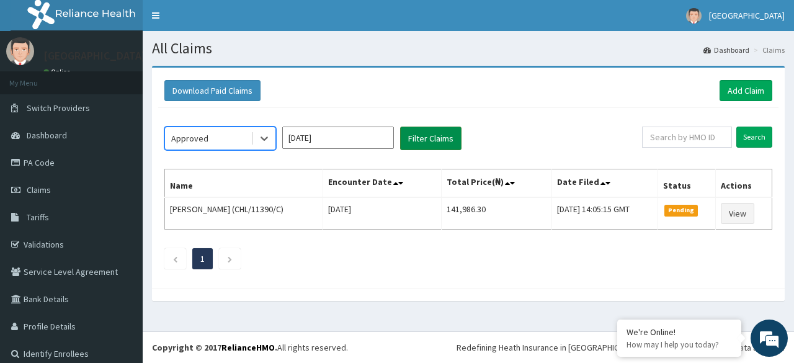
click at [440, 135] on button "Filter Claims" at bounding box center [430, 139] width 61 height 24
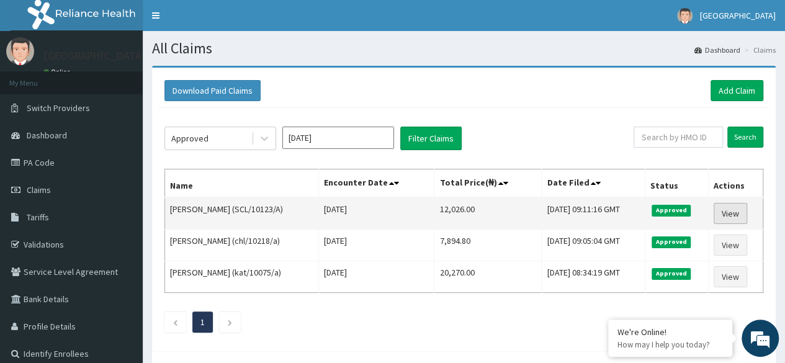
click at [733, 214] on link "View" at bounding box center [731, 213] width 34 height 21
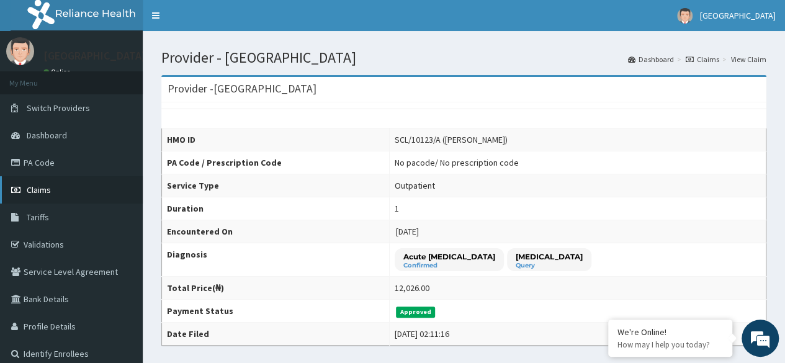
click at [75, 184] on link "Claims" at bounding box center [71, 189] width 143 height 27
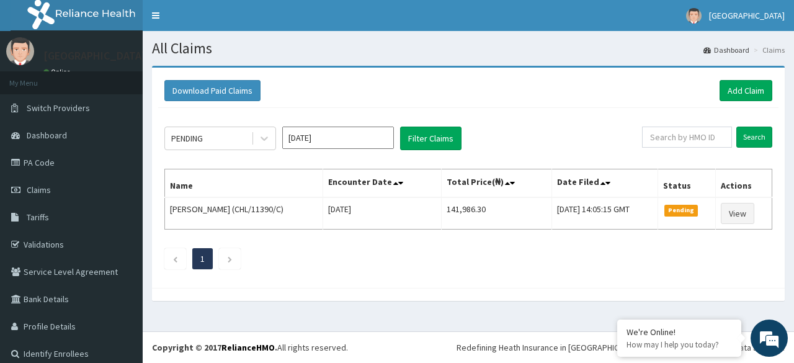
scroll to position [11, 0]
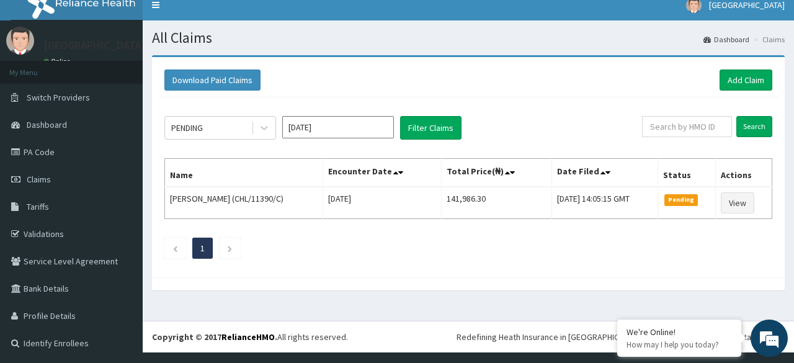
click at [334, 130] on input "[DATE]" at bounding box center [338, 127] width 112 height 22
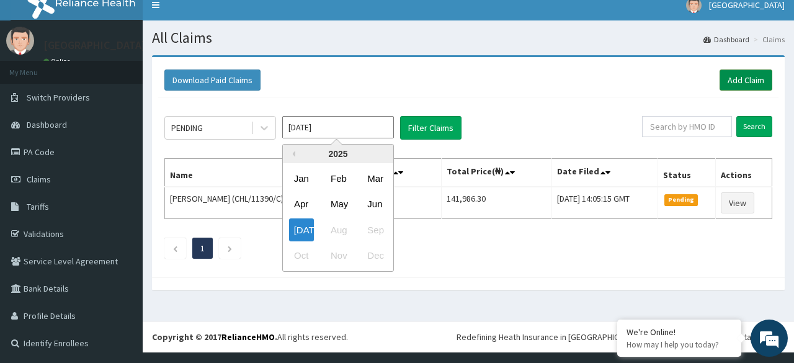
click at [735, 77] on link "Add Claim" at bounding box center [746, 80] width 53 height 21
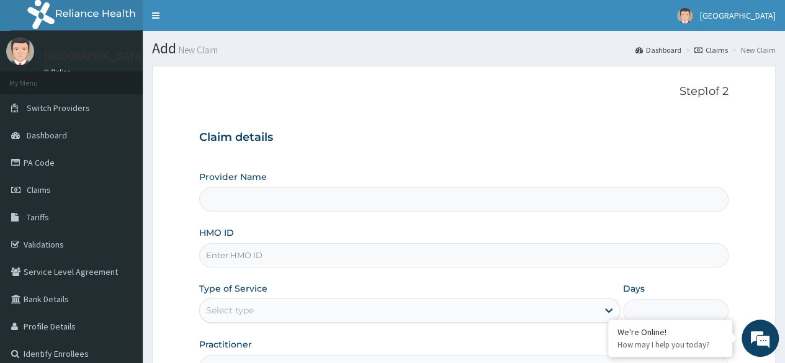
type input "[GEOGRAPHIC_DATA]"
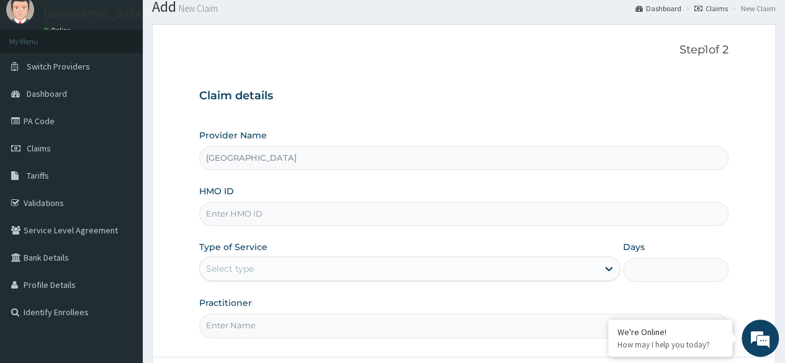
scroll to position [45, 0]
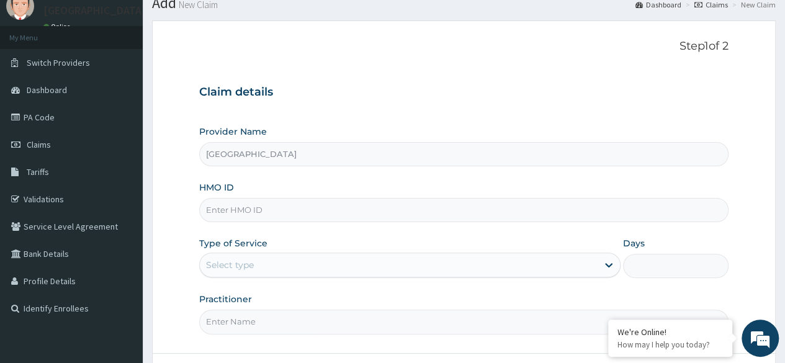
click at [408, 220] on input "HMO ID" at bounding box center [463, 210] width 529 height 24
type input "CHL/11835/A"
click at [304, 272] on div "Select type" at bounding box center [399, 265] width 398 height 20
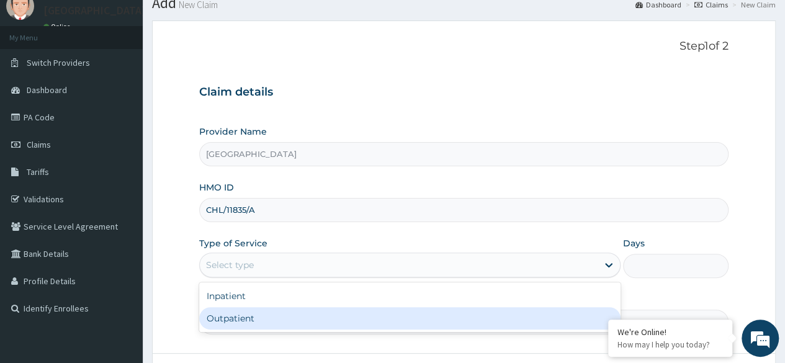
click at [274, 320] on div "Outpatient" at bounding box center [409, 318] width 421 height 22
type input "1"
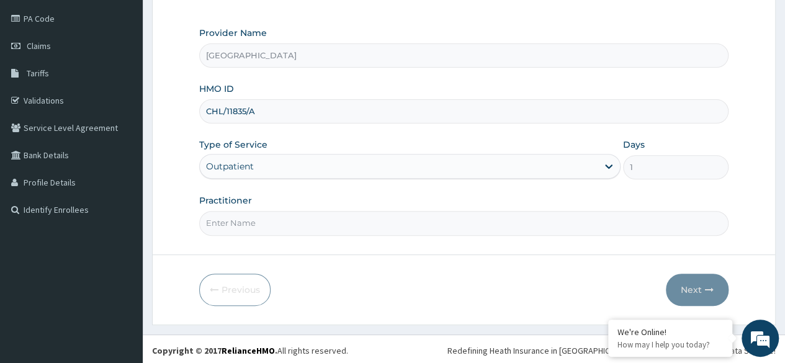
scroll to position [144, 0]
click at [328, 217] on input "Practitioner" at bounding box center [463, 223] width 529 height 24
type input "DR LAWRENCE"
click at [689, 285] on button "Next" at bounding box center [697, 290] width 63 height 32
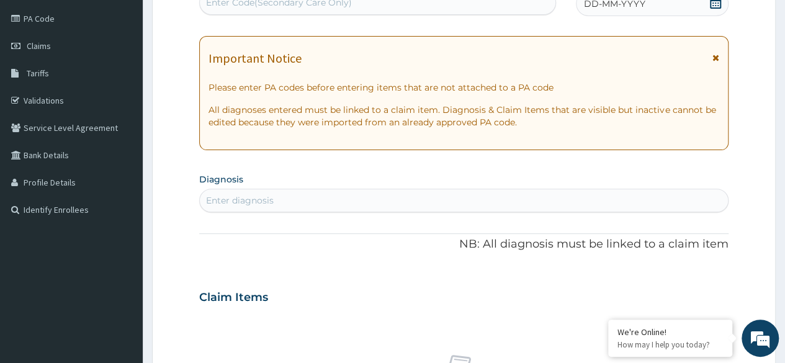
click at [453, 187] on section "Diagnosis Enter diagnosis" at bounding box center [463, 191] width 529 height 42
click at [429, 200] on div "Enter diagnosis" at bounding box center [464, 201] width 528 height 20
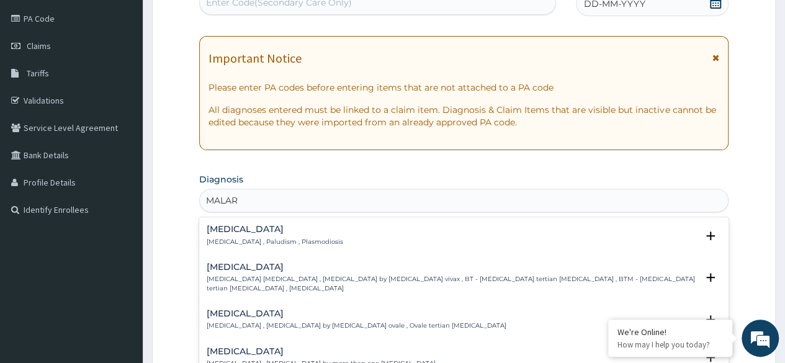
type input "MALARI"
click at [386, 245] on div "Malaria Malaria , Paludism , Plasmodiosis Select Status Query Query covers susp…" at bounding box center [464, 239] width 514 height 28
click at [295, 244] on p "Malaria , Paludism , Plasmodiosis" at bounding box center [275, 242] width 137 height 9
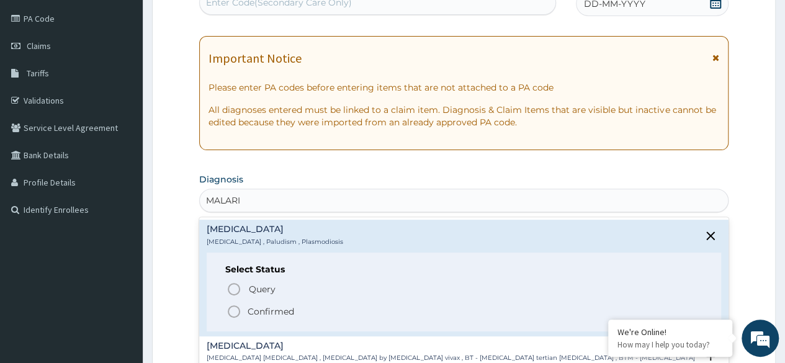
click at [232, 305] on icon "status option filled" at bounding box center [233, 311] width 15 height 15
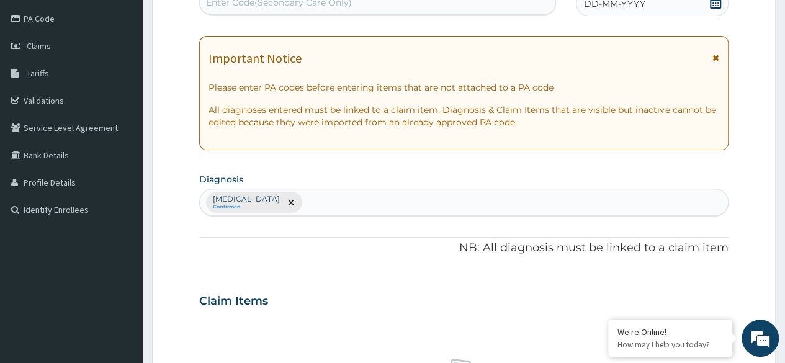
type input "T"
type input "SEPS"
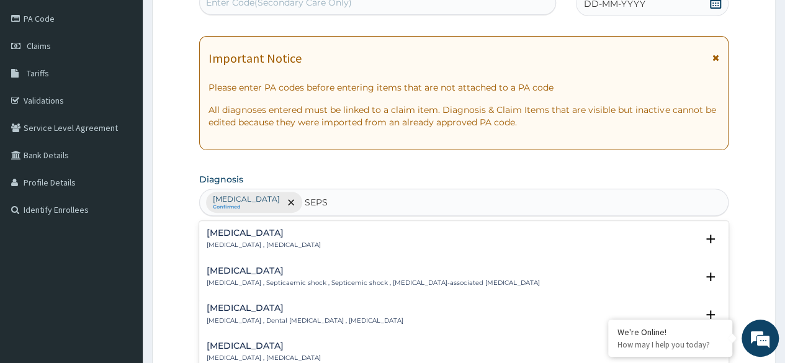
click at [227, 238] on div "Sepsis Systemic infection , Sepsis" at bounding box center [264, 239] width 114 height 22
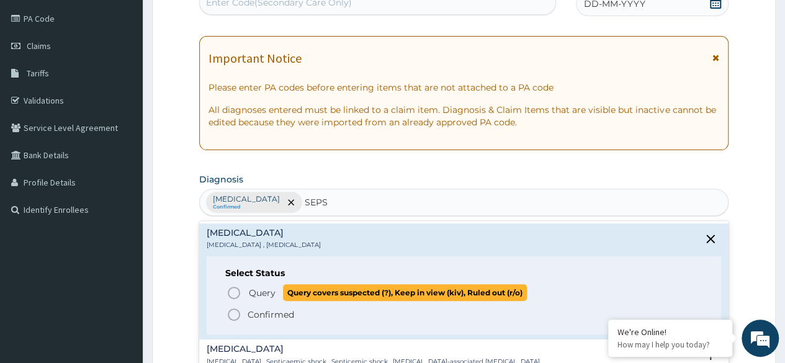
click at [235, 292] on icon "status option query" at bounding box center [233, 292] width 15 height 15
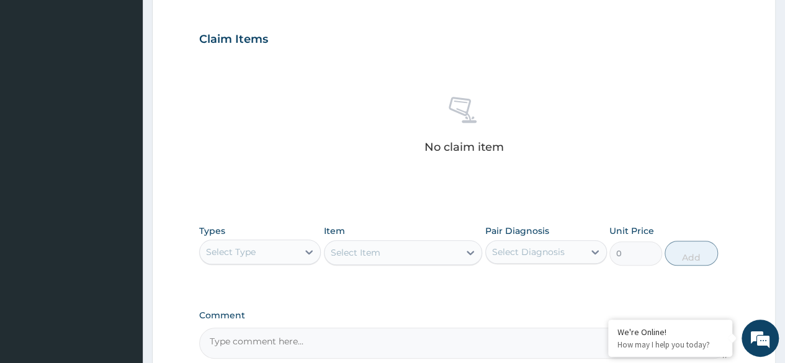
scroll to position [406, 0]
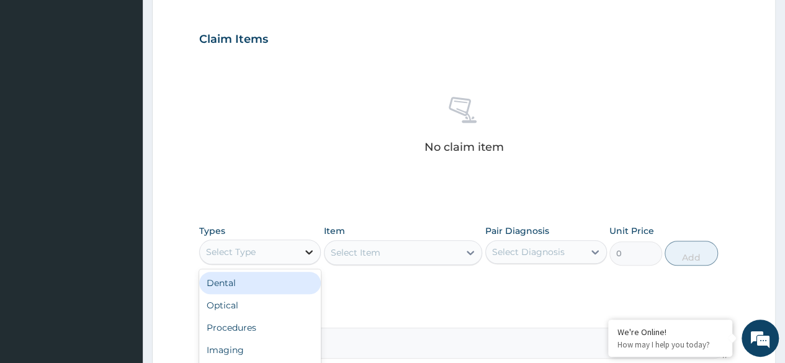
click at [309, 248] on icon at bounding box center [309, 252] width 12 height 12
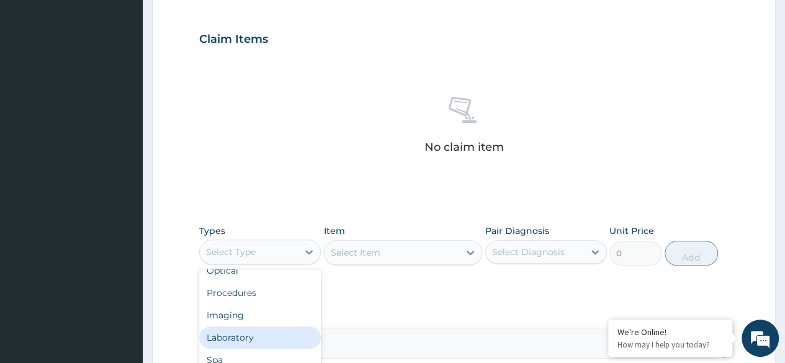
scroll to position [42, 0]
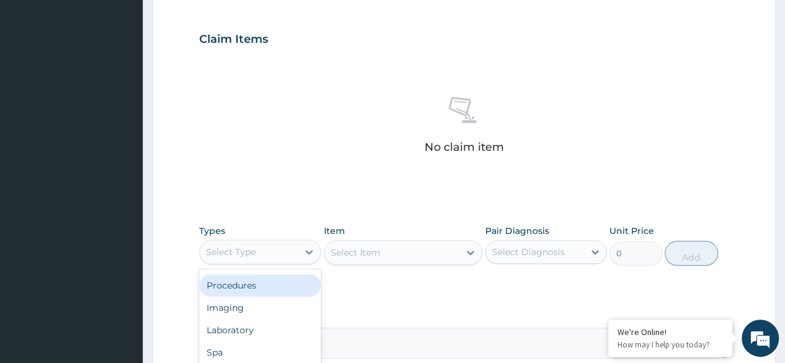
click at [248, 292] on div "Procedures" at bounding box center [260, 285] width 122 height 22
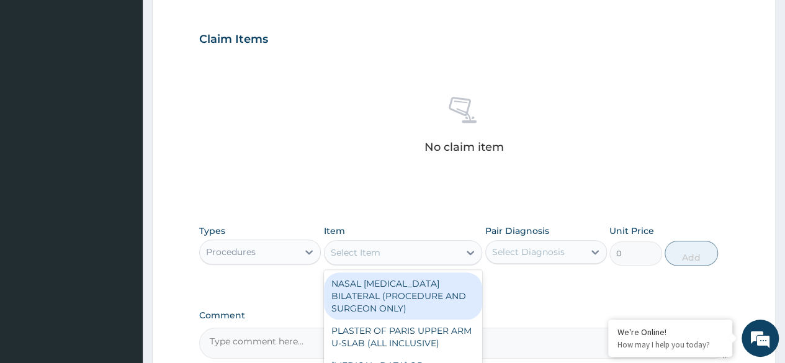
click at [402, 244] on div "Select Item" at bounding box center [392, 253] width 135 height 20
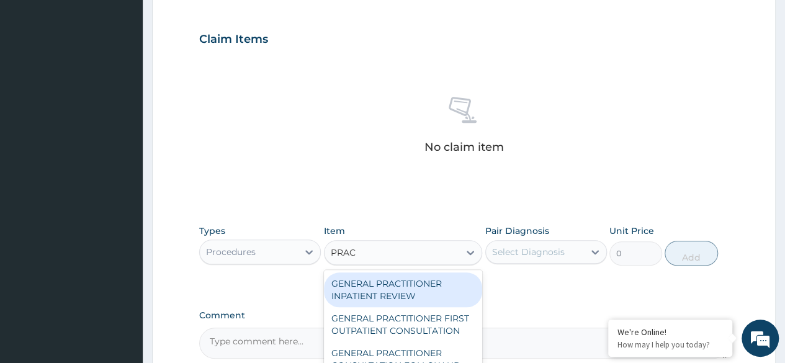
type input "PRACT"
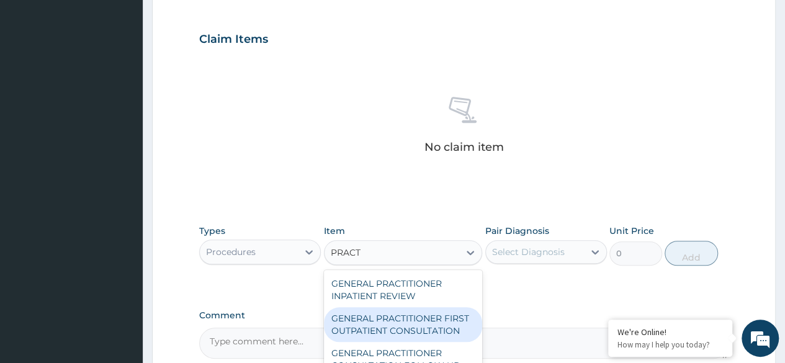
click at [410, 325] on div "GENERAL PRACTITIONER FIRST OUTPATIENT CONSULTATION" at bounding box center [403, 324] width 159 height 35
type input "3750"
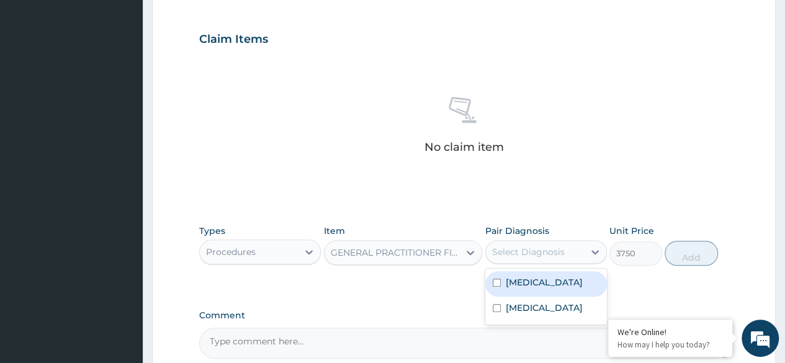
click at [530, 246] on div "Select Diagnosis" at bounding box center [528, 252] width 73 height 12
click at [494, 280] on input "checkbox" at bounding box center [497, 283] width 8 height 8
checkbox input "true"
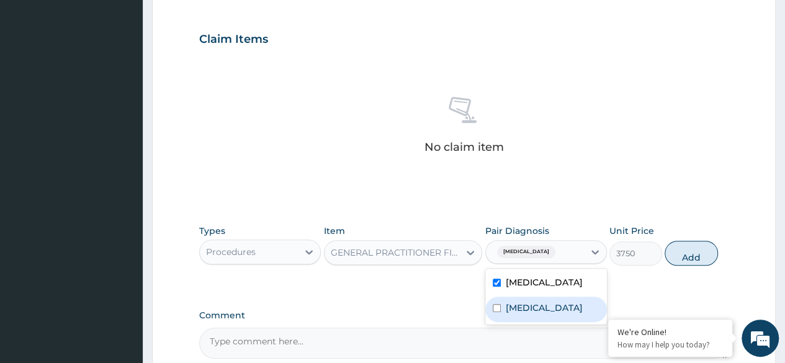
click at [493, 306] on input "checkbox" at bounding box center [497, 308] width 8 height 8
checkbox input "true"
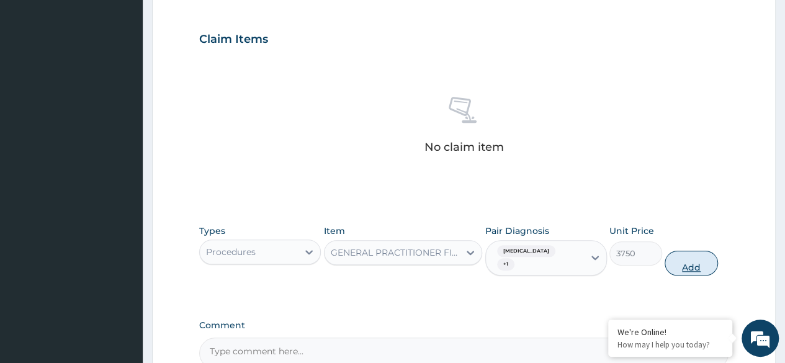
click at [686, 255] on button "Add" at bounding box center [691, 263] width 53 height 25
type input "0"
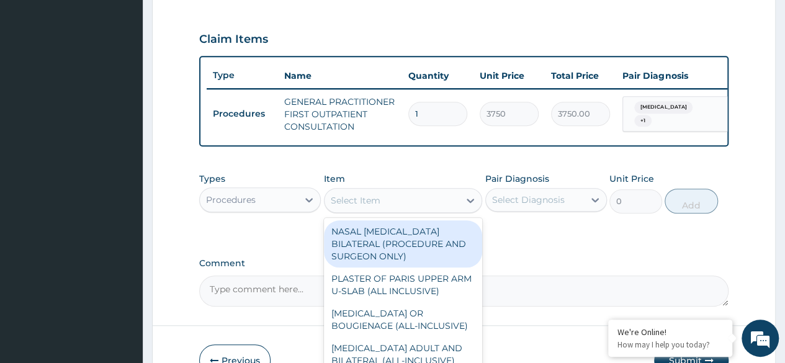
click at [442, 205] on div "Select Item" at bounding box center [392, 201] width 135 height 20
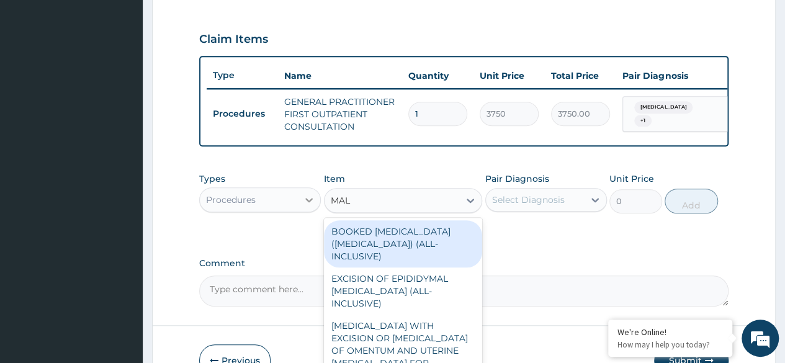
type input "MAL"
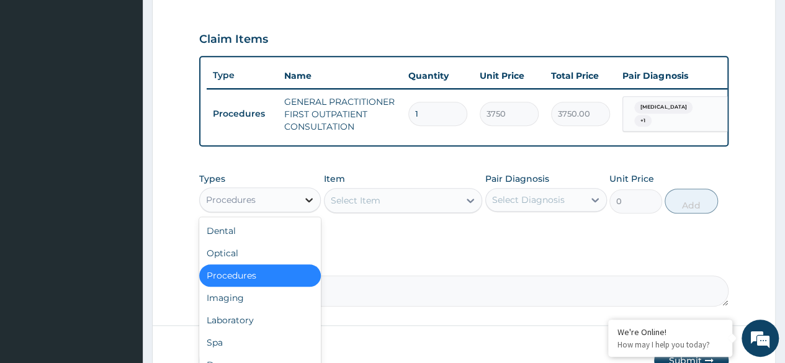
click at [312, 202] on icon at bounding box center [309, 200] width 12 height 12
click at [244, 328] on div "Laboratory" at bounding box center [260, 320] width 122 height 22
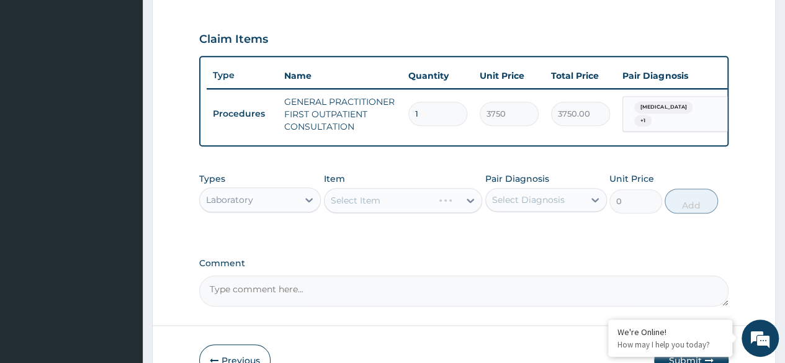
click at [413, 200] on div "Select Item" at bounding box center [403, 200] width 159 height 25
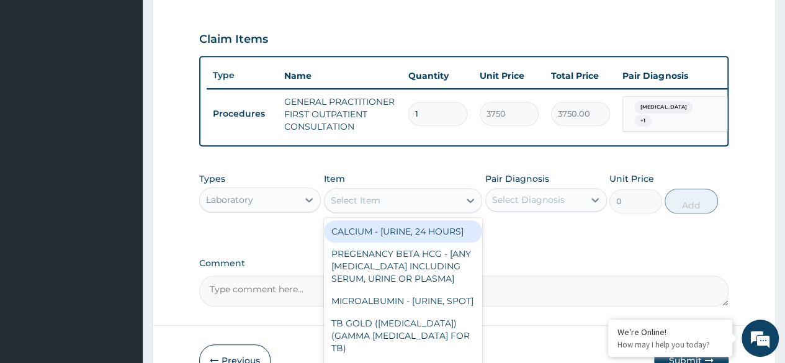
click at [413, 207] on div "Select Item" at bounding box center [392, 201] width 135 height 20
type input "N"
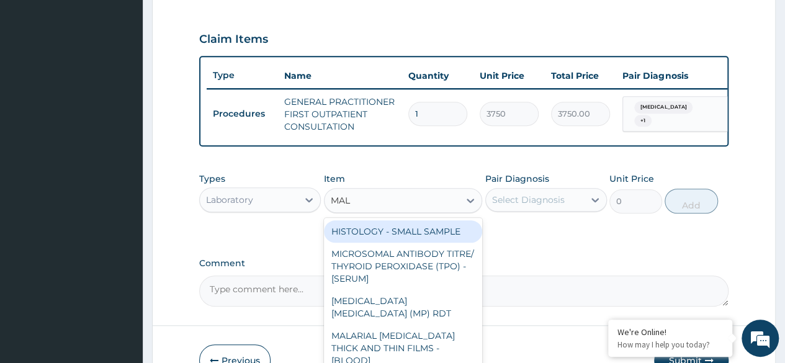
type input "MALA"
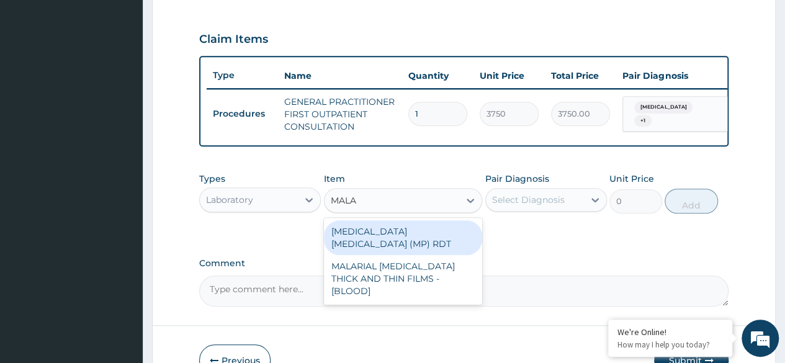
click at [406, 233] on div "MALARIA PARASITE (MP) RDT" at bounding box center [403, 237] width 159 height 35
type input "2000"
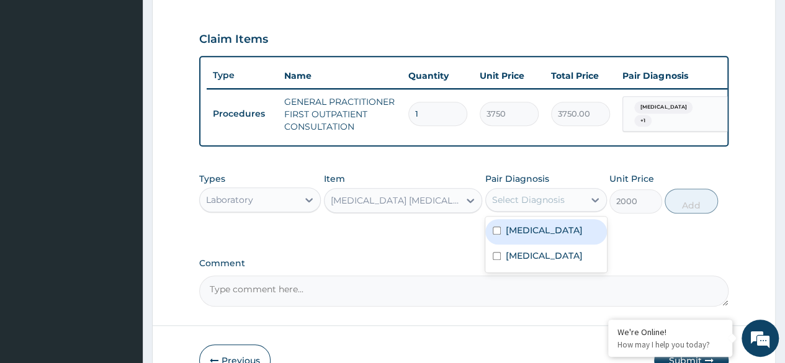
click at [515, 198] on div "Select Diagnosis" at bounding box center [535, 200] width 98 height 20
click at [489, 240] on div "Malaria" at bounding box center [546, 231] width 122 height 25
checkbox input "true"
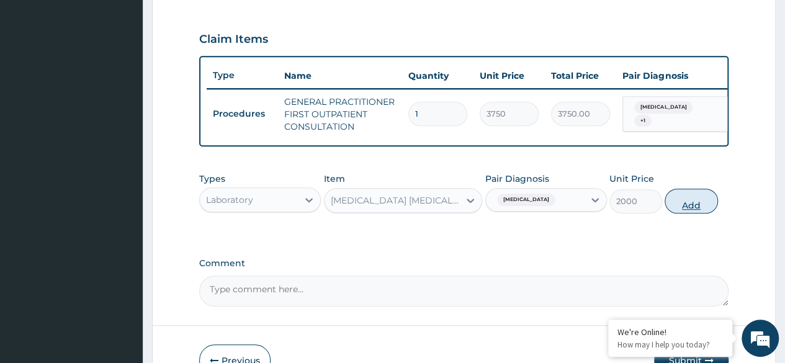
click at [691, 209] on button "Add" at bounding box center [691, 201] width 53 height 25
type input "0"
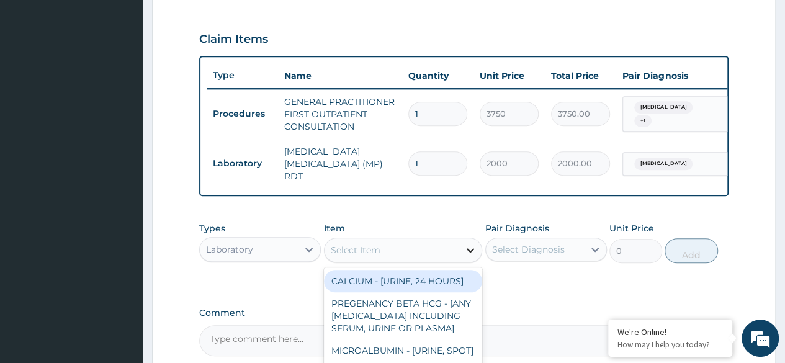
click at [467, 253] on icon at bounding box center [470, 250] width 12 height 12
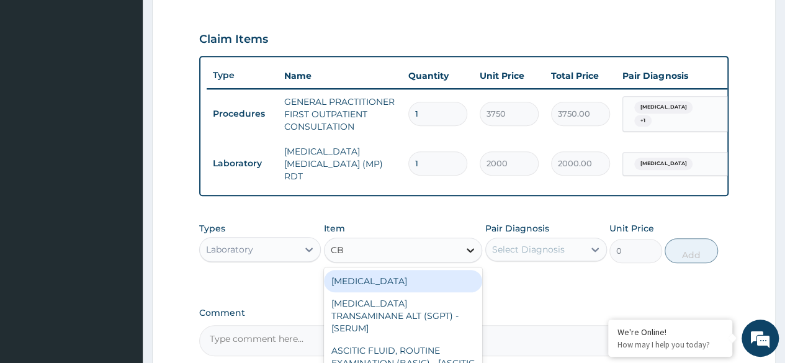
type input "CBC"
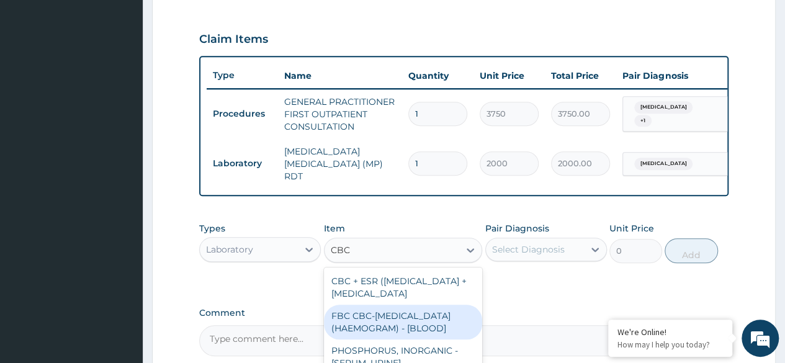
click at [398, 336] on div "FBC CBC-COMPLETE BLOOD COUNT (HAEMOGRAM) - [BLOOD]" at bounding box center [403, 322] width 159 height 35
type input "5000"
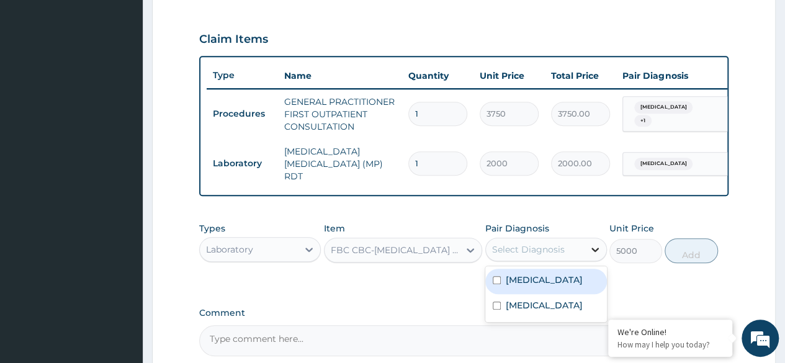
click at [592, 249] on icon at bounding box center [594, 250] width 7 height 4
click at [559, 278] on div "Malaria" at bounding box center [546, 281] width 122 height 25
checkbox input "true"
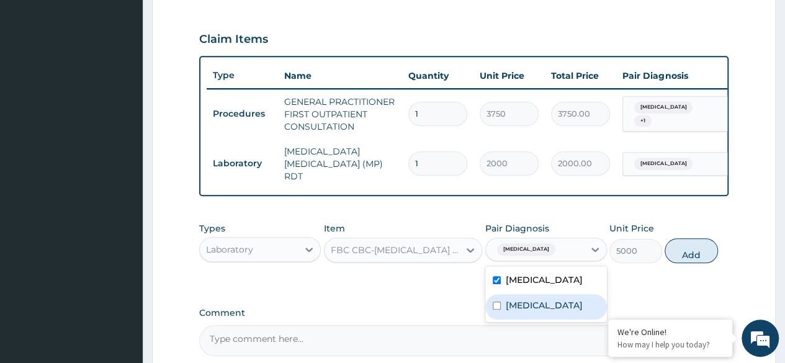
click at [547, 300] on div "Sepsis" at bounding box center [546, 306] width 122 height 25
checkbox input "true"
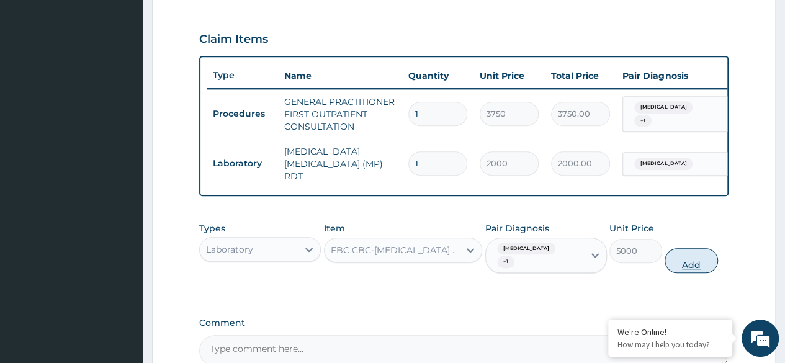
click at [697, 251] on button "Add" at bounding box center [691, 260] width 53 height 25
type input "0"
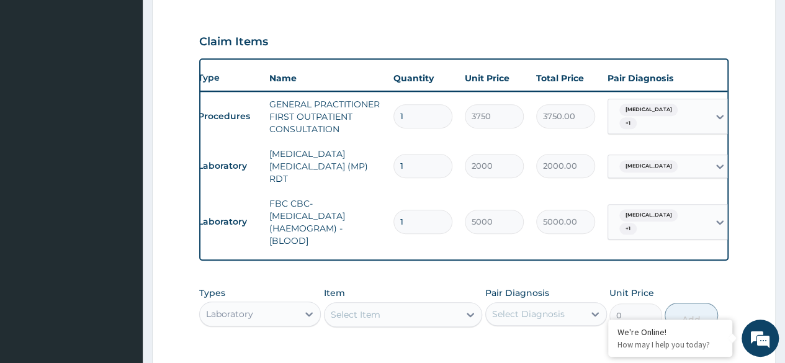
scroll to position [0, 93]
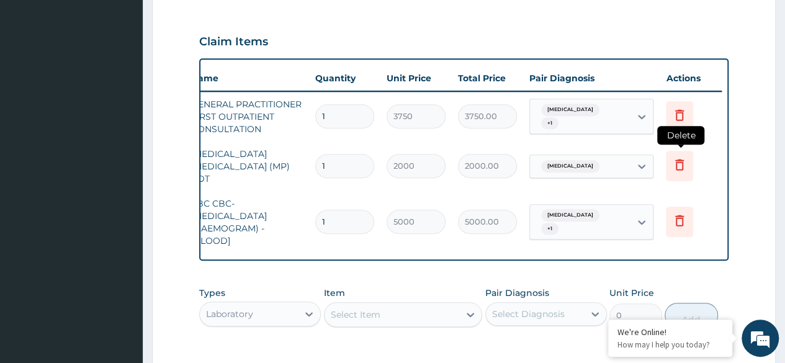
click at [681, 167] on icon at bounding box center [679, 164] width 15 height 15
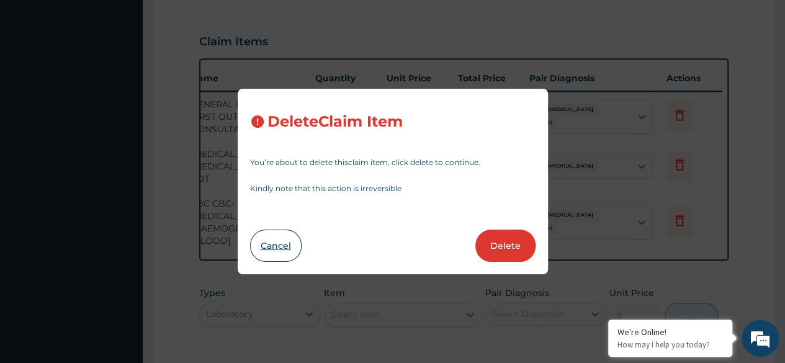
click at [264, 241] on button "Cancel" at bounding box center [276, 246] width 52 height 32
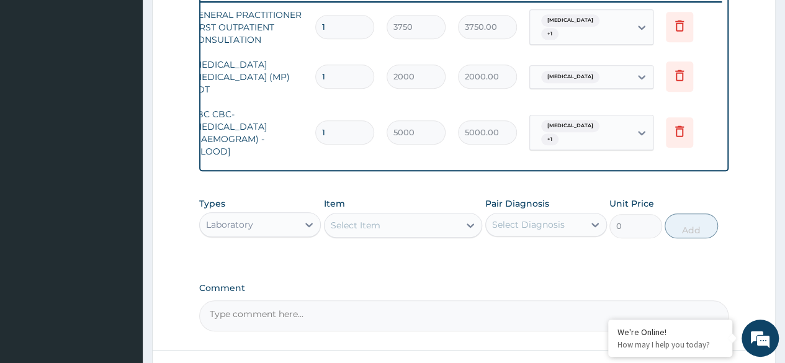
scroll to position [493, 0]
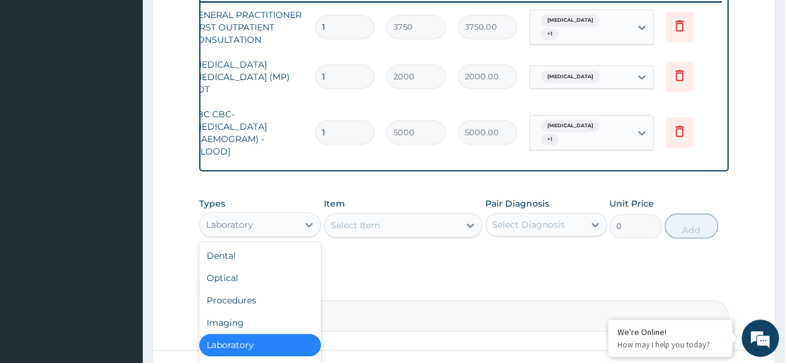
click at [272, 235] on div "Laboratory" at bounding box center [249, 225] width 98 height 20
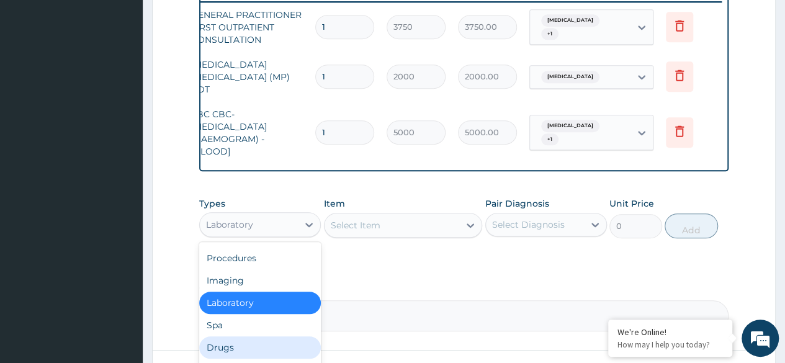
click at [238, 343] on div "Drugs" at bounding box center [260, 347] width 122 height 22
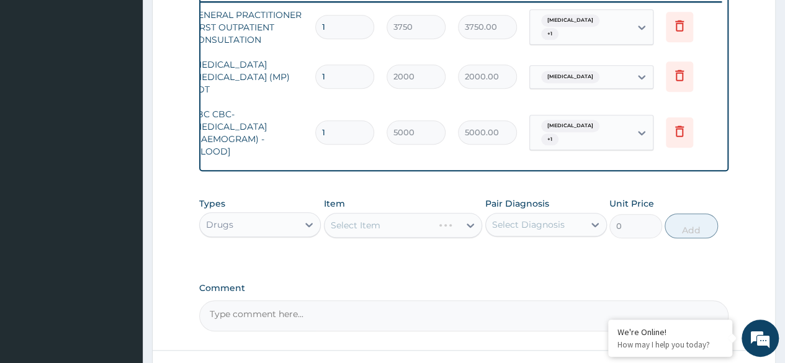
click at [388, 225] on div "Select Item" at bounding box center [403, 225] width 159 height 25
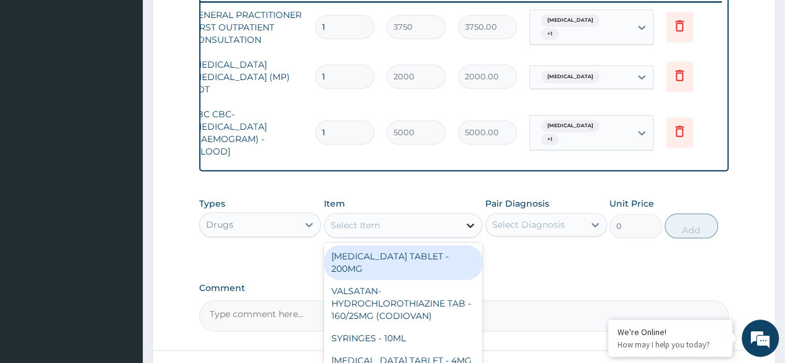
click at [473, 223] on icon at bounding box center [470, 225] width 12 height 12
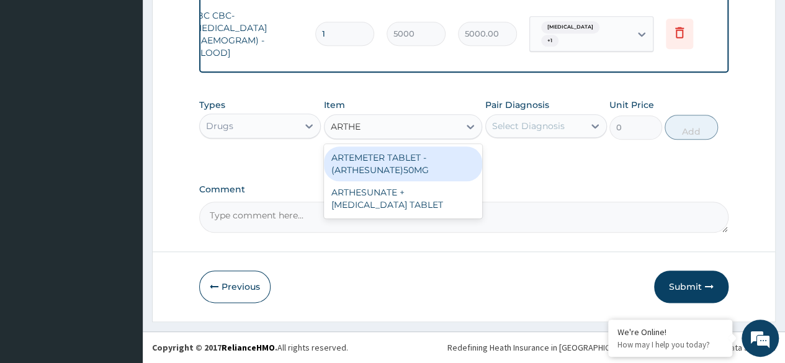
scroll to position [0, 0]
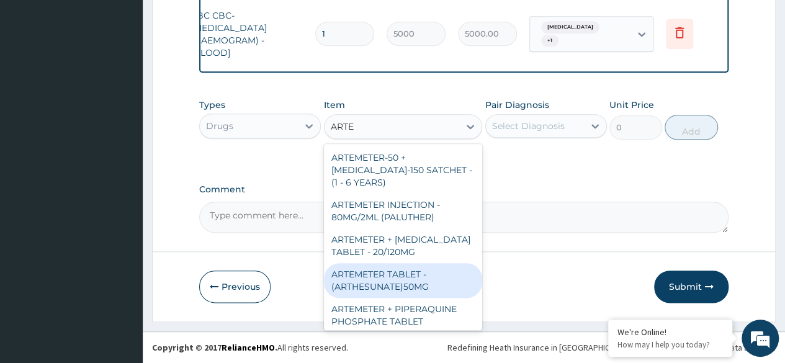
type input "ARTEM"
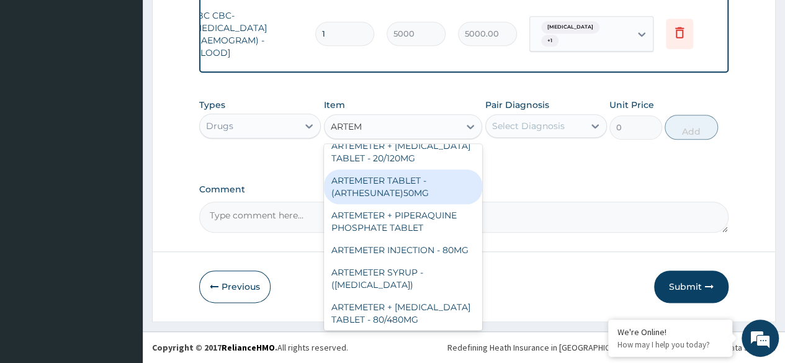
scroll to position [94, 0]
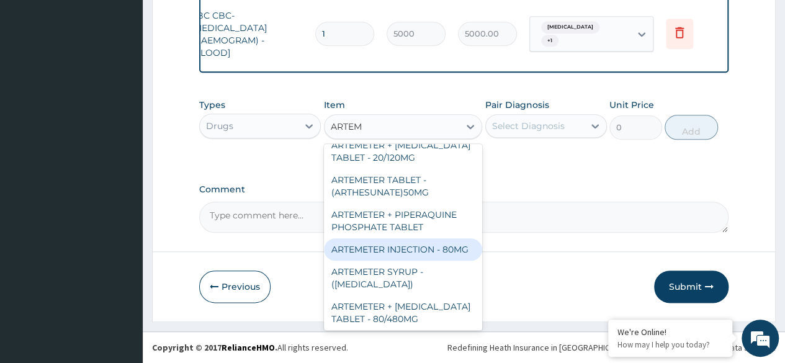
click at [362, 261] on div "ARTEMETER INJECTION - 80MG" at bounding box center [403, 249] width 159 height 22
type input "475.99999999999994"
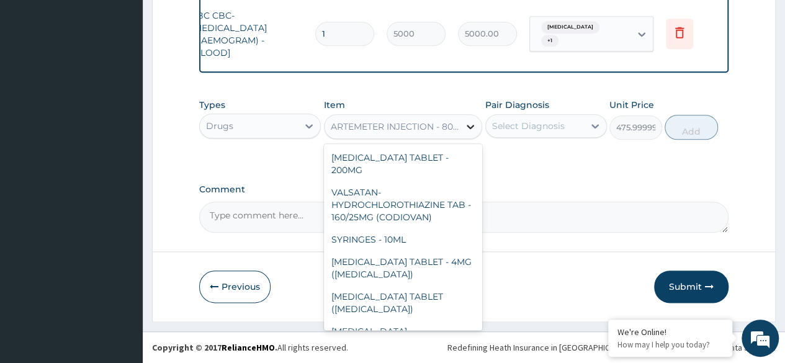
click at [468, 126] on icon at bounding box center [470, 127] width 7 height 4
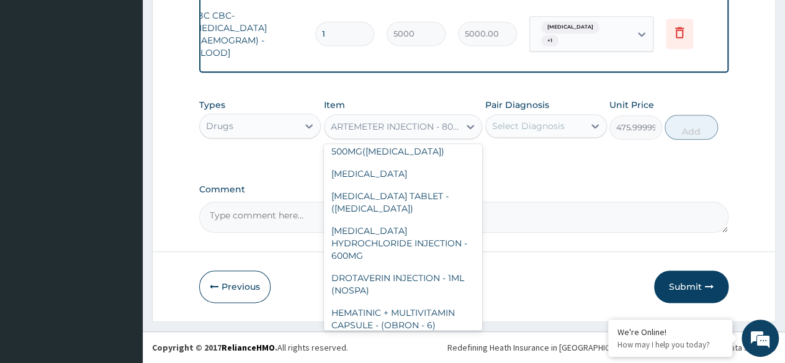
scroll to position [5605, 2]
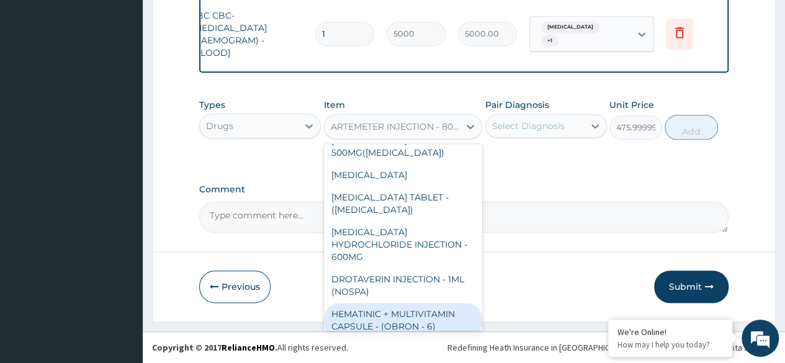
click at [445, 121] on div "ARTEMETER INJECTION - 80MG" at bounding box center [392, 127] width 135 height 20
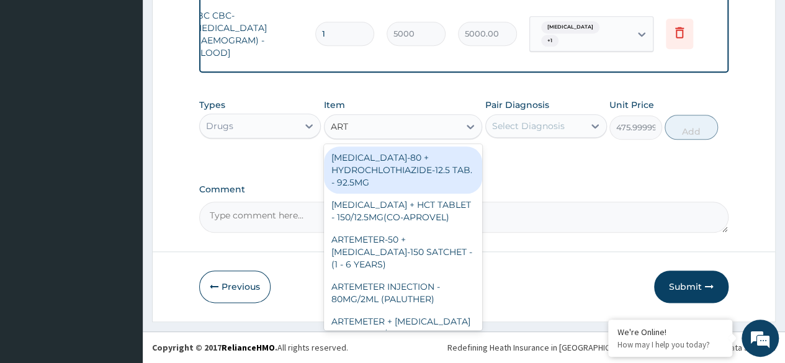
type input "ARTE"
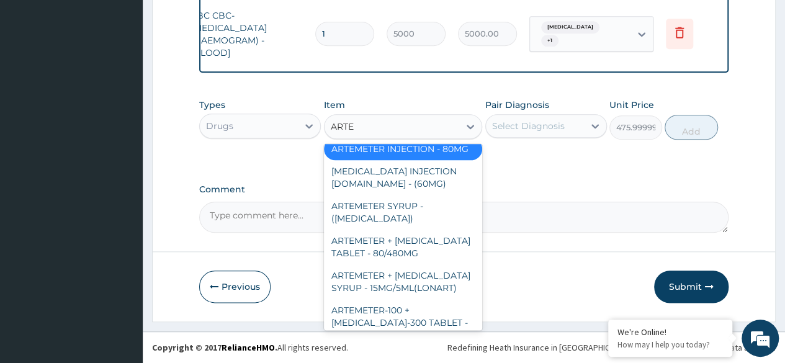
scroll to position [201, 0]
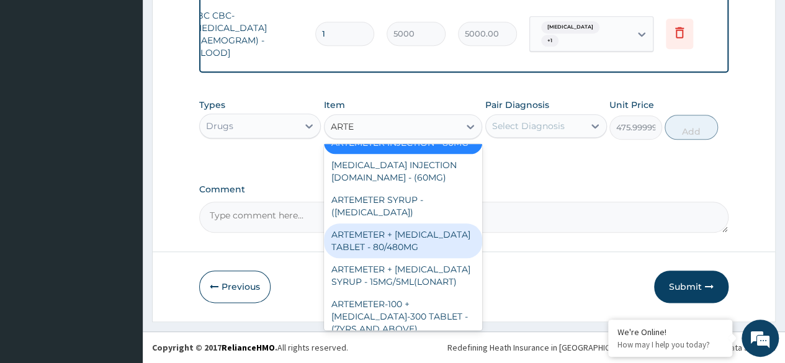
click at [376, 258] on div "ARTEMETER + LUMEFANTRINE TABLET - 80/480MG" at bounding box center [403, 240] width 159 height 35
type input "364"
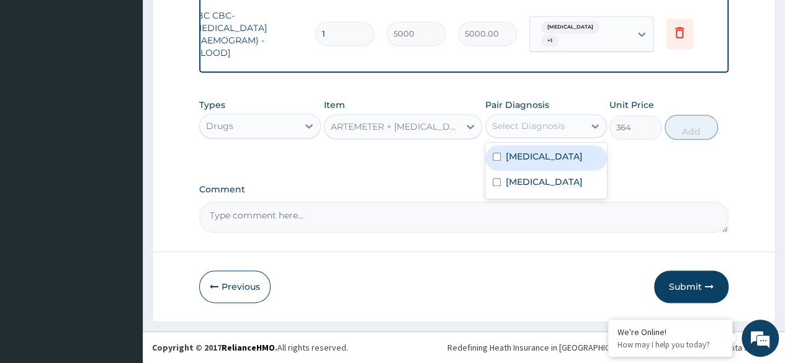
click at [545, 120] on div "Select Diagnosis" at bounding box center [535, 126] width 98 height 20
click at [499, 158] on input "checkbox" at bounding box center [497, 157] width 8 height 8
checkbox input "true"
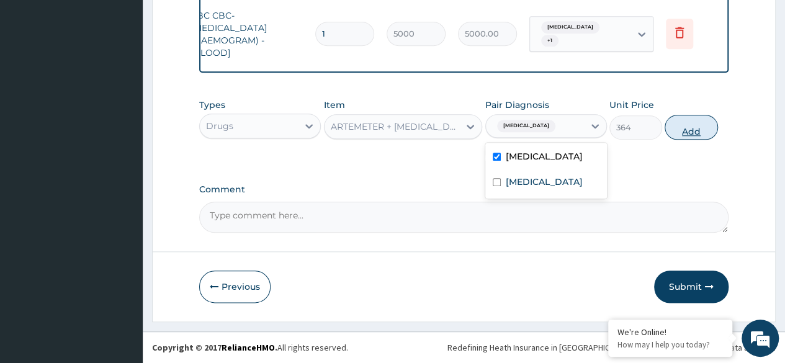
click at [691, 130] on button "Add" at bounding box center [691, 127] width 53 height 25
type input "0"
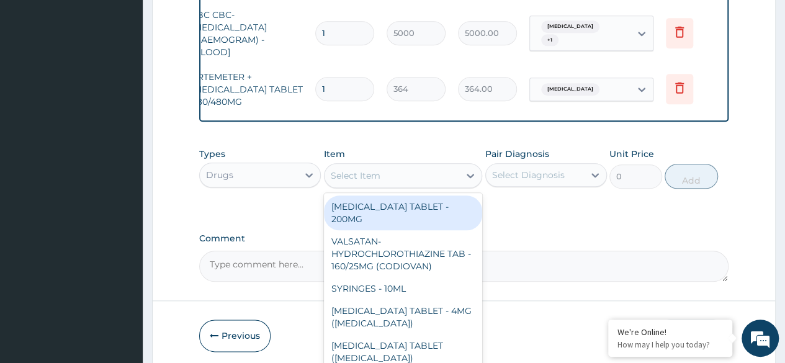
click at [430, 179] on div "Select Item" at bounding box center [392, 176] width 135 height 20
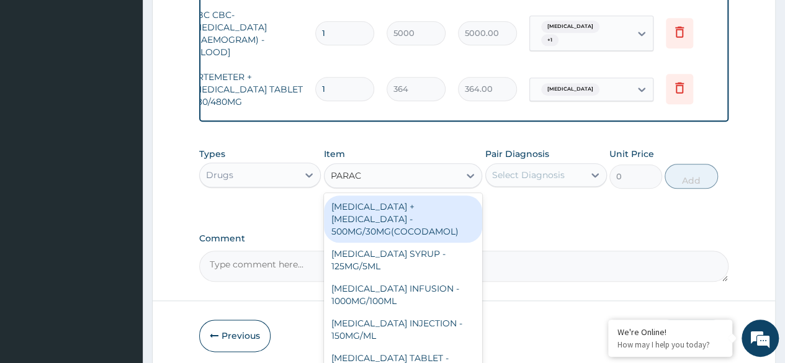
type input "PARACE"
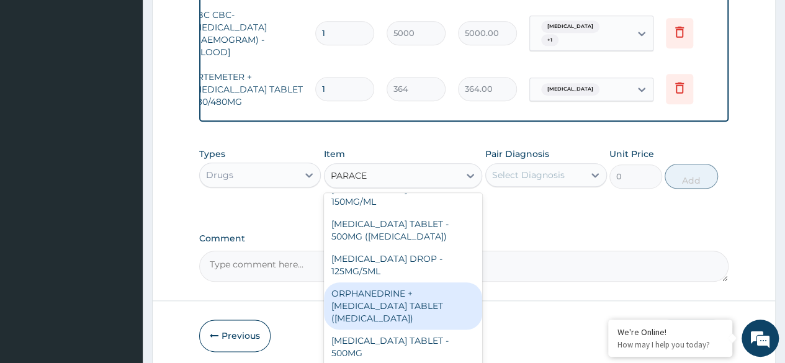
scroll to position [144, 0]
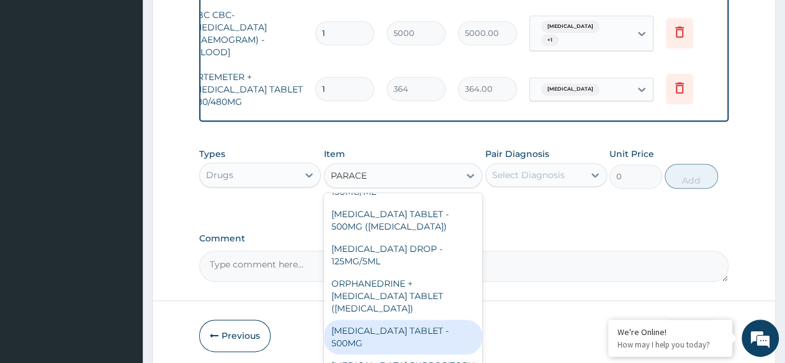
click at [362, 328] on div "PARACETAMOL TABLET - 500MG" at bounding box center [403, 337] width 159 height 35
type input "33.599999999999994"
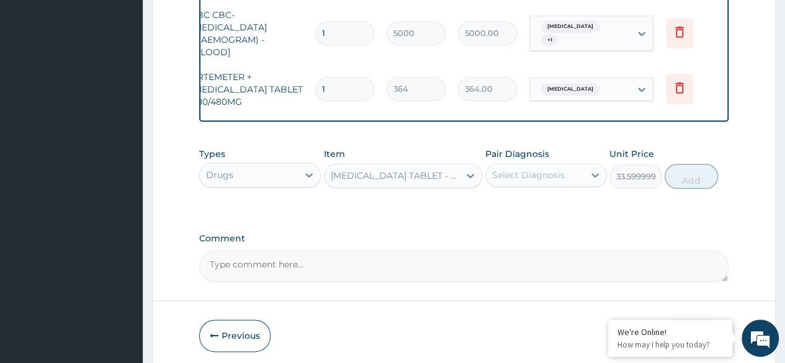
click at [516, 176] on div "Select Diagnosis" at bounding box center [528, 175] width 73 height 12
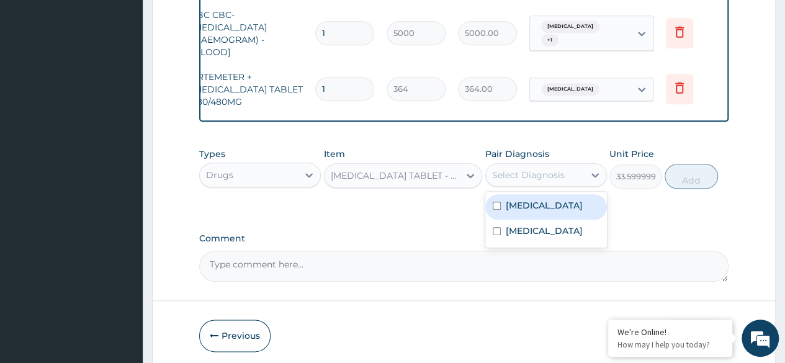
click at [493, 201] on div "Malaria" at bounding box center [546, 206] width 122 height 25
checkbox input "true"
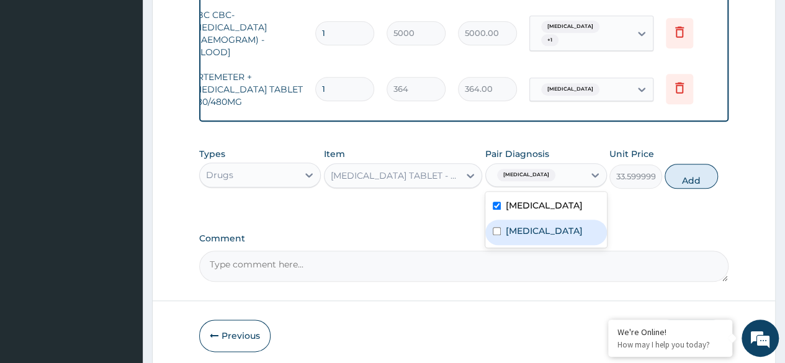
click at [493, 237] on div "Sepsis" at bounding box center [546, 232] width 122 height 25
checkbox input "true"
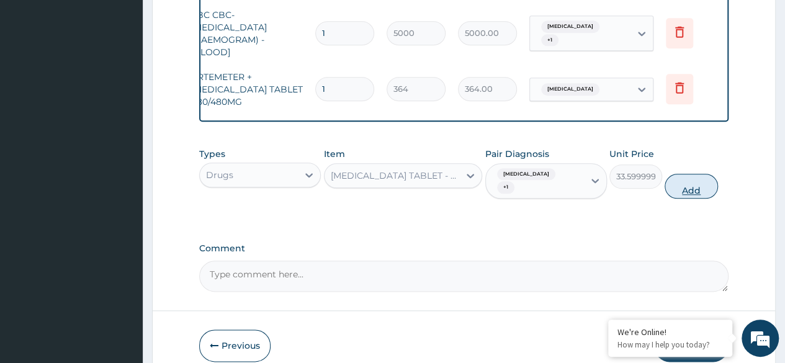
click at [704, 177] on button "Add" at bounding box center [691, 186] width 53 height 25
type input "0"
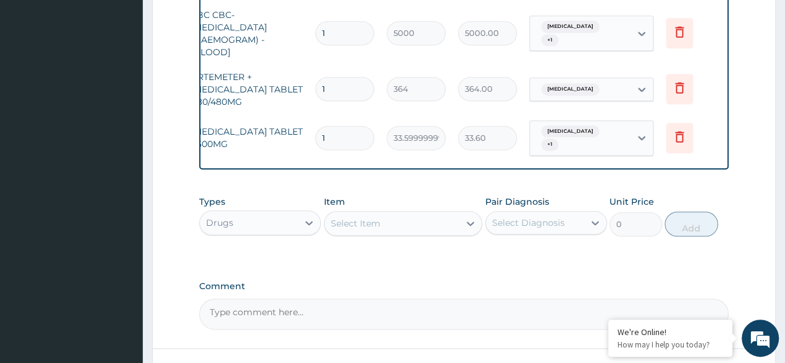
type input "18"
type input "604.80"
type input "18"
click at [345, 83] on input "1" at bounding box center [344, 89] width 59 height 24
type input "0.00"
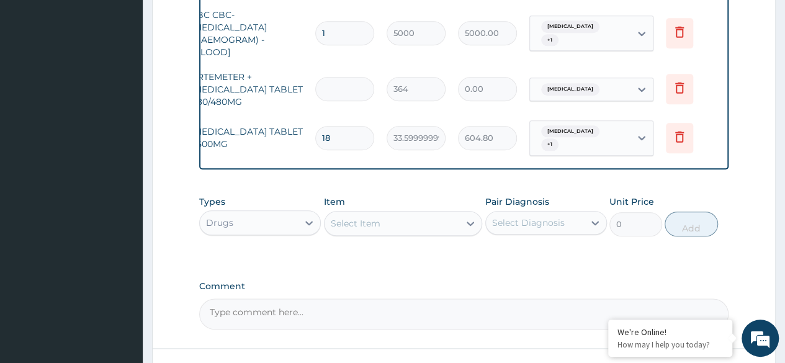
type input "6"
type input "2184.00"
type input "6"
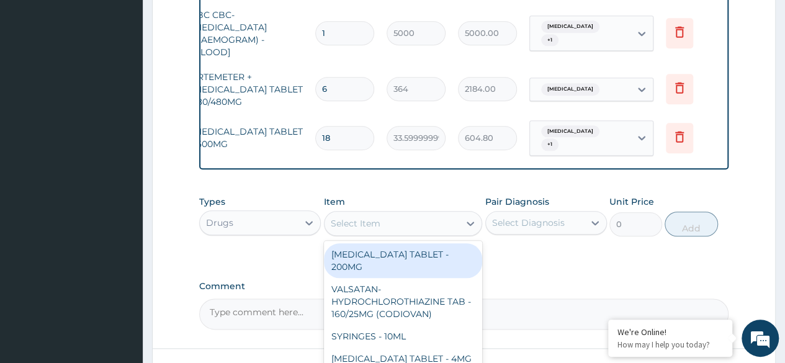
click at [376, 223] on div "Select Item" at bounding box center [356, 223] width 50 height 12
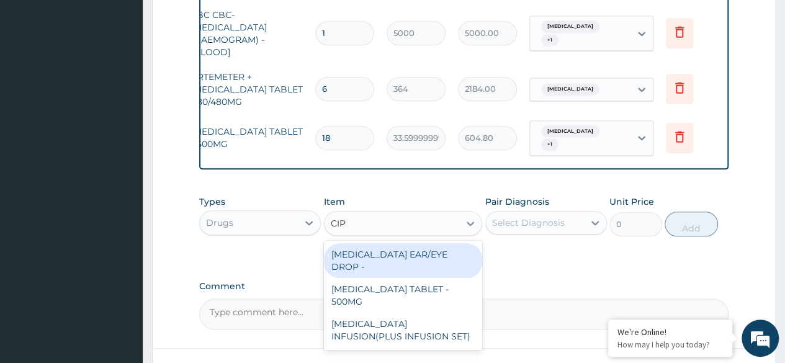
type input "CIPR"
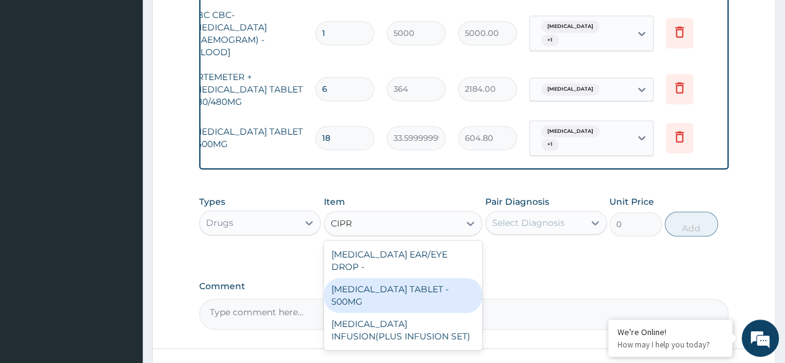
click at [376, 305] on div "CIPROFLOXACIN TABLET - 500MG" at bounding box center [403, 295] width 159 height 35
type input "196"
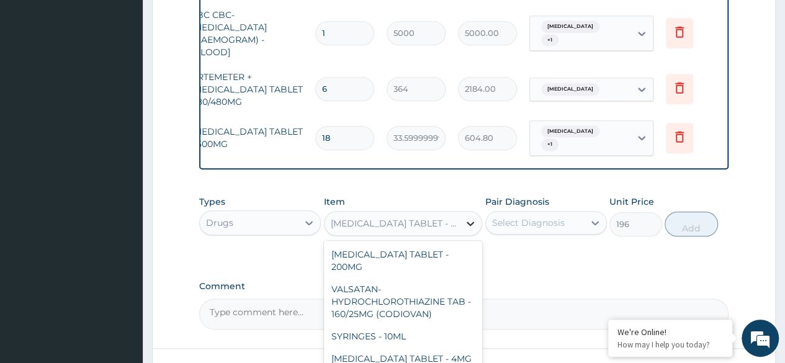
click at [472, 222] on icon at bounding box center [470, 223] width 12 height 12
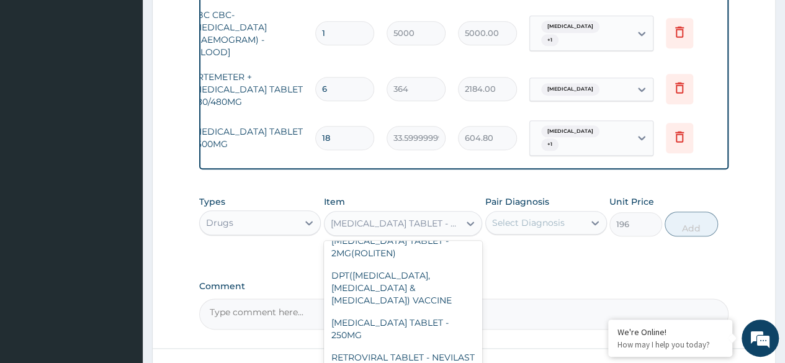
scroll to position [8143, 0]
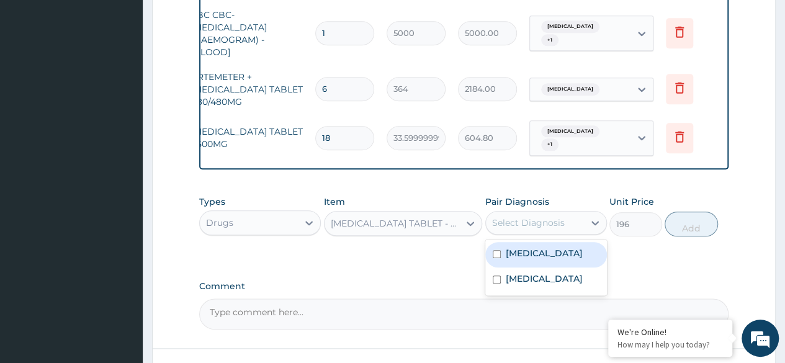
click at [563, 213] on div "Select Diagnosis" at bounding box center [535, 223] width 98 height 20
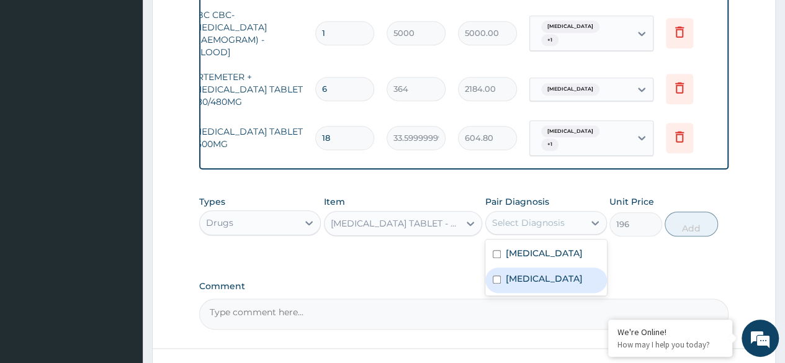
click at [495, 278] on input "checkbox" at bounding box center [497, 280] width 8 height 8
checkbox input "true"
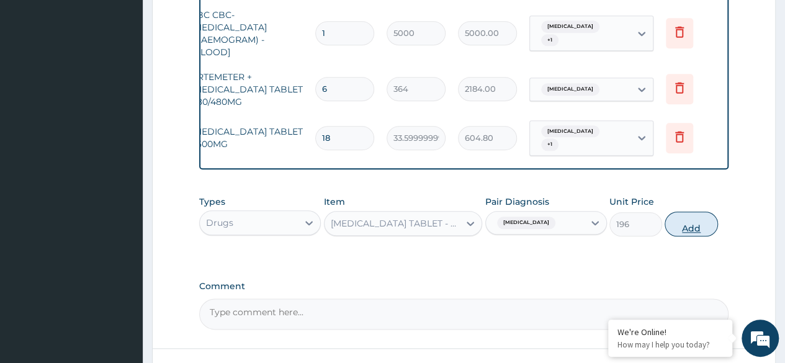
click at [691, 225] on button "Add" at bounding box center [691, 224] width 53 height 25
type input "0"
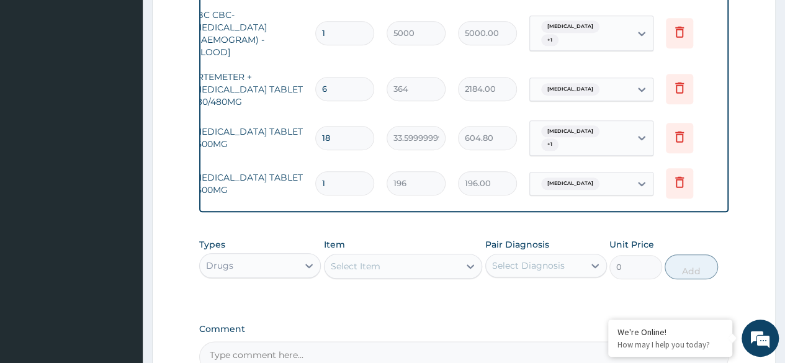
click at [350, 171] on input "1" at bounding box center [344, 183] width 59 height 24
type input "15"
type input "2940.00"
type input "15"
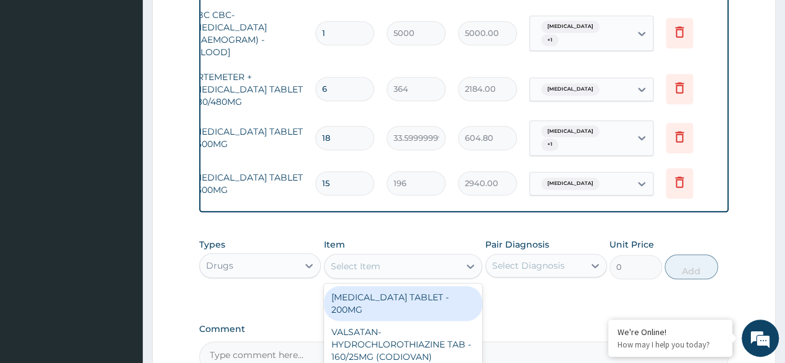
click at [438, 267] on div "Select Item" at bounding box center [392, 266] width 135 height 20
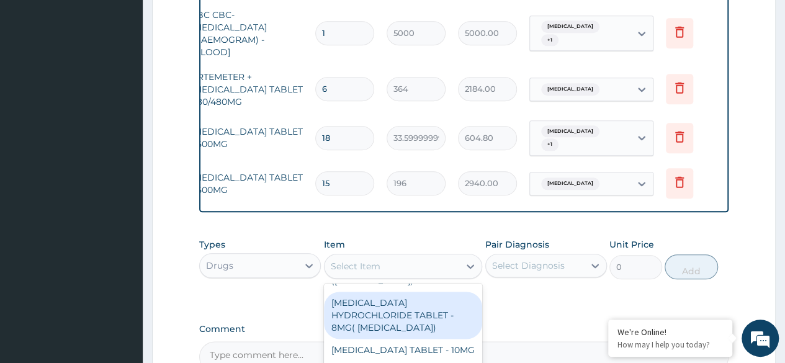
scroll to position [169, 5]
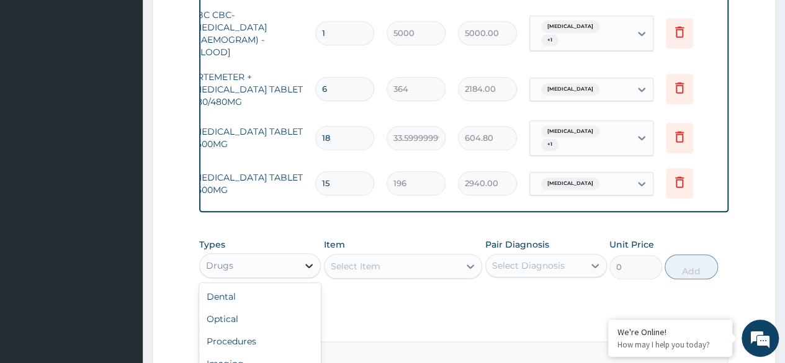
click at [316, 259] on div at bounding box center [309, 265] width 22 height 22
click at [266, 336] on div "Procedures" at bounding box center [260, 341] width 122 height 22
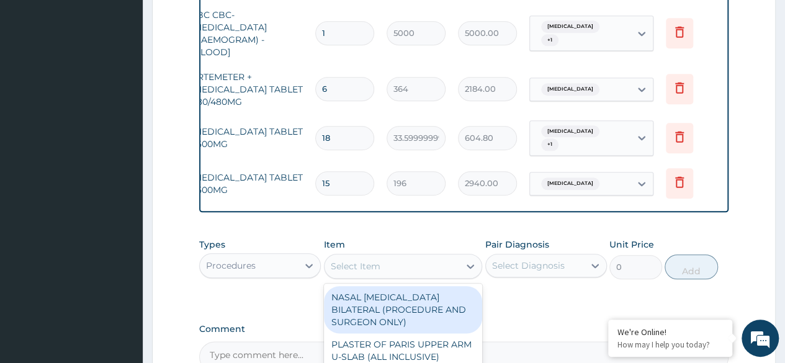
click at [383, 266] on div "Select Item" at bounding box center [392, 266] width 135 height 20
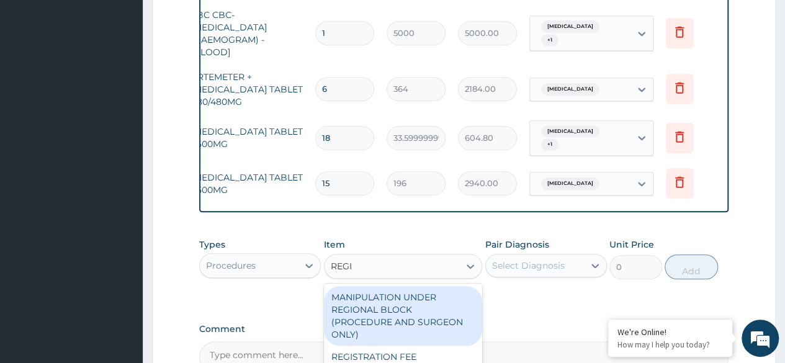
type input "REGIS"
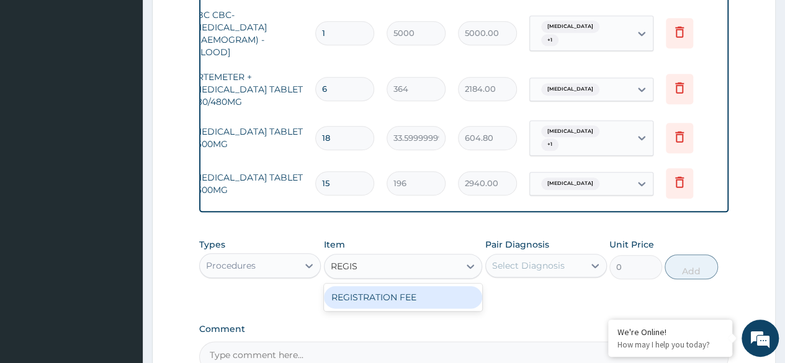
click at [383, 294] on div "REGISTRATION FEE" at bounding box center [403, 297] width 159 height 22
type input "2500"
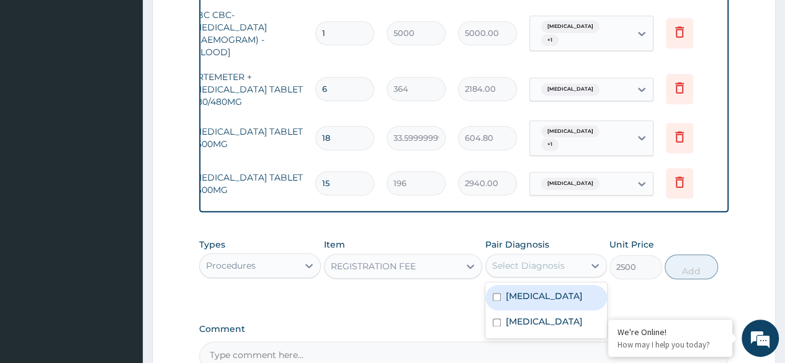
click at [520, 263] on div "Select Diagnosis" at bounding box center [528, 265] width 73 height 12
click at [495, 293] on input "checkbox" at bounding box center [497, 297] width 8 height 8
checkbox input "true"
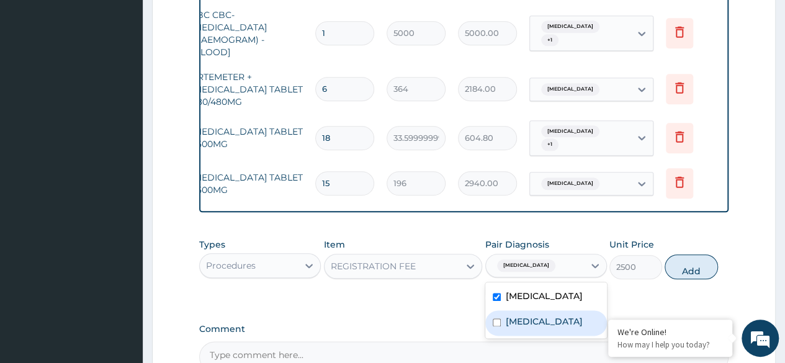
click at [493, 320] on input "checkbox" at bounding box center [497, 322] width 8 height 8
checkbox input "true"
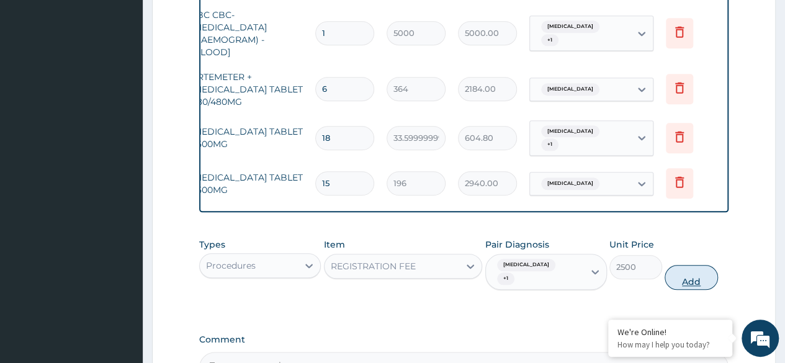
click at [684, 273] on button "Add" at bounding box center [691, 277] width 53 height 25
type input "0"
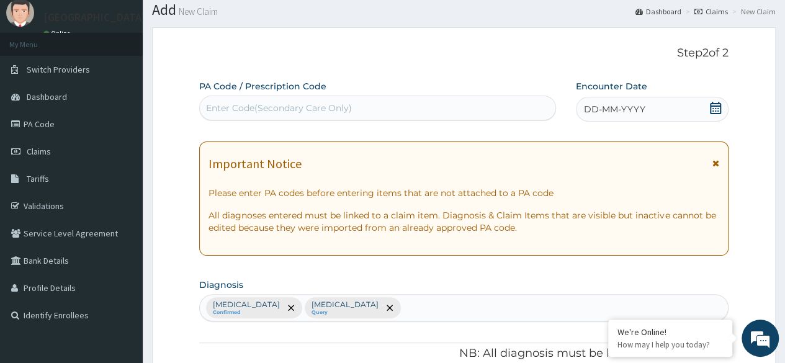
scroll to position [38, 0]
click at [719, 106] on icon at bounding box center [715, 108] width 11 height 12
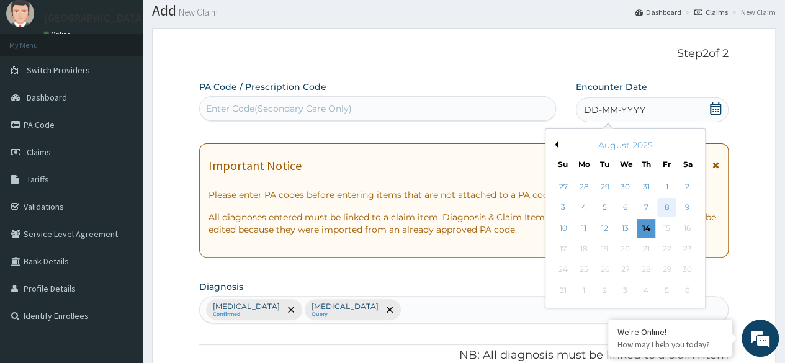
click at [667, 201] on div "8" at bounding box center [666, 208] width 19 height 19
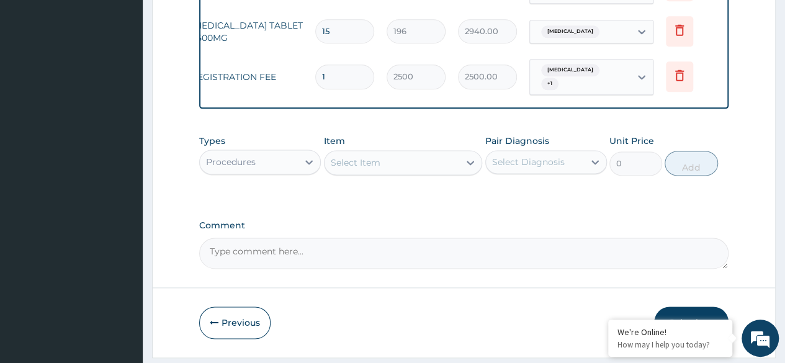
scroll to position [771, 0]
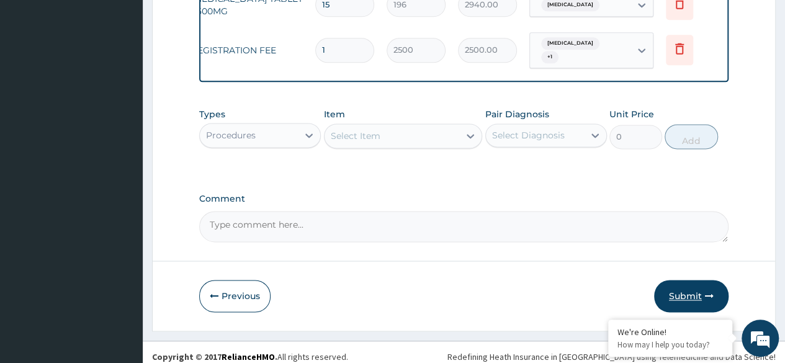
click at [679, 285] on button "Submit" at bounding box center [691, 296] width 74 height 32
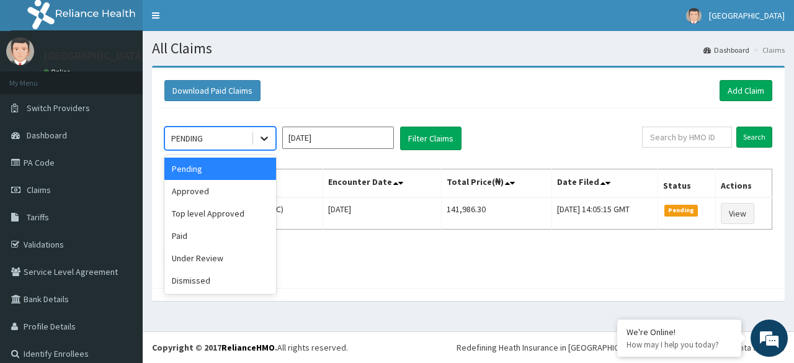
click at [266, 137] on icon at bounding box center [264, 138] width 12 height 12
click at [201, 185] on div "Approved" at bounding box center [220, 191] width 112 height 22
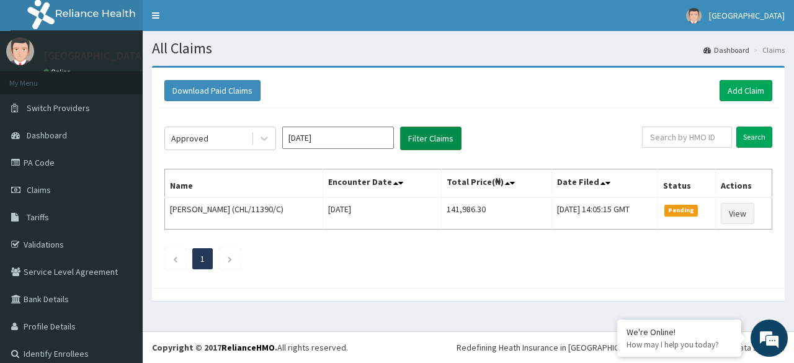
click at [437, 133] on button "Filter Claims" at bounding box center [430, 139] width 61 height 24
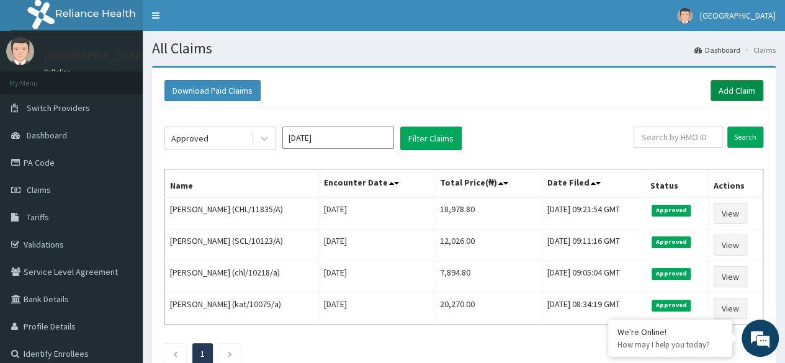
click at [745, 89] on link "Add Claim" at bounding box center [737, 90] width 53 height 21
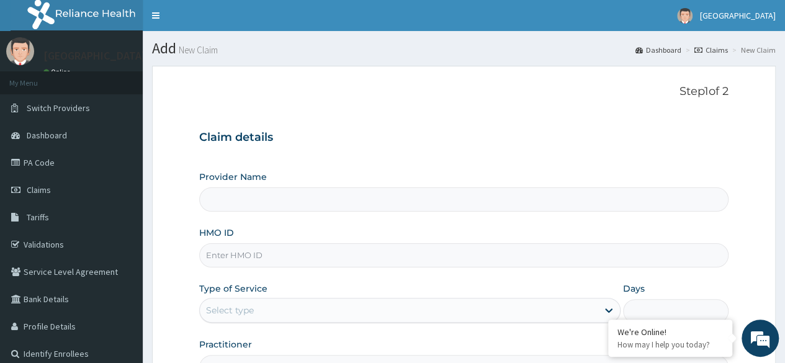
type input "[GEOGRAPHIC_DATA]"
click at [372, 243] on input "HMO ID" at bounding box center [463, 255] width 529 height 24
click at [366, 256] on input "HMO ID" at bounding box center [463, 255] width 529 height 24
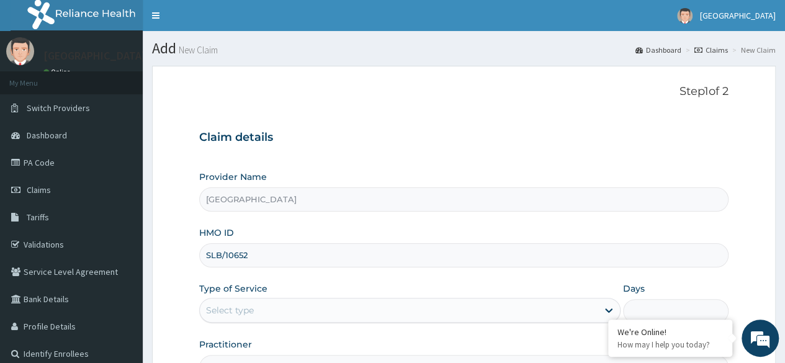
type input "SLB/10652"
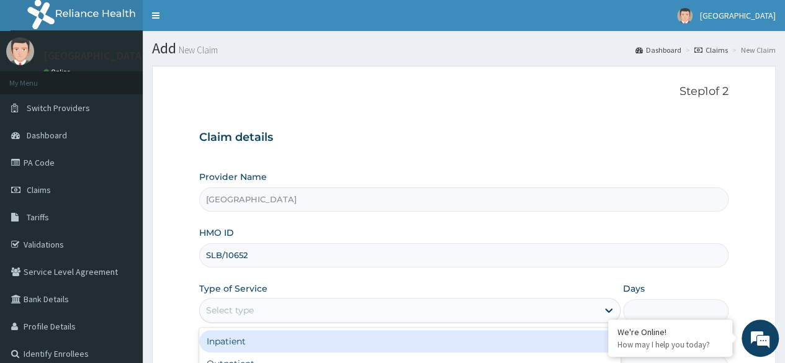
click at [321, 310] on div "Select type" at bounding box center [399, 310] width 398 height 20
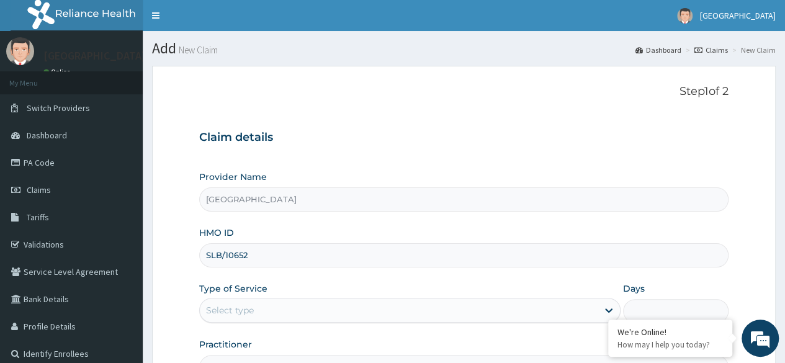
click at [321, 287] on div "Type of Service Select type" at bounding box center [409, 302] width 421 height 41
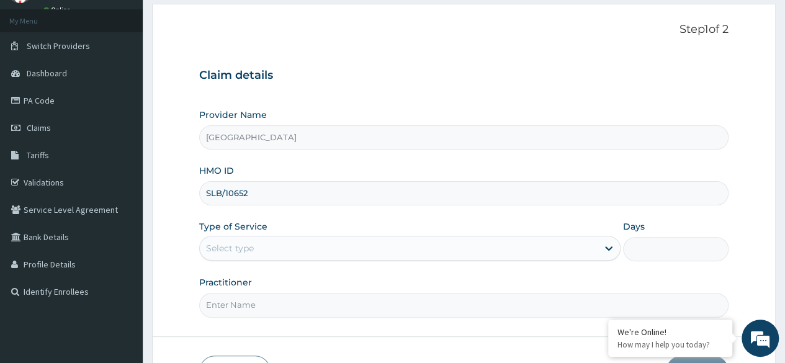
scroll to position [65, 0]
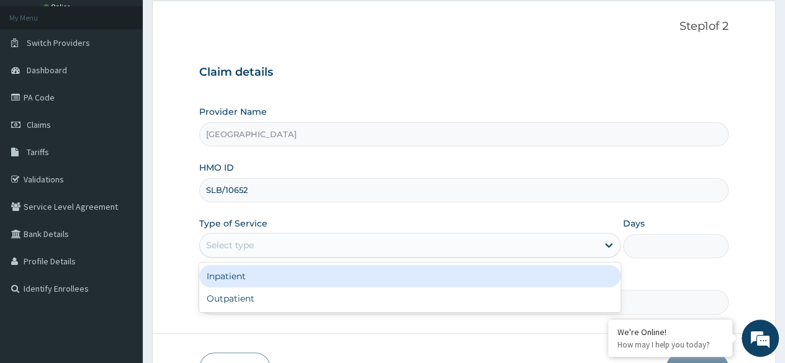
click at [307, 233] on div "Select type" at bounding box center [409, 245] width 421 height 25
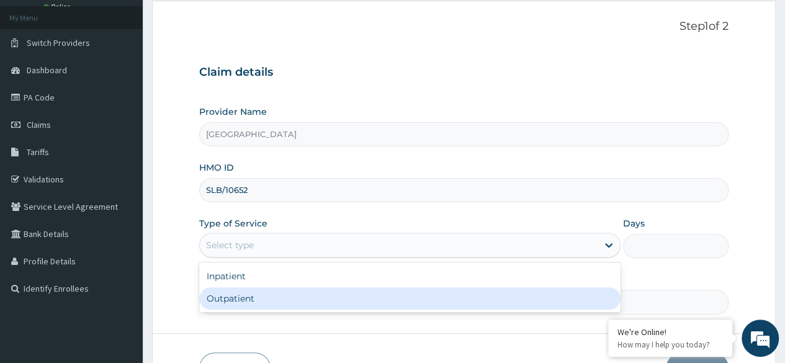
click at [284, 302] on div "Outpatient" at bounding box center [409, 298] width 421 height 22
type input "1"
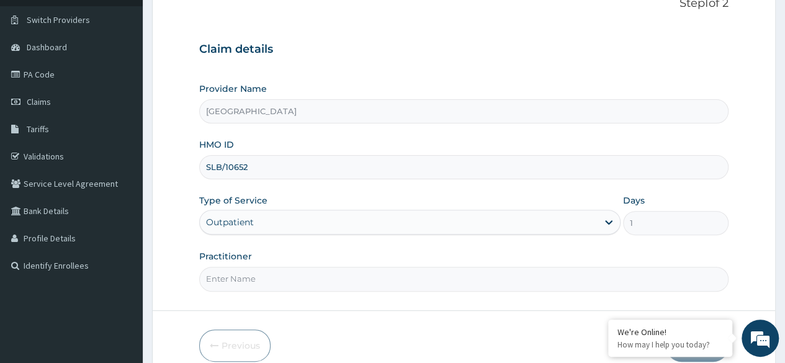
scroll to position [89, 0]
click at [274, 271] on input "Practitioner" at bounding box center [463, 278] width 529 height 24
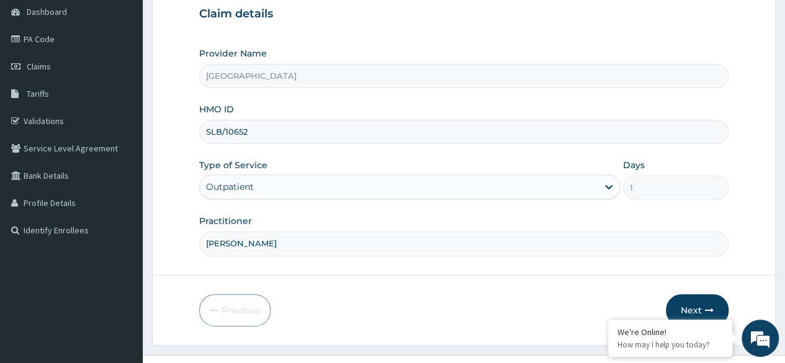
scroll to position [144, 0]
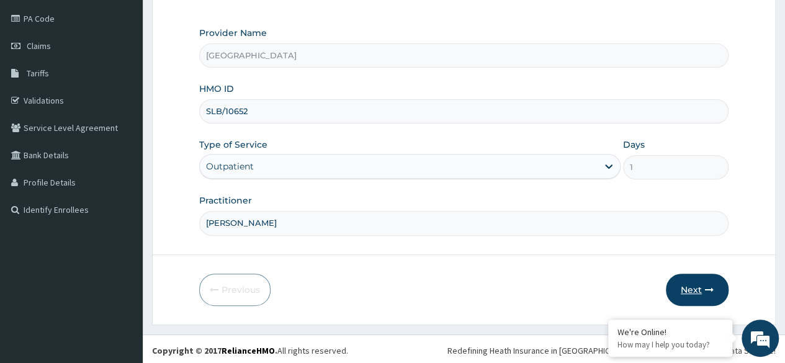
type input "DR LAWRENCE"
click at [701, 292] on button "Next" at bounding box center [697, 290] width 63 height 32
type input "SLB/10652/A"
click at [684, 280] on button "Next" at bounding box center [697, 290] width 63 height 32
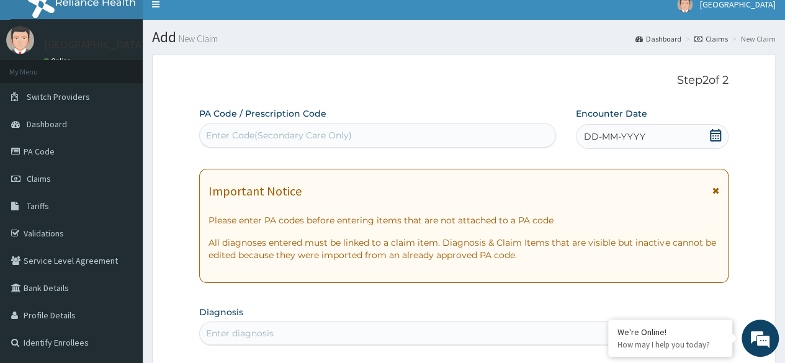
scroll to position [9, 0]
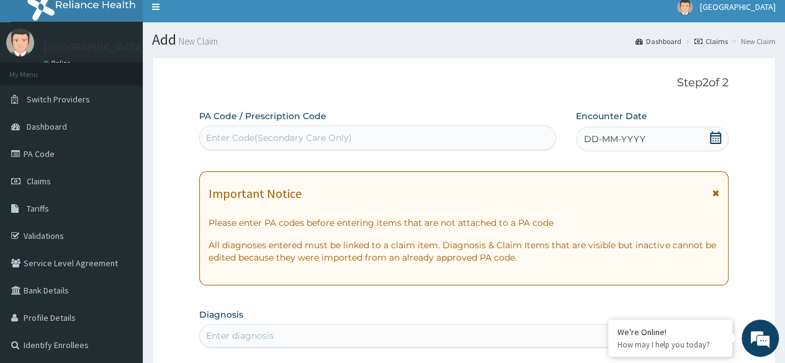
click at [715, 136] on icon at bounding box center [715, 138] width 12 height 12
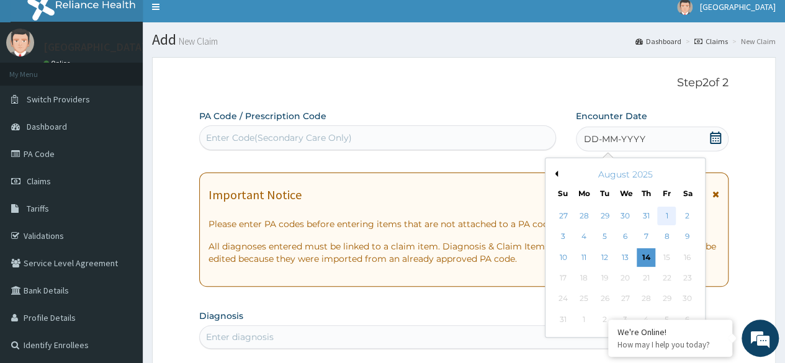
click at [663, 212] on div "1" at bounding box center [666, 216] width 19 height 19
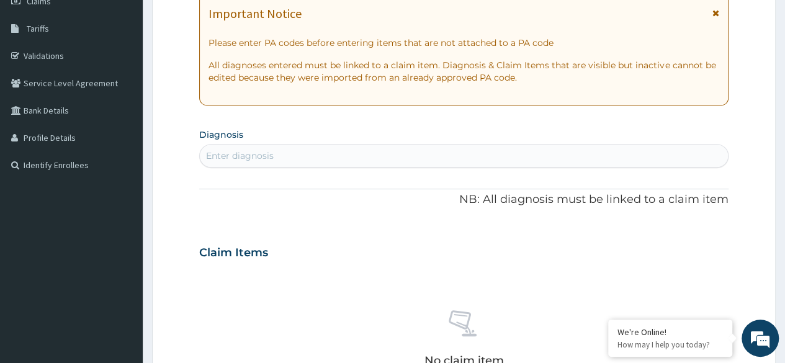
scroll to position [192, 0]
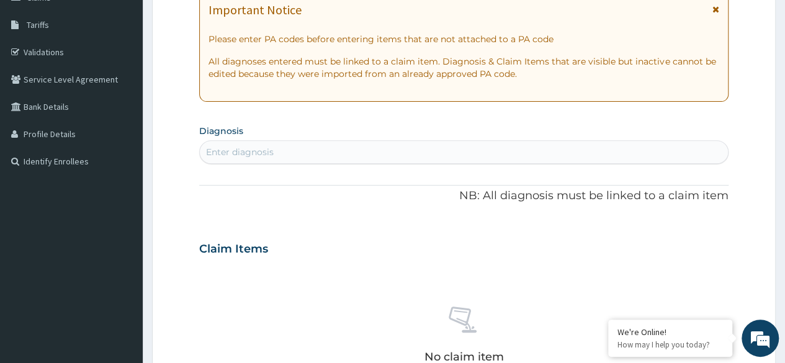
click at [410, 145] on div "Enter diagnosis" at bounding box center [464, 152] width 528 height 20
click at [714, 8] on icon at bounding box center [715, 9] width 7 height 9
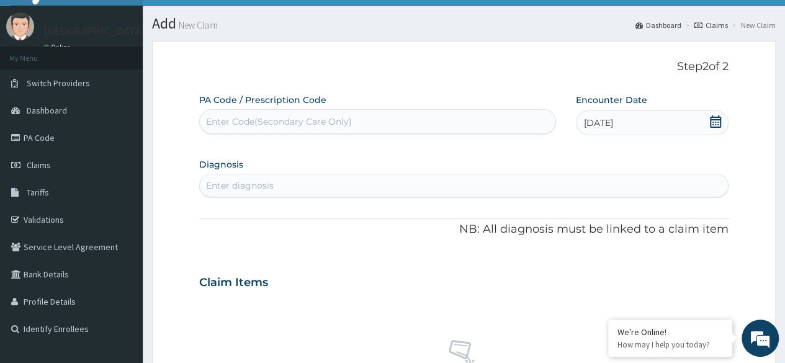
scroll to position [0, 0]
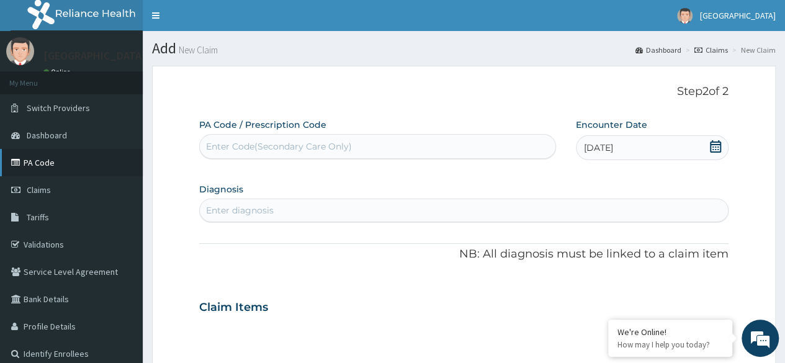
click at [60, 161] on link "PA Code" at bounding box center [71, 162] width 143 height 27
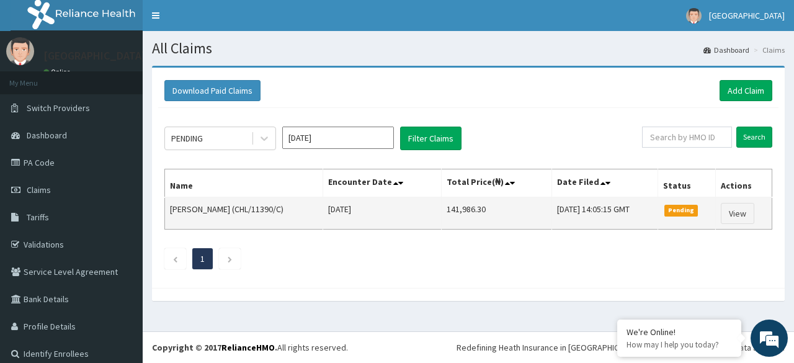
click at [268, 212] on td "[PERSON_NAME] (CHL/11390/C)" at bounding box center [244, 213] width 158 height 32
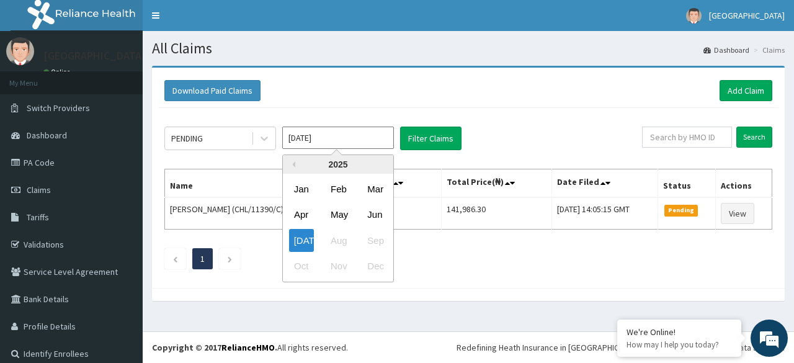
click at [359, 137] on input "[DATE]" at bounding box center [338, 138] width 112 height 22
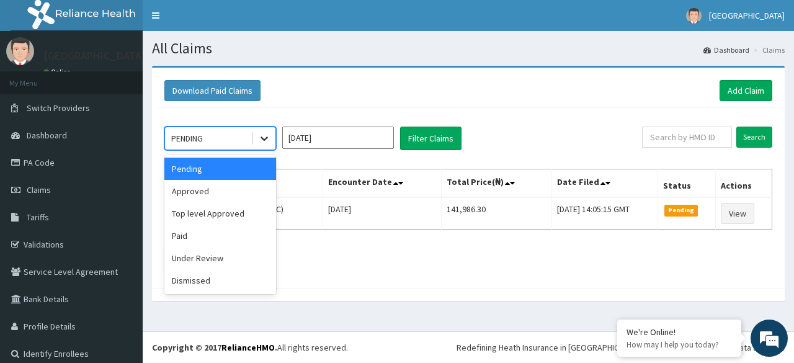
click at [259, 139] on icon at bounding box center [264, 138] width 12 height 12
click at [218, 191] on div "Approved" at bounding box center [220, 191] width 112 height 22
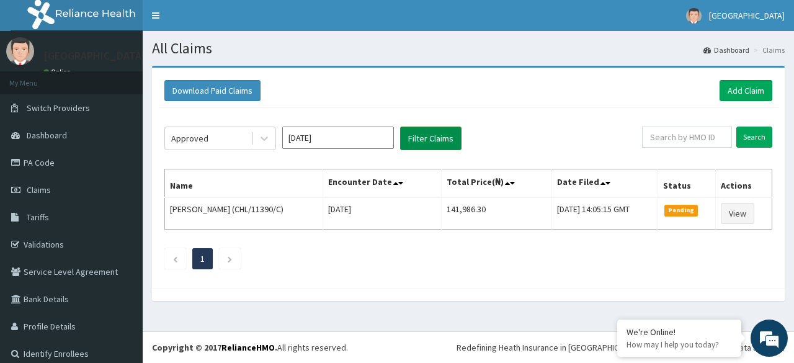
click at [449, 132] on button "Filter Claims" at bounding box center [430, 139] width 61 height 24
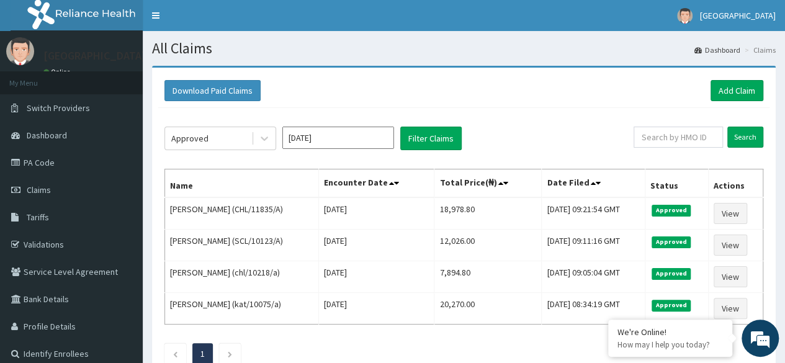
click at [500, 147] on div "Approved Jul 2025 Filter Claims" at bounding box center [398, 139] width 469 height 24
click at [738, 76] on div "Download Paid Claims Add Claim" at bounding box center [463, 91] width 611 height 34
click at [738, 91] on link "Add Claim" at bounding box center [737, 90] width 53 height 21
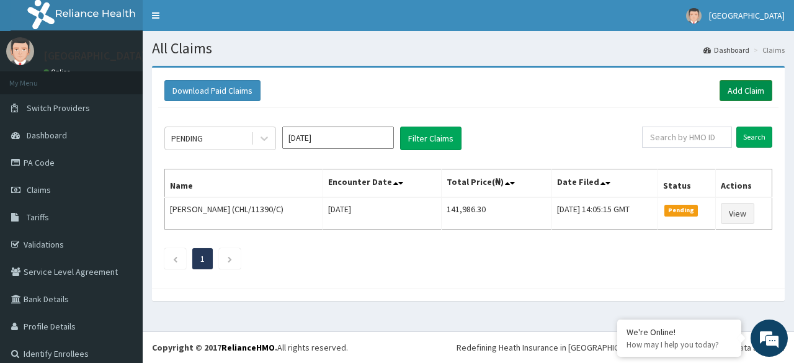
click at [724, 96] on link "Add Claim" at bounding box center [746, 90] width 53 height 21
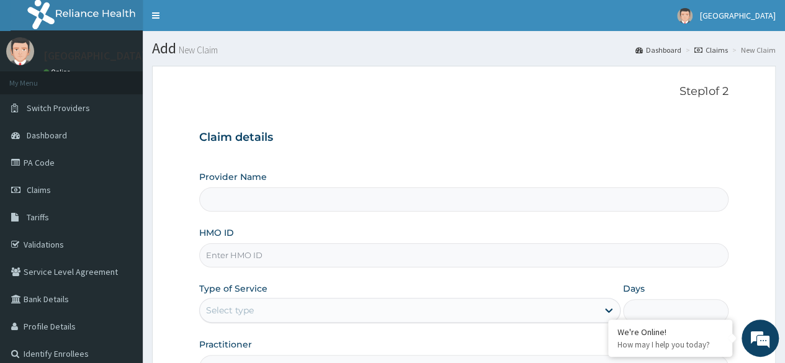
type input "[GEOGRAPHIC_DATA]"
click at [278, 254] on input "HMO ID" at bounding box center [463, 255] width 529 height 24
paste input "SLR/10012/A"
type input "SLR/10012/A"
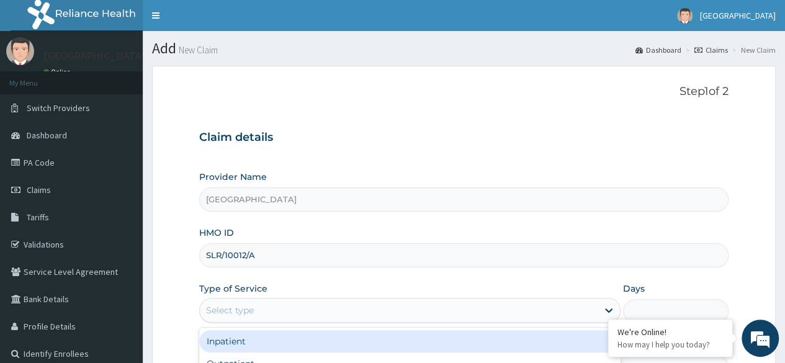
click at [272, 306] on div "Select type" at bounding box center [399, 310] width 398 height 20
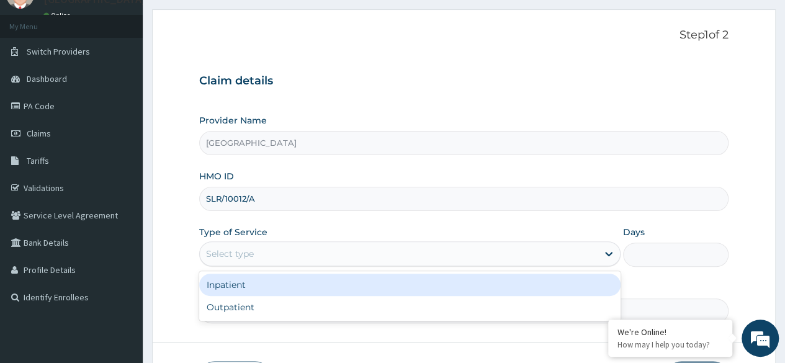
scroll to position [57, 0]
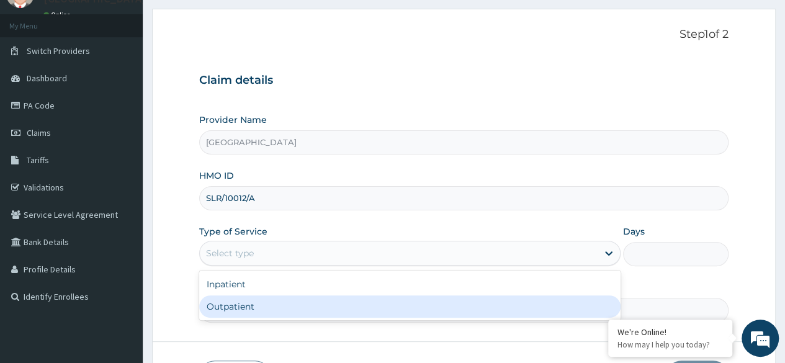
click at [214, 301] on div "Outpatient" at bounding box center [409, 306] width 421 height 22
type input "1"
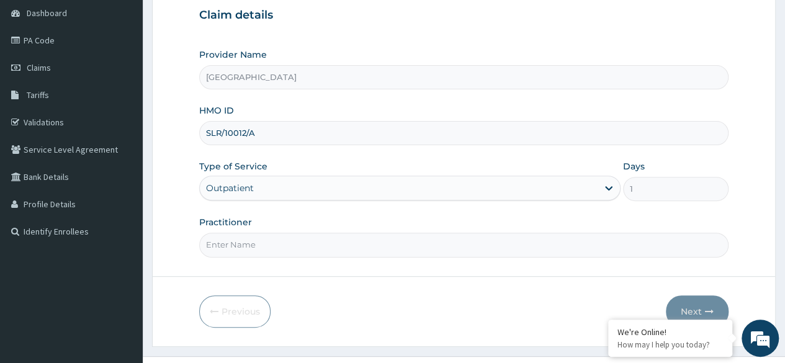
scroll to position [144, 0]
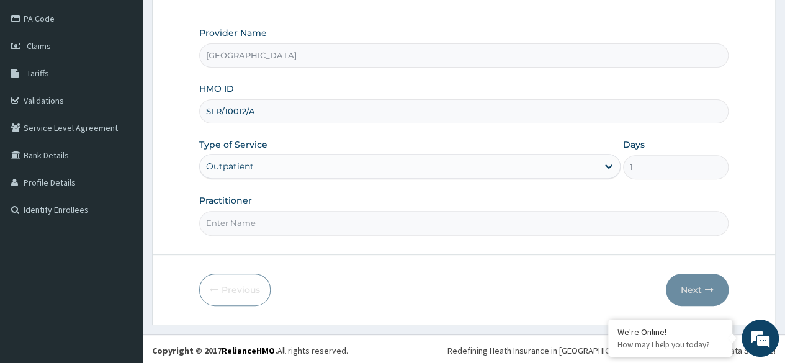
click at [367, 220] on input "Practitioner" at bounding box center [463, 223] width 529 height 24
type input "d"
type input "DR LAWRENCE"
click at [696, 280] on button "Next" at bounding box center [697, 290] width 63 height 32
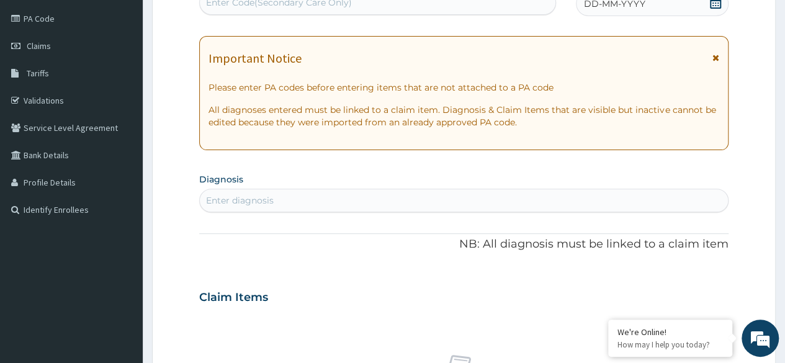
click at [486, 194] on div "Enter diagnosis" at bounding box center [464, 201] width 528 height 20
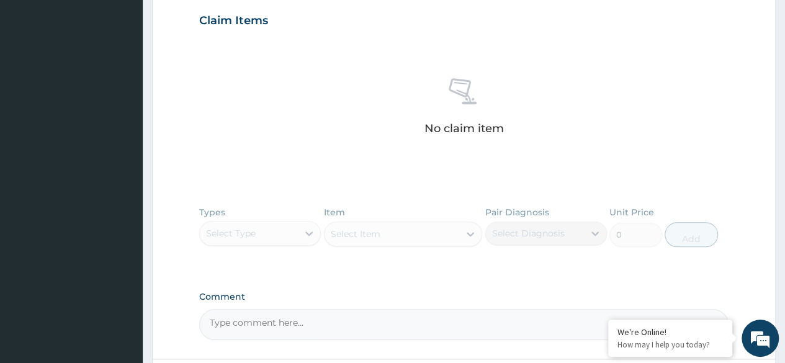
scroll to position [0, 0]
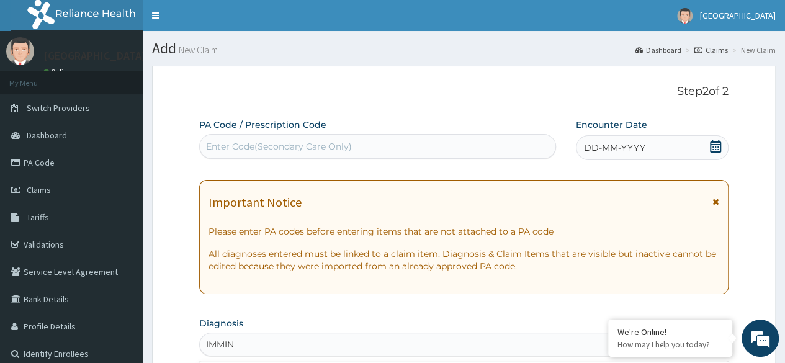
type input "IMMIN"
click at [325, 137] on div "Enter Code(Secondary Care Only)" at bounding box center [377, 147] width 355 height 20
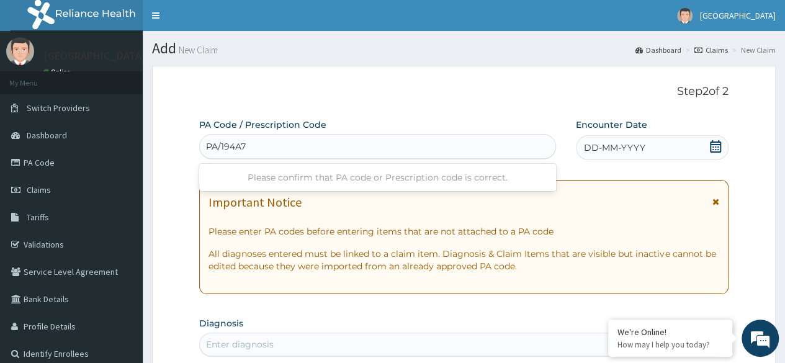
type input "PA/194A7E"
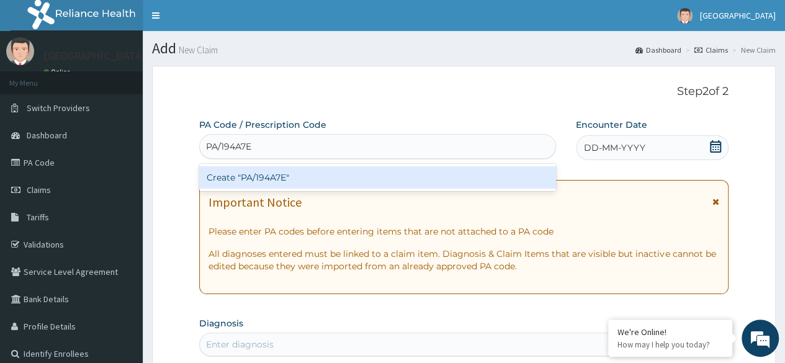
click at [310, 186] on div "Create "PA/194A7E"" at bounding box center [377, 177] width 356 height 22
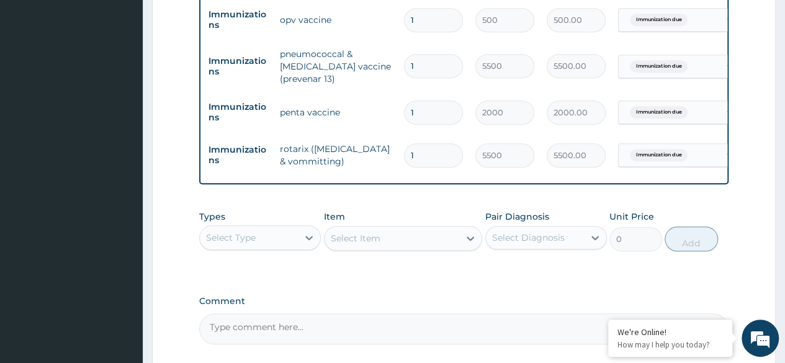
scroll to position [539, 0]
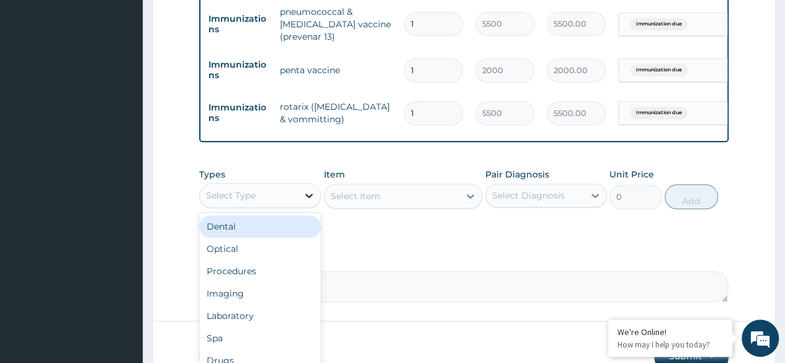
click at [310, 200] on icon at bounding box center [309, 195] width 12 height 12
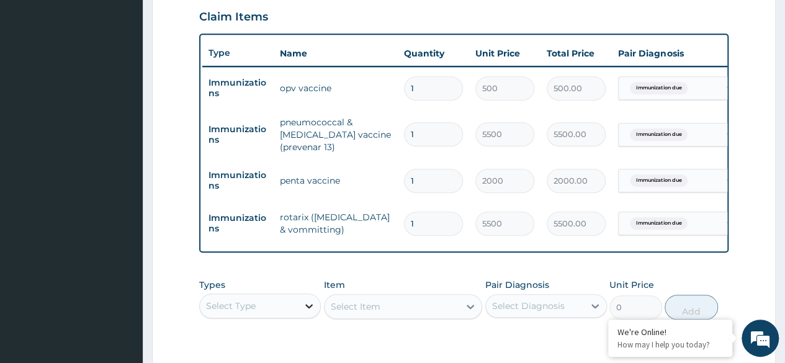
scroll to position [428, 0]
type input "O"
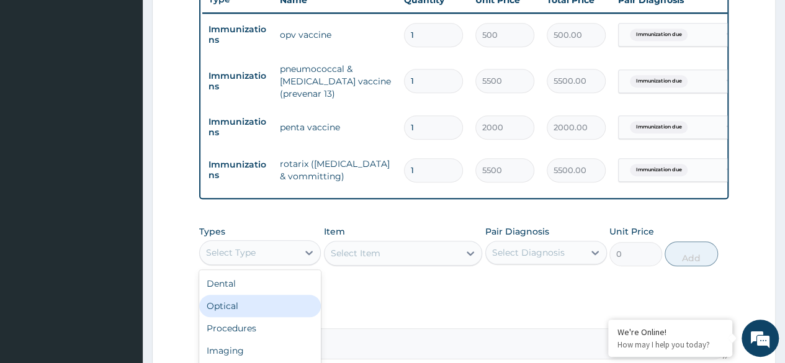
scroll to position [483, 0]
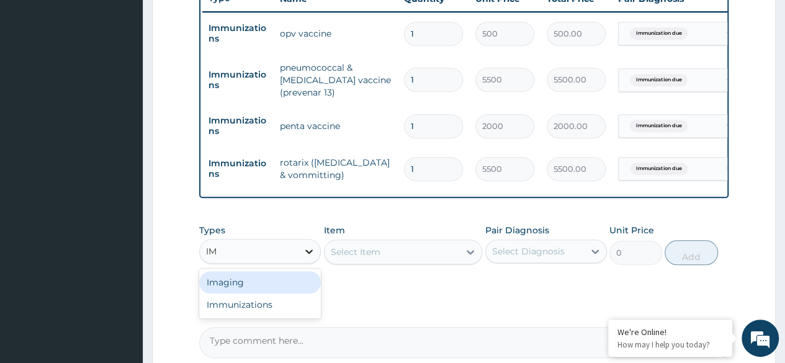
type input "IMM"
click at [285, 290] on div "Immunizations" at bounding box center [260, 282] width 122 height 22
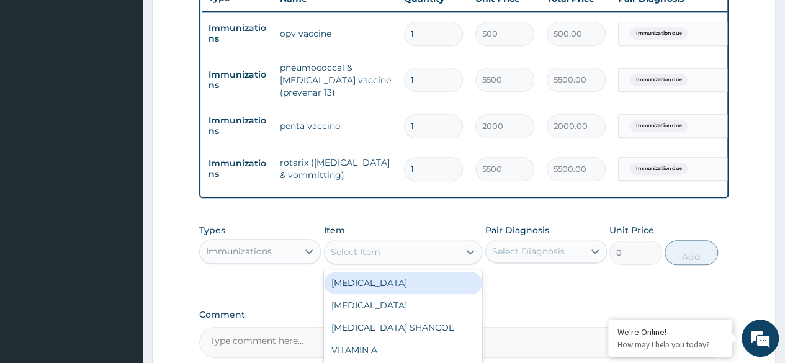
click at [390, 256] on div "Select Item" at bounding box center [392, 252] width 135 height 20
type input "OP"
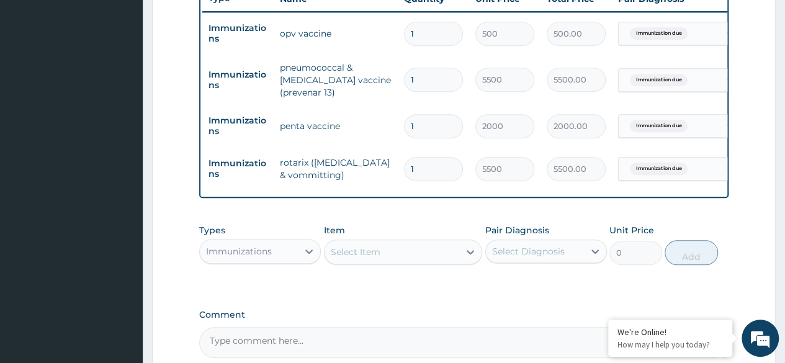
drag, startPoint x: 390, startPoint y: 256, endPoint x: 383, endPoint y: 261, distance: 8.3
click at [383, 261] on div "Select Item" at bounding box center [392, 252] width 135 height 20
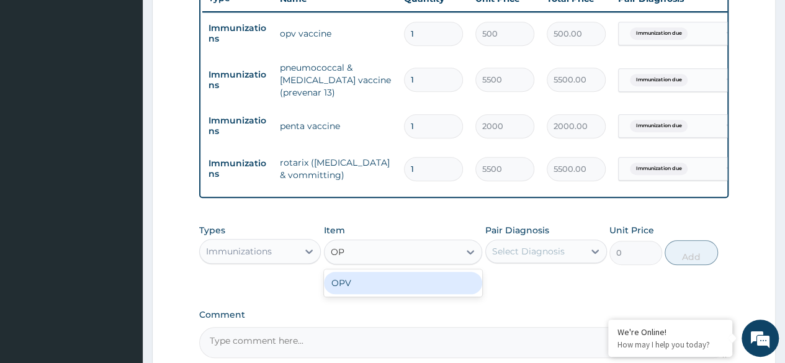
type input "OPV"
click at [370, 294] on div "OPV" at bounding box center [403, 283] width 159 height 22
type input "2187.5"
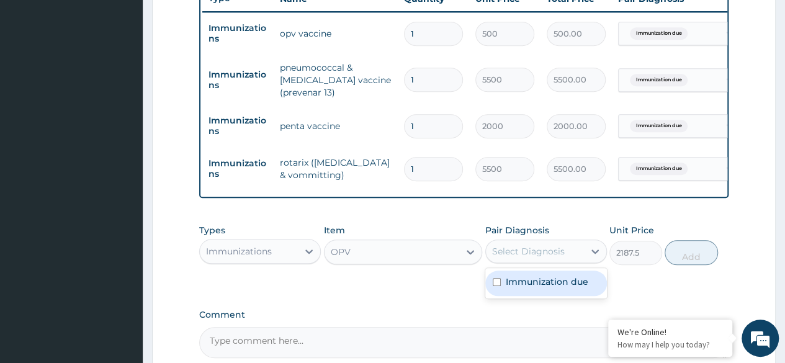
click at [531, 258] on div "Select Diagnosis" at bounding box center [528, 251] width 73 height 12
click at [521, 288] on label "Immunization due" at bounding box center [547, 282] width 83 height 12
checkbox input "true"
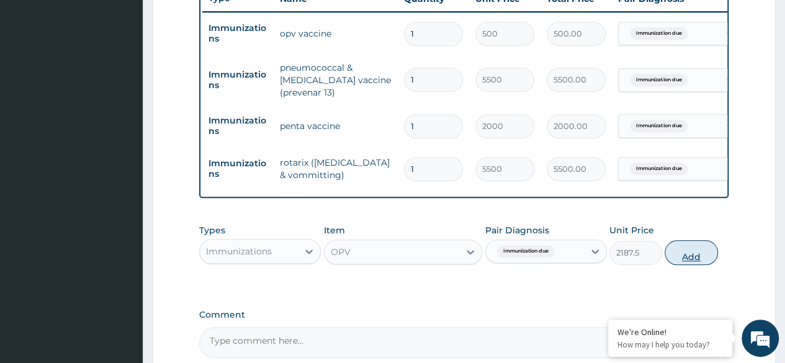
click at [687, 265] on button "Add" at bounding box center [691, 252] width 53 height 25
type input "0"
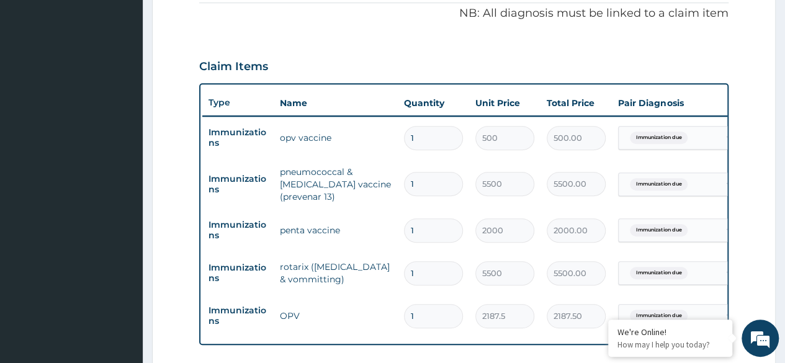
scroll to position [0, 93]
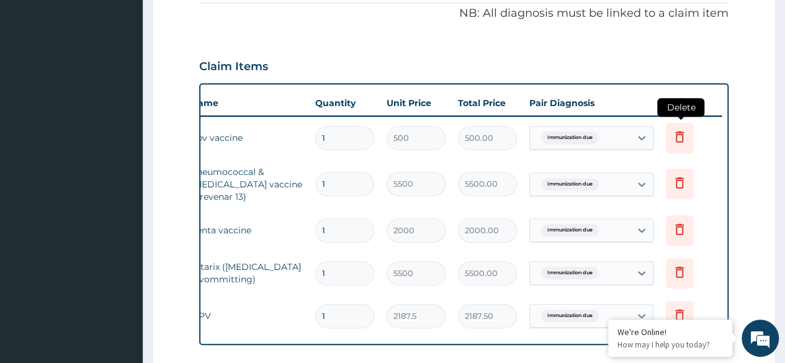
click at [683, 132] on icon at bounding box center [679, 136] width 15 height 15
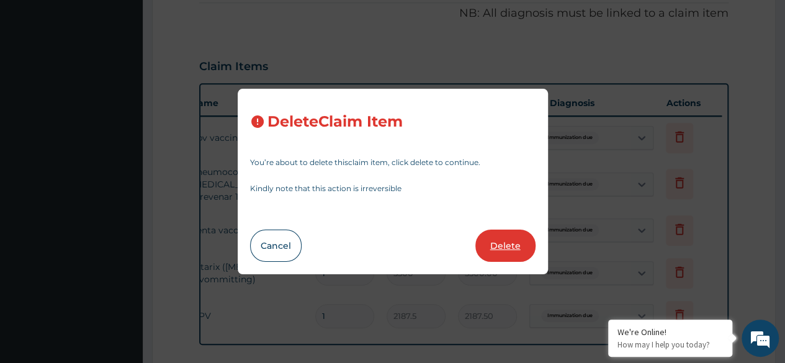
click at [515, 246] on button "Delete" at bounding box center [505, 246] width 60 height 32
type input "5500"
type input "5500.00"
type input "2000"
type input "2000.00"
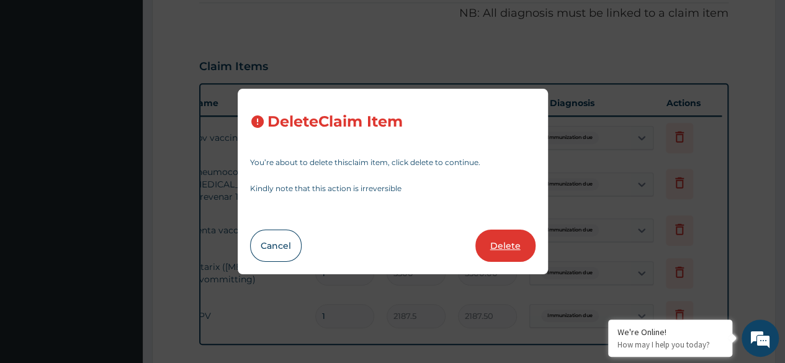
type input "5500"
type input "5500.00"
type input "2187.5"
type input "2187.50"
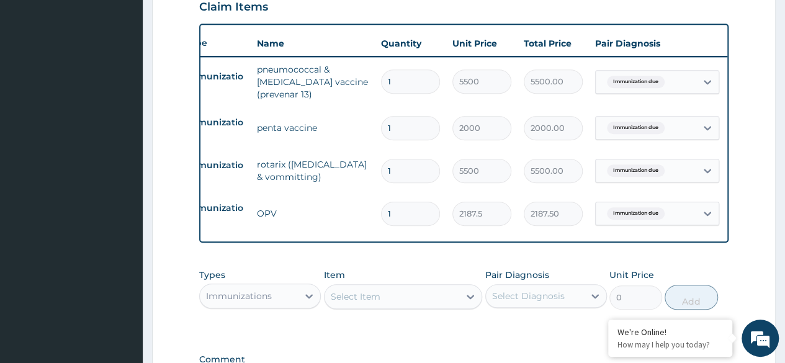
scroll to position [0, 25]
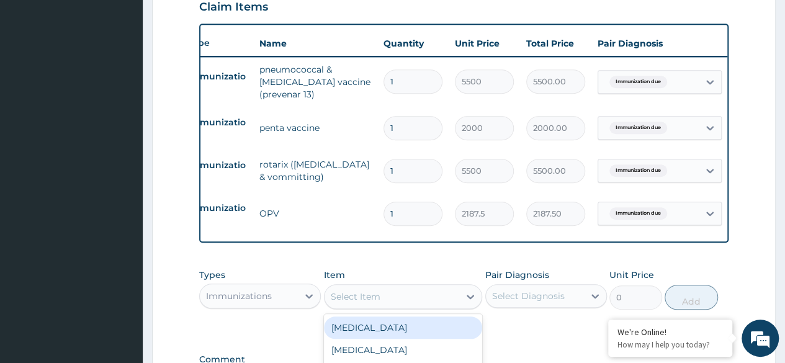
click at [374, 298] on div "Select Item" at bounding box center [392, 297] width 135 height 20
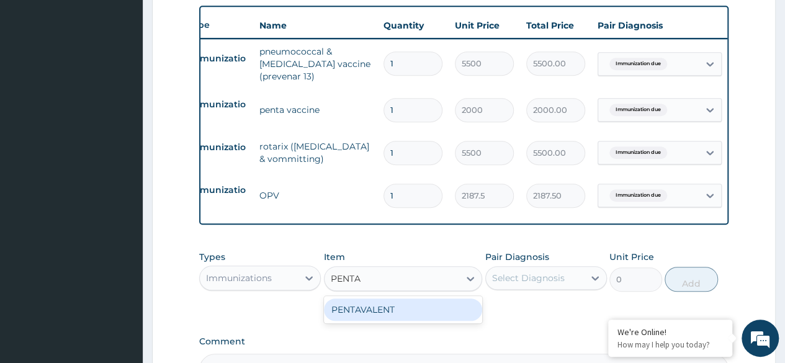
scroll to position [457, 0]
type input "P"
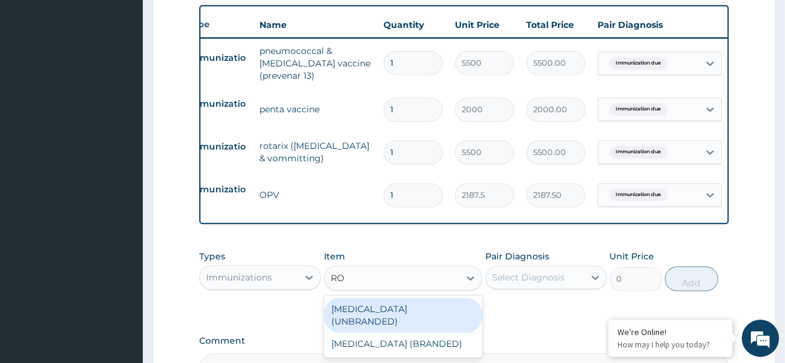
type input "ROT"
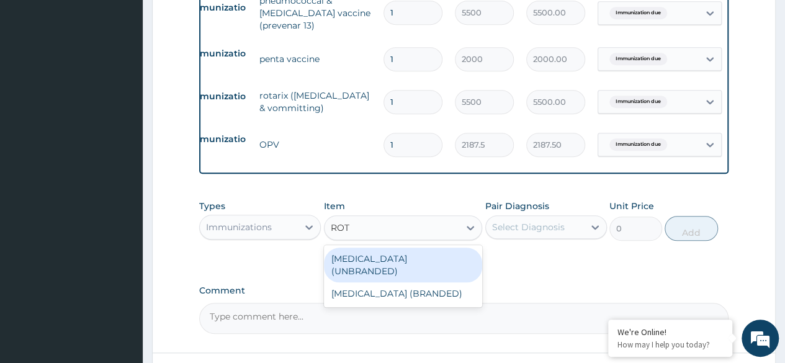
scroll to position [508, 0]
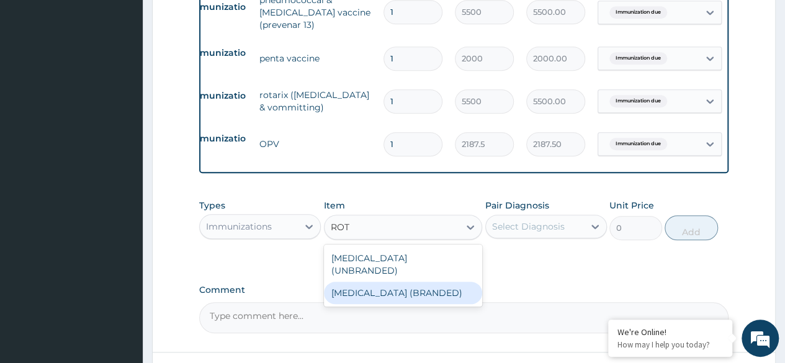
click at [363, 290] on div "ROTAVIRUS (BRANDED)" at bounding box center [403, 293] width 159 height 22
type input "12500"
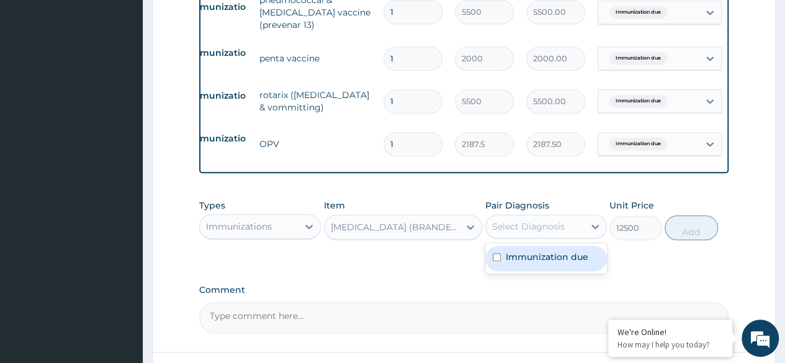
click at [539, 233] on div "Select Diagnosis" at bounding box center [528, 226] width 73 height 12
click at [501, 265] on div "Immunization due" at bounding box center [546, 258] width 122 height 25
checkbox input "true"
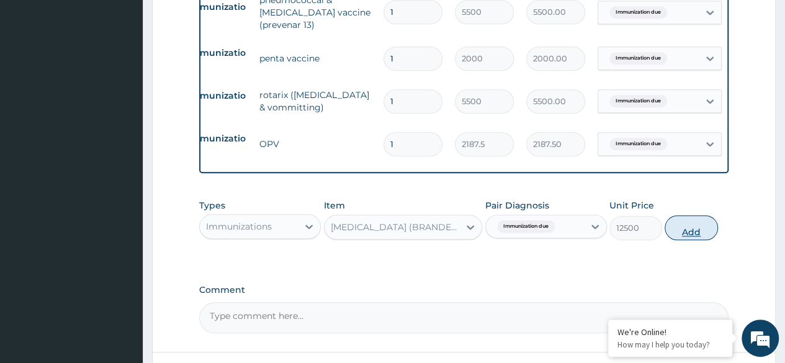
click at [699, 234] on button "Add" at bounding box center [691, 227] width 53 height 25
type input "0"
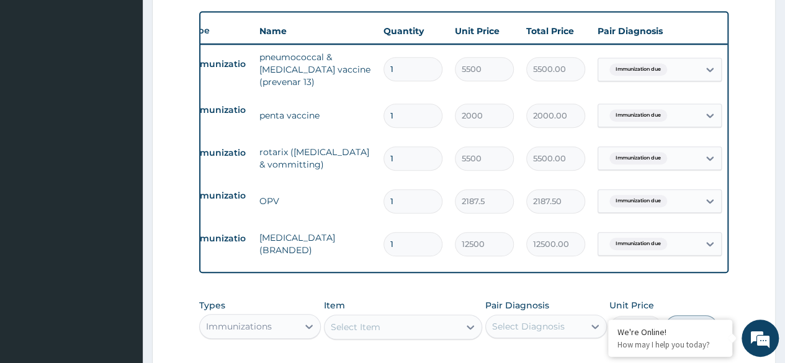
scroll to position [451, 0]
click at [356, 333] on div "Select Item" at bounding box center [356, 326] width 50 height 12
type input "PCV"
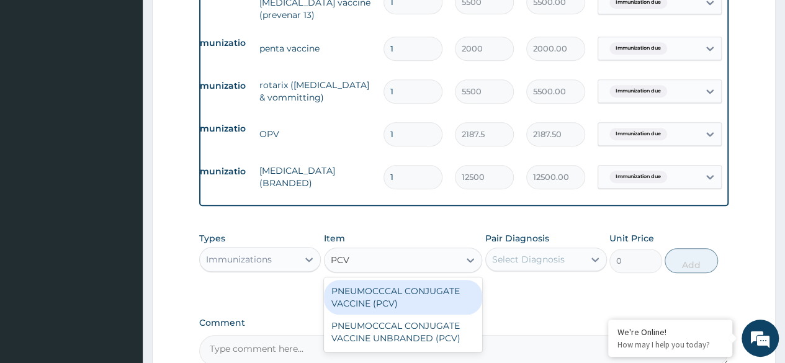
scroll to position [520, 0]
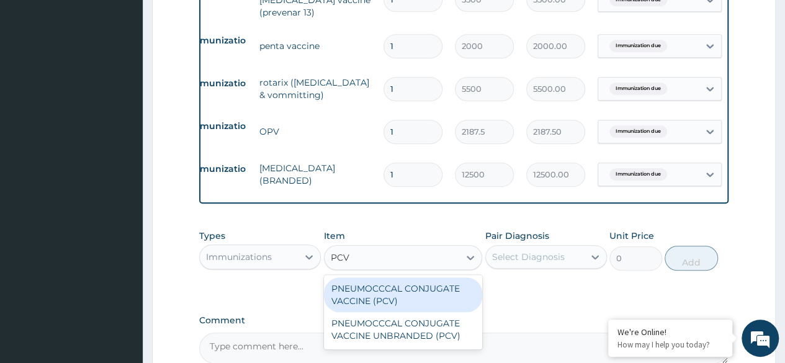
click at [360, 307] on div "PNEUMOCCCAL CONJUGATE VACCINE (PCV)" at bounding box center [403, 294] width 159 height 35
type input "11250"
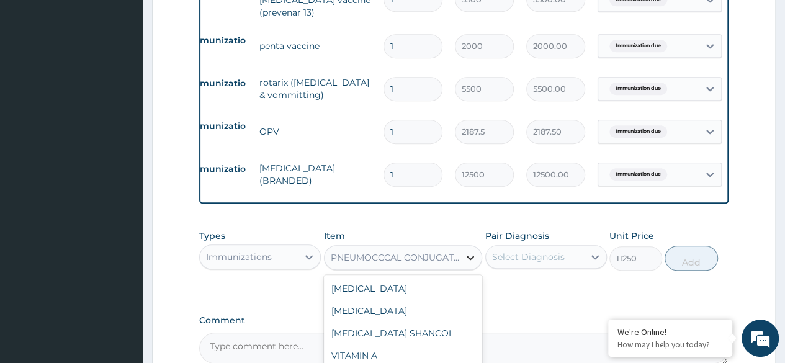
click at [464, 265] on div at bounding box center [470, 257] width 22 height 22
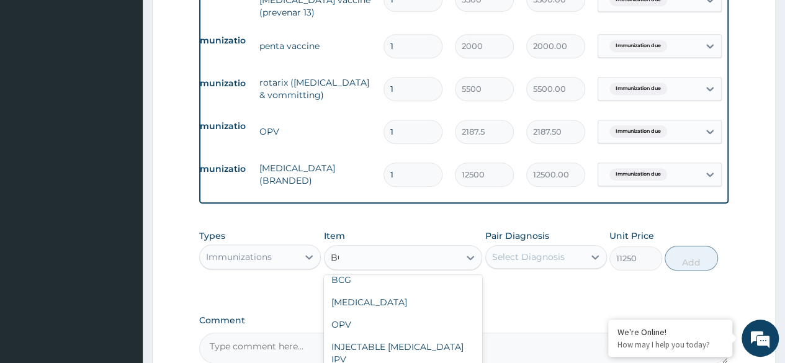
scroll to position [0, 0]
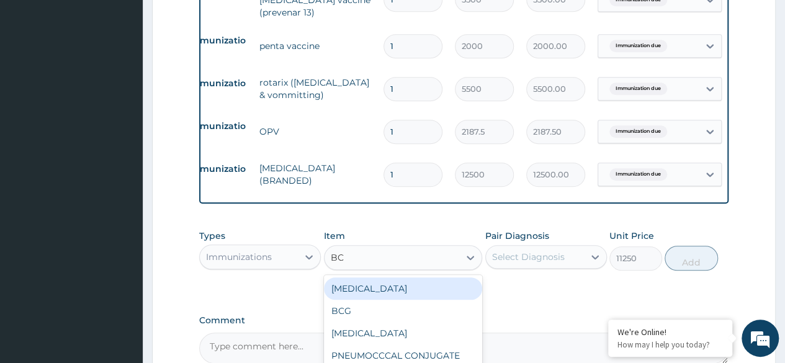
type input "B"
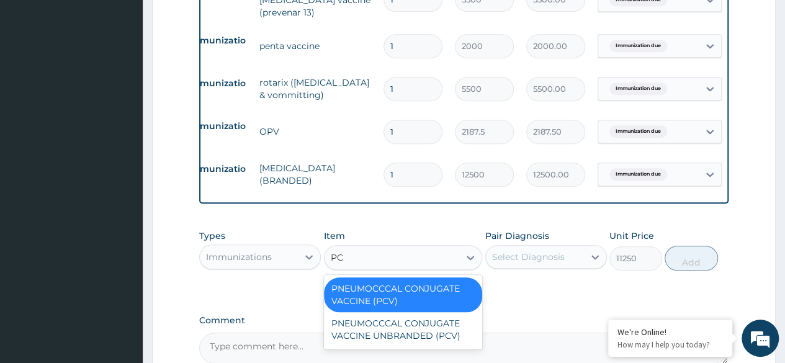
type input "PCV"
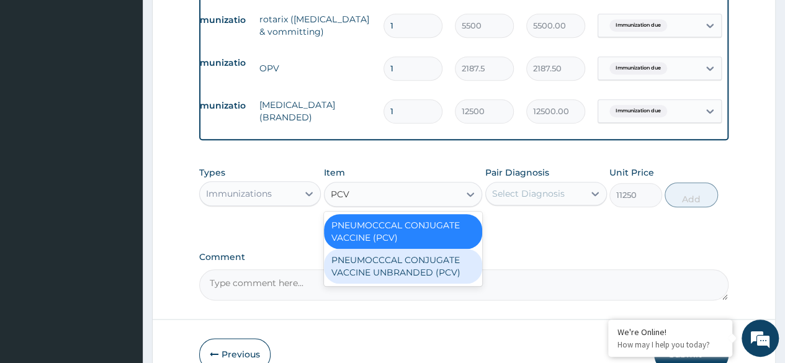
scroll to position [584, 0]
click at [388, 271] on div "PNEUMOCCCAL CONJUGATE VACCINE UNBRANDED (PCV)" at bounding box center [403, 265] width 159 height 35
type input "2500"
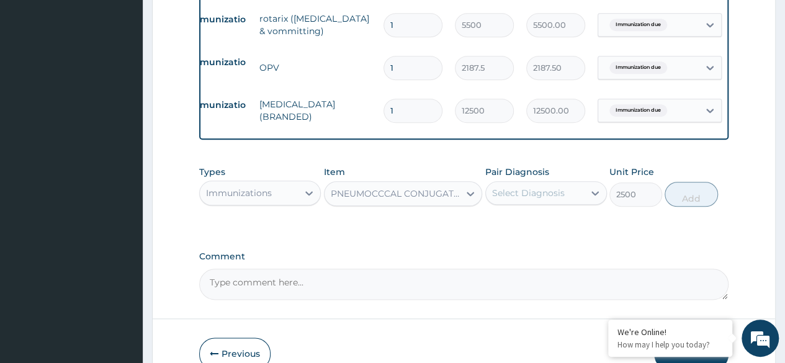
click at [503, 199] on div "Select Diagnosis" at bounding box center [528, 193] width 73 height 12
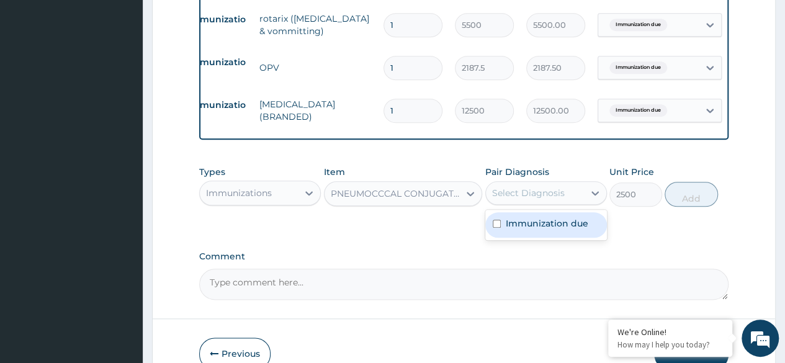
click at [494, 238] on div "Immunization due" at bounding box center [546, 224] width 122 height 25
checkbox input "true"
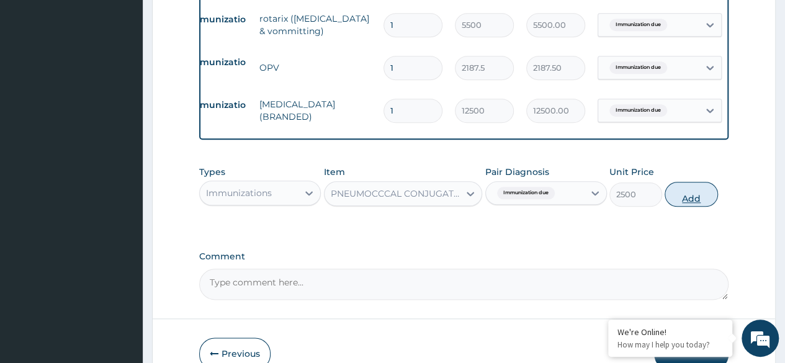
click at [696, 203] on button "Add" at bounding box center [691, 194] width 53 height 25
type input "0"
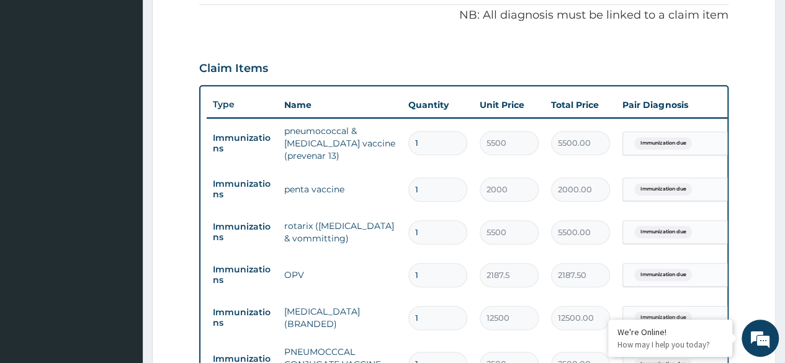
scroll to position [374, 0]
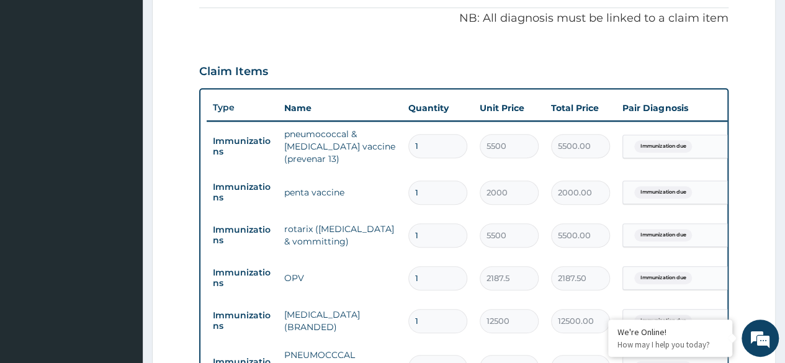
drag, startPoint x: 343, startPoint y: 156, endPoint x: 285, endPoint y: 131, distance: 62.5
click at [285, 131] on td "pneumococcal & acute otitis media vaccine (prevenar 13)" at bounding box center [340, 147] width 124 height 50
copy td "pneumococcal & acute otitis media vaccine (prevenar 13)"
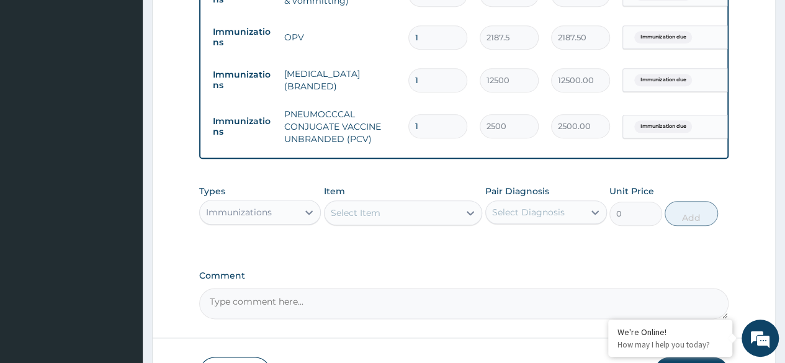
scroll to position [615, 0]
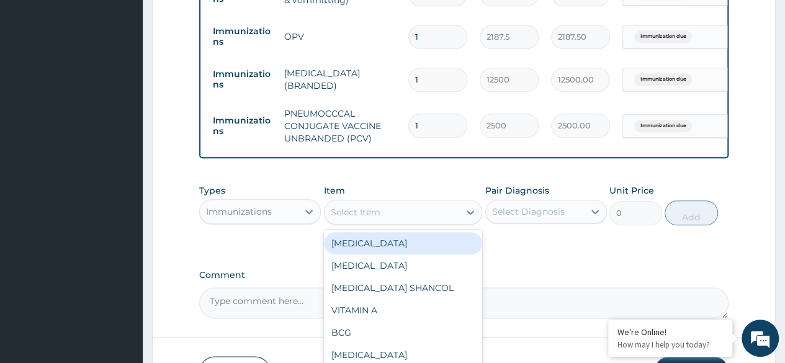
click at [360, 212] on div "Select Item" at bounding box center [392, 212] width 135 height 20
paste input "pneumococcal & acute otitis media vaccine (prevenar 13)"
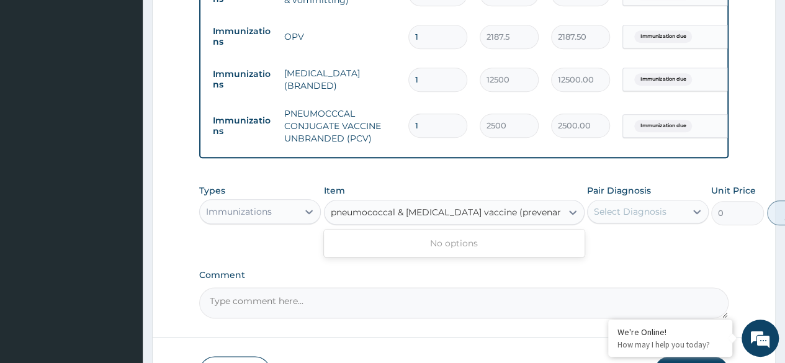
scroll to position [0, 15]
type input "pneumococcal & acute otitis media vaccine (prevenar 13)"
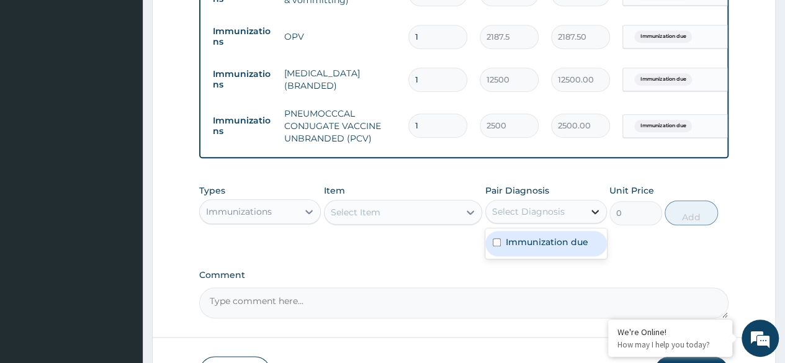
scroll to position [0, 0]
click at [693, 218] on div "Types Immunizations Item Select Item Pair Diagnosis option Immunization due, se…" at bounding box center [463, 204] width 529 height 53
click at [558, 248] on label "Immunization due" at bounding box center [547, 242] width 83 height 12
checkbox input "true"
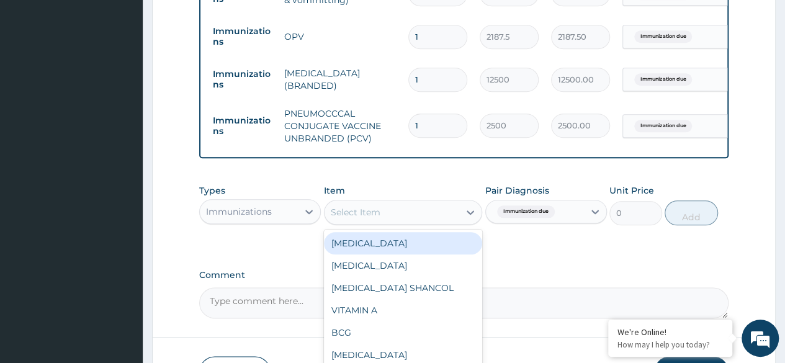
click at [437, 213] on div "Select Item" at bounding box center [392, 212] width 135 height 20
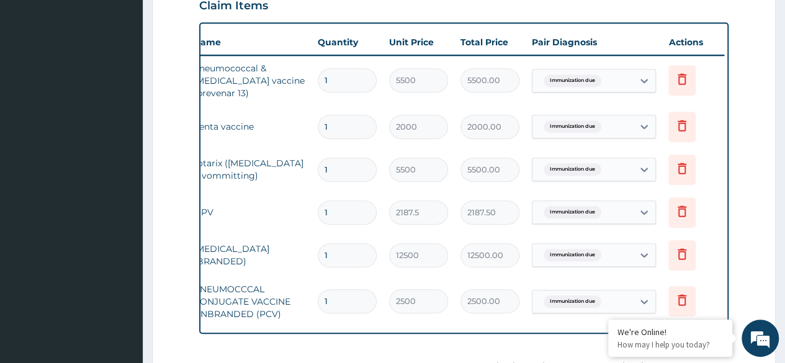
scroll to position [0, 93]
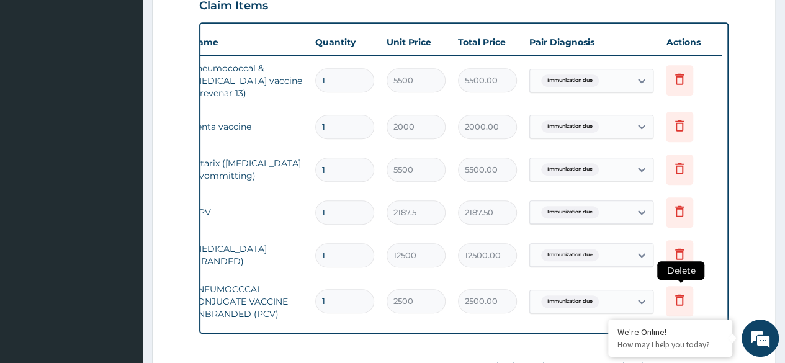
click at [679, 302] on icon at bounding box center [679, 299] width 15 height 15
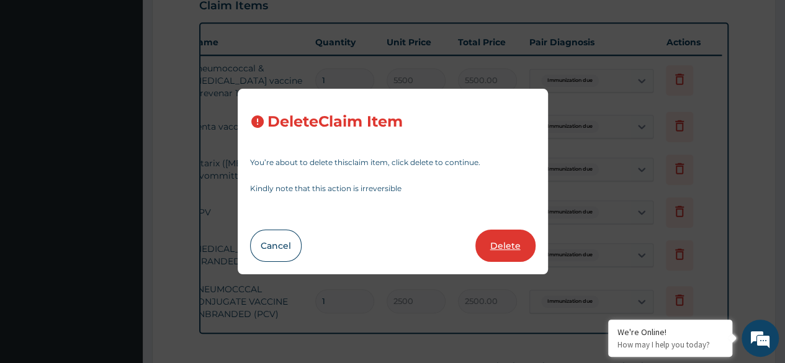
click at [526, 254] on button "Delete" at bounding box center [505, 246] width 60 height 32
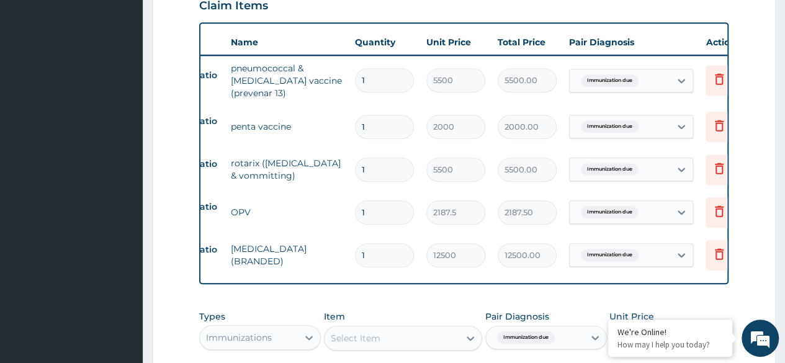
scroll to position [0, 54]
click at [711, 166] on icon at bounding box center [718, 168] width 15 height 15
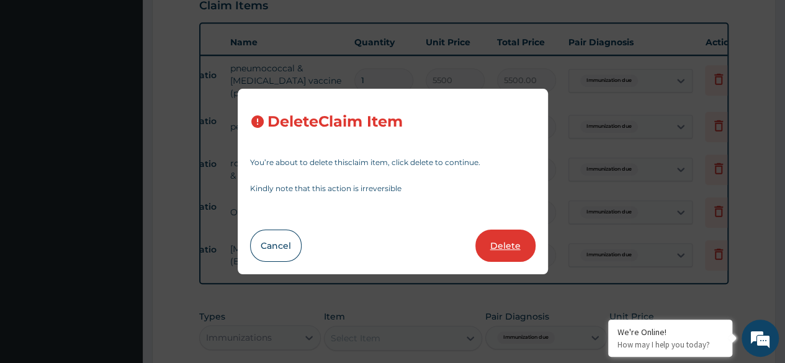
click at [519, 236] on button "Delete" at bounding box center [505, 246] width 60 height 32
type input "2187.5"
type input "2187.50"
type input "12500"
type input "12500.00"
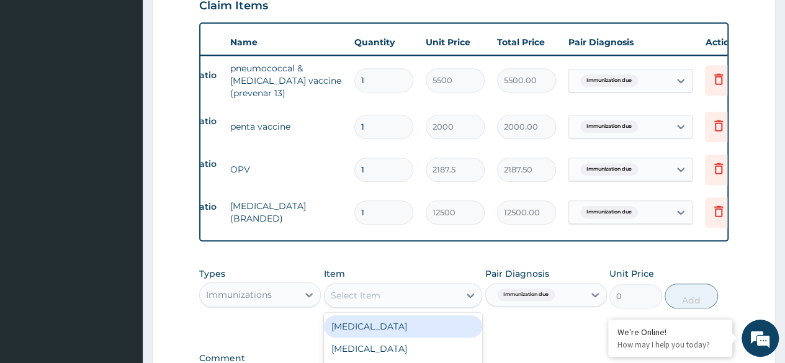
click at [377, 295] on div "Select Item" at bounding box center [392, 295] width 135 height 20
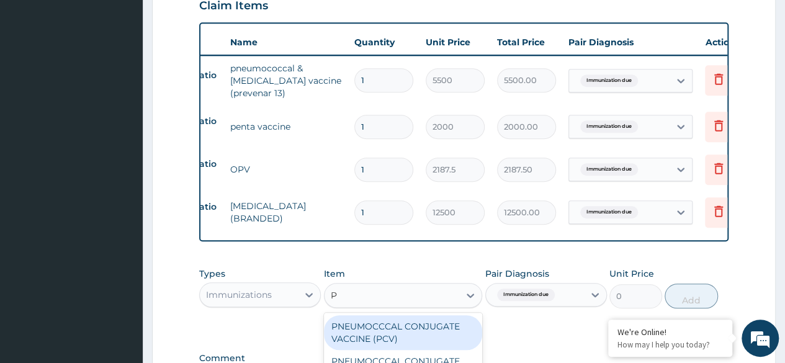
type input "PC"
click at [378, 333] on div "PNEUMOCCCAL CONJUGATE VACCINE (PCV)" at bounding box center [403, 332] width 159 height 35
type input "11250"
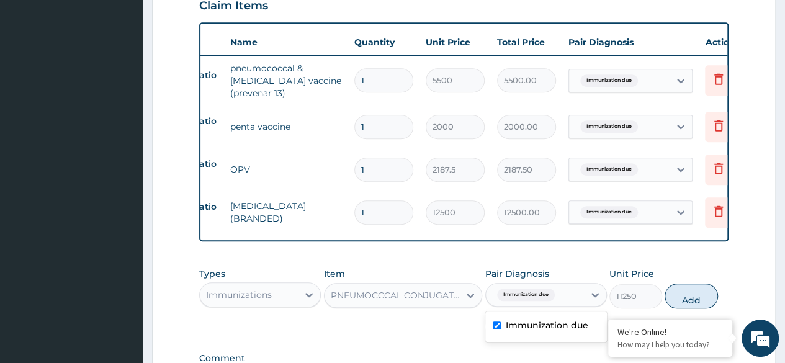
click at [542, 301] on span "Immunization due" at bounding box center [526, 295] width 58 height 12
click at [516, 331] on label "Immunization due" at bounding box center [547, 325] width 83 height 12
checkbox input "false"
click at [586, 306] on div at bounding box center [595, 295] width 22 height 22
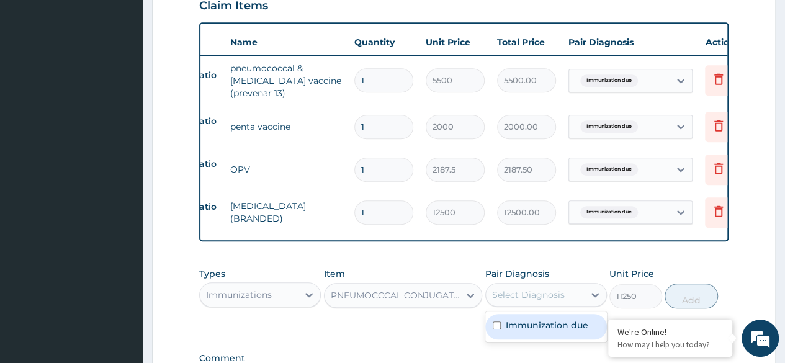
click at [559, 305] on div "Select Diagnosis" at bounding box center [535, 295] width 98 height 20
click at [547, 329] on label "Immunization due" at bounding box center [547, 325] width 83 height 12
checkbox input "true"
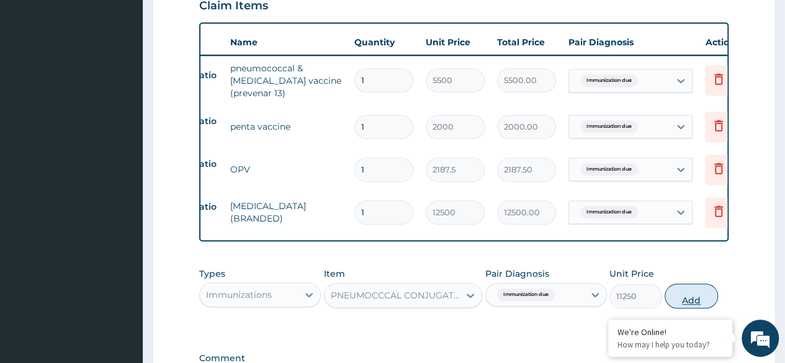
click at [686, 305] on button "Add" at bounding box center [691, 296] width 53 height 25
type input "0"
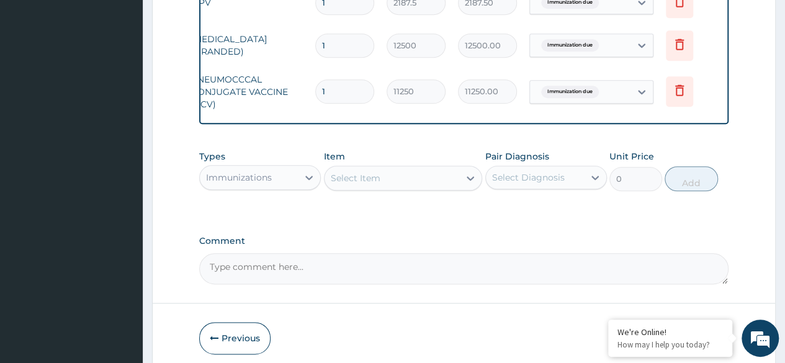
scroll to position [665, 0]
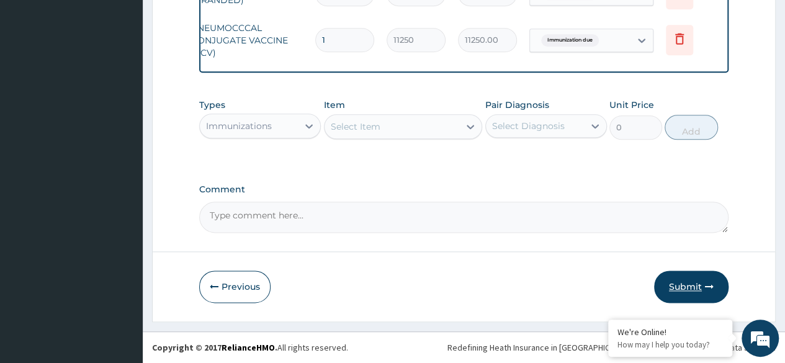
click at [674, 289] on button "Submit" at bounding box center [691, 287] width 74 height 32
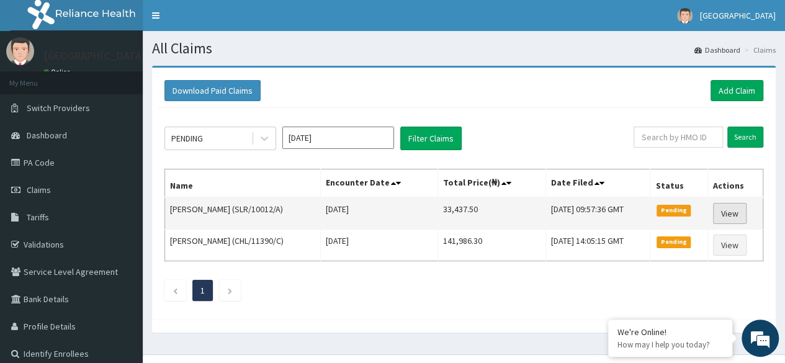
click at [740, 218] on link "View" at bounding box center [730, 213] width 34 height 21
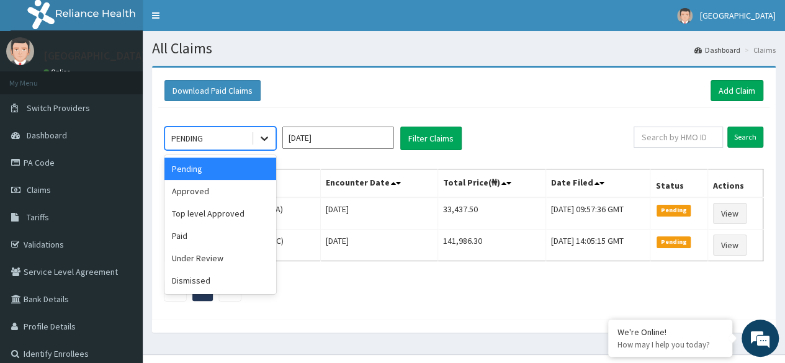
click at [259, 133] on icon at bounding box center [264, 138] width 12 height 12
click at [205, 195] on div "Approved" at bounding box center [220, 191] width 112 height 22
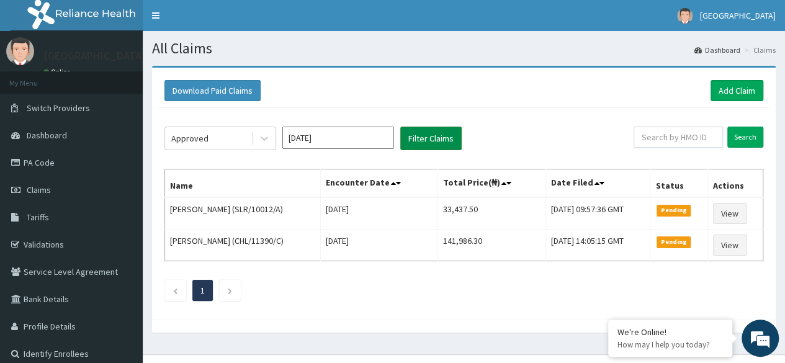
click at [429, 139] on button "Filter Claims" at bounding box center [430, 139] width 61 height 24
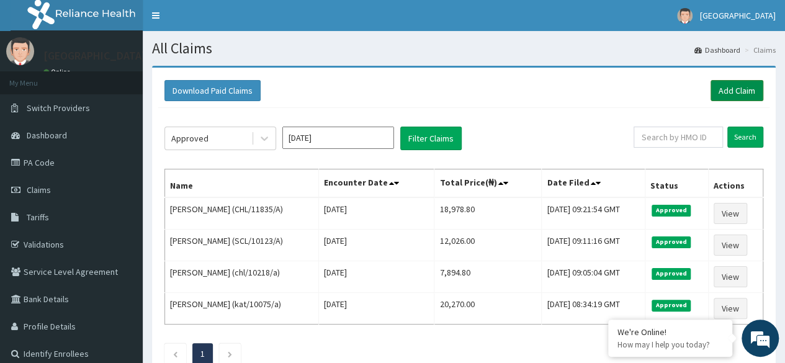
click at [737, 82] on link "Add Claim" at bounding box center [737, 90] width 53 height 21
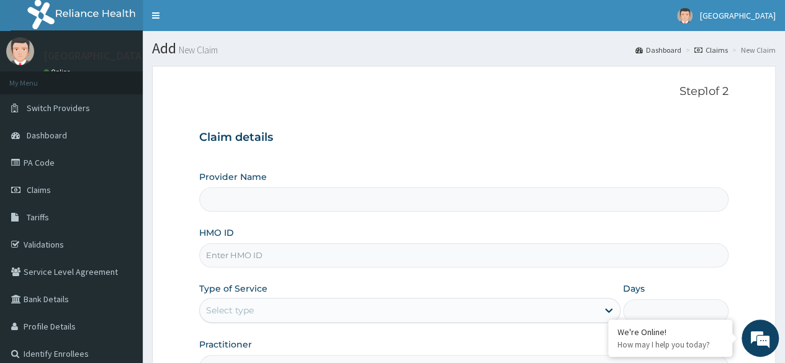
type input "[GEOGRAPHIC_DATA]"
click at [349, 249] on input "HMO ID" at bounding box center [463, 255] width 529 height 24
click at [56, 163] on link "PA Code" at bounding box center [71, 162] width 143 height 27
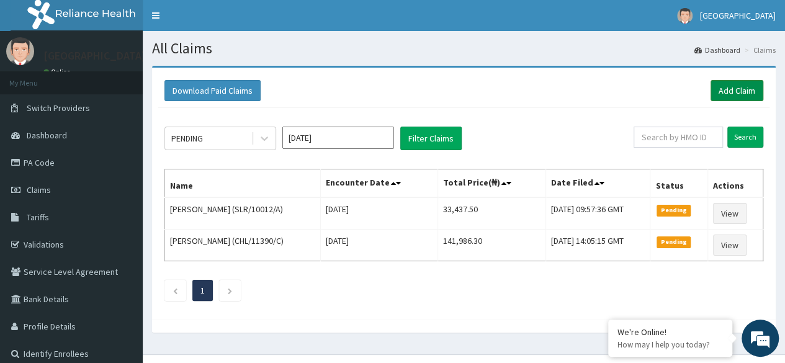
click at [730, 84] on link "Add Claim" at bounding box center [737, 90] width 53 height 21
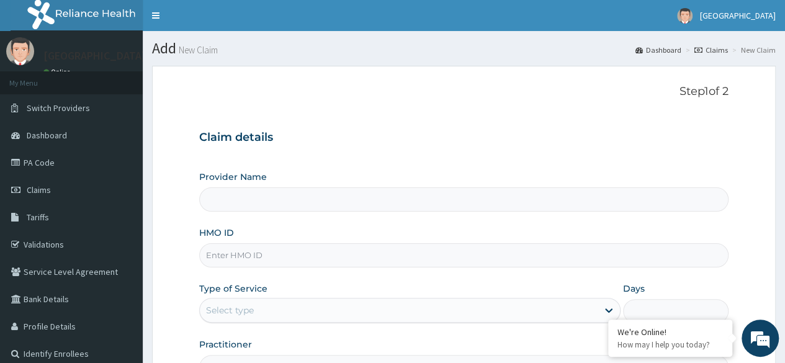
type input "[GEOGRAPHIC_DATA]"
click at [462, 256] on input "HMO ID" at bounding box center [463, 255] width 529 height 24
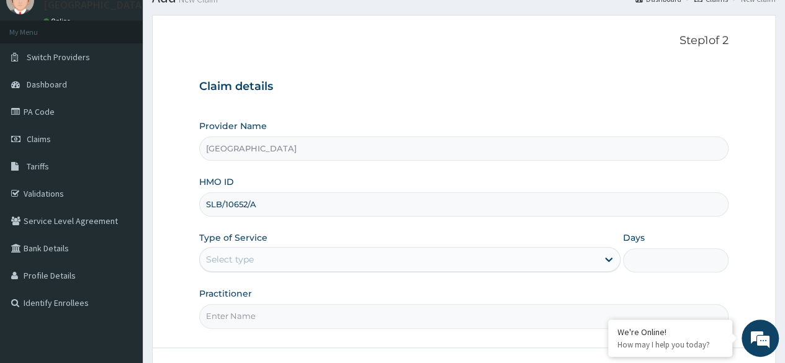
scroll to position [52, 0]
type input "SLB/10652/A"
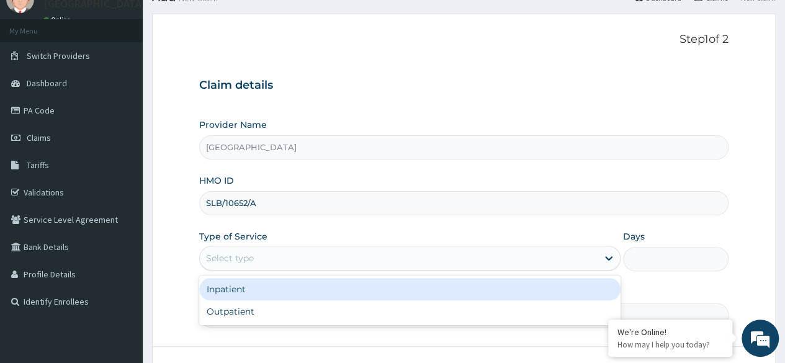
click at [417, 256] on div "Select type" at bounding box center [399, 258] width 398 height 20
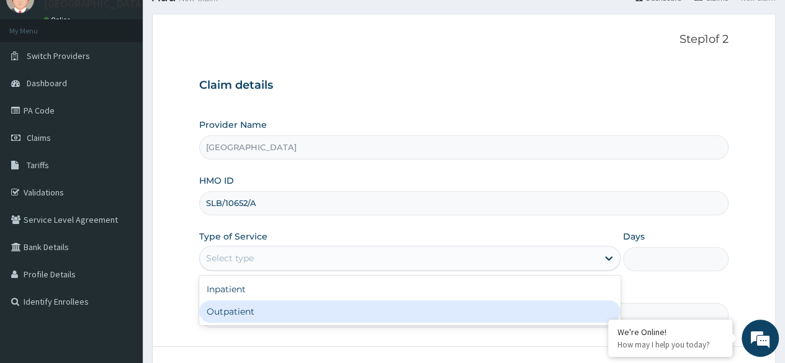
click at [379, 312] on div "Outpatient" at bounding box center [409, 311] width 421 height 22
type input "1"
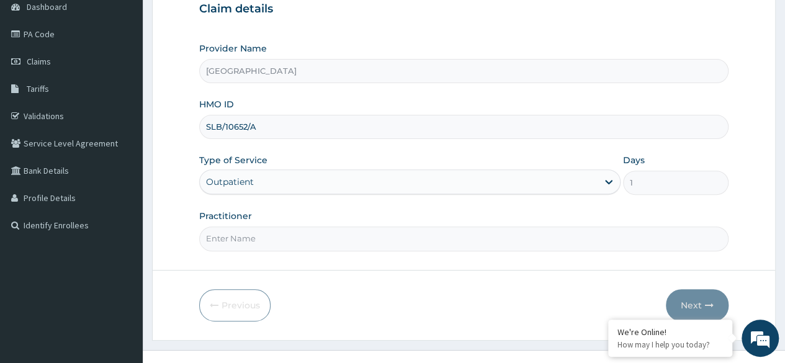
scroll to position [144, 0]
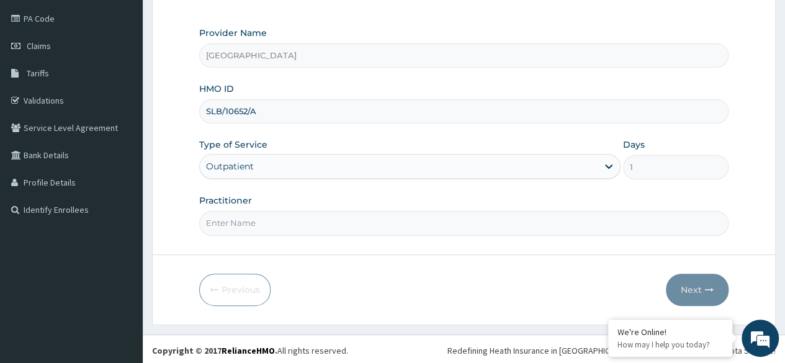
click at [537, 223] on input "Practitioner" at bounding box center [463, 223] width 529 height 24
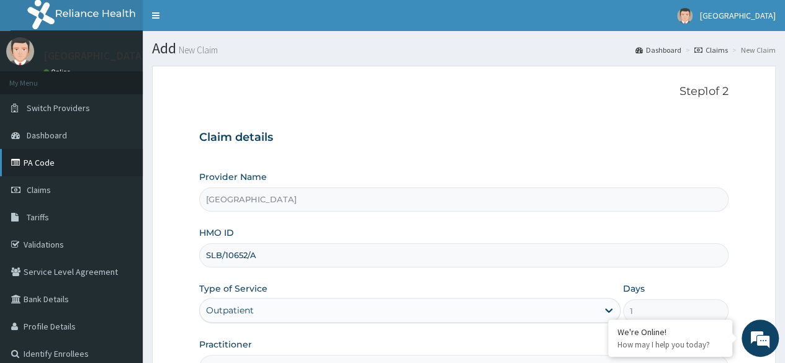
click at [38, 166] on link "PA Code" at bounding box center [71, 162] width 143 height 27
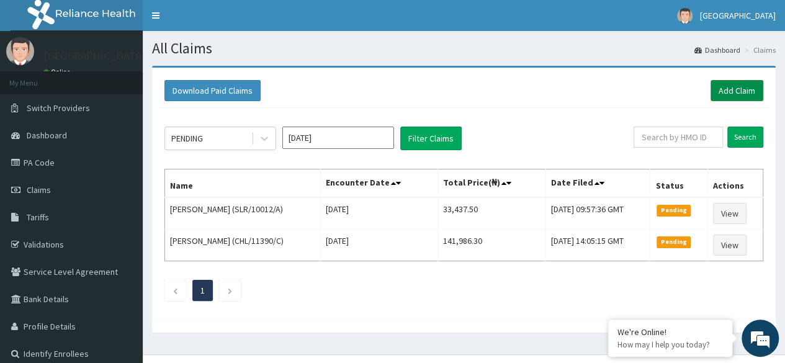
click at [743, 92] on link "Add Claim" at bounding box center [737, 90] width 53 height 21
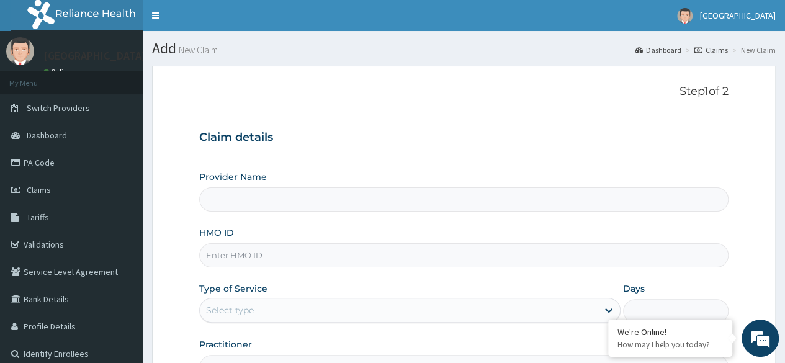
type input "[GEOGRAPHIC_DATA]"
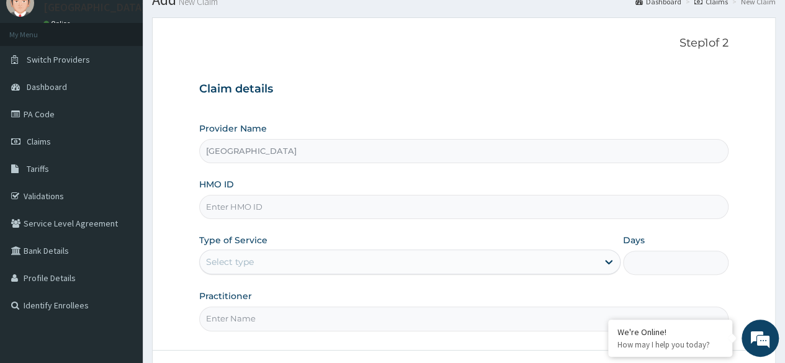
scroll to position [53, 0]
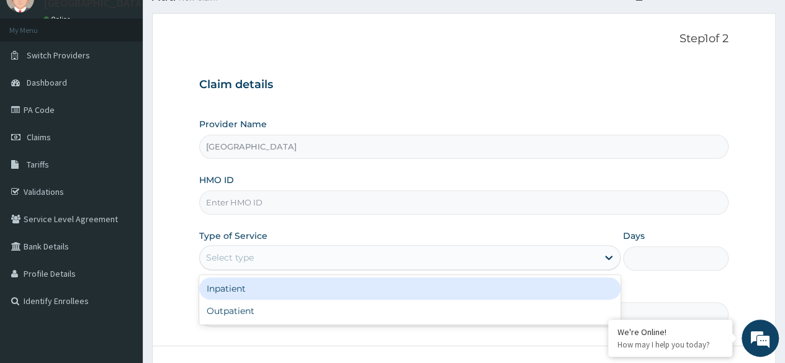
click at [346, 260] on div "Select type" at bounding box center [399, 258] width 398 height 20
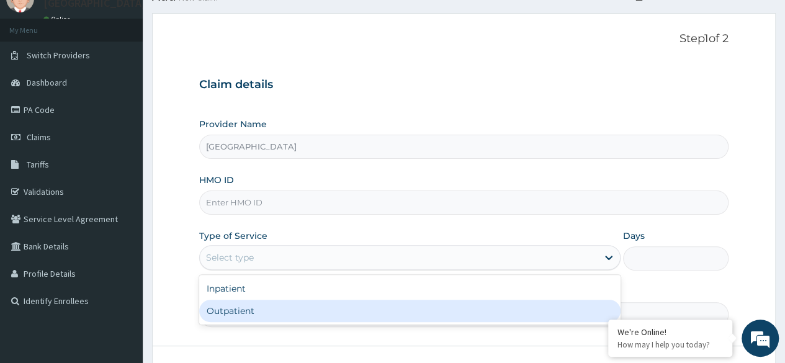
click at [312, 306] on div "Outpatient" at bounding box center [409, 311] width 421 height 22
type input "1"
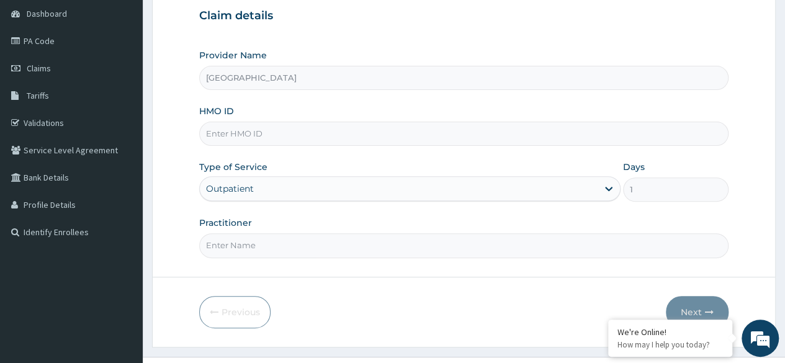
scroll to position [123, 0]
click at [306, 244] on input "Practitioner" at bounding box center [463, 244] width 529 height 24
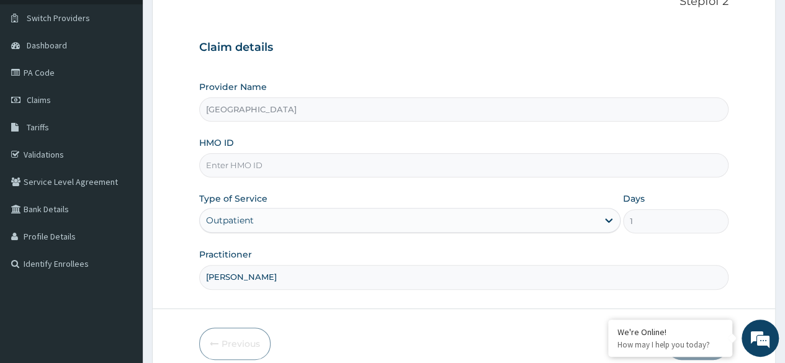
scroll to position [91, 0]
type input "DR LAWRENCE"
click at [333, 168] on input "HMO ID" at bounding box center [463, 165] width 529 height 24
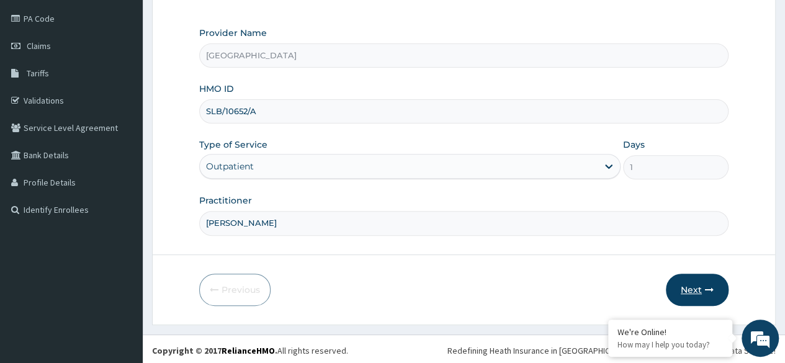
type input "SLB/10652/A"
click at [717, 286] on button "Next" at bounding box center [697, 290] width 63 height 32
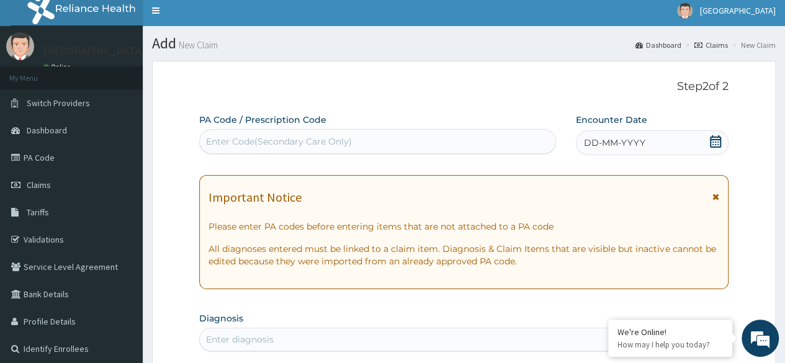
scroll to position [0, 0]
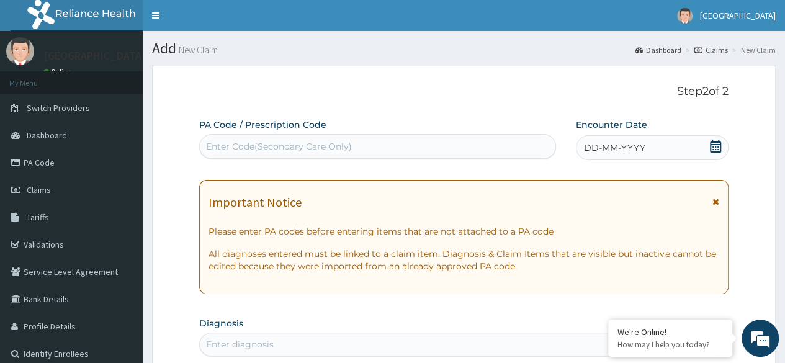
click at [392, 138] on div "Enter Code(Secondary Care Only)" at bounding box center [377, 147] width 355 height 20
click at [369, 136] on div "Enter Code(Secondary Care Only)" at bounding box center [377, 146] width 356 height 25
click at [359, 146] on div "Enter Code(Secondary Care Only)" at bounding box center [377, 147] width 355 height 20
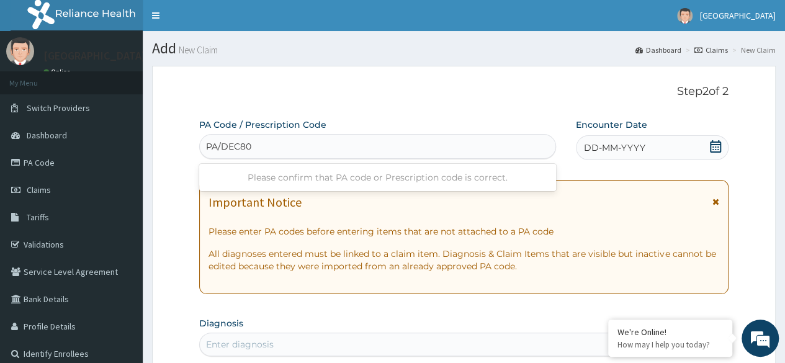
type input "PA/DEC800"
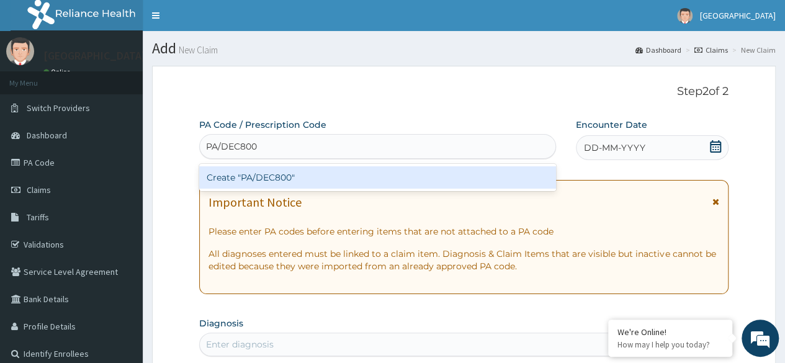
click at [348, 181] on div "Create "PA/DEC800"" at bounding box center [377, 177] width 356 height 22
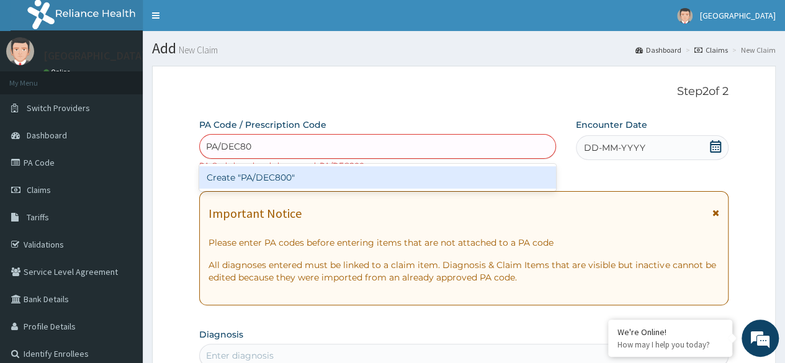
type input "PA/DEC800"
click at [333, 175] on div "Create "PA/DEC800"" at bounding box center [377, 177] width 356 height 22
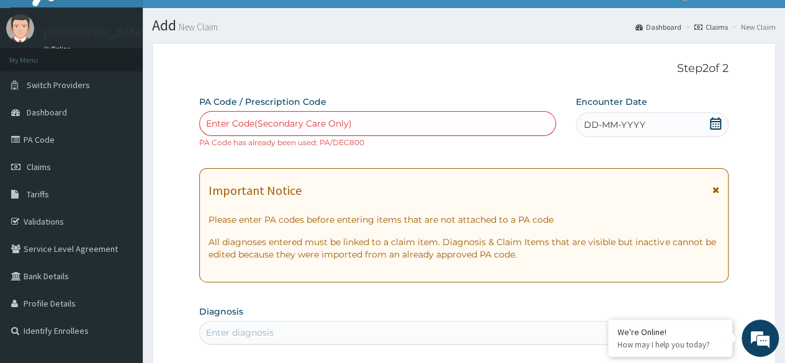
scroll to position [20, 0]
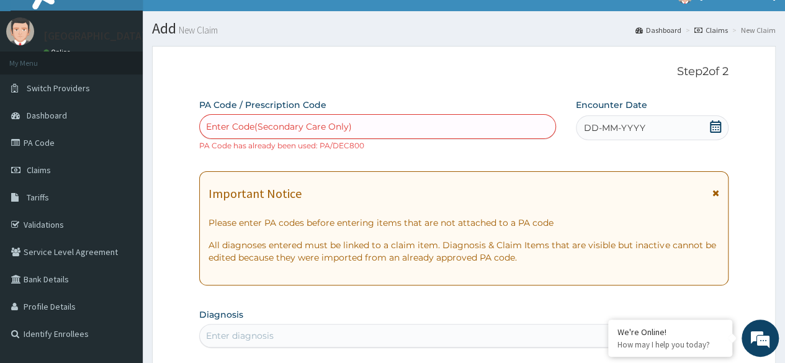
click at [659, 125] on div "DD-MM-YYYY" at bounding box center [652, 127] width 153 height 25
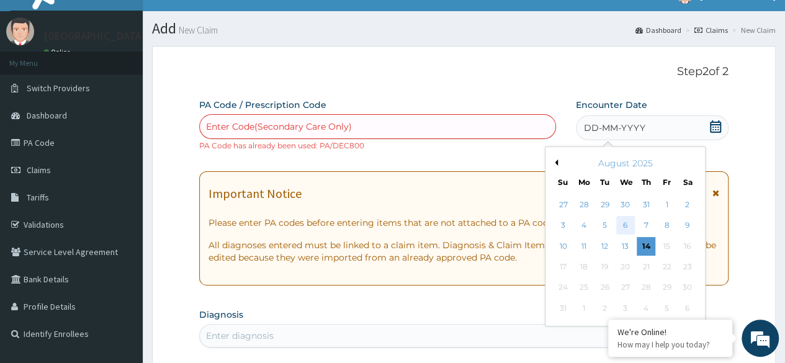
click at [624, 228] on div "6" at bounding box center [625, 226] width 19 height 19
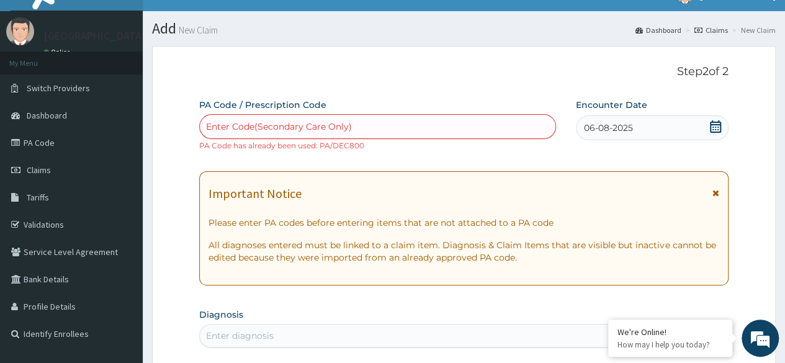
click at [714, 125] on icon at bounding box center [715, 126] width 11 height 12
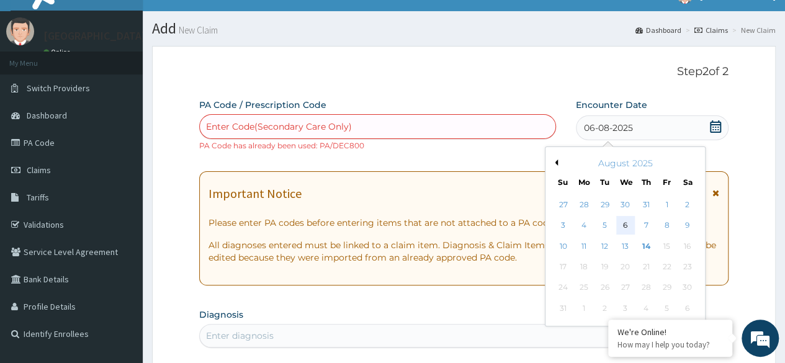
click at [619, 222] on div "6" at bounding box center [625, 226] width 19 height 19
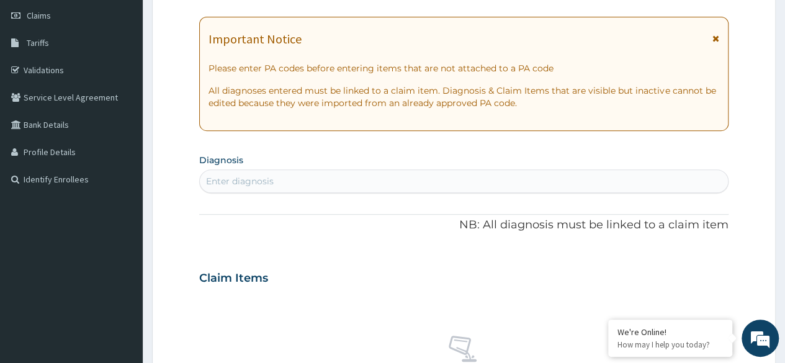
scroll to position [179, 0]
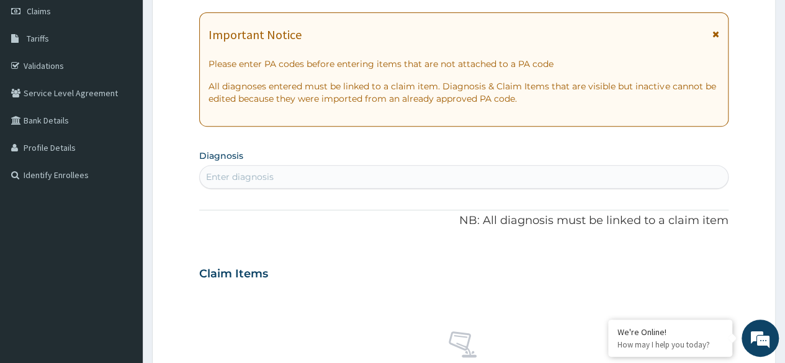
click at [351, 178] on div "Enter diagnosis" at bounding box center [464, 177] width 528 height 20
type input "B"
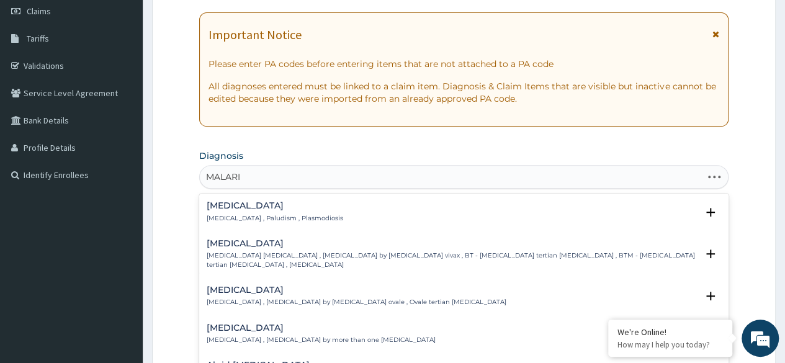
type input "MALARIA"
click at [284, 212] on div "Malaria Malaria , Paludism , Plasmodiosis" at bounding box center [275, 212] width 137 height 22
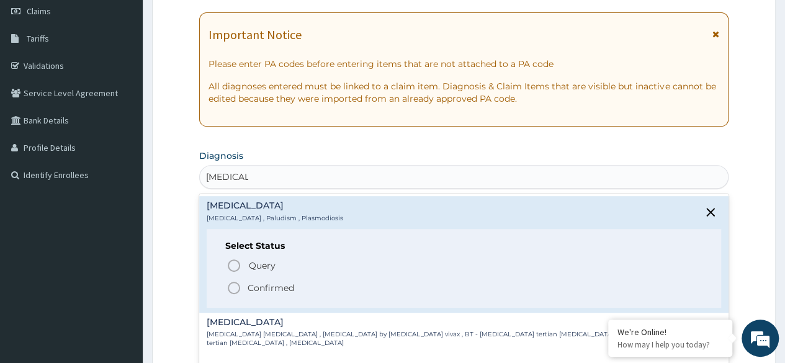
click at [294, 282] on span "Confirmed" at bounding box center [464, 287] width 476 height 15
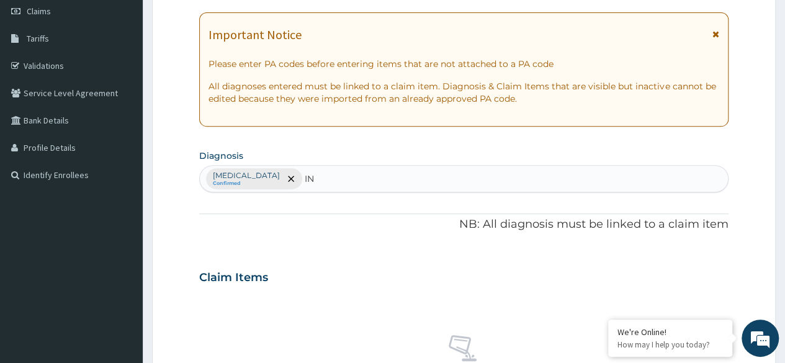
type input "I"
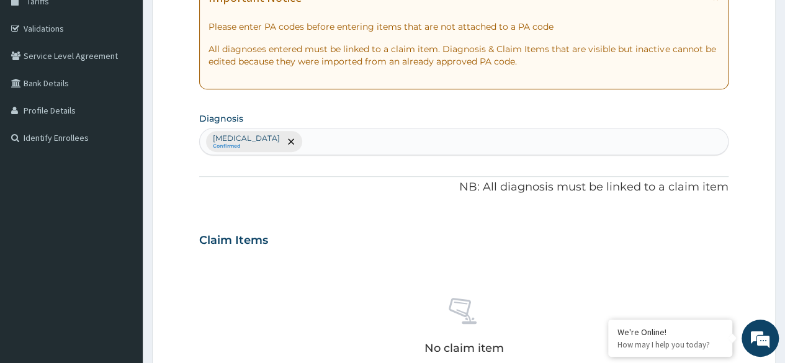
scroll to position [217, 0]
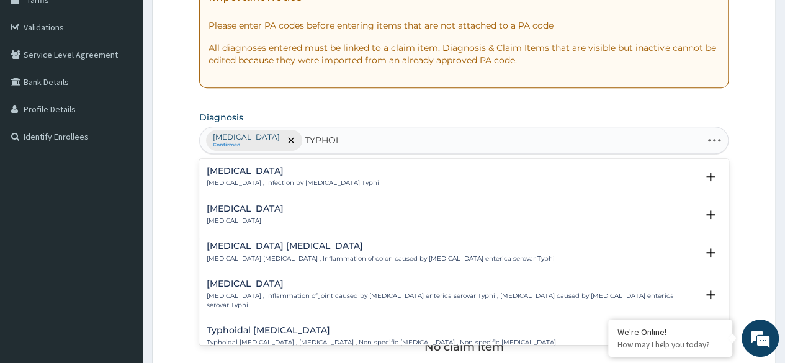
type input "TYPHOID"
click at [248, 176] on div "Typhoid fever Typhoid fever , Infection by Salmonella Typhi" at bounding box center [293, 177] width 173 height 22
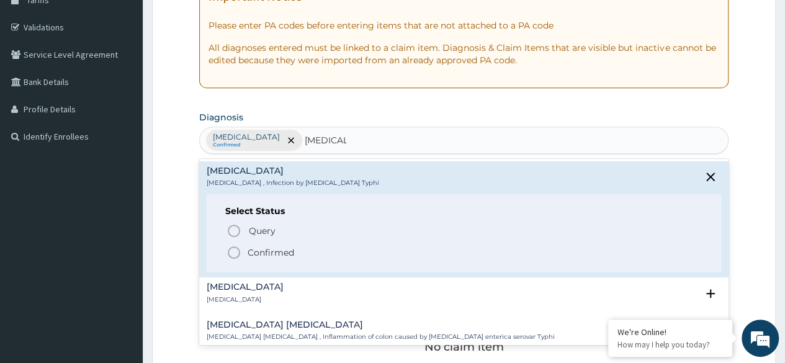
click at [230, 250] on icon "status option filled" at bounding box center [233, 252] width 15 height 15
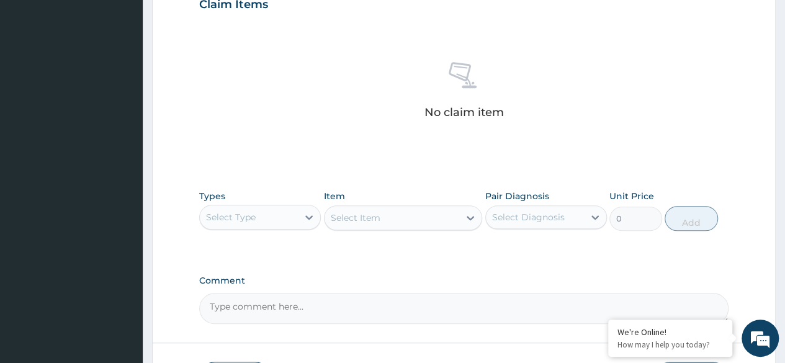
scroll to position [452, 0]
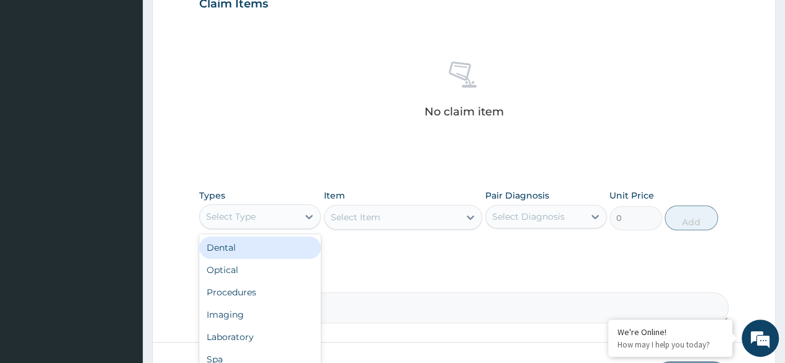
click at [283, 212] on div "Select Type" at bounding box center [249, 217] width 98 height 20
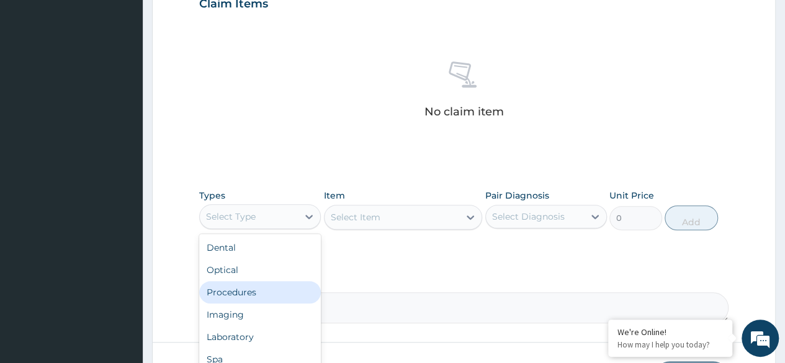
click at [247, 288] on div "Procedures" at bounding box center [260, 292] width 122 height 22
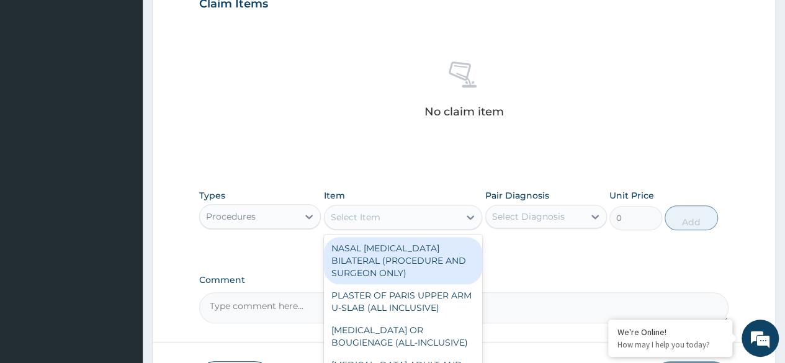
click at [407, 213] on div "Select Item" at bounding box center [392, 217] width 135 height 20
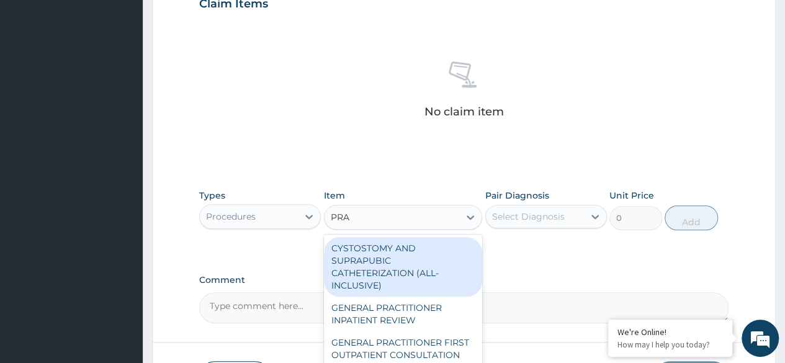
type input "PRAC"
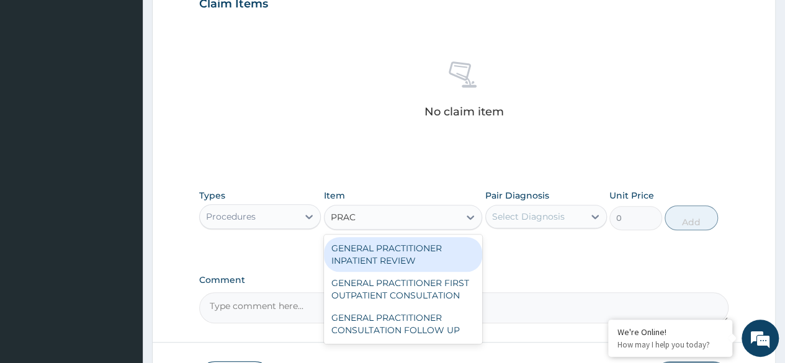
drag, startPoint x: 358, startPoint y: 286, endPoint x: 460, endPoint y: 274, distance: 102.5
click at [460, 274] on div "GENERAL PRACTITIONER FIRST OUTPATIENT CONSULTATION" at bounding box center [403, 289] width 159 height 35
type input "3750"
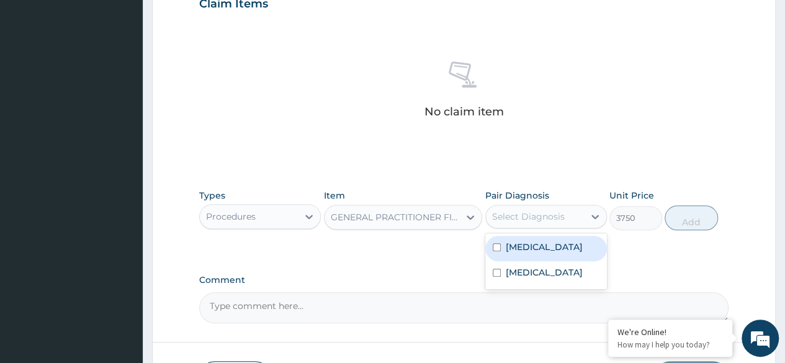
click at [536, 210] on div "Select Diagnosis" at bounding box center [528, 216] width 73 height 12
click at [500, 244] on input "checkbox" at bounding box center [497, 247] width 8 height 8
checkbox input "true"
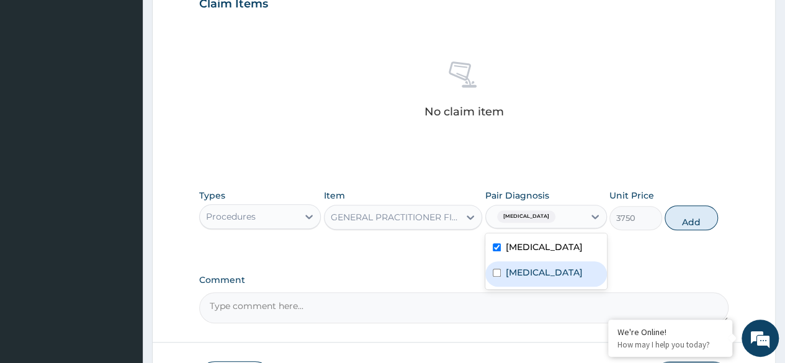
click at [493, 271] on input "checkbox" at bounding box center [497, 273] width 8 height 8
checkbox input "true"
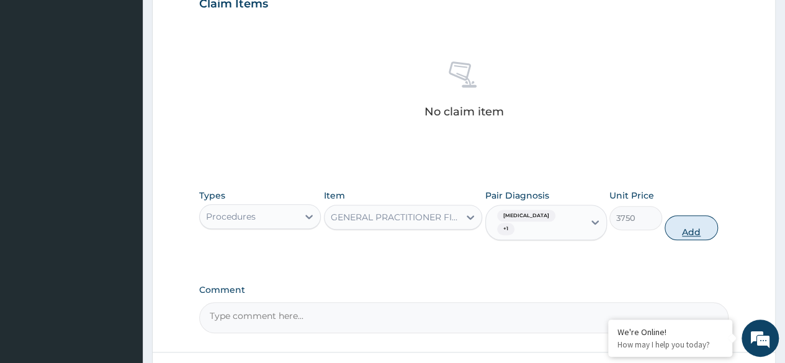
click at [688, 217] on button "Add" at bounding box center [691, 227] width 53 height 25
type input "0"
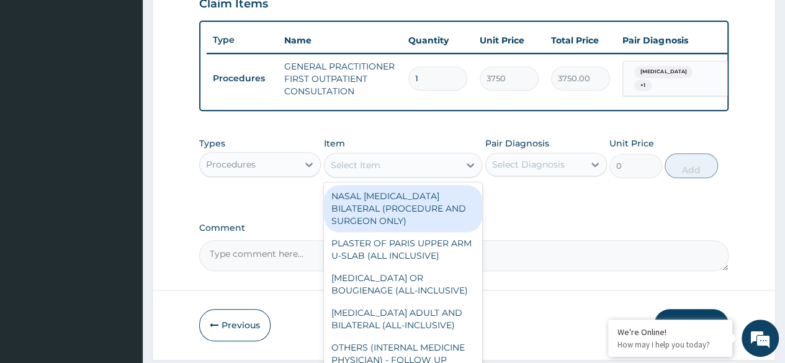
click at [403, 174] on div "Select Item" at bounding box center [392, 165] width 135 height 20
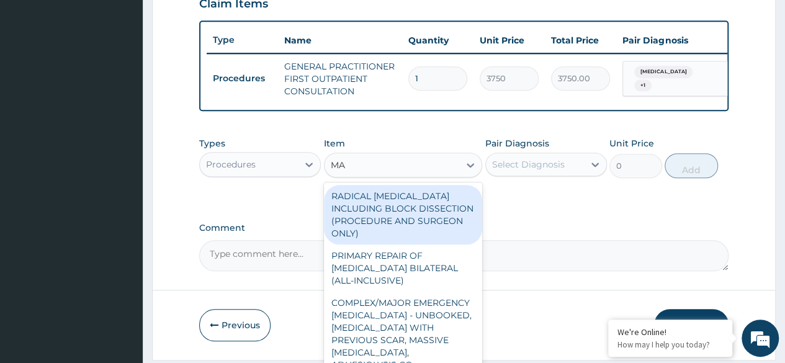
type input "M"
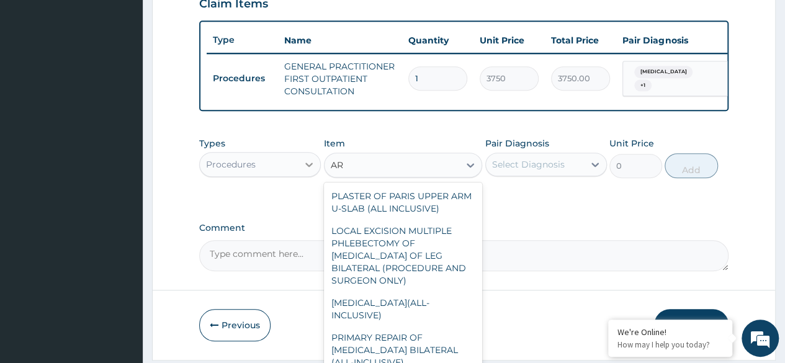
type input "AR"
click at [309, 168] on icon at bounding box center [309, 164] width 12 height 12
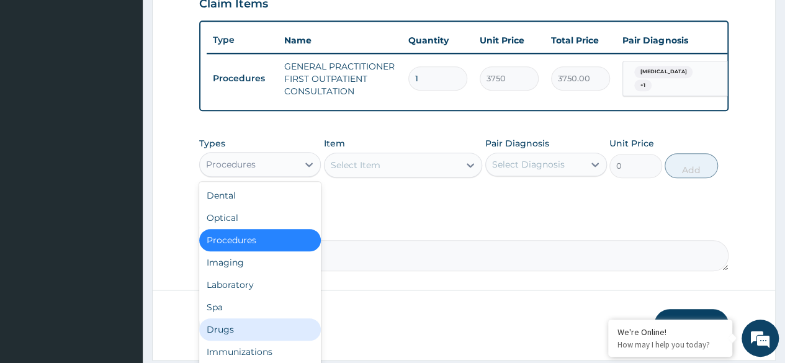
click at [235, 336] on div "Drugs" at bounding box center [260, 329] width 122 height 22
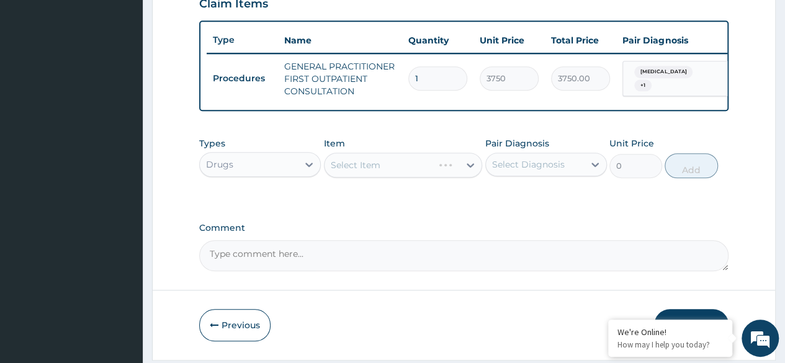
click at [397, 169] on div "Select Item" at bounding box center [403, 165] width 159 height 25
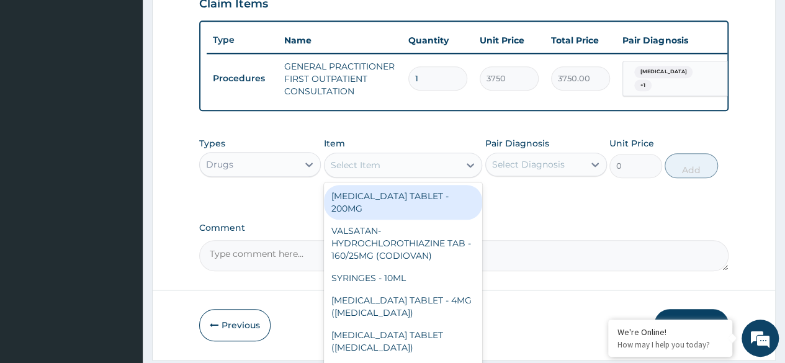
click at [375, 171] on div "Select Item" at bounding box center [356, 165] width 50 height 12
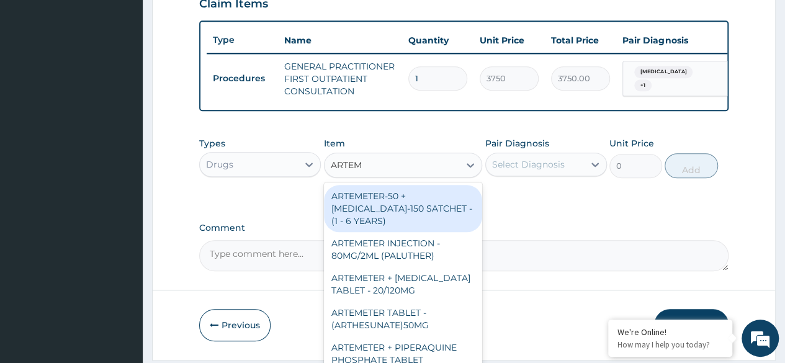
type input "ARTEME"
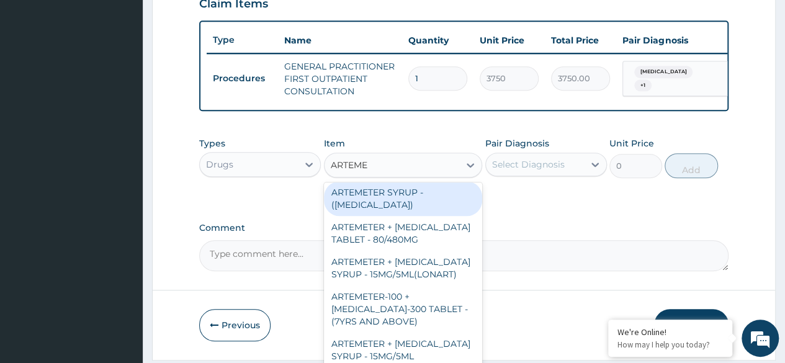
scroll to position [220, 0]
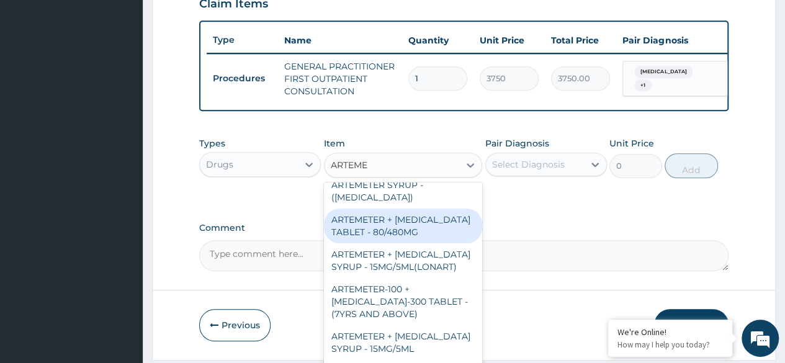
click at [362, 243] on div "ARTEMETER + LUMEFANTRINE TABLET - 80/480MG" at bounding box center [403, 226] width 159 height 35
type input "364"
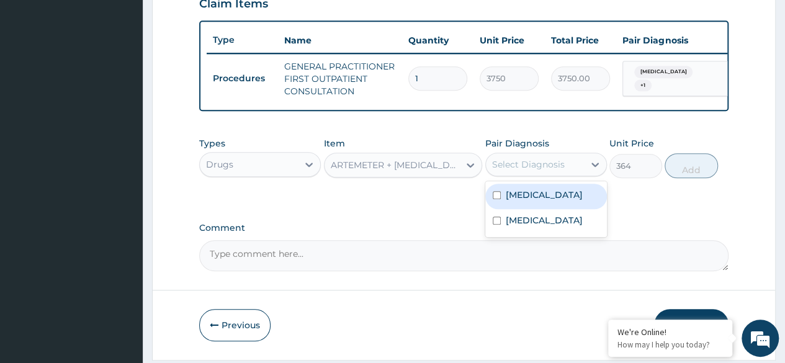
click at [542, 166] on div "Select Diagnosis" at bounding box center [528, 164] width 73 height 12
click at [503, 190] on div "Malaria Typhoid fever" at bounding box center [546, 209] width 122 height 56
click at [496, 199] on input "checkbox" at bounding box center [497, 195] width 8 height 8
checkbox input "true"
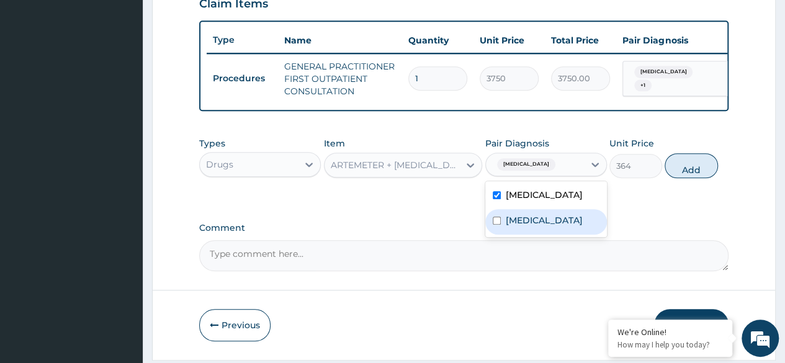
click at [496, 224] on div "Typhoid fever" at bounding box center [546, 221] width 122 height 25
checkbox input "true"
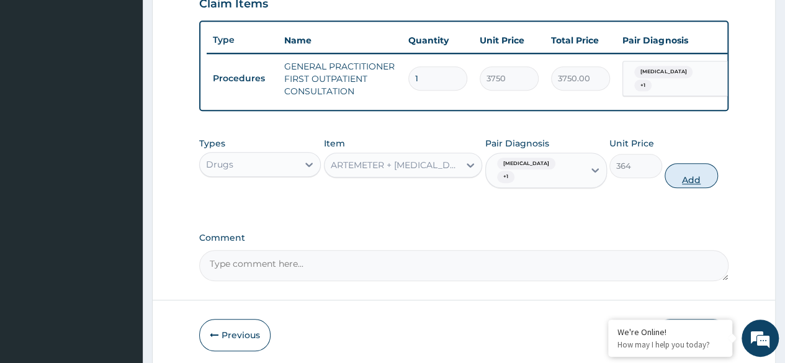
click at [678, 174] on button "Add" at bounding box center [691, 175] width 53 height 25
type input "0"
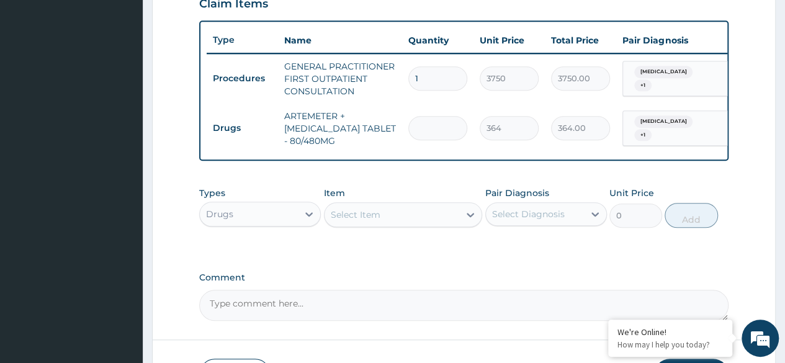
type input "0.00"
type input "6"
type input "2184.00"
type input "6"
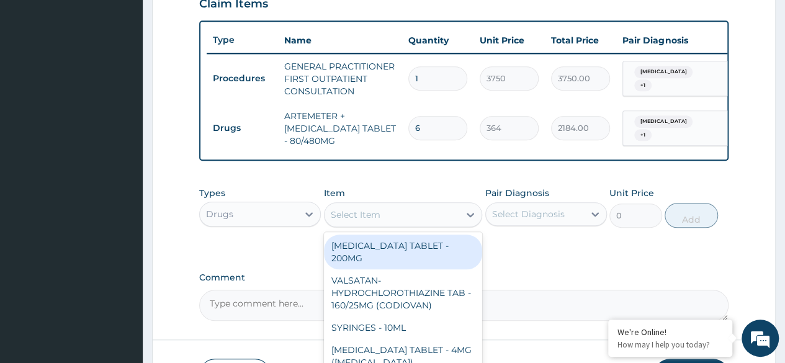
click at [382, 225] on div "Select Item" at bounding box center [392, 215] width 135 height 20
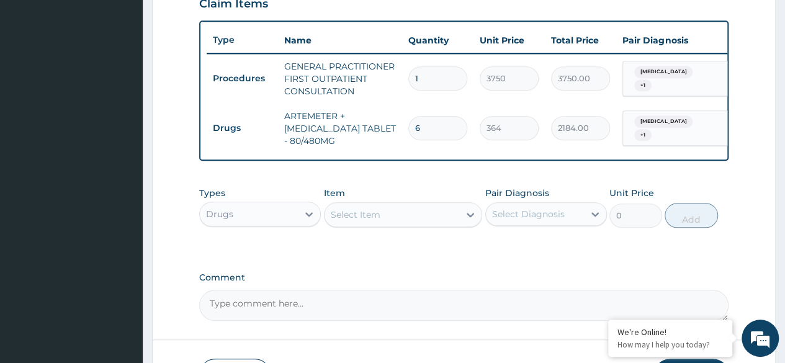
click at [382, 225] on div "Select Item" at bounding box center [392, 215] width 135 height 20
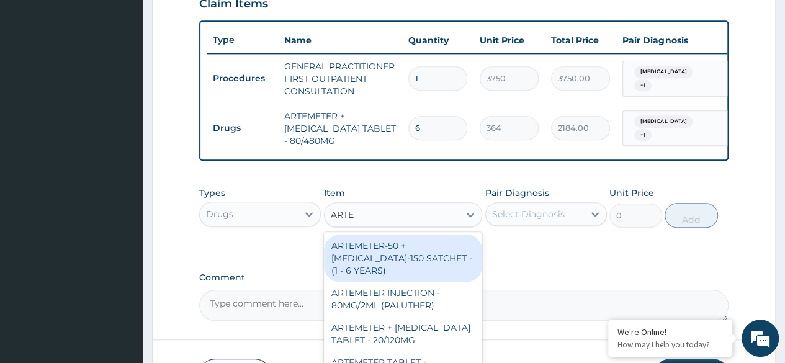
type input "ARTEM"
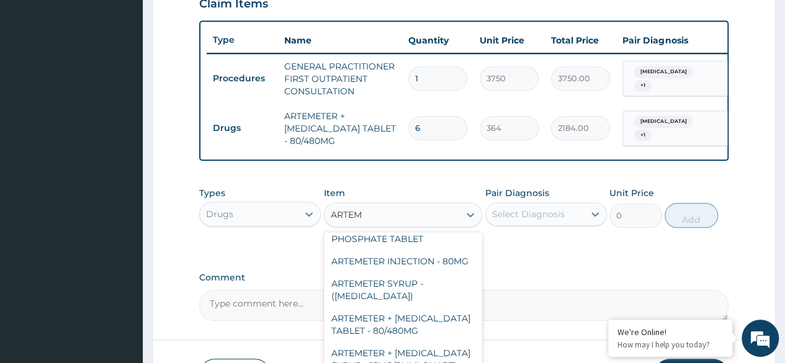
scroll to position [174, 0]
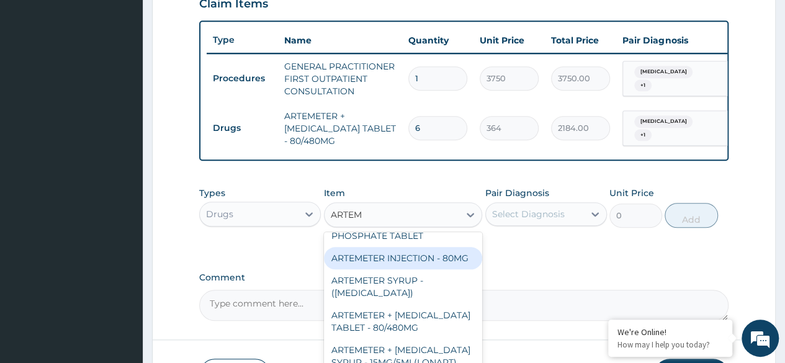
click at [361, 269] on div "ARTEMETER INJECTION - 80MG" at bounding box center [403, 258] width 159 height 22
type input "475.99999999999994"
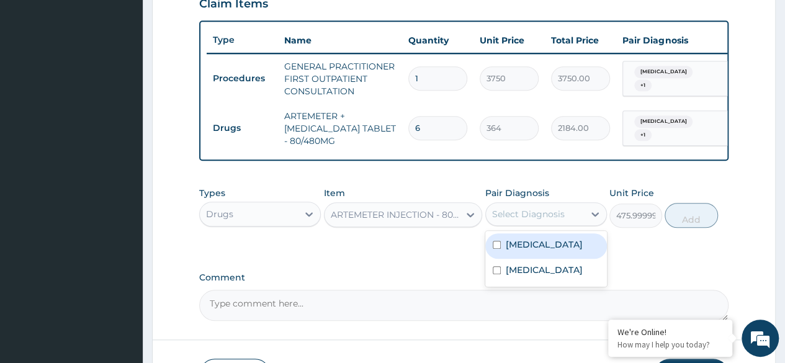
click at [552, 220] on div "Select Diagnosis" at bounding box center [528, 214] width 73 height 12
click at [501, 246] on div "Malaria" at bounding box center [546, 245] width 122 height 25
checkbox input "true"
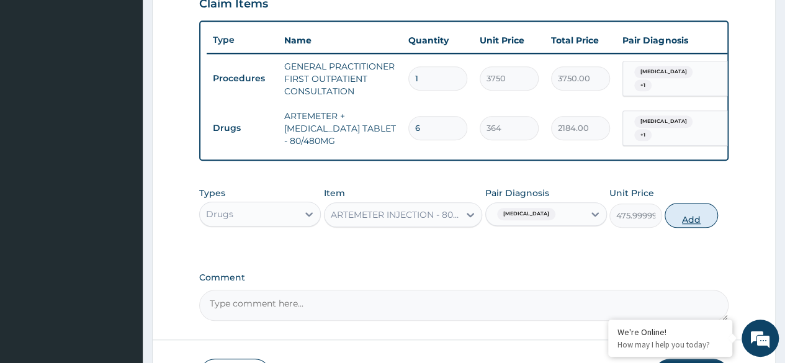
click at [694, 228] on button "Add" at bounding box center [691, 215] width 53 height 25
type input "0"
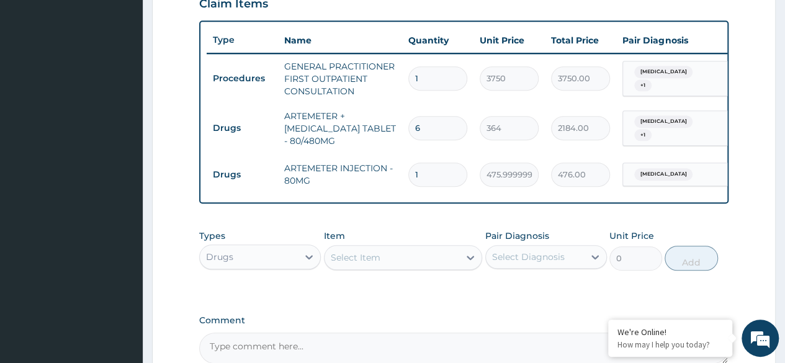
type input "0.00"
type input "6"
type input "2856.00"
type input "3"
type input "1428.00"
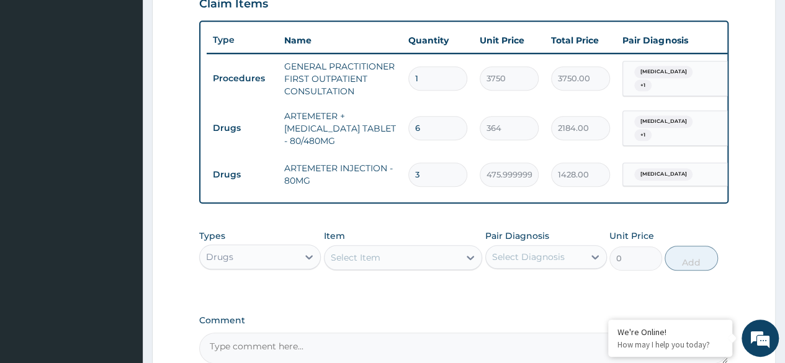
type input "1"
type input "476.00"
type input "0"
type input "0.00"
type input "1"
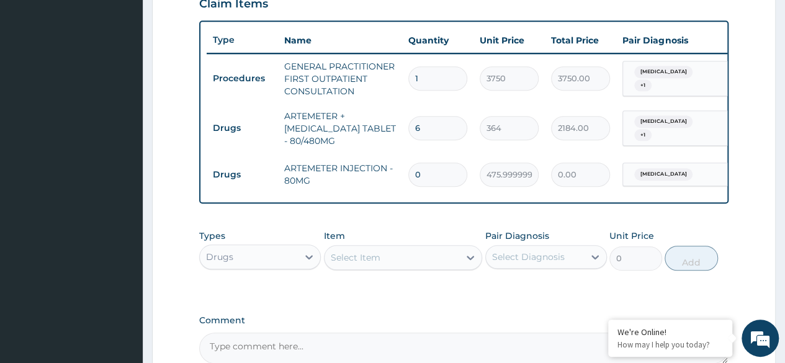
type input "476.00"
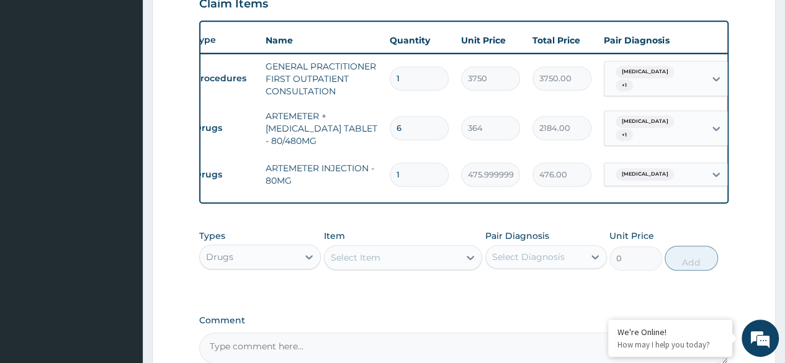
type input "0"
type input "0.00"
type input "1"
type input "476.00"
type input "0"
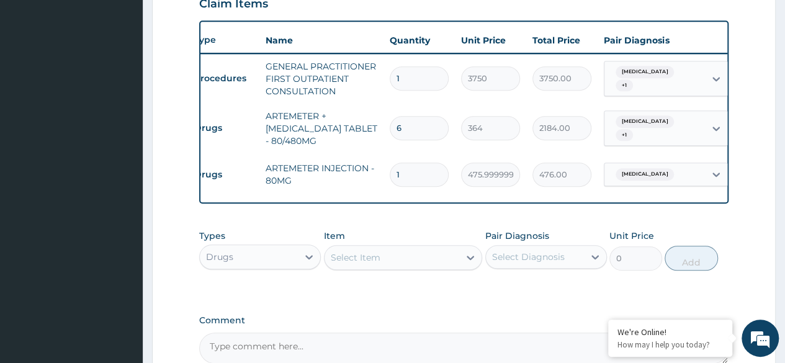
type input "0.00"
type input "1"
type input "476.00"
type input "0"
type input "0.00"
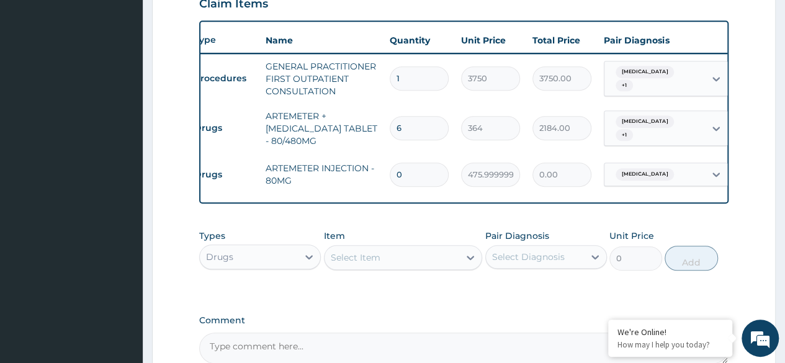
scroll to position [0, 20]
type input "06"
type input "2856.00"
type input "0"
type input "0.00"
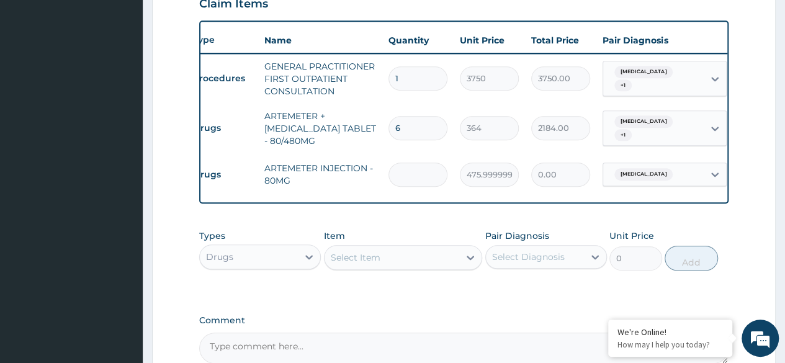
type input "6"
type input "2856.00"
type input "6"
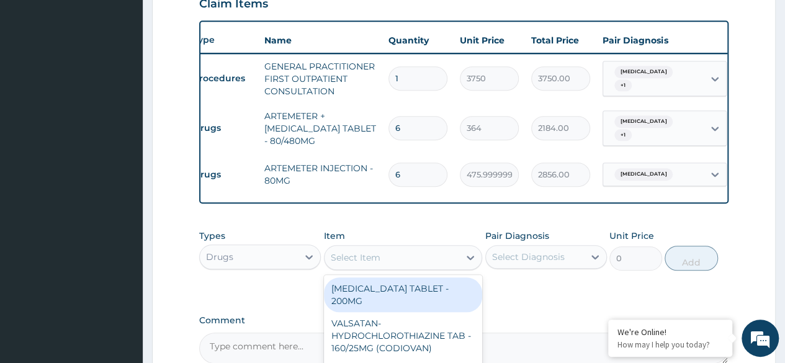
click at [418, 265] on div "Select Item" at bounding box center [392, 258] width 135 height 20
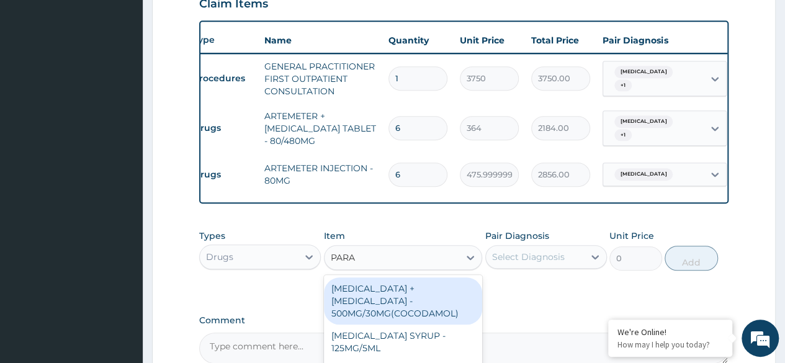
type input "PARAC"
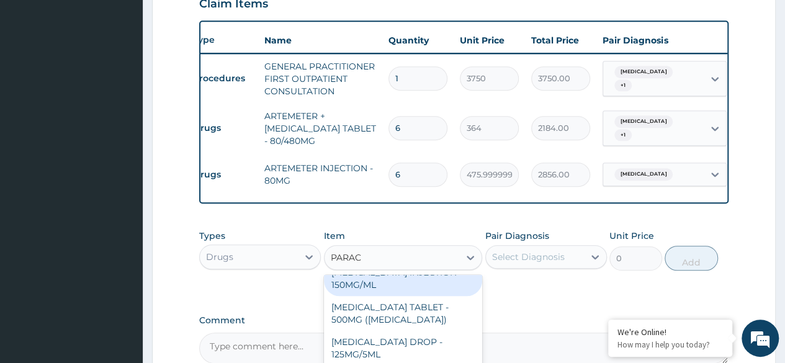
scroll to position [135, 0]
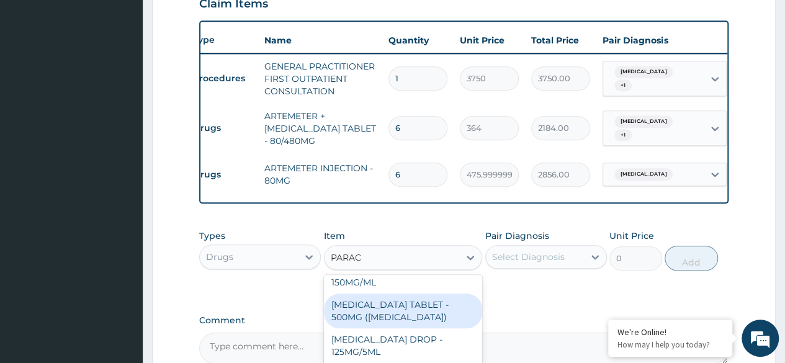
click at [401, 305] on div "PARACETAMOL TABLET - 500MG (PANADOL)" at bounding box center [403, 311] width 159 height 35
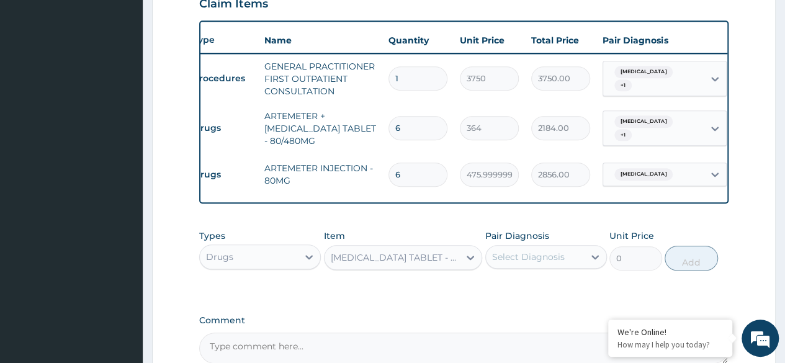
type input "42"
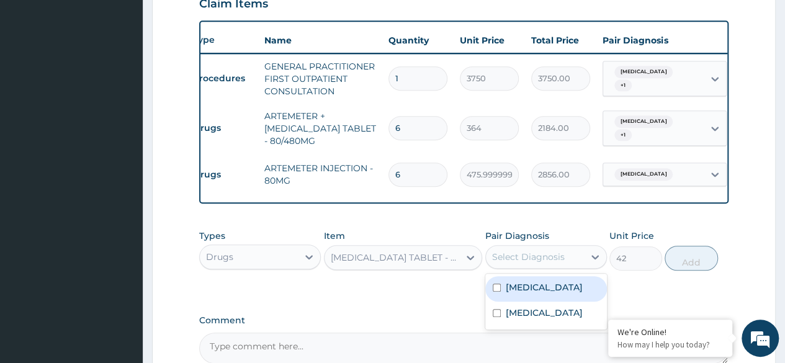
click at [527, 261] on div "Select Diagnosis" at bounding box center [528, 257] width 73 height 12
click at [497, 292] on input "checkbox" at bounding box center [497, 288] width 8 height 8
checkbox input "true"
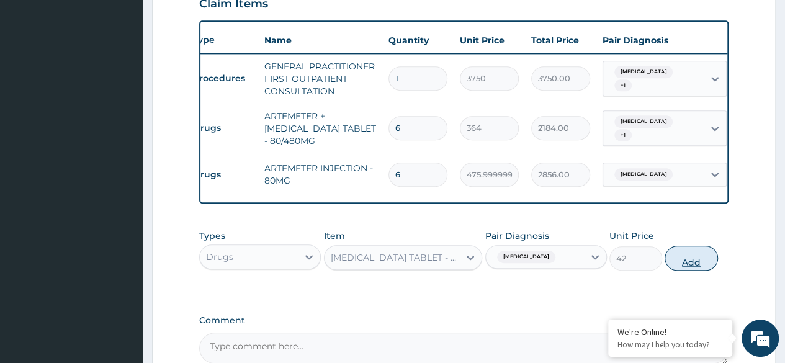
click at [691, 267] on button "Add" at bounding box center [691, 258] width 53 height 25
type input "0"
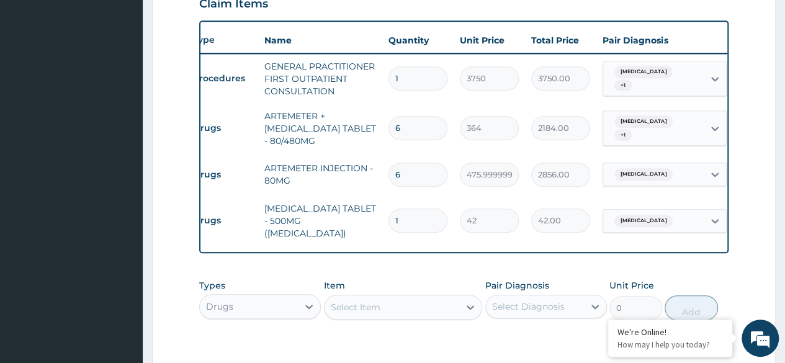
click at [433, 309] on div "Select Item" at bounding box center [392, 307] width 135 height 20
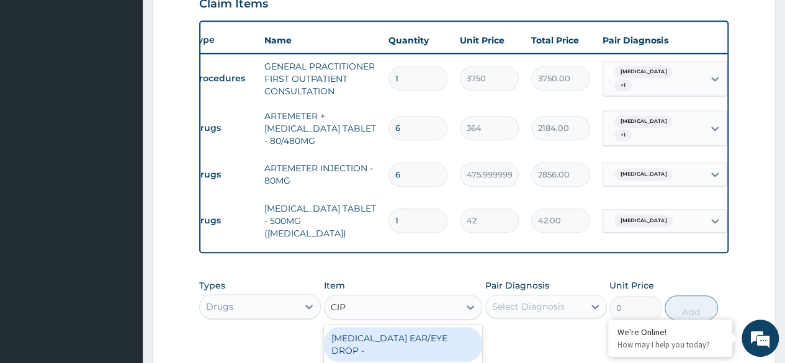
type input "CIPR"
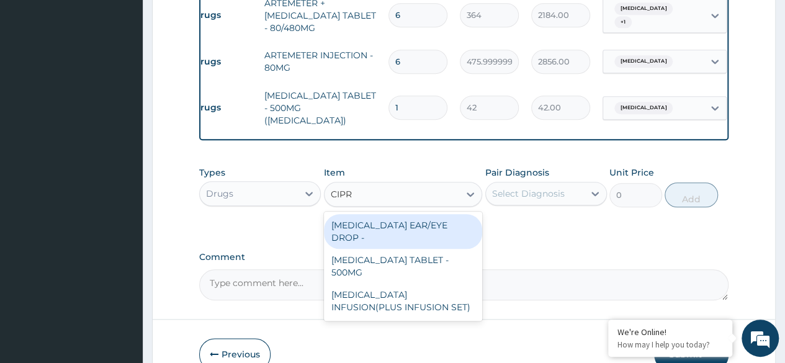
scroll to position [566, 0]
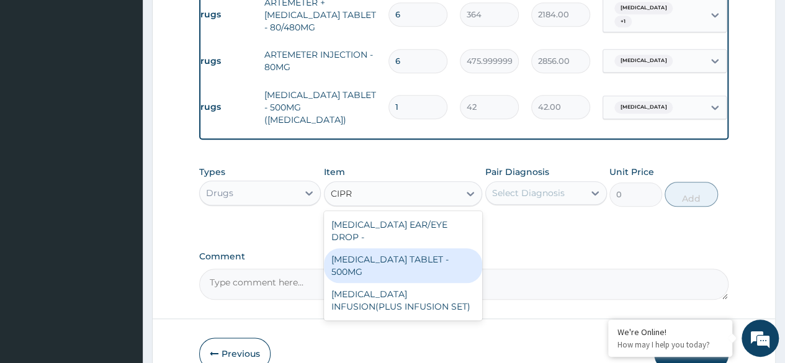
click at [419, 261] on div "CIPROFLOXACIN TABLET - 500MG" at bounding box center [403, 265] width 159 height 35
type input "196"
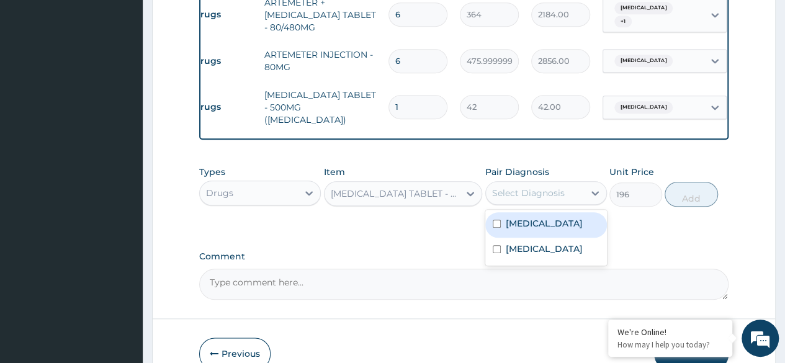
click at [522, 193] on div "Select Diagnosis" at bounding box center [528, 193] width 73 height 12
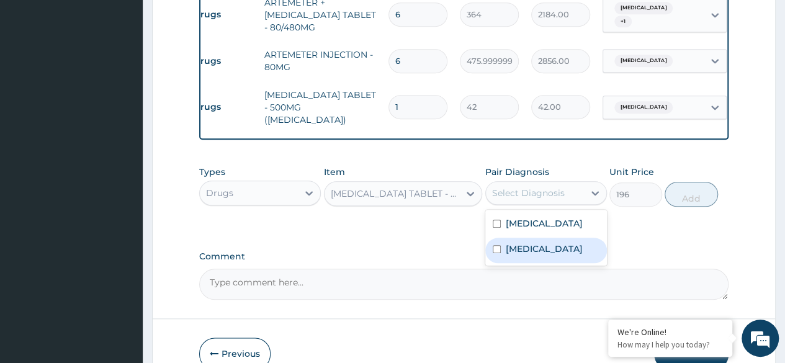
click at [497, 253] on input "checkbox" at bounding box center [497, 249] width 8 height 8
checkbox input "true"
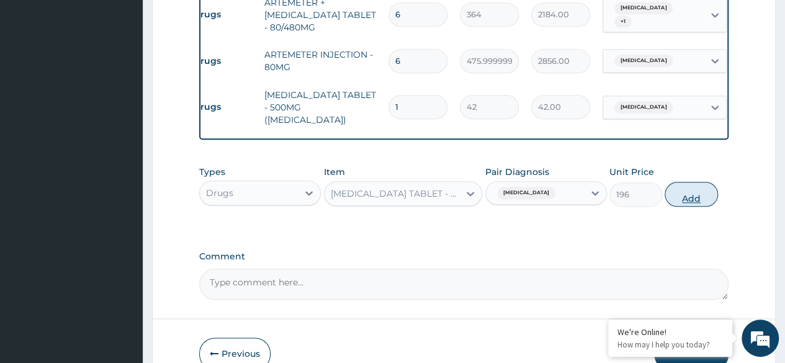
click at [688, 191] on button "Add" at bounding box center [691, 194] width 53 height 25
type input "0"
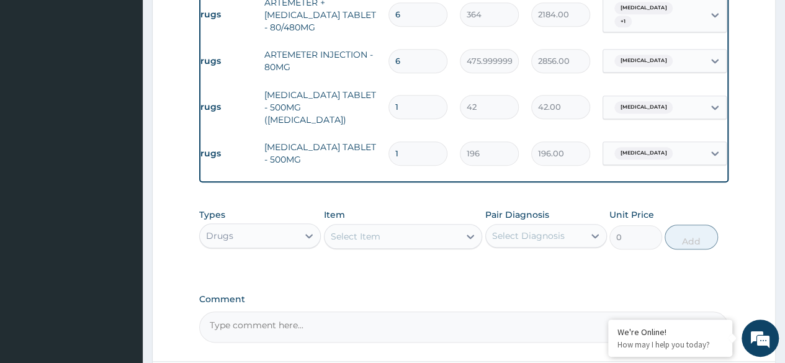
type input "15"
type input "2940.00"
type input "15"
click at [410, 104] on input "1" at bounding box center [417, 107] width 59 height 24
type input "18"
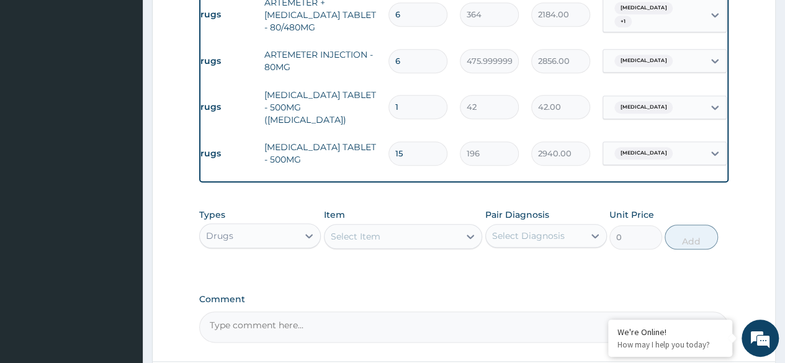
type input "756.00"
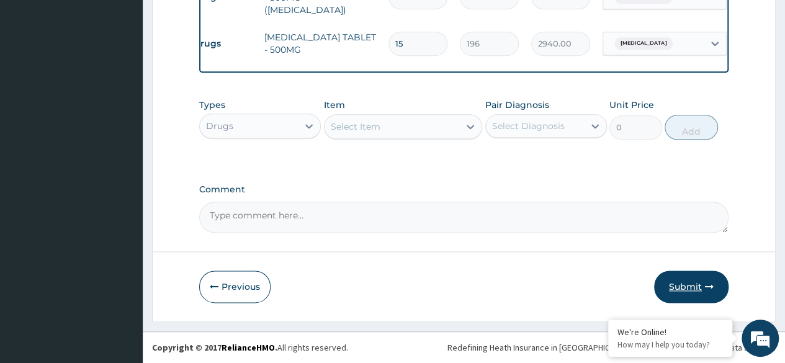
type input "18"
click at [708, 285] on icon "button" at bounding box center [709, 286] width 9 height 9
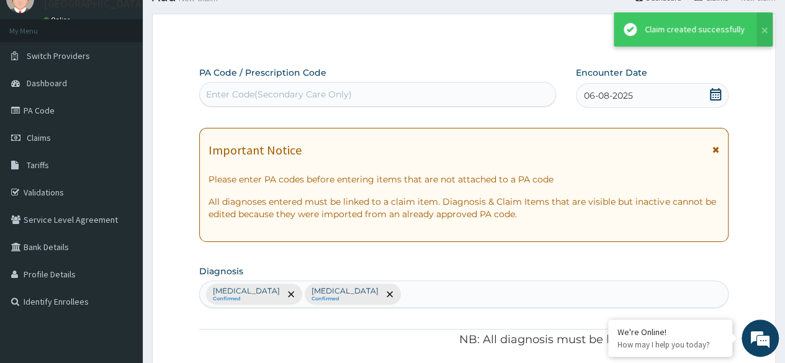
scroll to position [665, 0]
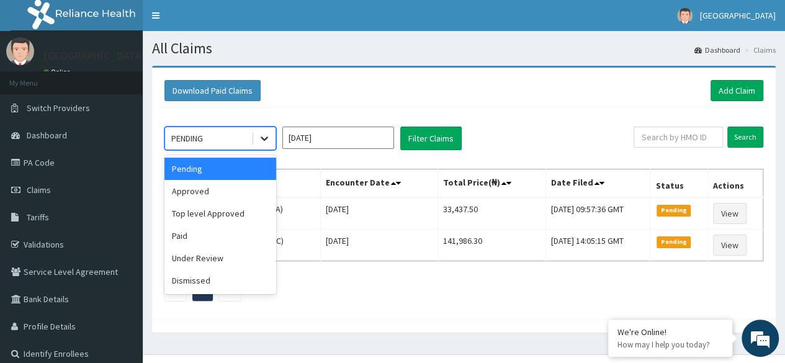
click at [267, 137] on icon at bounding box center [264, 139] width 7 height 4
click at [246, 184] on div "Approved" at bounding box center [220, 191] width 112 height 22
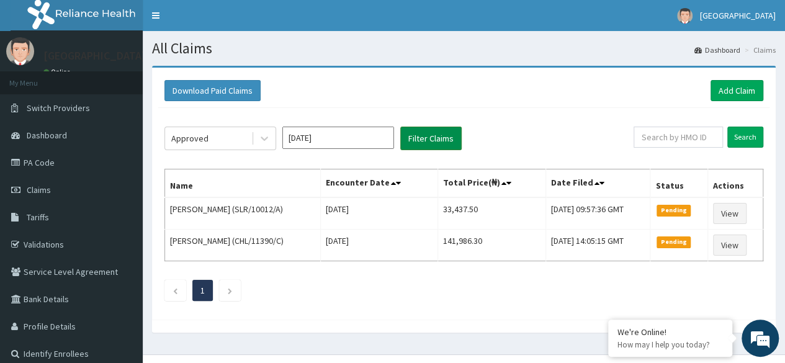
click at [437, 137] on button "Filter Claims" at bounding box center [430, 139] width 61 height 24
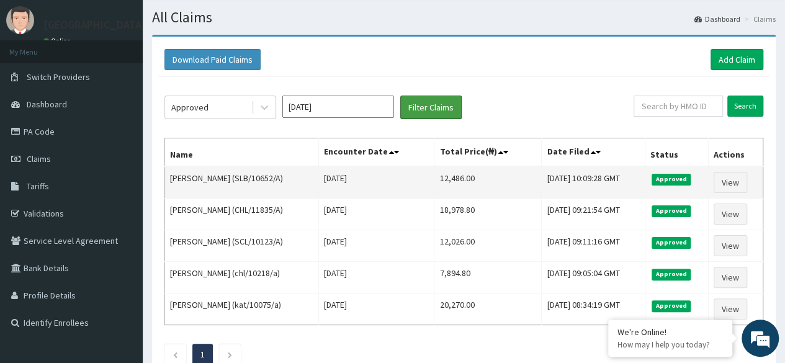
scroll to position [19, 0]
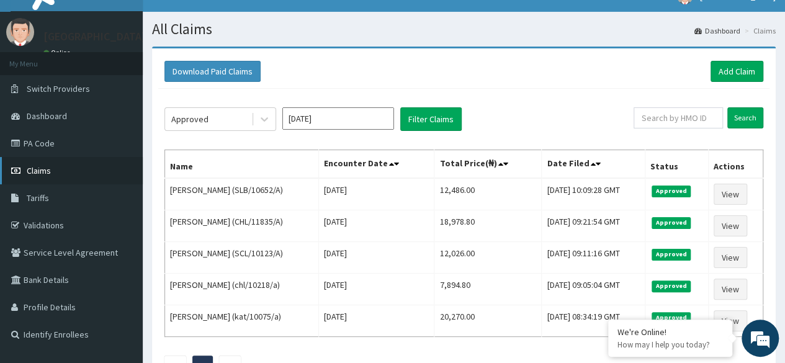
click at [35, 168] on span "Claims" at bounding box center [39, 170] width 24 height 11
